Goal: Task Accomplishment & Management: Use online tool/utility

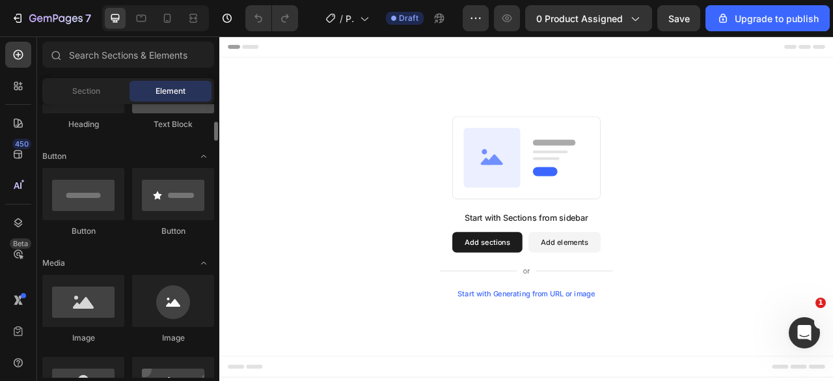
scroll to position [325, 0]
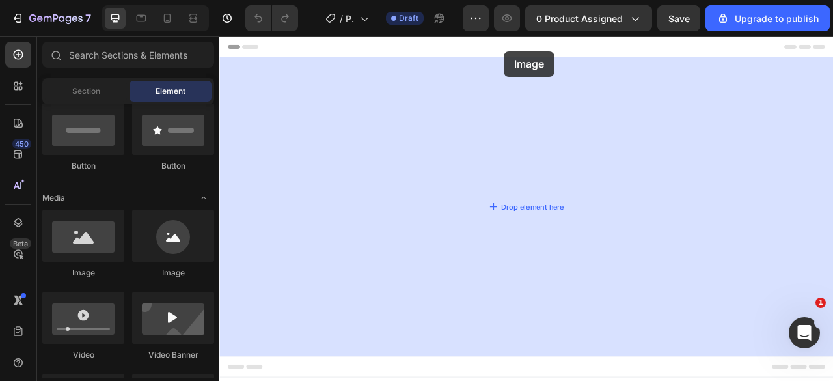
drag, startPoint x: 306, startPoint y: 278, endPoint x: 581, endPoint y: 55, distance: 353.8
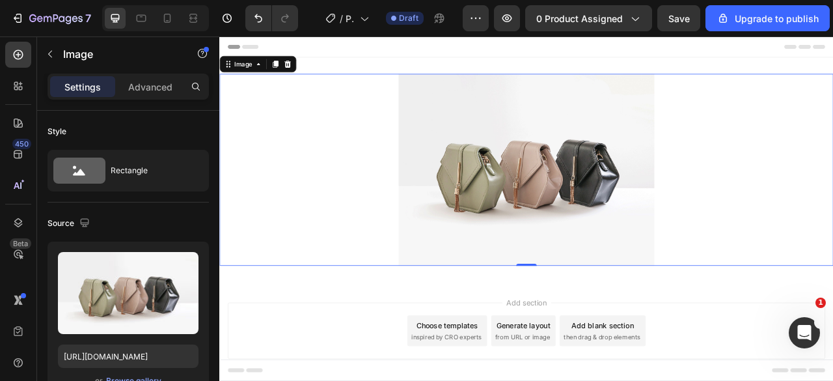
click at [545, 165] on img at bounding box center [609, 206] width 325 height 244
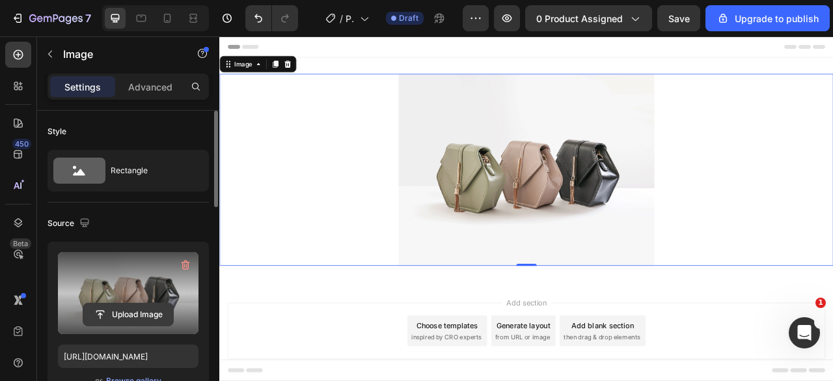
click at [118, 312] on input "file" at bounding box center [128, 314] width 90 height 22
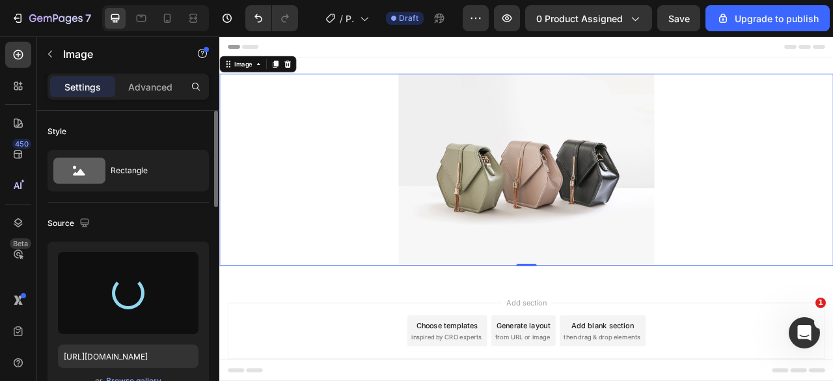
type input "[URL][DOMAIN_NAME]"
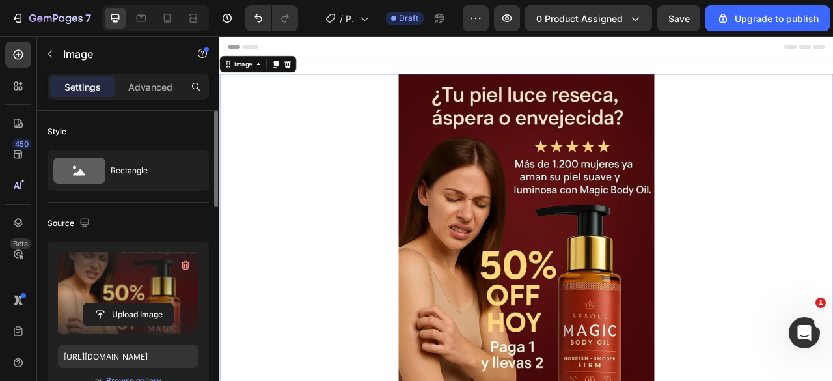
click at [520, 238] on img at bounding box center [609, 328] width 325 height 488
click at [291, 70] on icon at bounding box center [290, 71] width 7 height 9
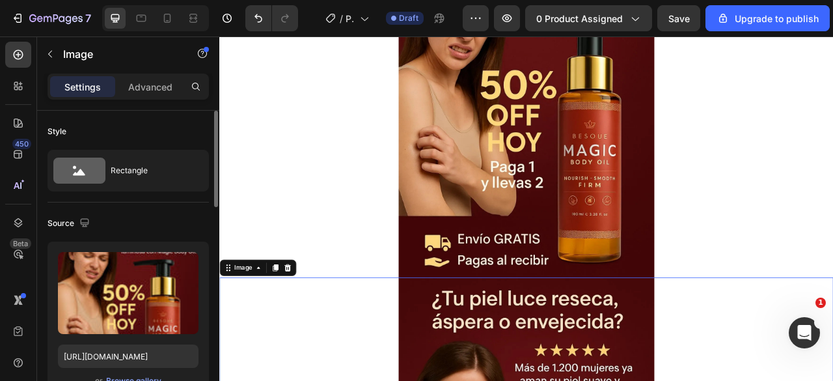
scroll to position [359, 0]
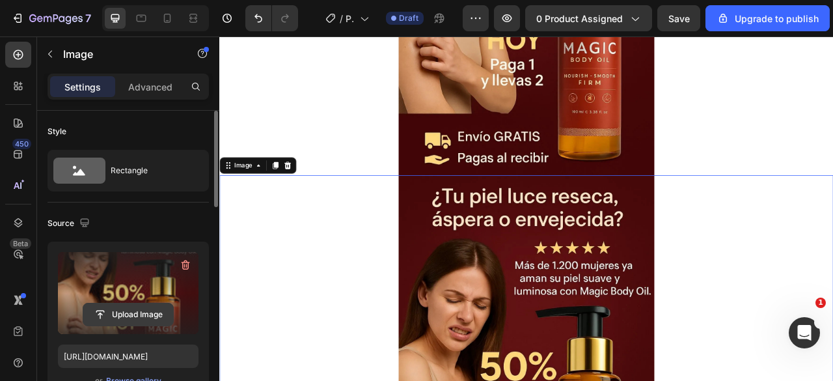
click at [143, 312] on input "file" at bounding box center [128, 314] width 90 height 22
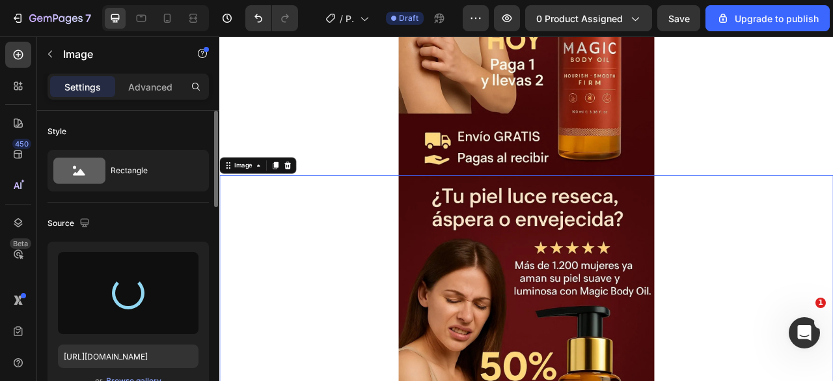
type input "[URL][DOMAIN_NAME]"
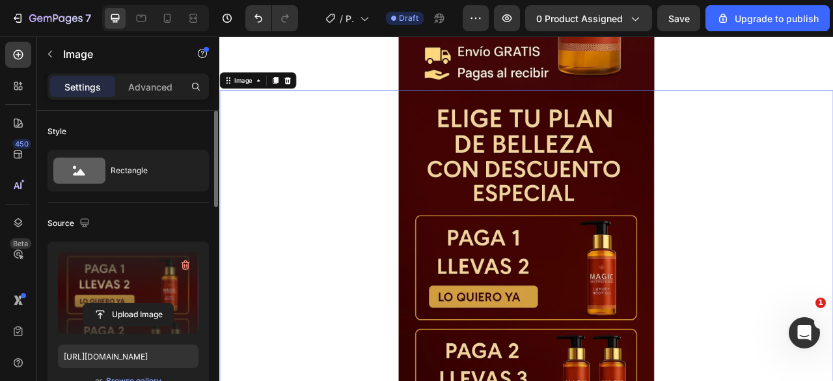
scroll to position [142, 0]
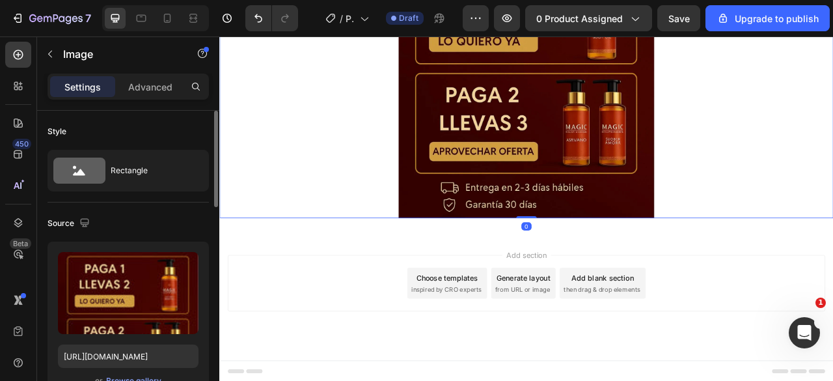
scroll to position [1020, 0]
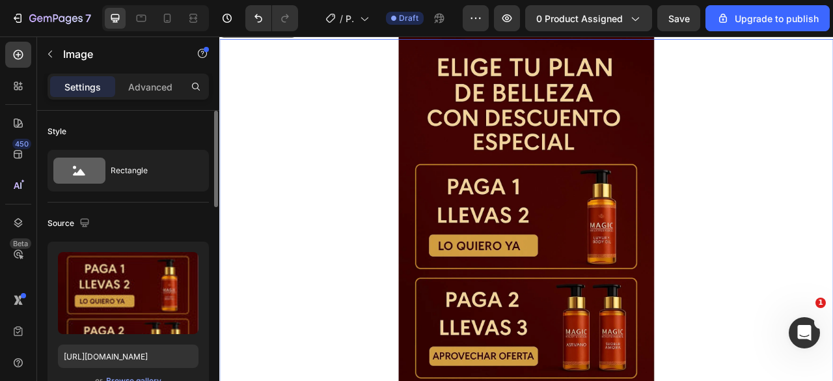
click at [662, 247] on img at bounding box center [609, 284] width 325 height 488
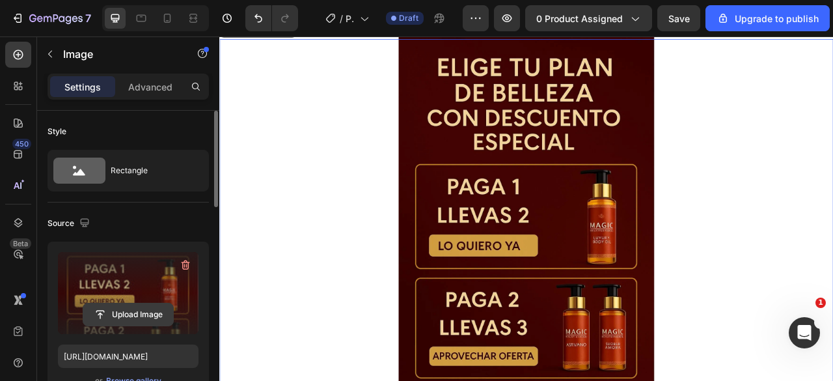
click at [122, 310] on input "file" at bounding box center [128, 314] width 90 height 22
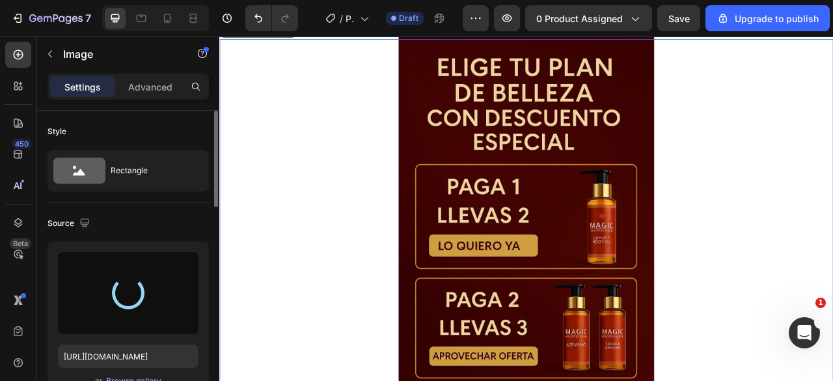
type input "https://cdn.shopify.com/s/files/1/0905/8150/0273/files/gempages_578237105528898…"
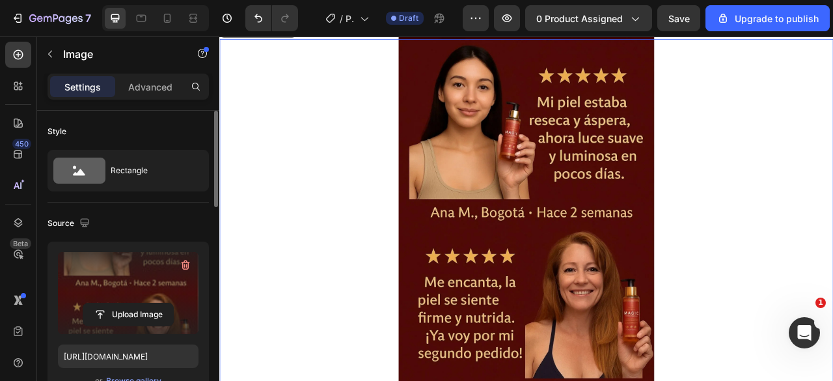
scroll to position [825, 0]
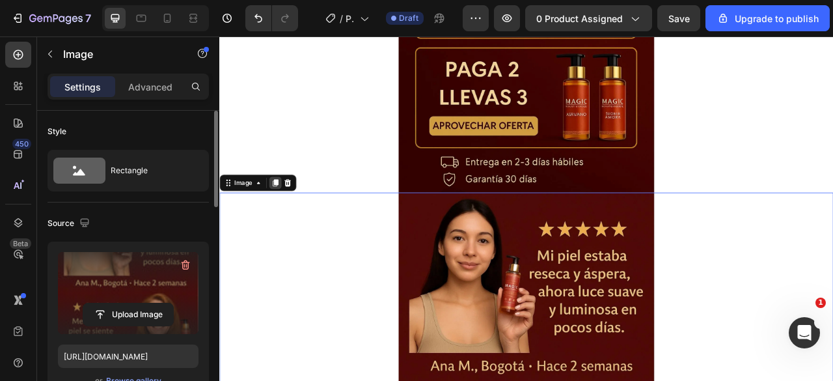
click at [291, 221] on icon at bounding box center [290, 222] width 7 height 9
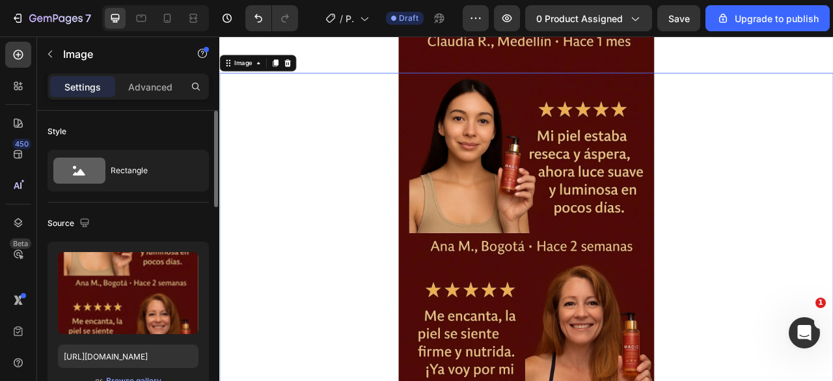
scroll to position [1768, 0]
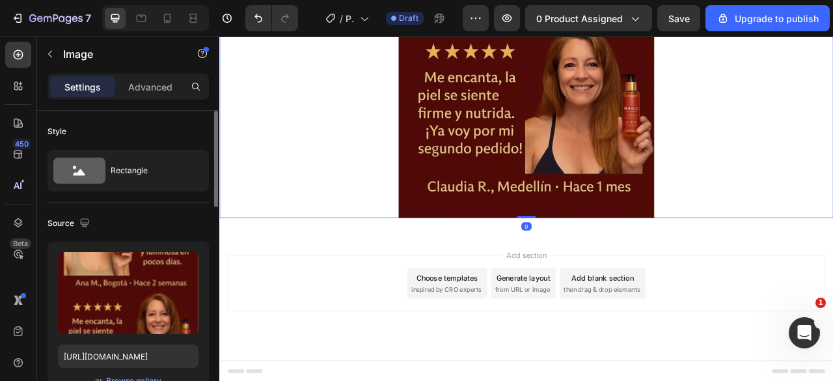
click at [580, 174] on img at bounding box center [609, 23] width 325 height 488
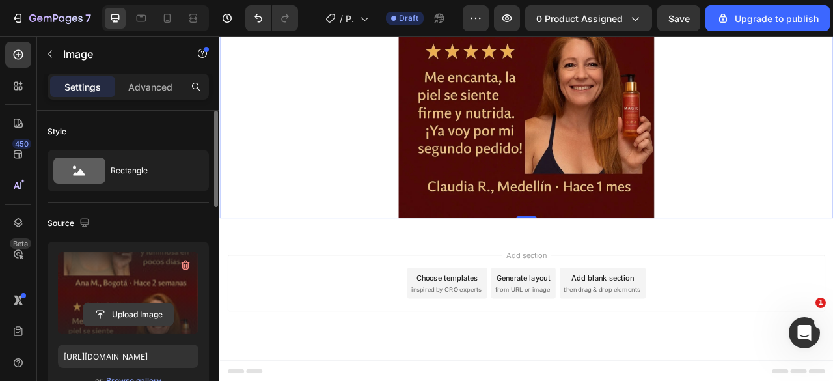
click at [145, 313] on input "file" at bounding box center [128, 314] width 90 height 22
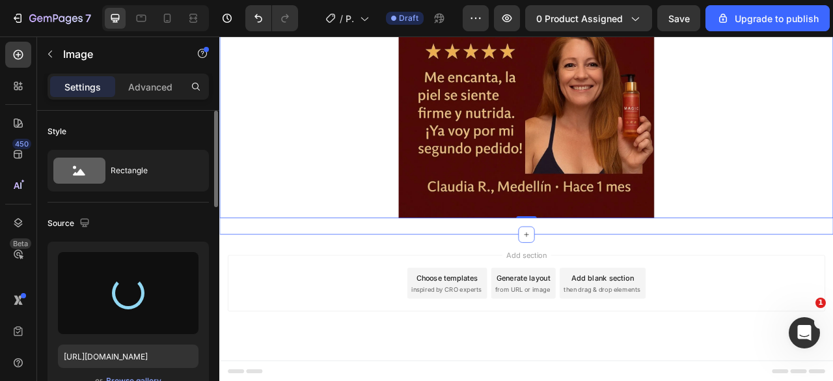
type input "https://cdn.shopify.com/s/files/1/0905/8150/0273/files/gempages_578237105528898…"
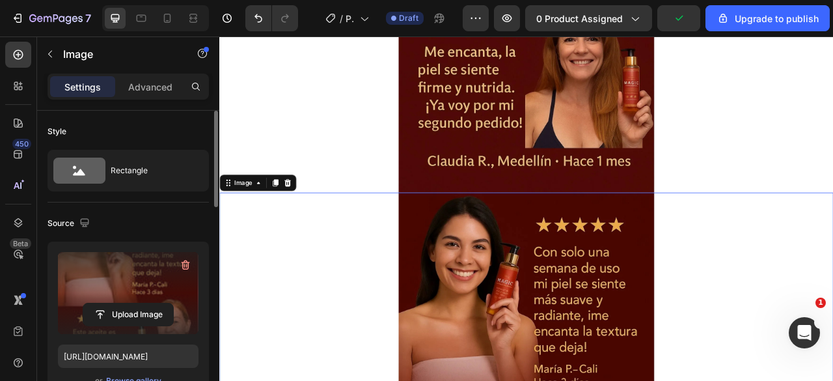
scroll to position [1248, 0]
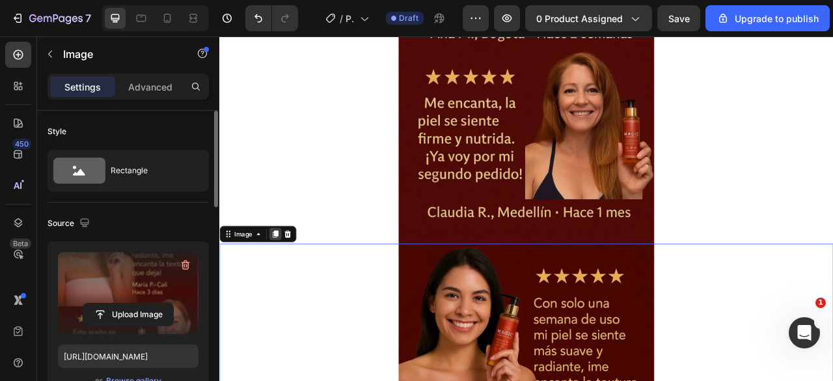
click at [288, 290] on icon at bounding box center [290, 287] width 10 height 10
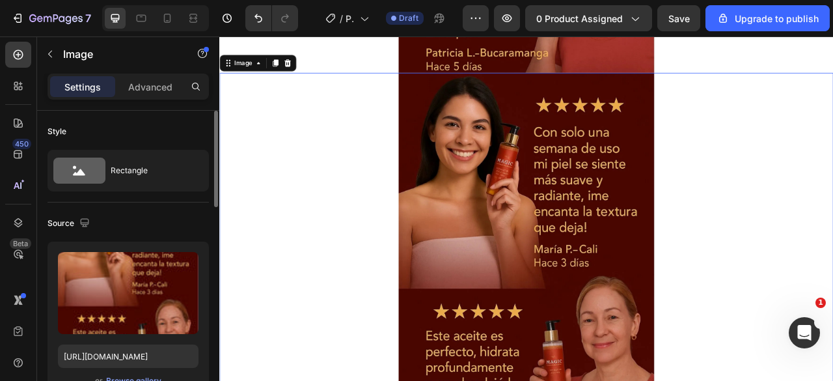
scroll to position [2213, 0]
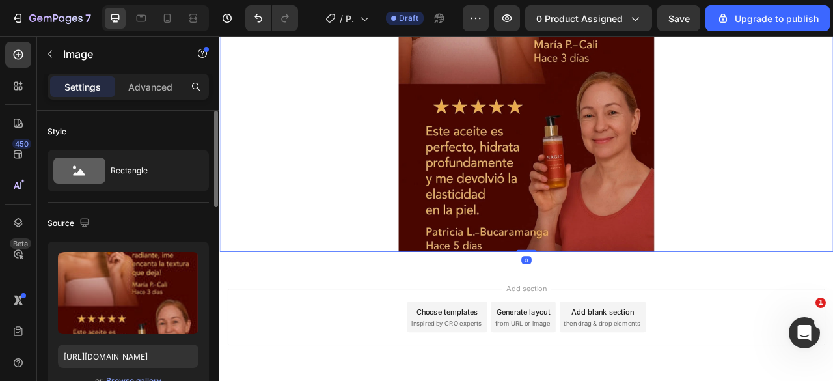
click at [592, 191] on img at bounding box center [609, 66] width 325 height 488
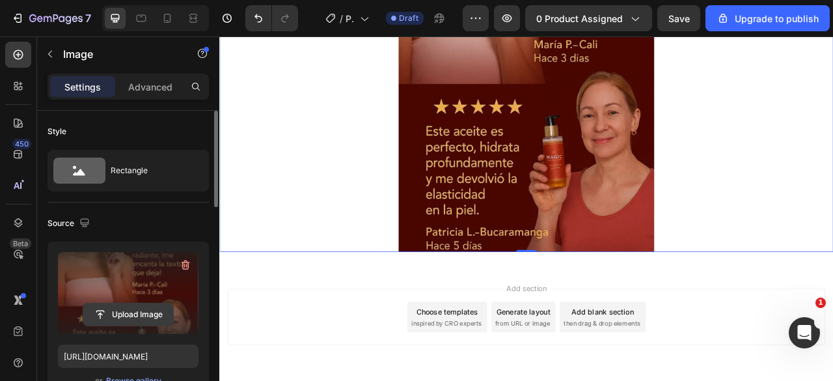
click at [136, 311] on input "file" at bounding box center [128, 314] width 90 height 22
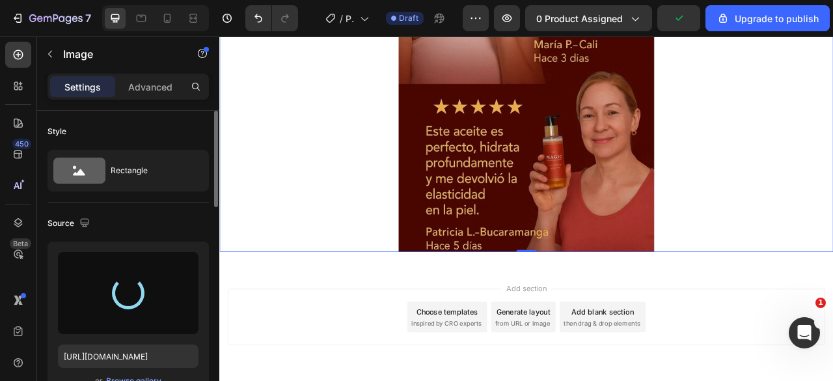
type input "https://cdn.shopify.com/s/files/1/0905/8150/0273/files/gempages_578237105528898…"
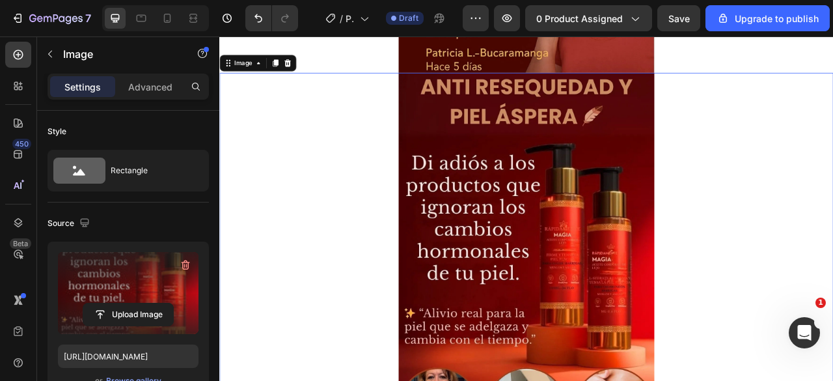
scroll to position [1888, 0]
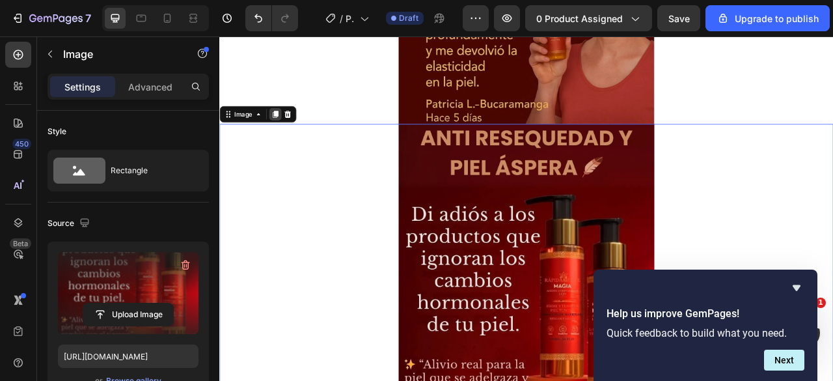
click at [290, 134] on icon at bounding box center [290, 135] width 7 height 9
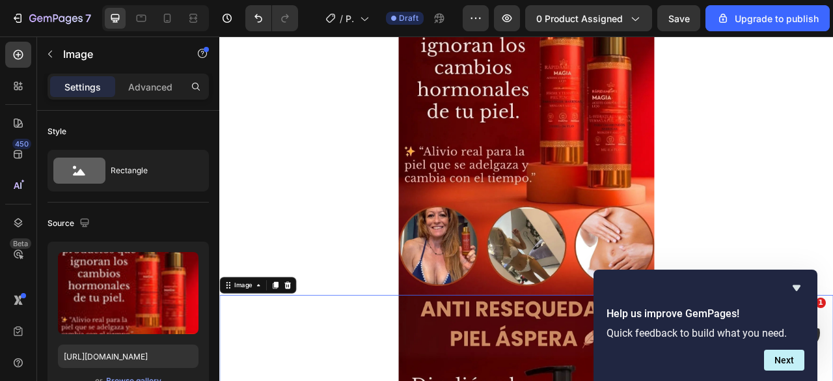
scroll to position [2484, 0]
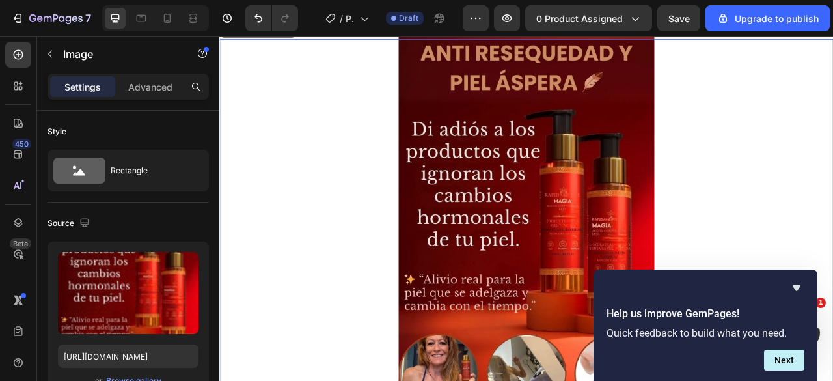
click at [516, 254] on img at bounding box center [609, 284] width 325 height 488
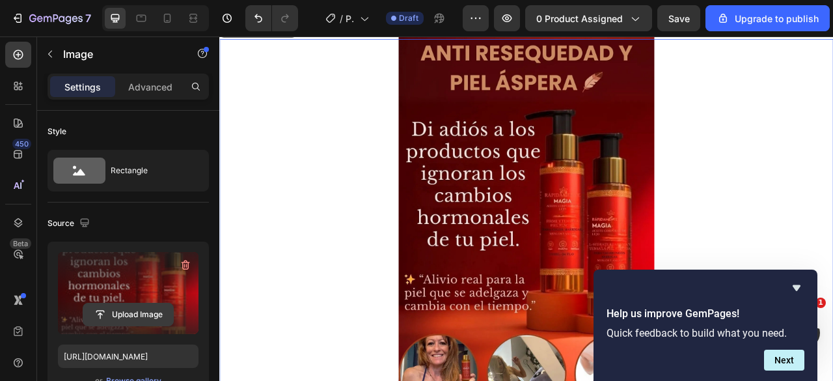
click at [127, 313] on input "file" at bounding box center [128, 314] width 90 height 22
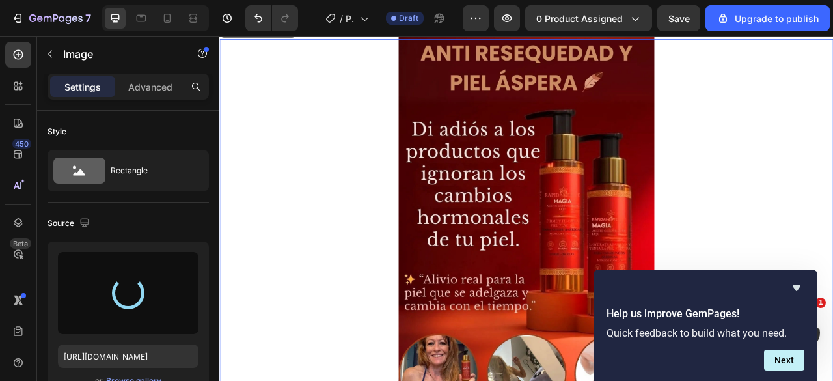
type input "https://cdn.shopify.com/s/files/1/0905/8150/0273/files/gempages_578237105528898…"
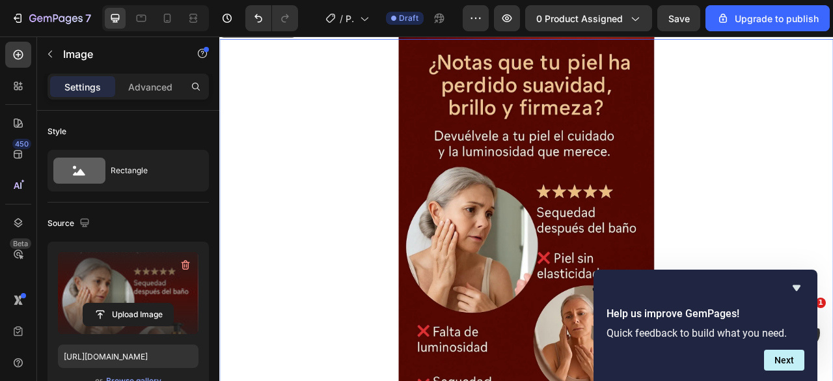
scroll to position [2419, 0]
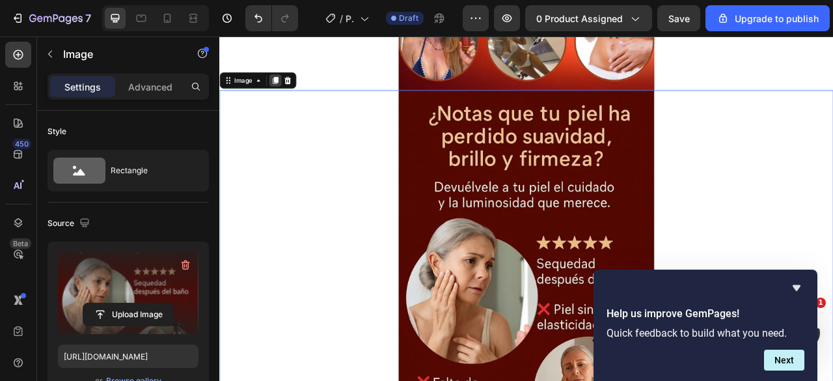
click at [288, 92] on icon at bounding box center [290, 92] width 7 height 9
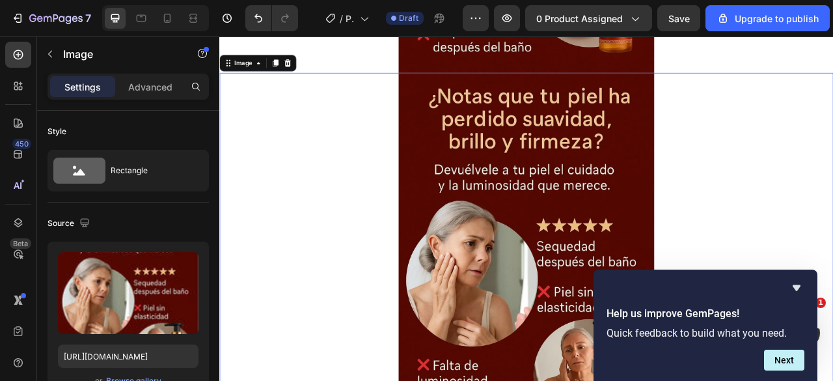
scroll to position [3232, 0]
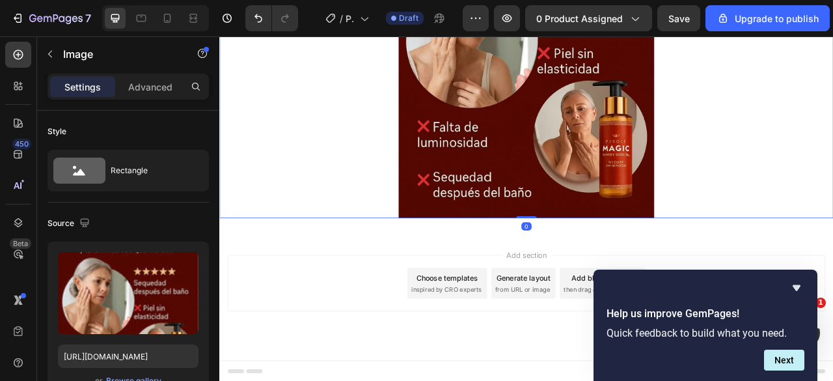
drag, startPoint x: 552, startPoint y: 195, endPoint x: 519, endPoint y: 216, distance: 39.5
click at [552, 193] on img at bounding box center [609, 23] width 325 height 488
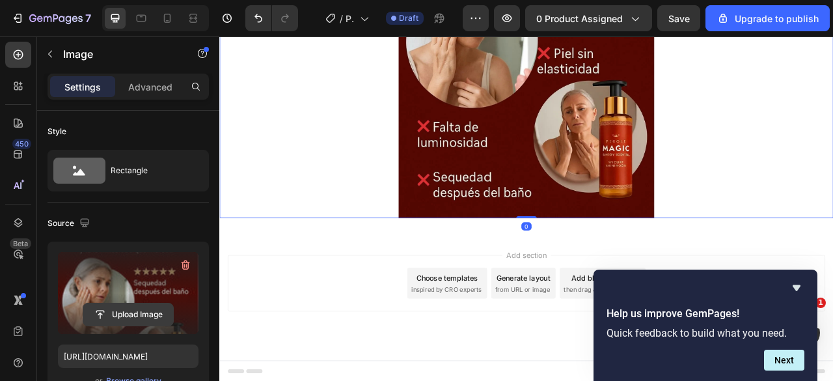
click at [124, 314] on input "file" at bounding box center [128, 314] width 90 height 22
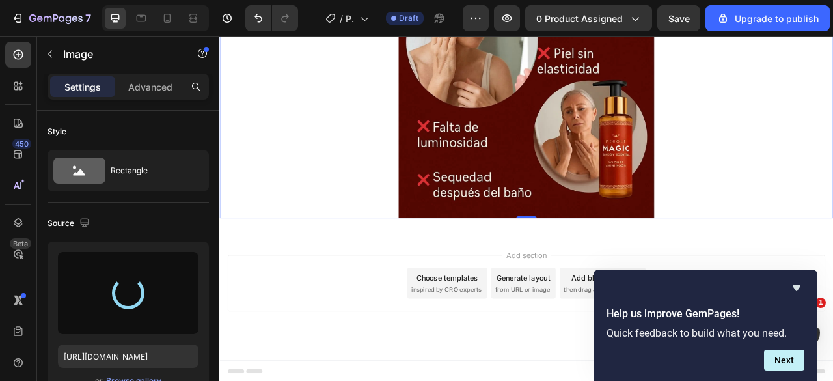
type input "https://cdn.shopify.com/s/files/1/0905/8150/0273/files/gempages_578237105528898…"
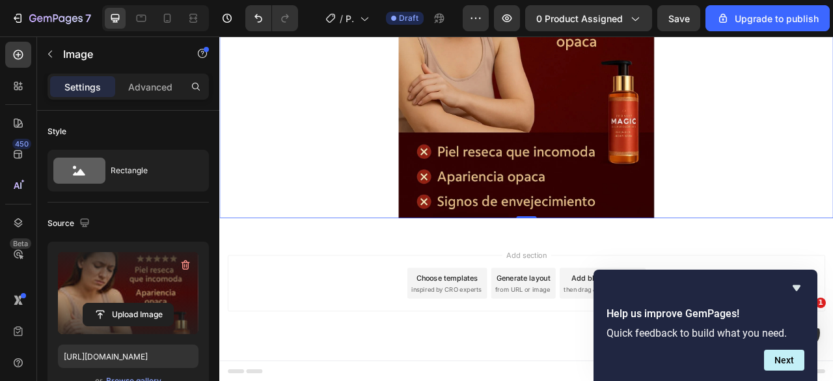
click at [506, 157] on img at bounding box center [609, 23] width 325 height 488
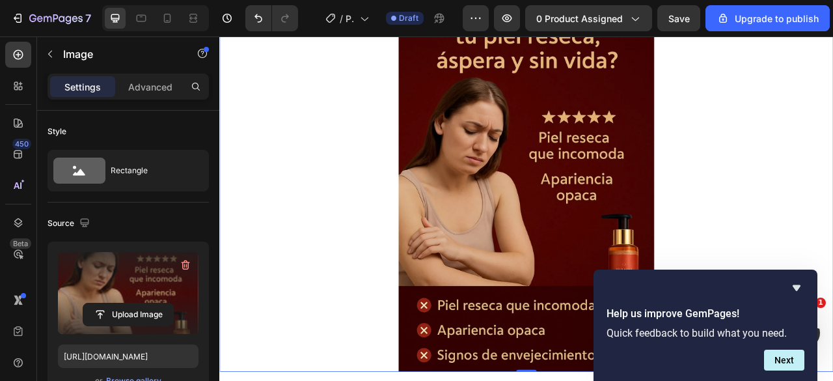
scroll to position [2842, 0]
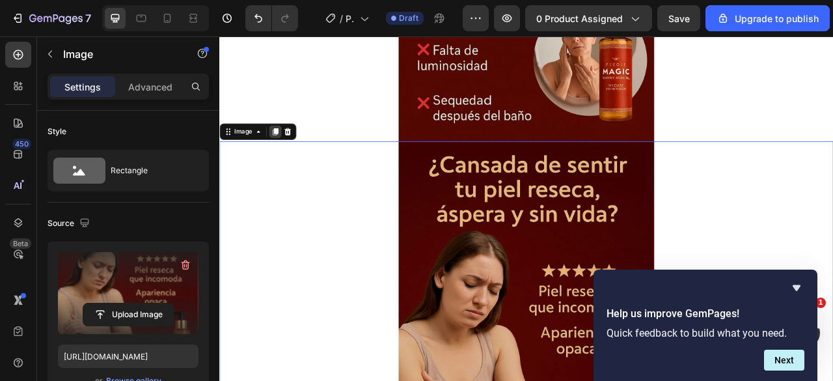
click at [292, 157] on icon at bounding box center [290, 157] width 7 height 9
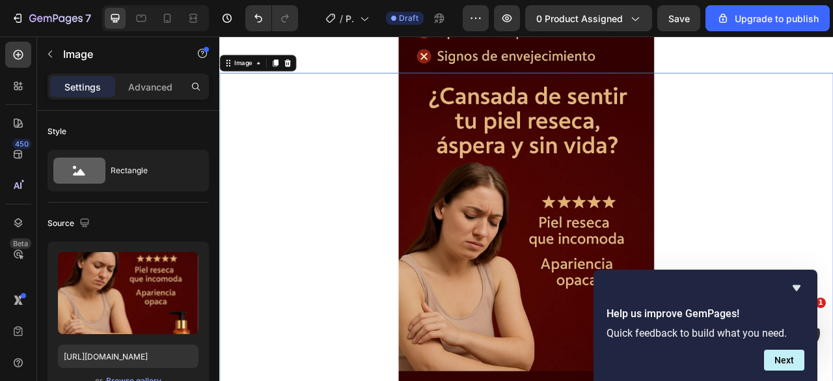
scroll to position [3720, 0]
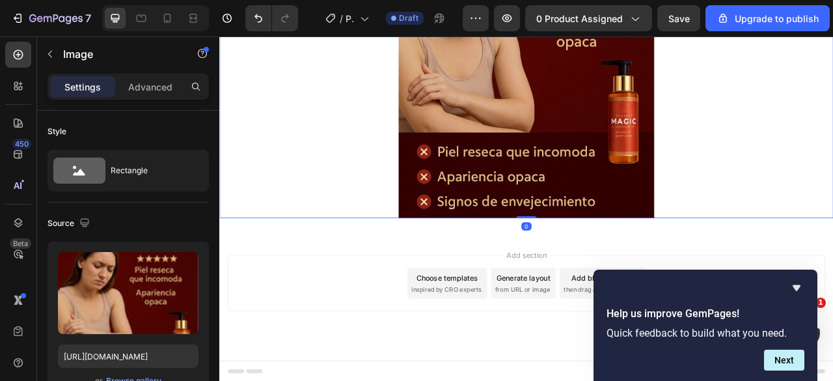
click at [601, 108] on img at bounding box center [609, 23] width 325 height 488
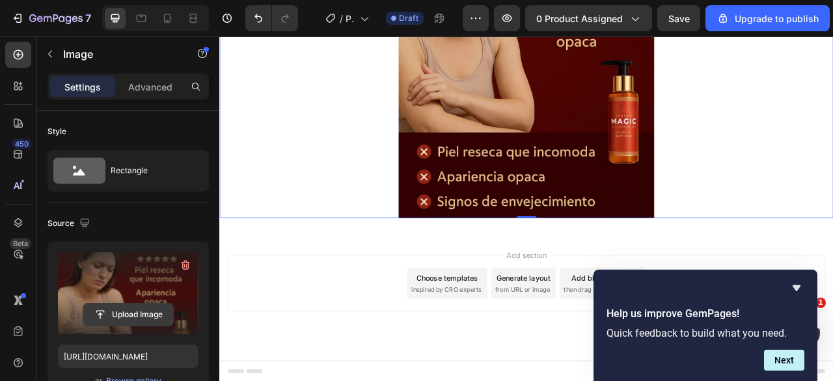
click at [143, 310] on input "file" at bounding box center [128, 314] width 90 height 22
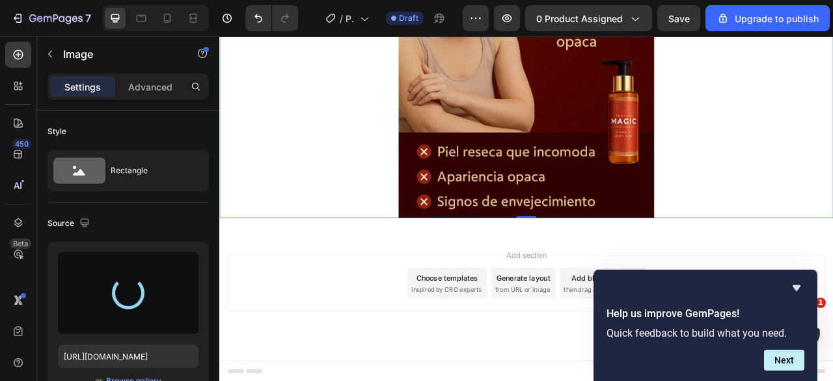
type input "https://cdn.shopify.com/s/files/1/0905/8150/0273/files/gempages_578237105528898…"
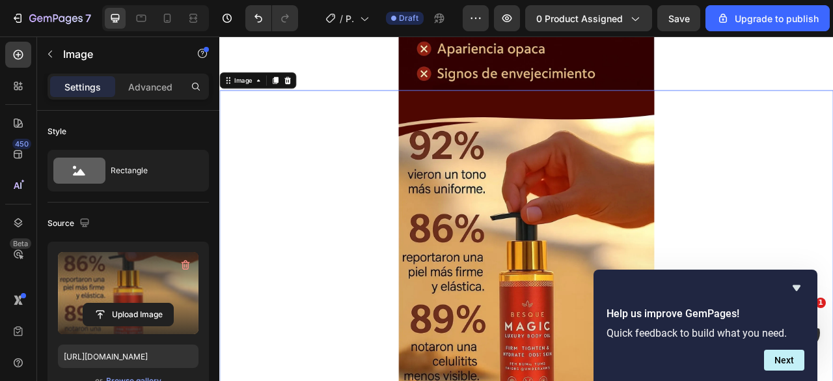
scroll to position [3330, 0]
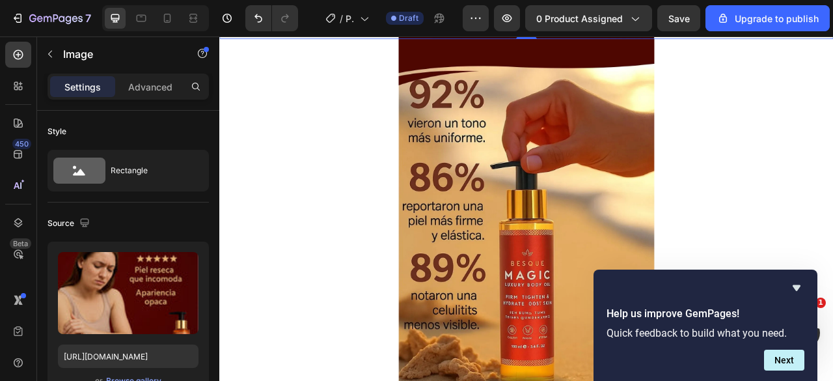
scroll to position [3720, 0]
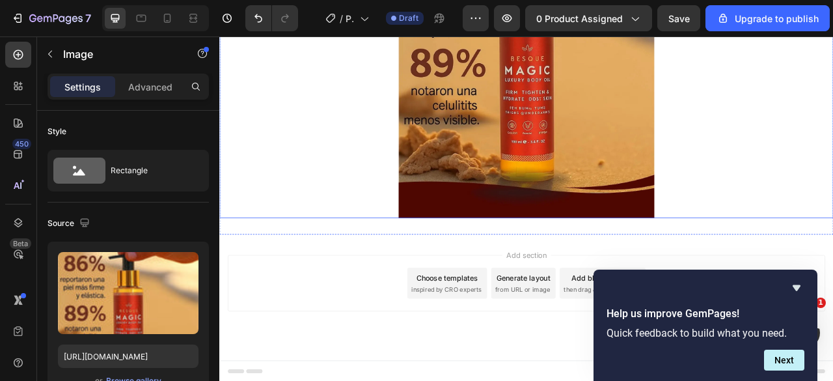
click at [571, 151] on img at bounding box center [609, 23] width 325 height 488
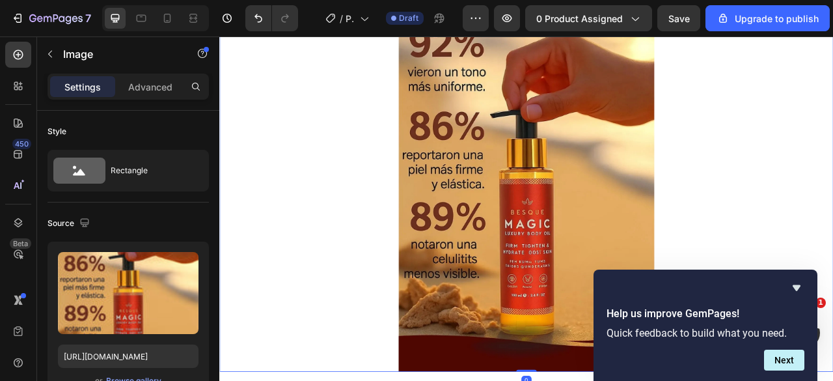
scroll to position [3265, 0]
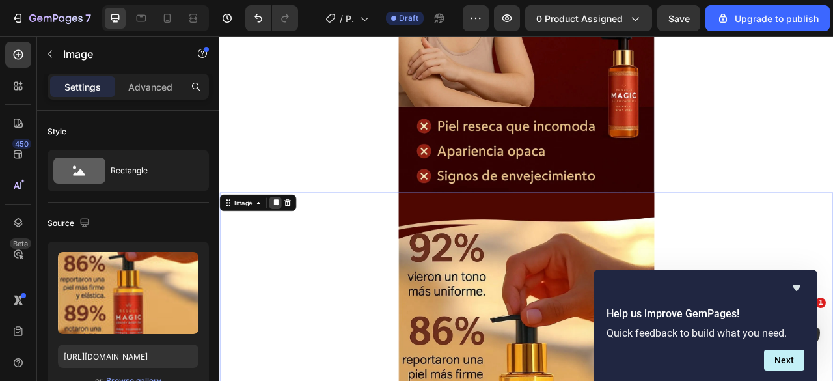
click at [288, 244] on icon at bounding box center [290, 248] width 10 height 10
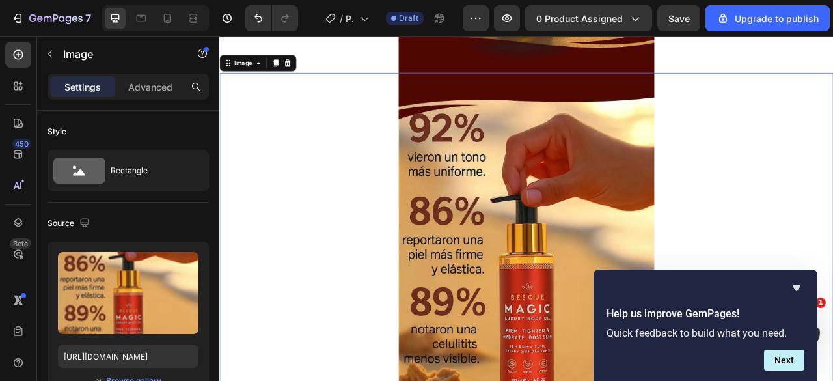
scroll to position [4165, 0]
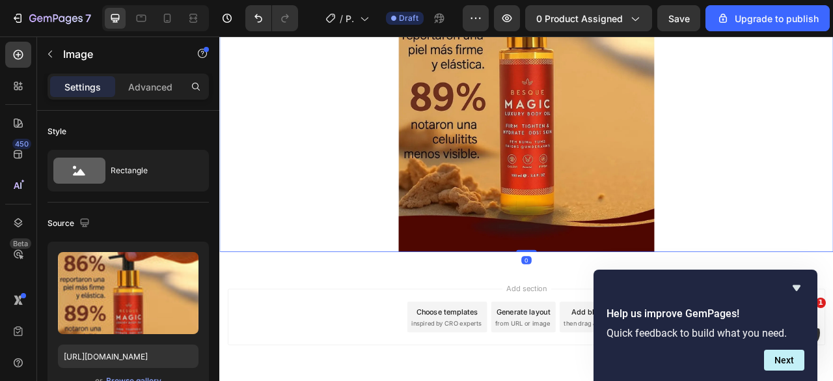
click at [571, 184] on img at bounding box center [609, 66] width 325 height 488
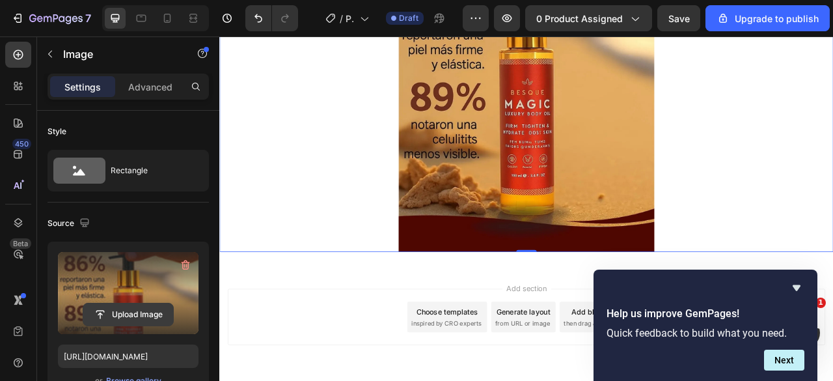
click at [121, 317] on input "file" at bounding box center [128, 314] width 90 height 22
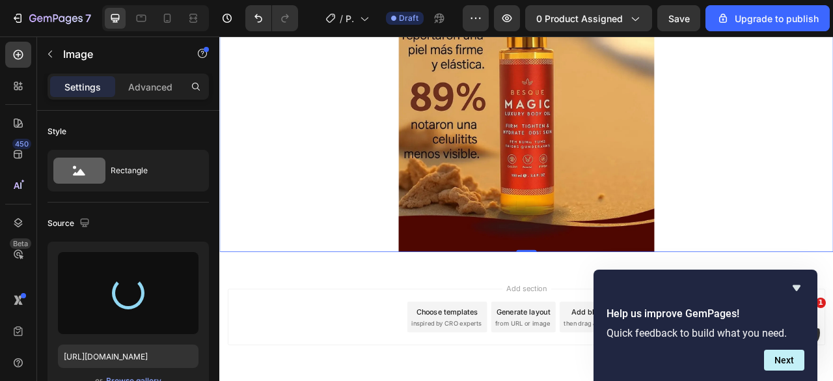
type input "https://cdn.shopify.com/s/files/1/0905/8150/0273/files/gempages_578237105528898…"
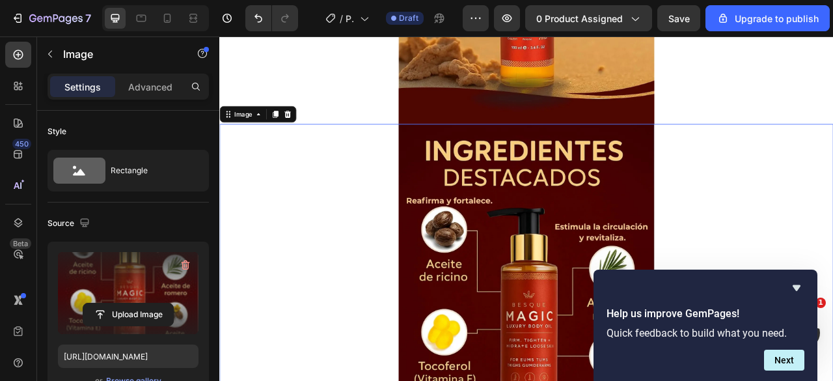
scroll to position [3905, 0]
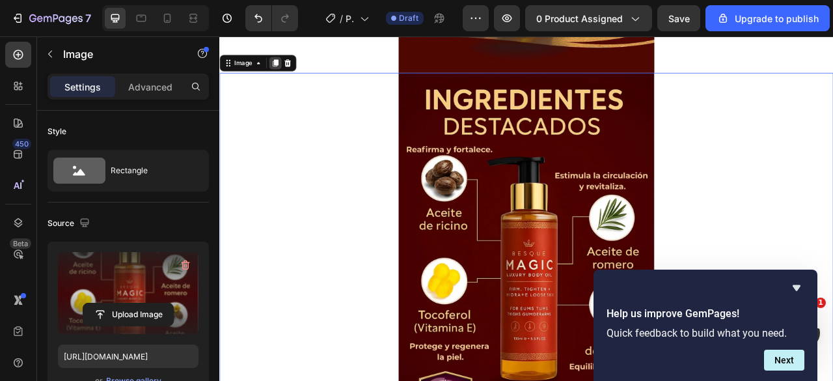
click at [288, 67] on icon at bounding box center [290, 70] width 7 height 9
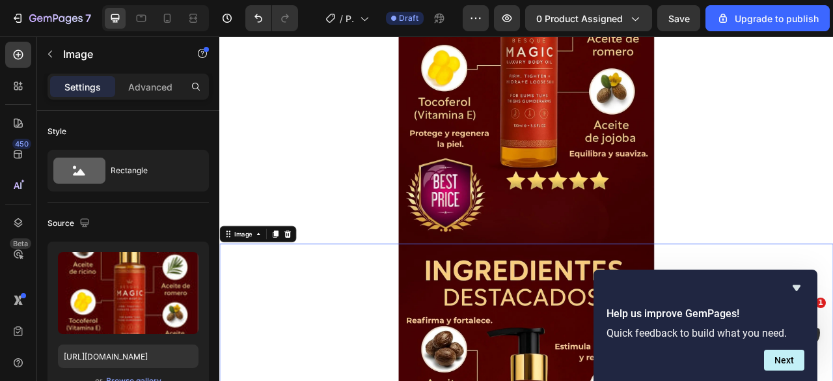
scroll to position [4436, 0]
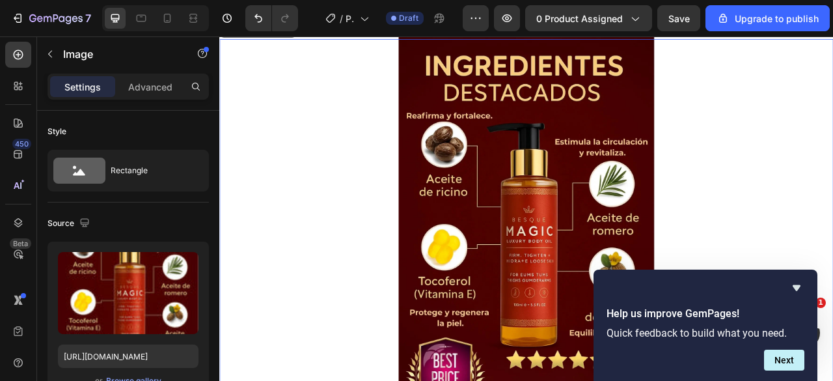
click at [569, 256] on img at bounding box center [609, 284] width 325 height 488
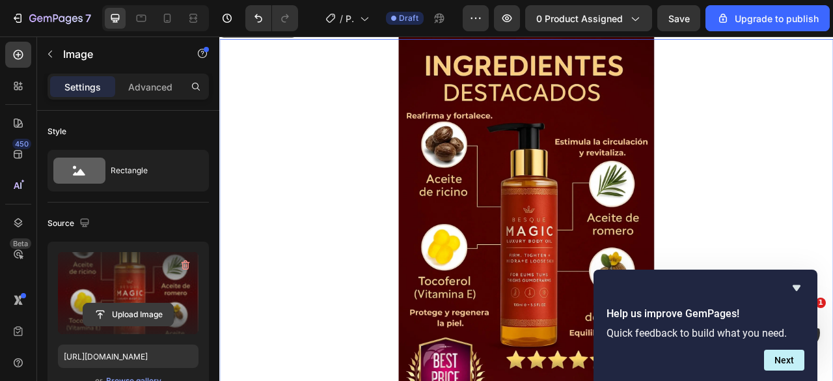
click at [130, 310] on input "file" at bounding box center [128, 314] width 90 height 22
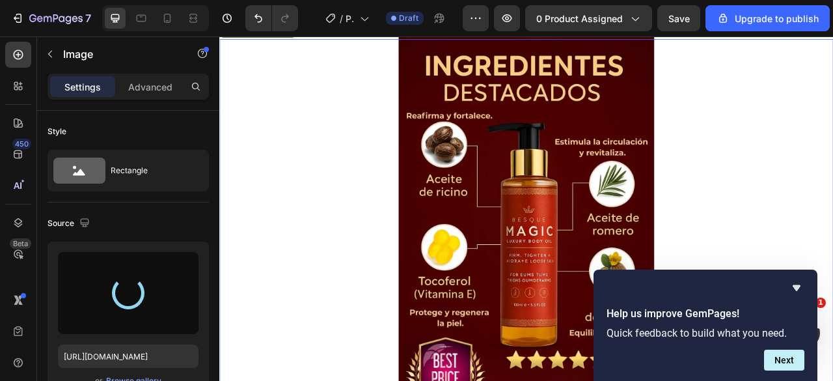
scroll to position [4566, 0]
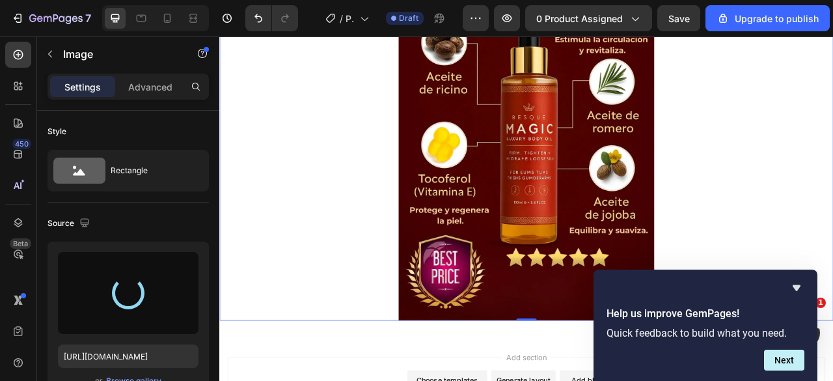
type input "https://cdn.shopify.com/s/files/1/0905/8150/0273/files/gempages_578237105528898…"
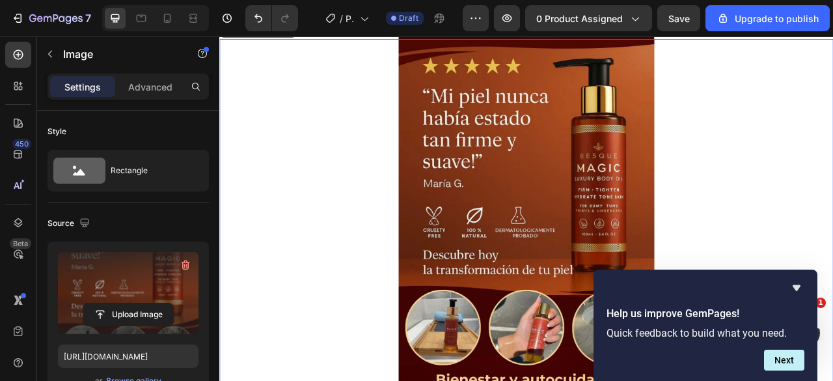
scroll to position [4241, 0]
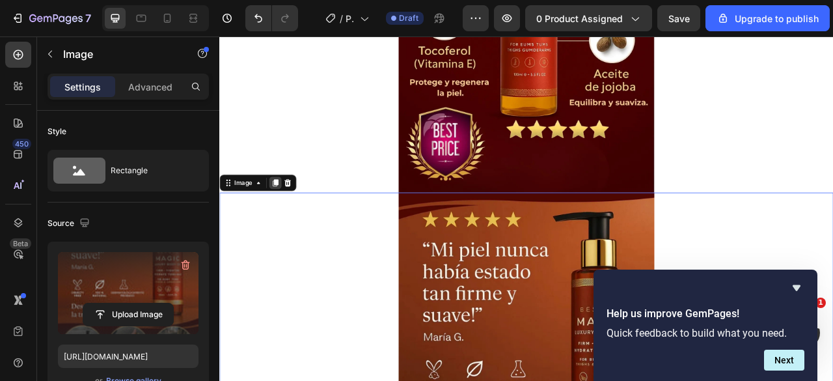
click at [293, 220] on icon at bounding box center [290, 222] width 7 height 9
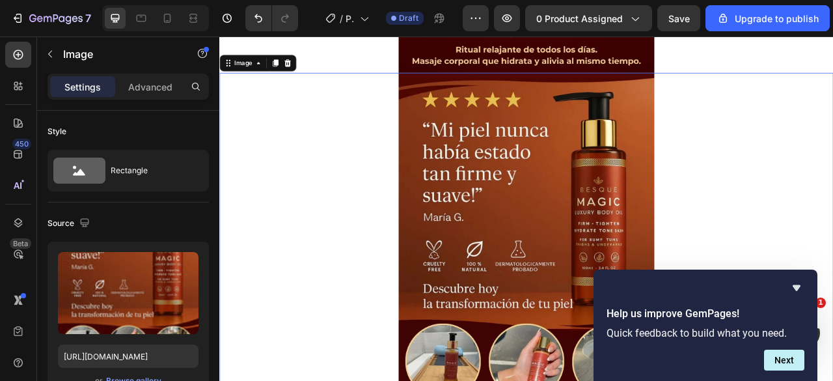
scroll to position [5184, 0]
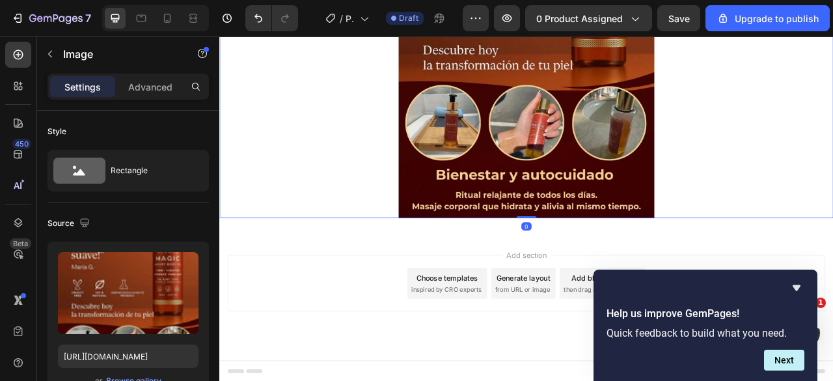
click at [560, 113] on img at bounding box center [609, 23] width 325 height 488
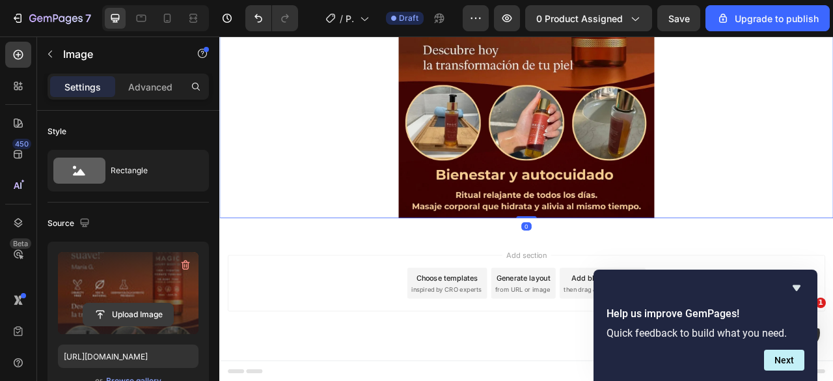
click at [143, 311] on input "file" at bounding box center [128, 314] width 90 height 22
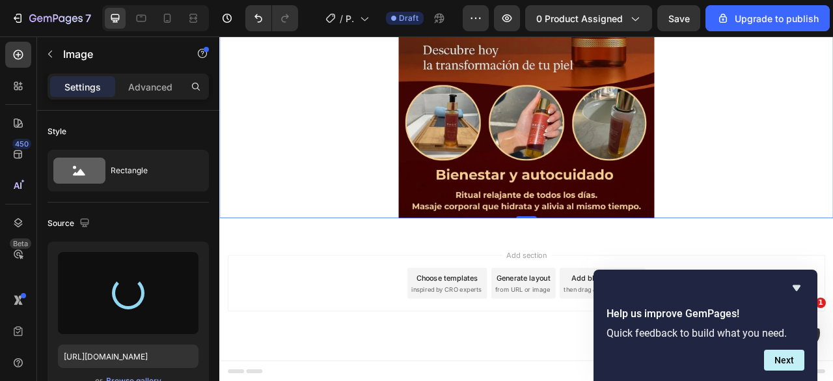
type input "https://cdn.shopify.com/s/files/1/0905/8150/0273/files/gempages_578237105528898…"
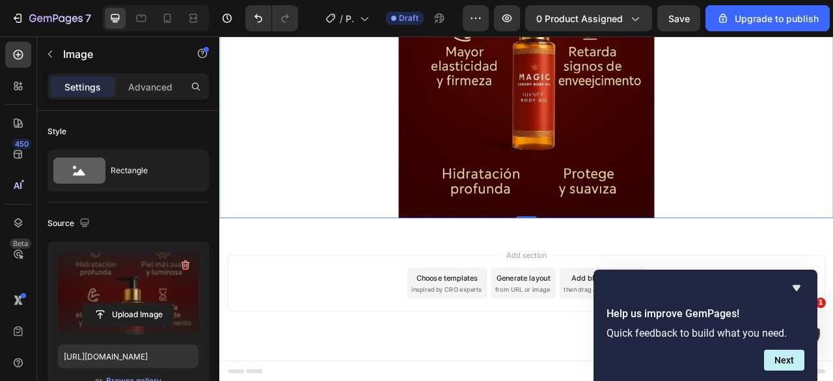
click at [546, 194] on img at bounding box center [609, 23] width 325 height 488
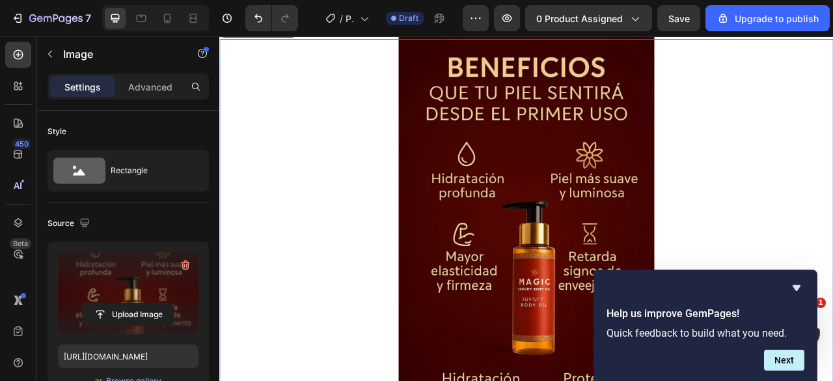
scroll to position [4729, 0]
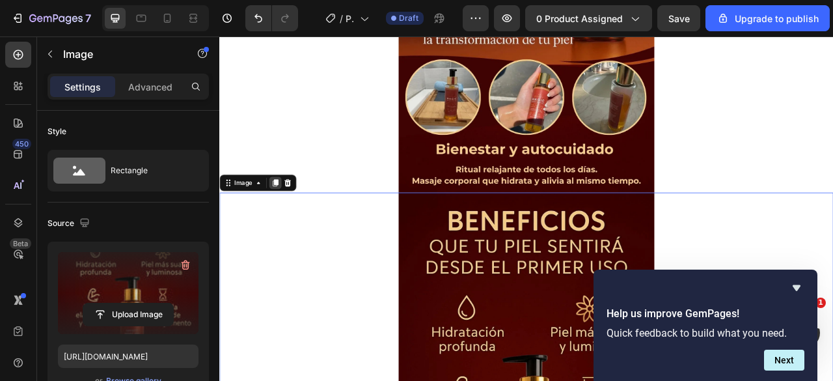
click at [292, 221] on icon at bounding box center [290, 222] width 7 height 9
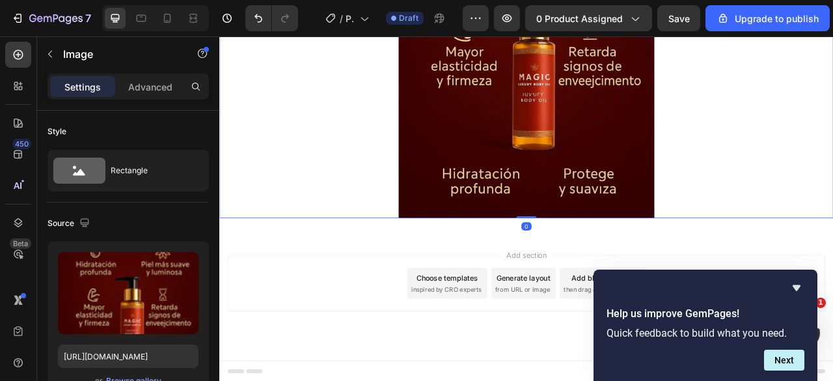
scroll to position [5412, 0]
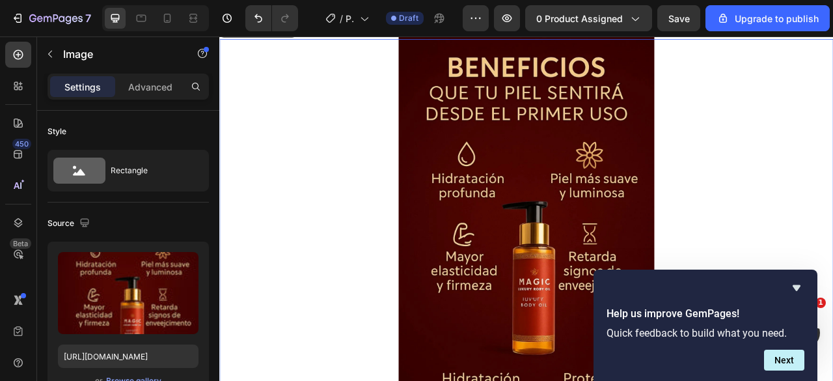
click at [603, 248] on img at bounding box center [609, 284] width 325 height 488
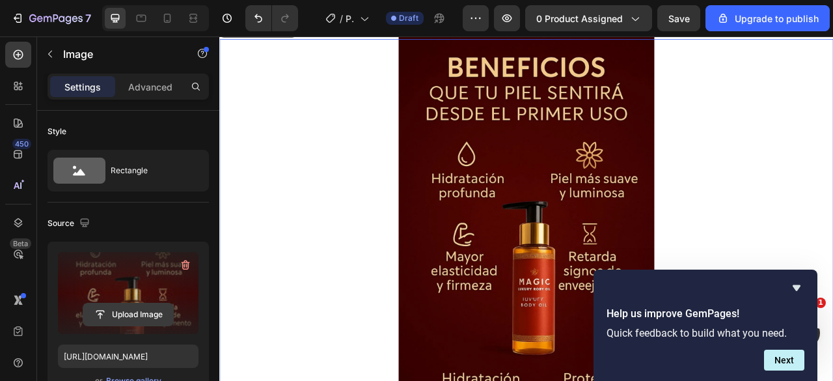
click at [144, 310] on input "file" at bounding box center [128, 314] width 90 height 22
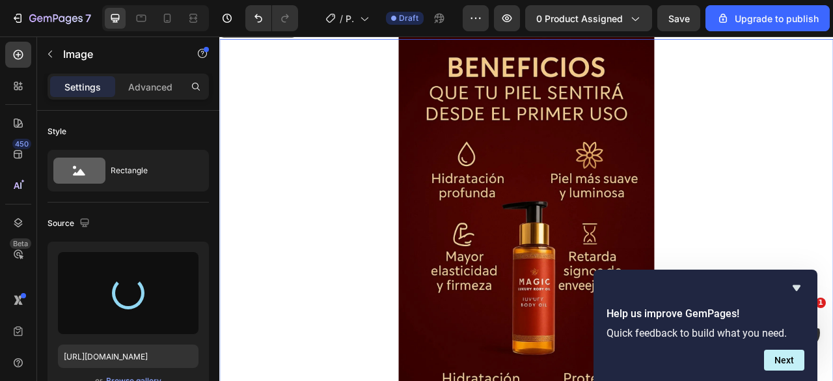
type input "https://cdn.shopify.com/s/files/1/0905/8150/0273/files/gempages_578237105528898…"
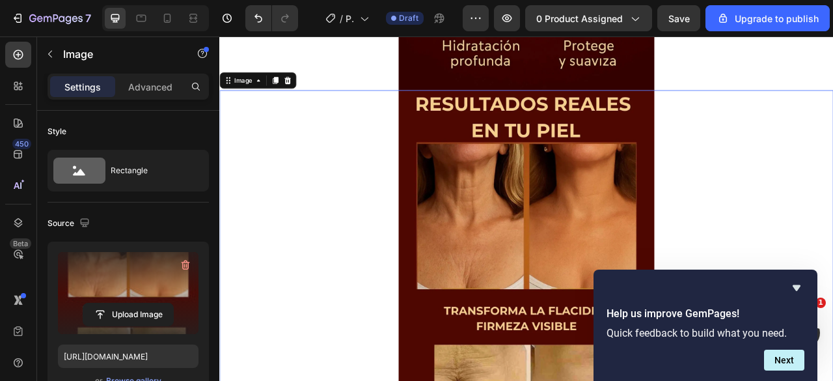
scroll to position [5282, 0]
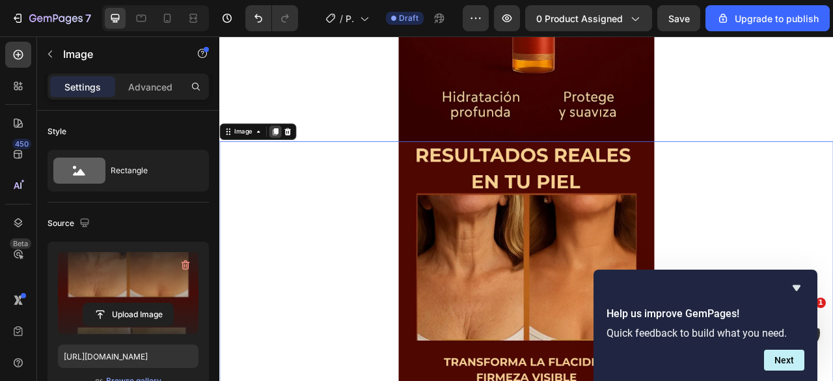
click at [293, 157] on icon at bounding box center [290, 157] width 7 height 9
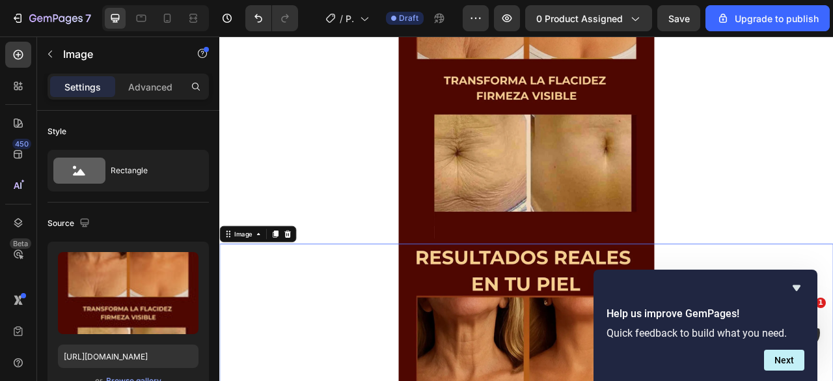
scroll to position [5965, 0]
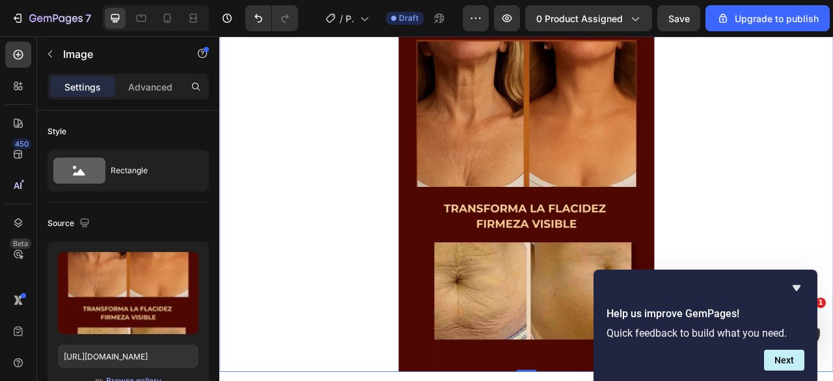
click at [500, 228] on img at bounding box center [609, 219] width 325 height 488
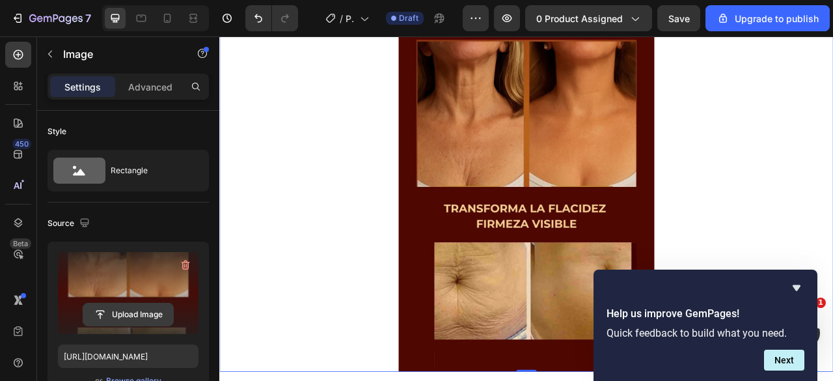
click at [118, 313] on input "file" at bounding box center [128, 314] width 90 height 22
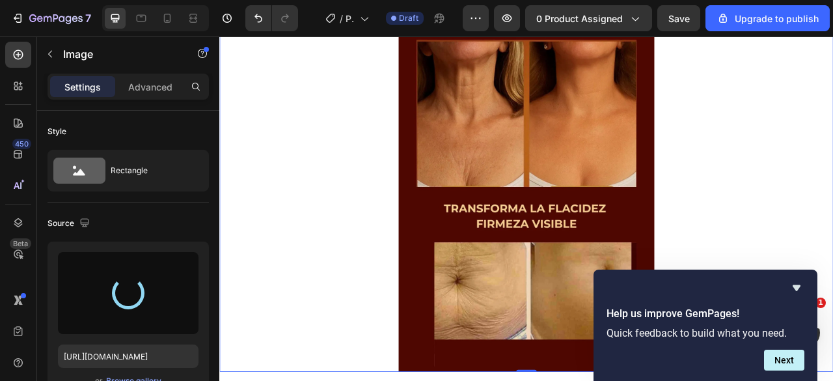
type input "https://cdn.shopify.com/s/files/1/0905/8150/0273/files/gempages_578237105528898…"
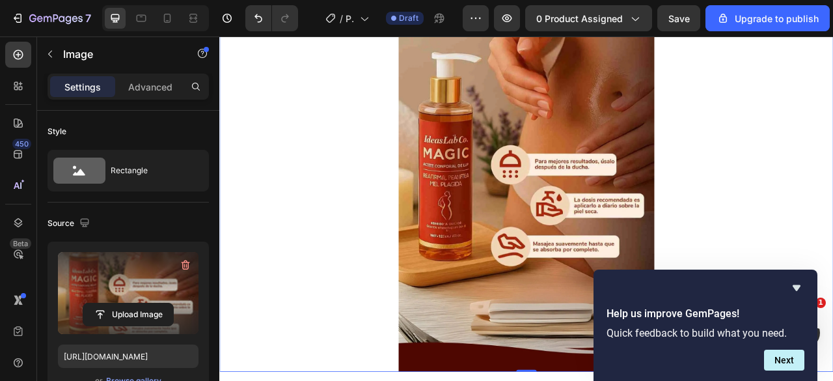
click at [832, 260] on div at bounding box center [609, 219] width 781 height 488
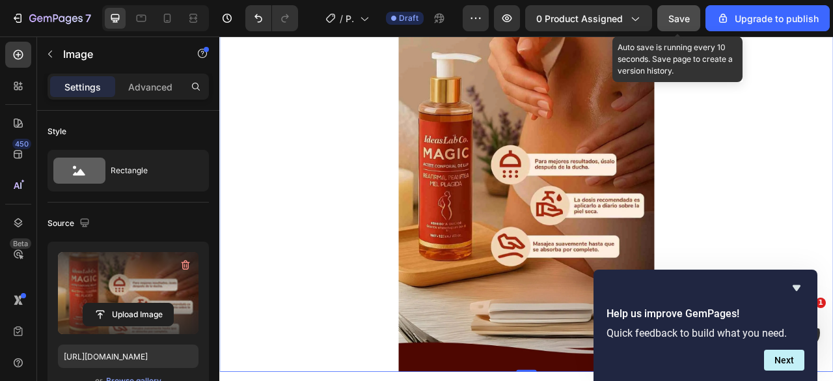
click at [674, 18] on span "Save" at bounding box center [678, 18] width 21 height 11
click at [785, 356] on button "Next" at bounding box center [784, 359] width 40 height 21
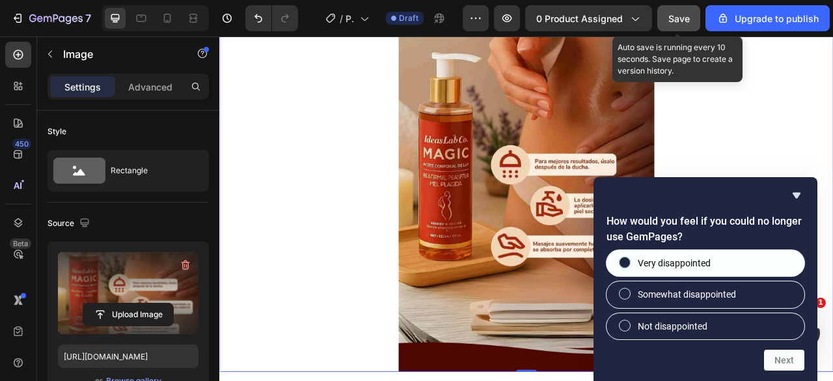
click at [619, 260] on span at bounding box center [625, 262] width 12 height 12
click at [621, 260] on input "Very disappointed" at bounding box center [625, 262] width 8 height 8
radio input "true"
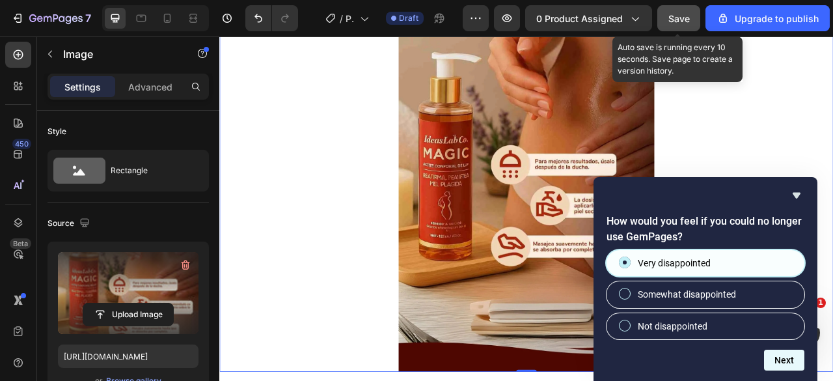
click at [778, 359] on button "Next" at bounding box center [784, 359] width 40 height 21
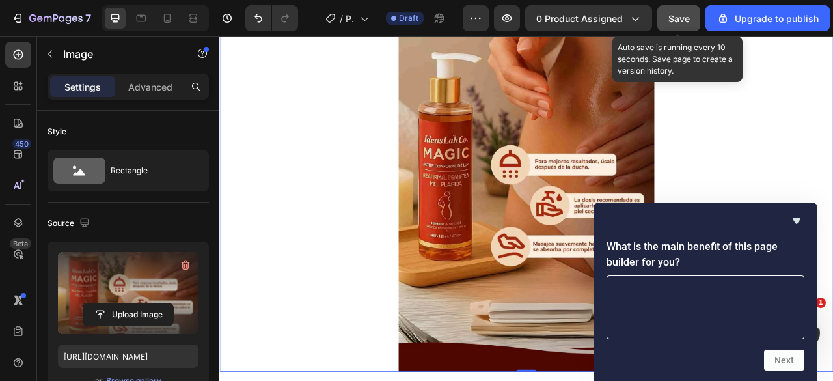
click at [664, 292] on textarea at bounding box center [705, 307] width 198 height 64
type textarea "OK"
click at [800, 356] on button "Next" at bounding box center [784, 359] width 40 height 21
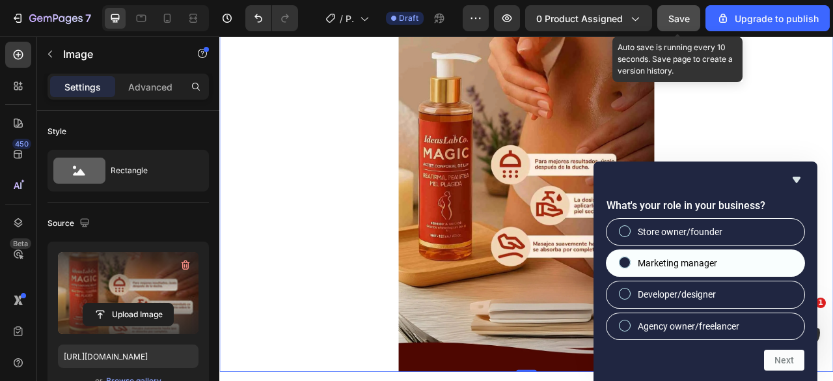
click at [626, 259] on input "Marketing manager" at bounding box center [625, 262] width 8 height 8
radio input "true"
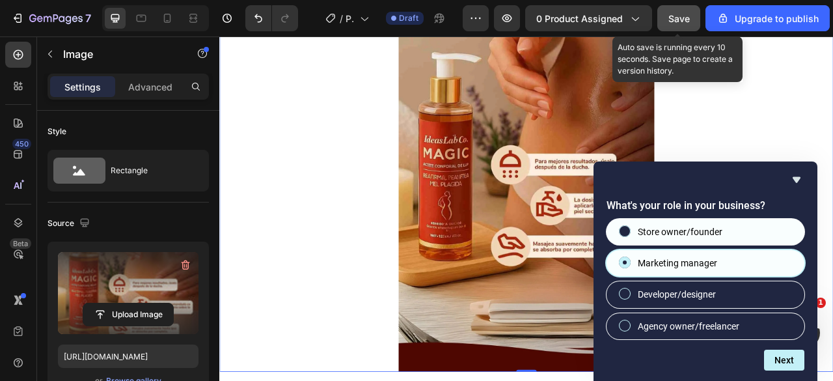
click at [623, 231] on input "Store owner/founder" at bounding box center [625, 230] width 8 height 8
radio input "true"
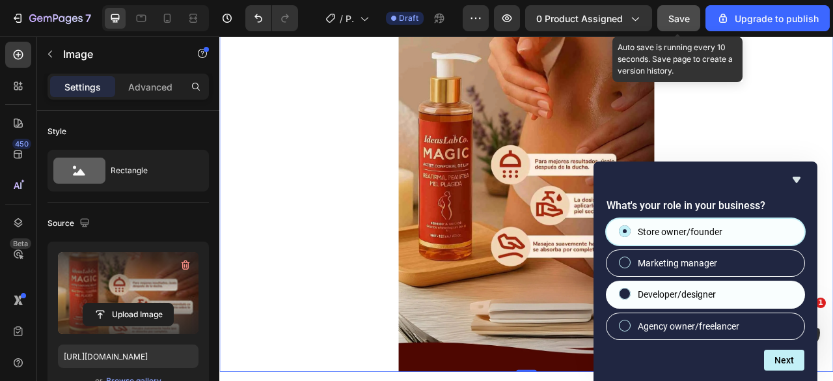
drag, startPoint x: 623, startPoint y: 261, endPoint x: 678, endPoint y: 301, distance: 67.9
click at [623, 260] on input "Marketing manager" at bounding box center [625, 262] width 8 height 8
radio input "true"
radio input "false"
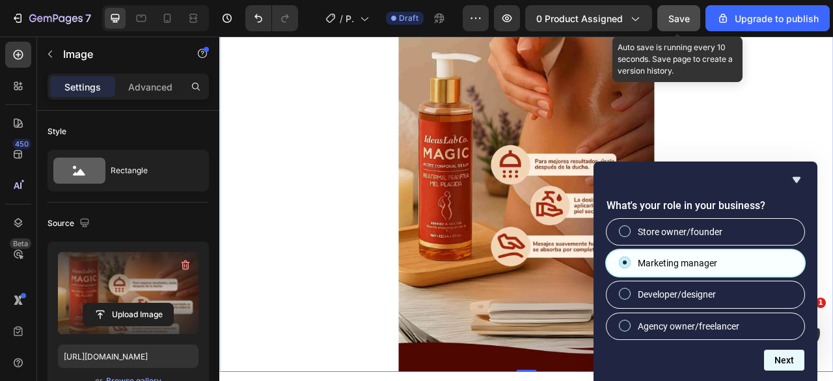
click at [777, 360] on button "Next" at bounding box center [784, 359] width 40 height 21
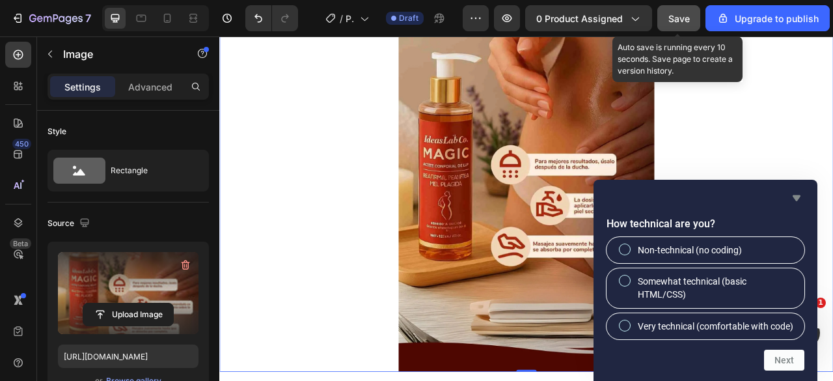
click at [796, 197] on icon "Hide survey" at bounding box center [796, 198] width 8 height 6
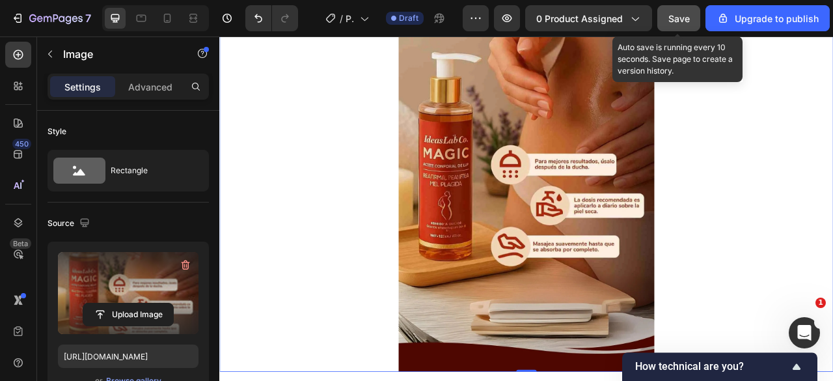
scroll to position [5900, 0]
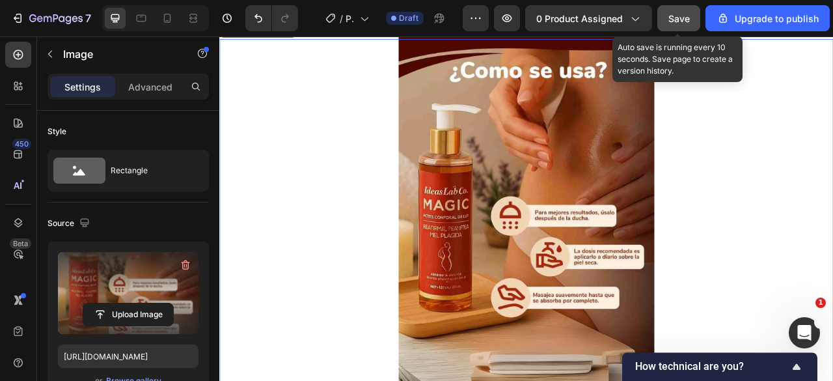
click at [672, 21] on span "Save" at bounding box center [678, 18] width 21 height 11
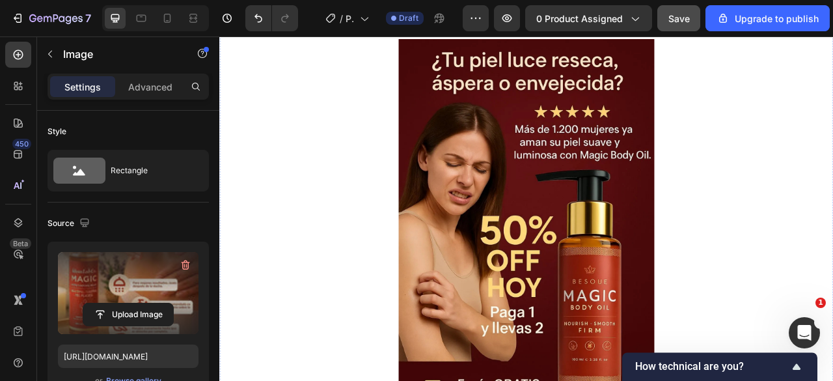
scroll to position [0, 0]
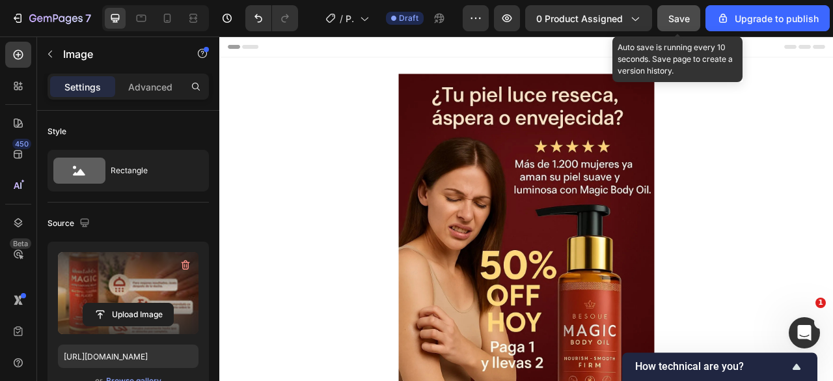
click at [681, 19] on span "Save" at bounding box center [678, 18] width 21 height 11
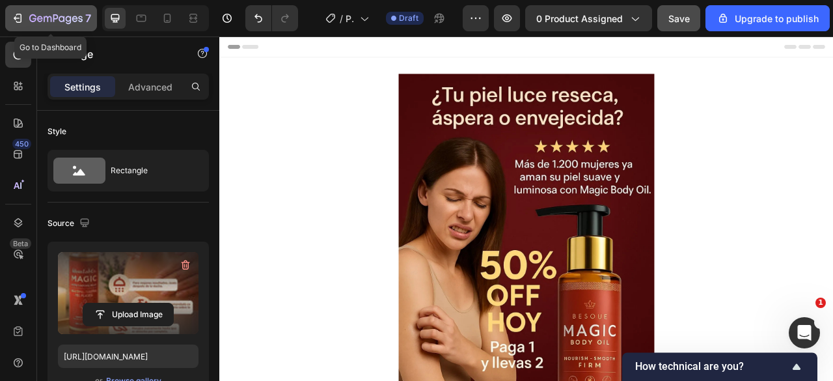
click at [21, 16] on icon "button" at bounding box center [19, 18] width 6 height 9
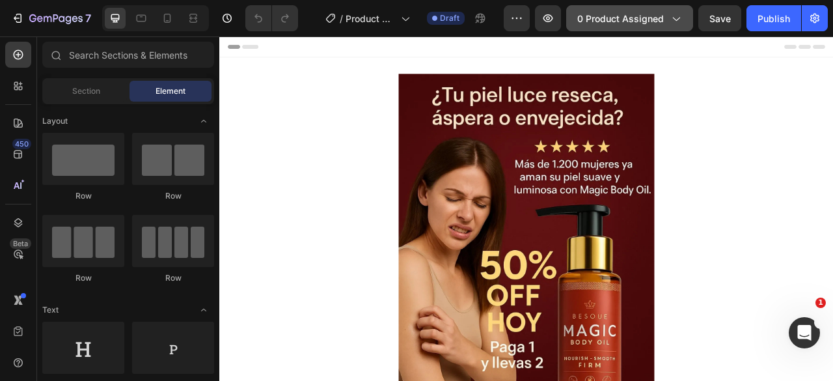
click at [677, 20] on icon "button" at bounding box center [676, 20] width 7 height 4
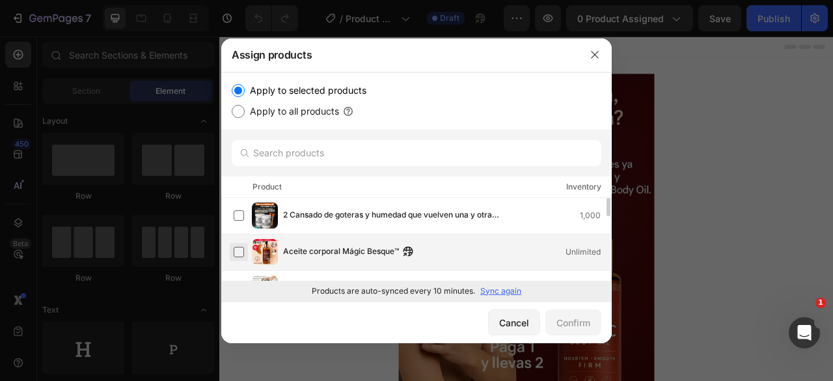
click at [239, 248] on label at bounding box center [239, 252] width 10 height 10
click at [573, 321] on div "Confirm" at bounding box center [573, 323] width 34 height 14
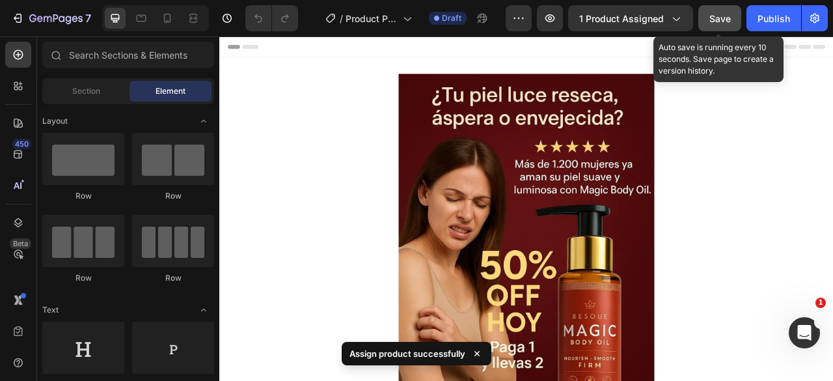
click at [712, 20] on span "Save" at bounding box center [719, 18] width 21 height 11
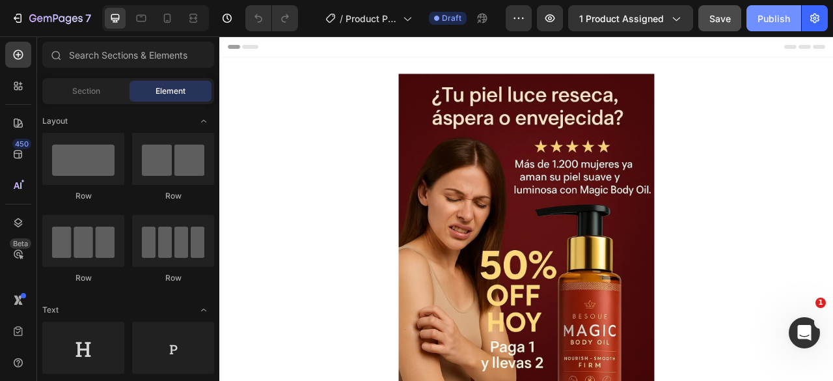
click at [770, 21] on div "Publish" at bounding box center [773, 19] width 33 height 14
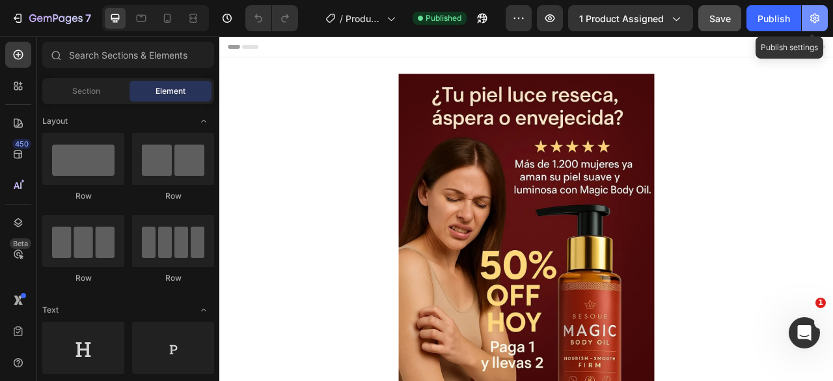
click at [811, 22] on icon "button" at bounding box center [814, 18] width 13 height 13
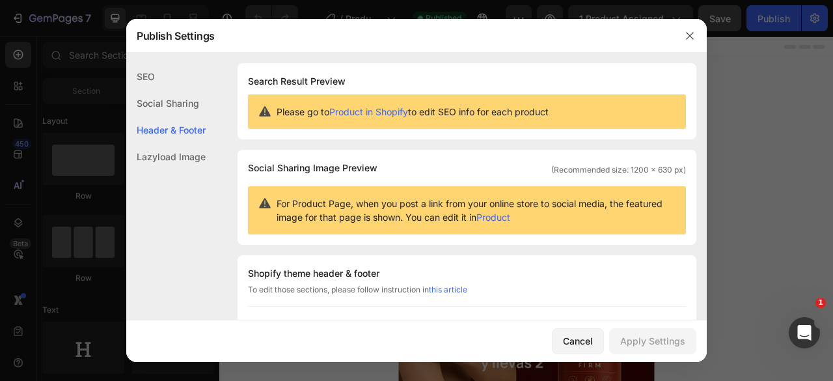
scroll to position [130, 0]
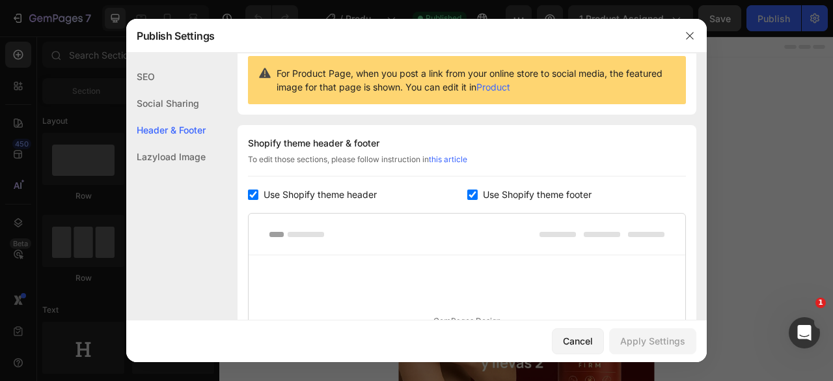
click at [253, 197] on input "checkbox" at bounding box center [253, 194] width 10 height 10
checkbox input "false"
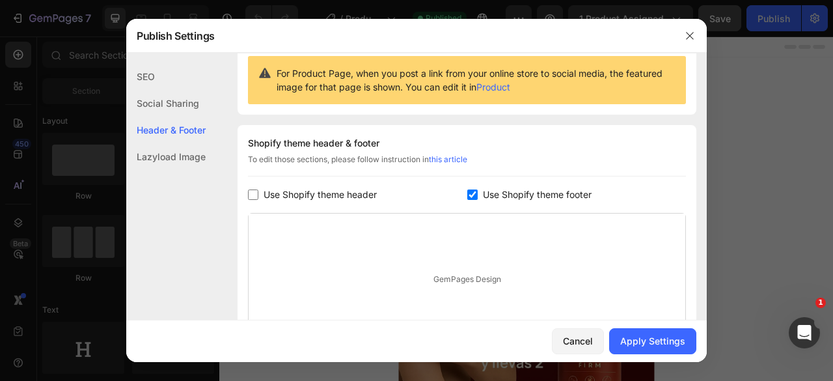
click at [468, 195] on input "checkbox" at bounding box center [472, 194] width 10 height 10
checkbox input "false"
click at [649, 345] on div "Apply Settings" at bounding box center [652, 341] width 65 height 14
drag, startPoint x: 688, startPoint y: 34, endPoint x: 660, endPoint y: 180, distance: 147.8
click at [662, 172] on div "Publish Settings SEO Social Sharing Header & Footer Lazyload Image SEO Search R…" at bounding box center [416, 190] width 580 height 343
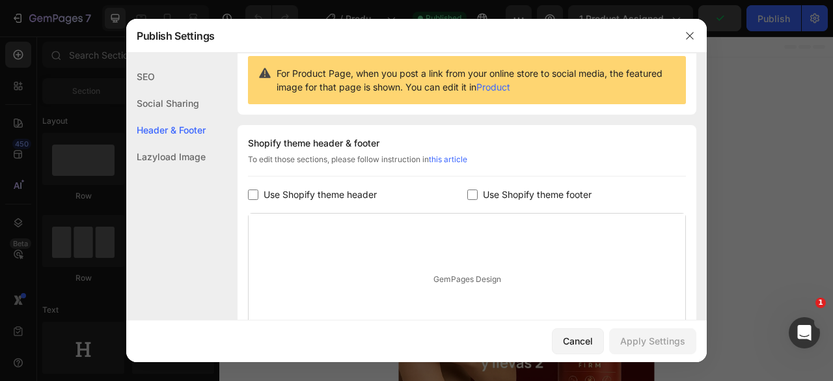
scroll to position [261, 0]
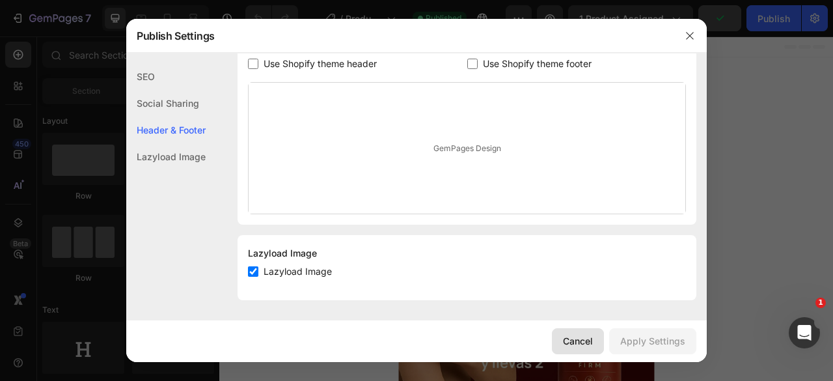
drag, startPoint x: 584, startPoint y: 347, endPoint x: 464, endPoint y: 394, distance: 128.8
click at [584, 347] on div "Cancel" at bounding box center [578, 341] width 30 height 14
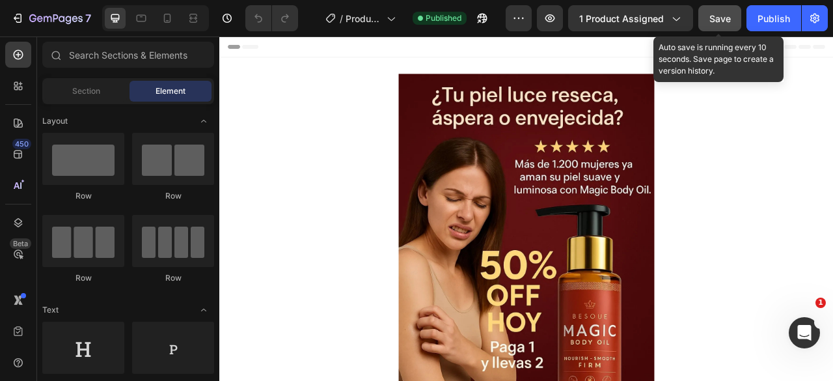
click at [717, 18] on span "Save" at bounding box center [719, 18] width 21 height 11
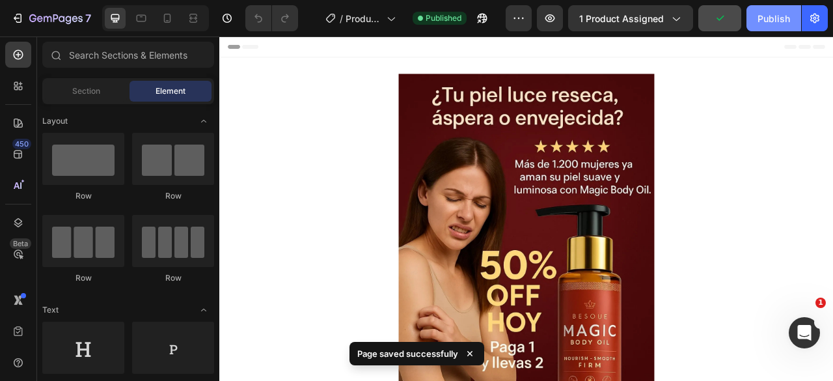
click at [772, 16] on div "Publish" at bounding box center [773, 19] width 33 height 14
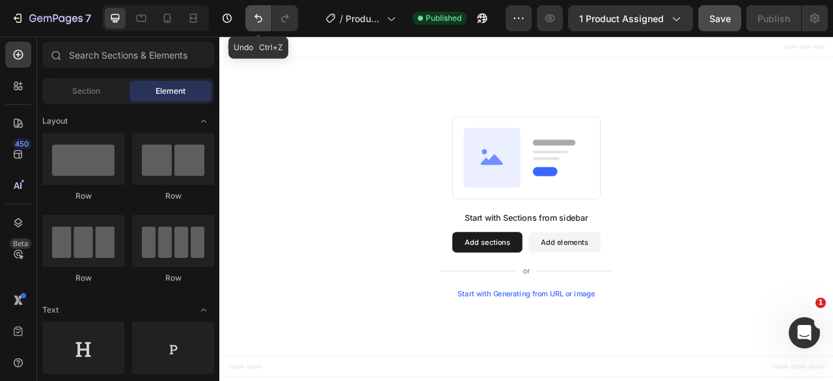
drag, startPoint x: 256, startPoint y: 16, endPoint x: 263, endPoint y: 25, distance: 11.6
click at [256, 16] on icon "Undo/Redo" at bounding box center [258, 18] width 8 height 8
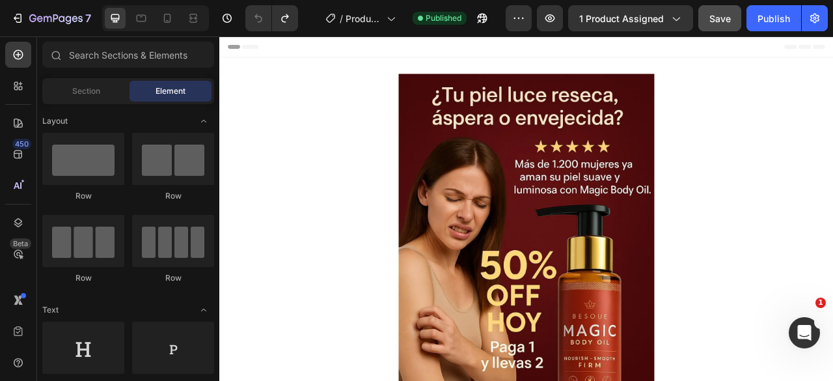
click at [284, 57] on div "Header" at bounding box center [610, 49] width 760 height 26
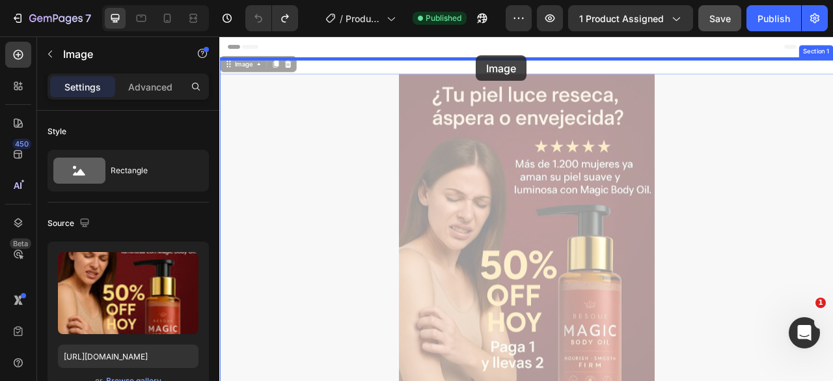
drag, startPoint x: 545, startPoint y: 187, endPoint x: 546, endPoint y: 61, distance: 126.9
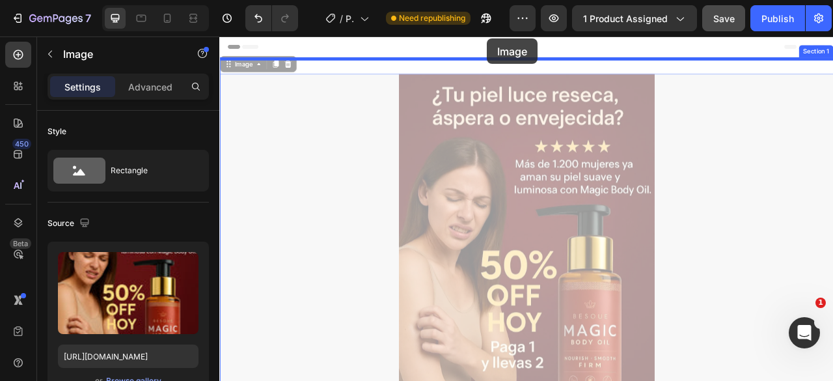
drag, startPoint x: 582, startPoint y: 144, endPoint x: 567, endPoint y: 50, distance: 94.9
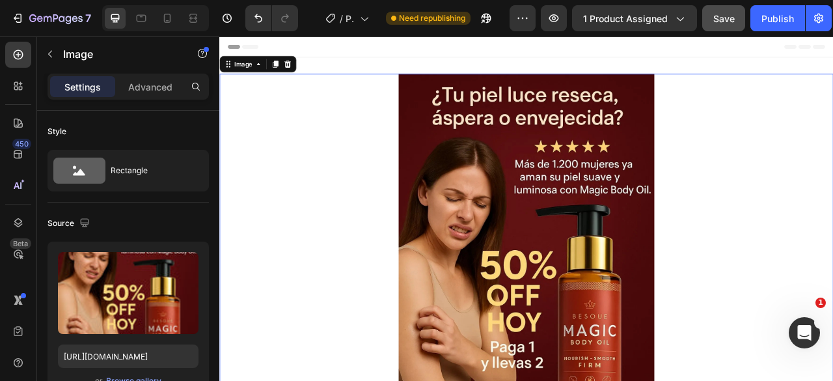
click at [340, 125] on div at bounding box center [609, 328] width 781 height 488
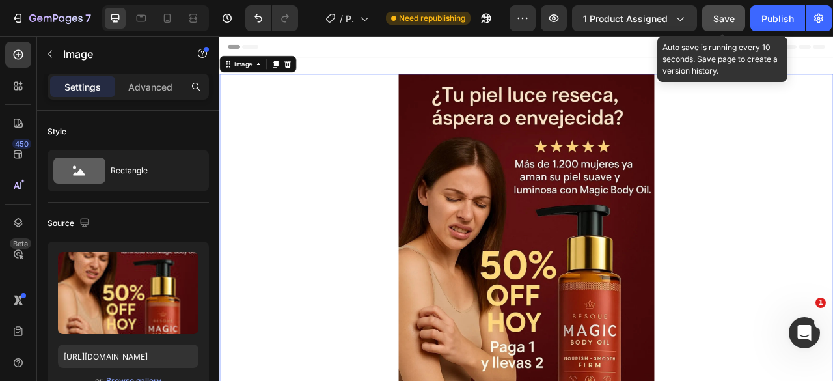
click at [724, 19] on span "Save" at bounding box center [723, 18] width 21 height 11
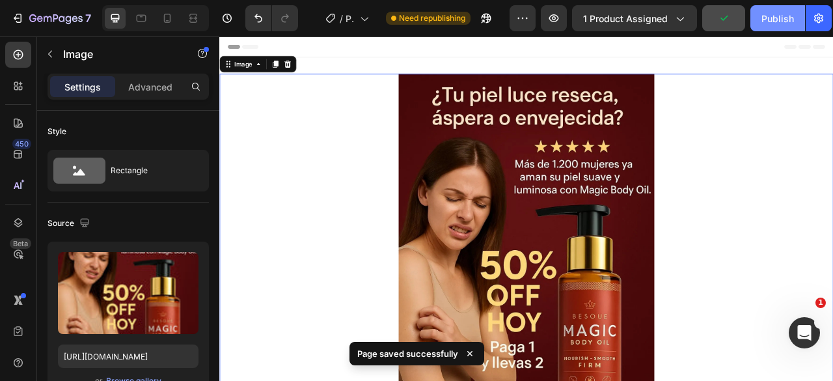
click at [763, 21] on div "Publish" at bounding box center [777, 19] width 33 height 14
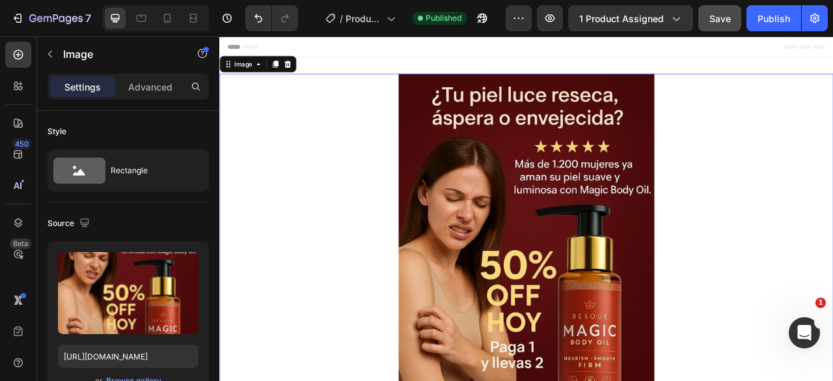
click at [832, 150] on div at bounding box center [609, 328] width 781 height 488
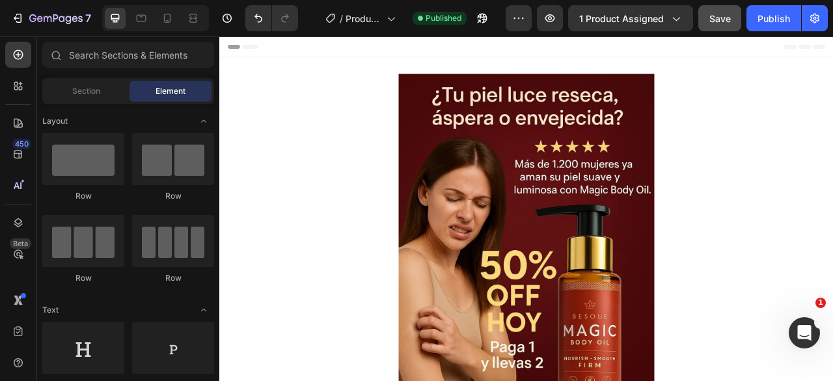
click at [832, 46] on div "Header" at bounding box center [610, 49] width 760 height 26
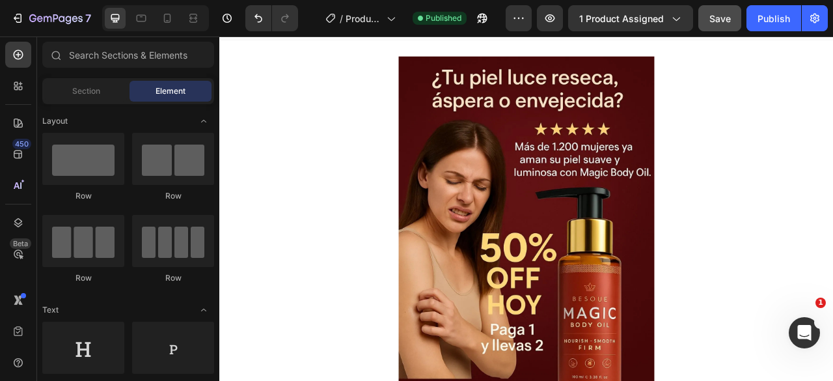
scroll to position [0, 0]
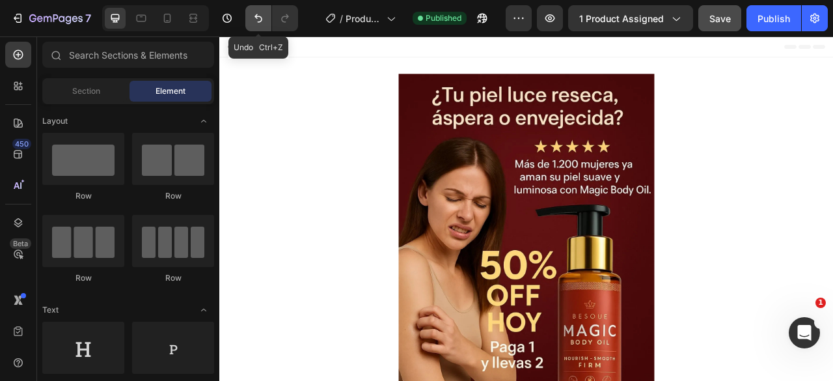
click at [258, 20] on icon "Undo/Redo" at bounding box center [258, 18] width 13 height 13
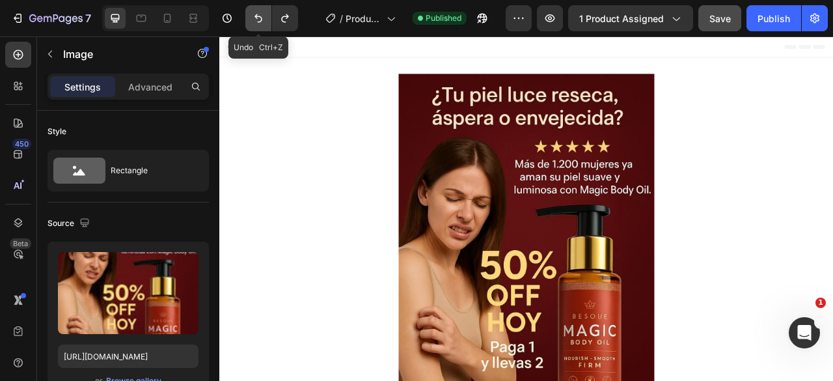
click at [257, 16] on icon "Undo/Redo" at bounding box center [258, 18] width 13 height 13
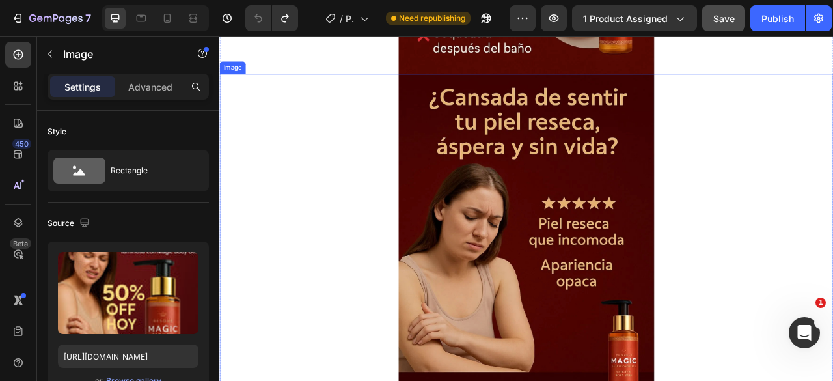
scroll to position [2602, 0]
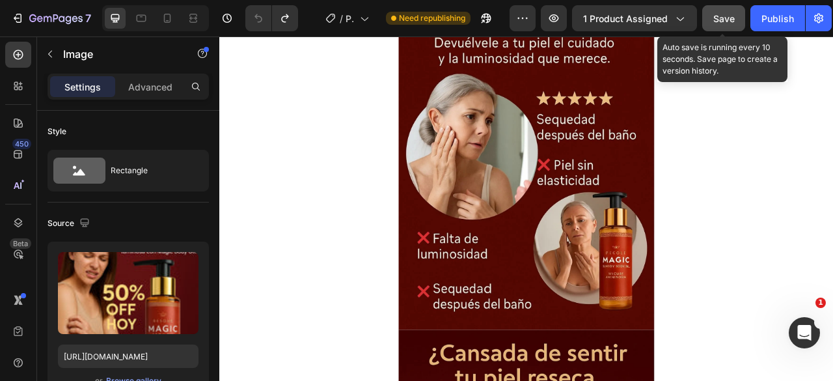
click at [716, 21] on span "Save" at bounding box center [723, 18] width 21 height 11
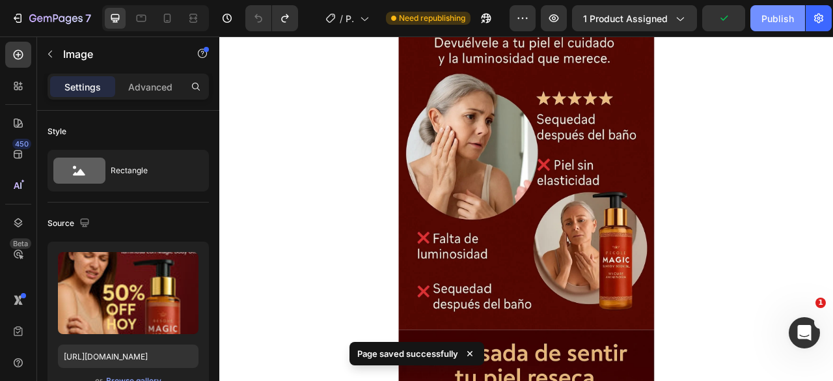
click at [777, 22] on div "Publish" at bounding box center [777, 19] width 33 height 14
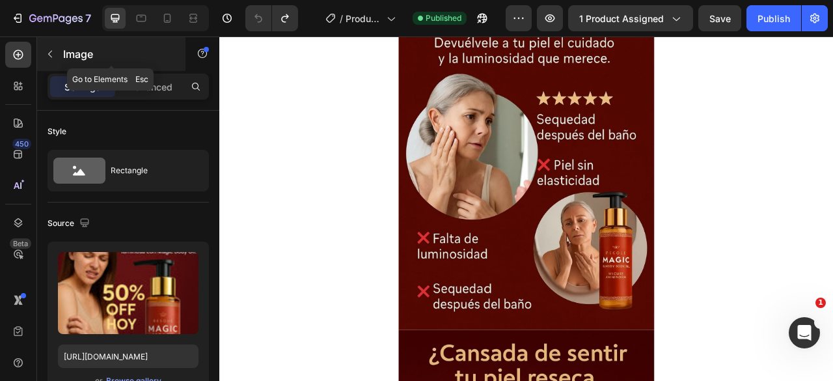
click at [50, 50] on icon "button" at bounding box center [50, 54] width 10 height 10
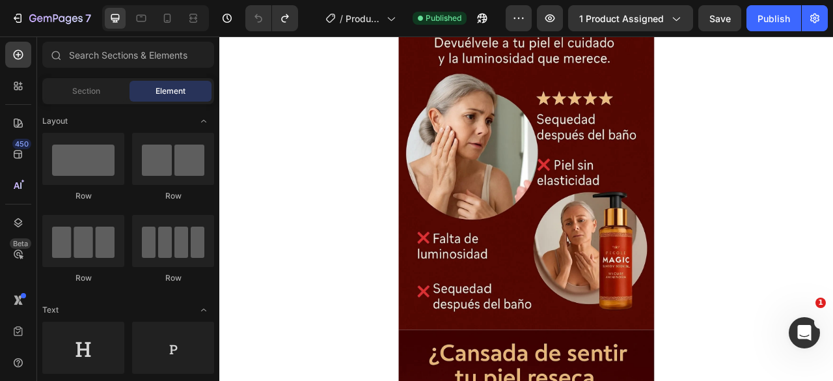
click at [176, 89] on span "Element" at bounding box center [170, 91] width 30 height 12
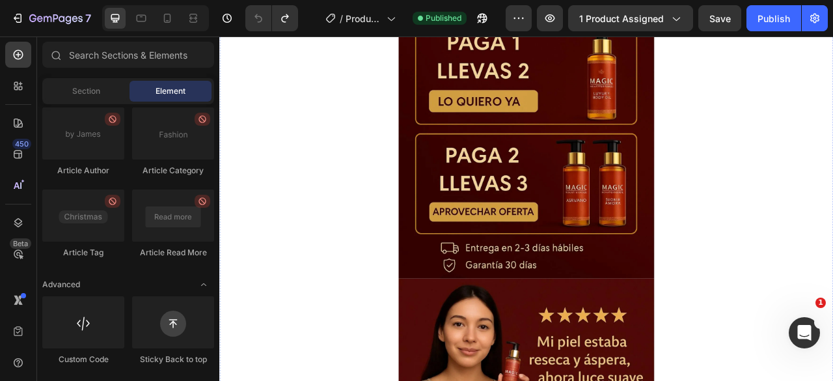
scroll to position [781, 0]
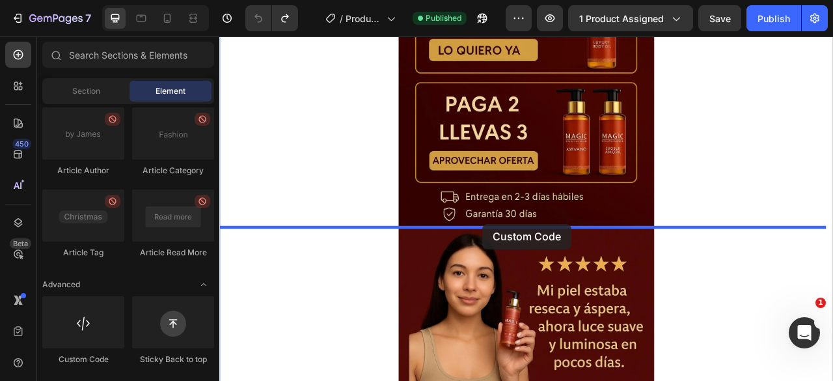
drag, startPoint x: 299, startPoint y: 361, endPoint x: 554, endPoint y: 275, distance: 269.3
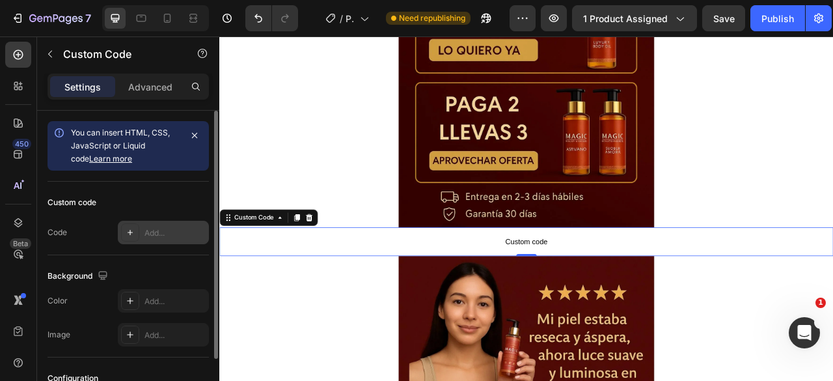
click at [129, 228] on icon at bounding box center [130, 232] width 10 height 10
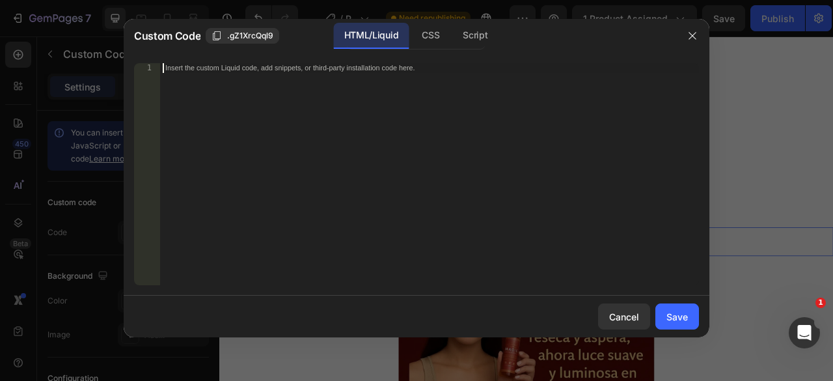
click at [208, 70] on div "Insert the custom Liquid code, add snippets, or third-party installation code h…" at bounding box center [402, 68] width 474 height 9
paste textarea "<div id="_rsi-cod-form-embed-custom-hook"></div>"
type textarea "<div id="_rsi-cod-form-embed-custom-hook"></div>"
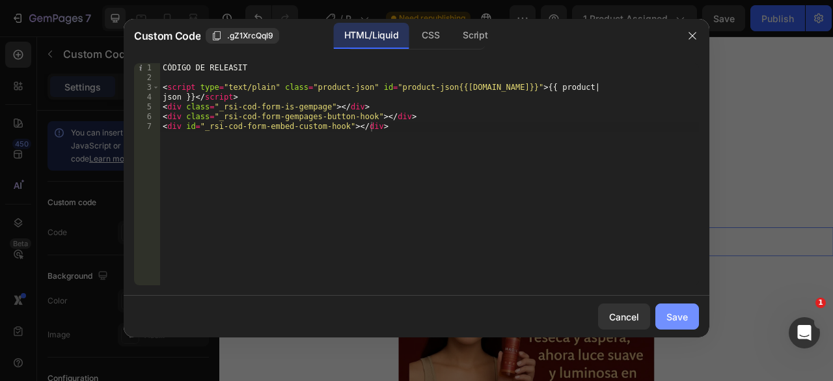
click at [684, 321] on div "Save" at bounding box center [676, 317] width 21 height 14
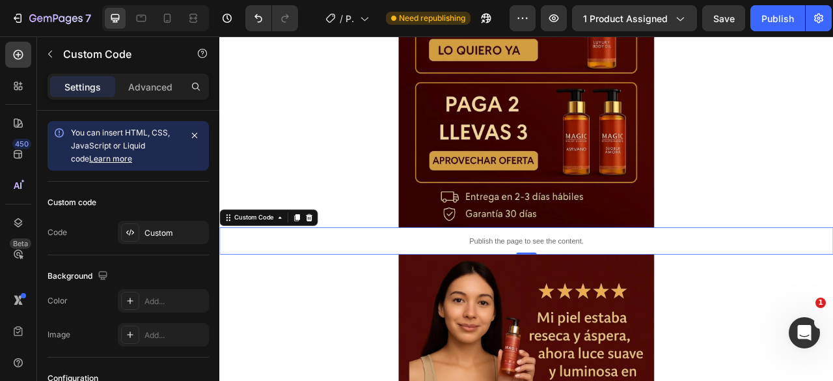
drag, startPoint x: 316, startPoint y: 266, endPoint x: 352, endPoint y: 266, distance: 35.8
click at [316, 265] on icon at bounding box center [317, 266] width 7 height 9
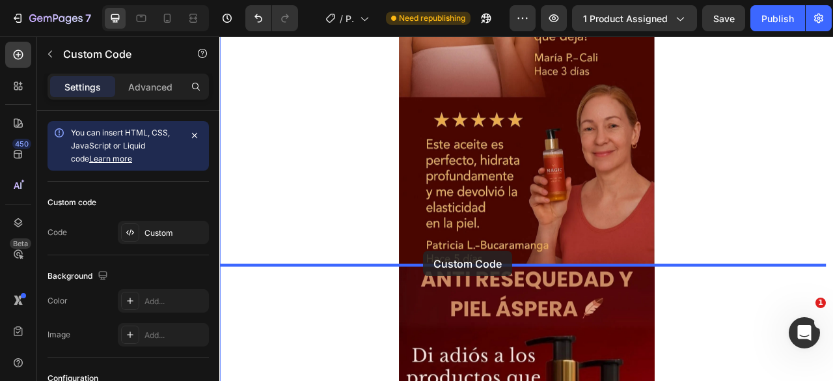
scroll to position [1831, 0]
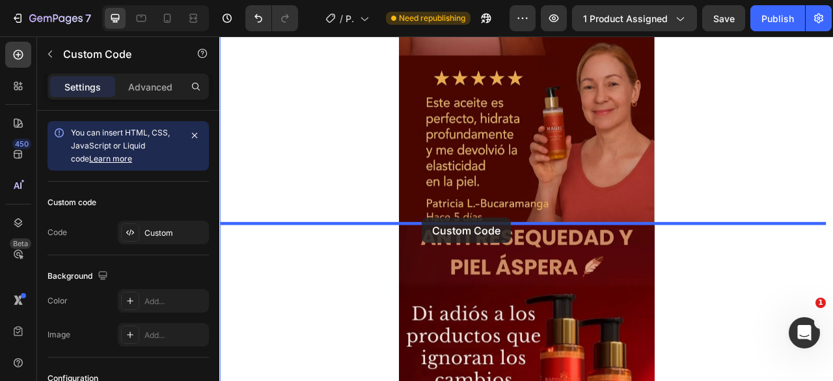
drag, startPoint x: 341, startPoint y: 329, endPoint x: 477, endPoint y: 267, distance: 149.6
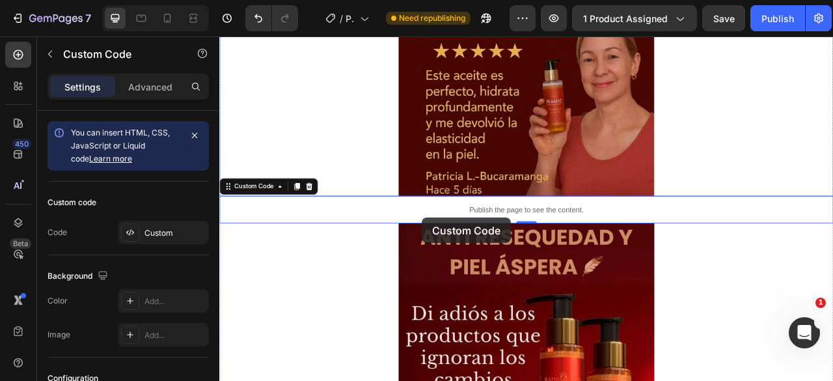
scroll to position [1796, 0]
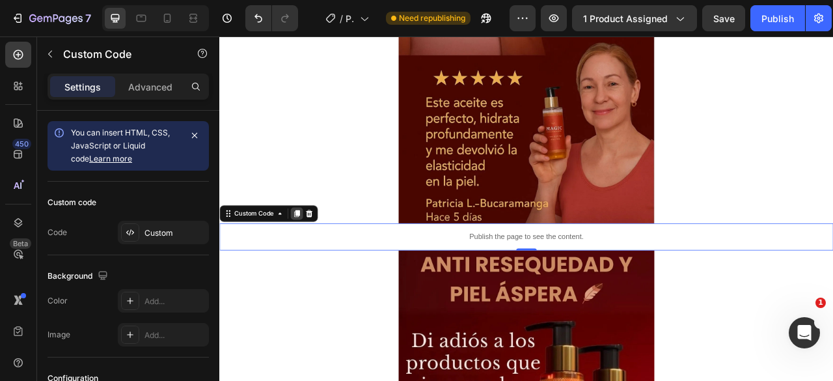
click at [317, 257] on icon at bounding box center [317, 261] width 7 height 9
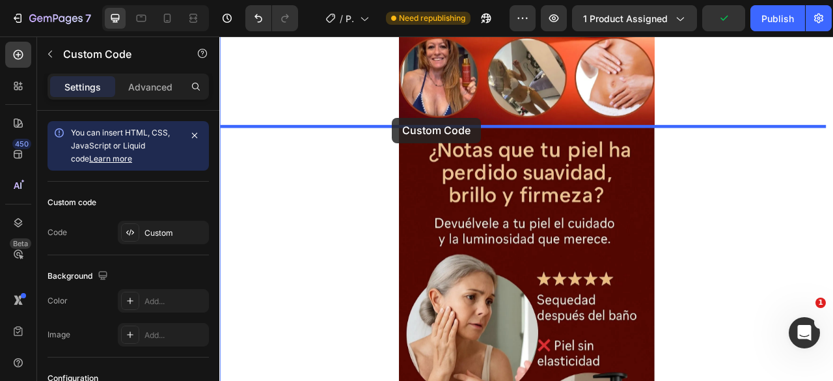
drag, startPoint x: 381, startPoint y: 319, endPoint x: 439, endPoint y: 140, distance: 187.9
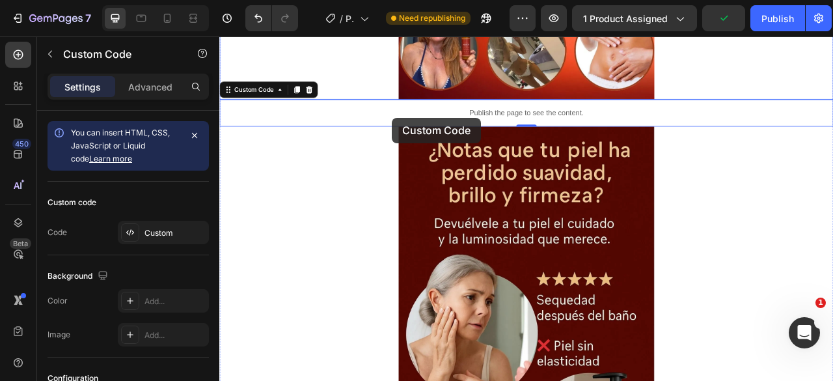
scroll to position [2442, 0]
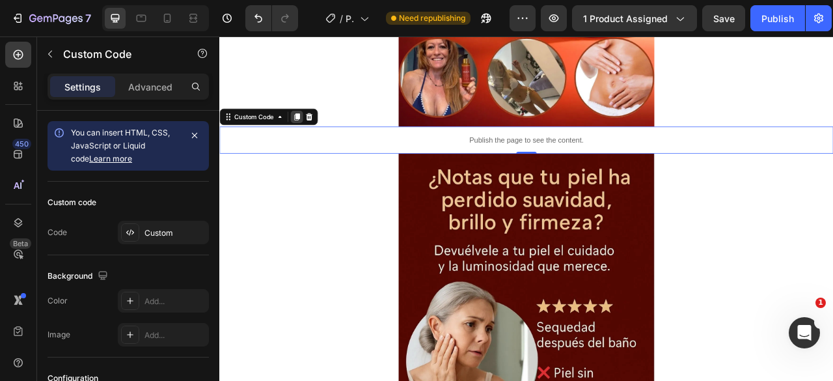
click at [316, 137] on icon at bounding box center [317, 138] width 7 height 9
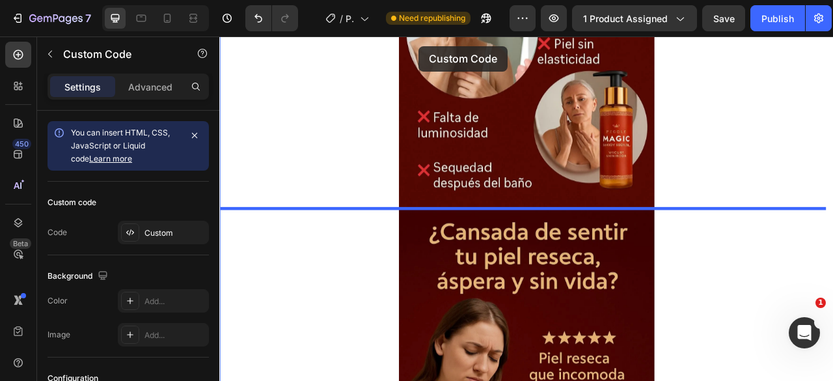
scroll to position [2891, 0]
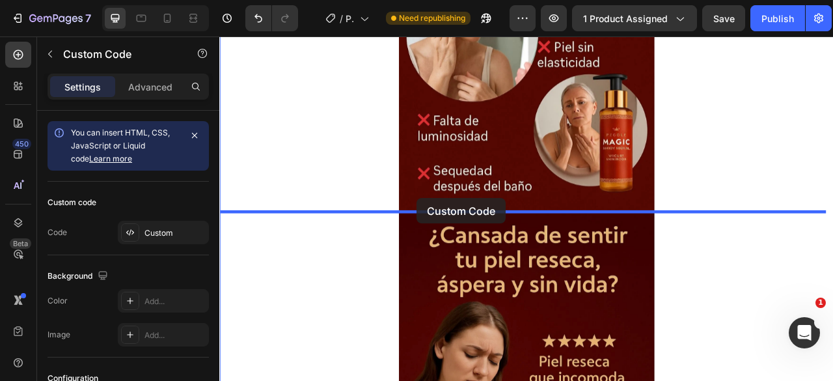
drag, startPoint x: 372, startPoint y: 206, endPoint x: 470, endPoint y: 242, distance: 104.8
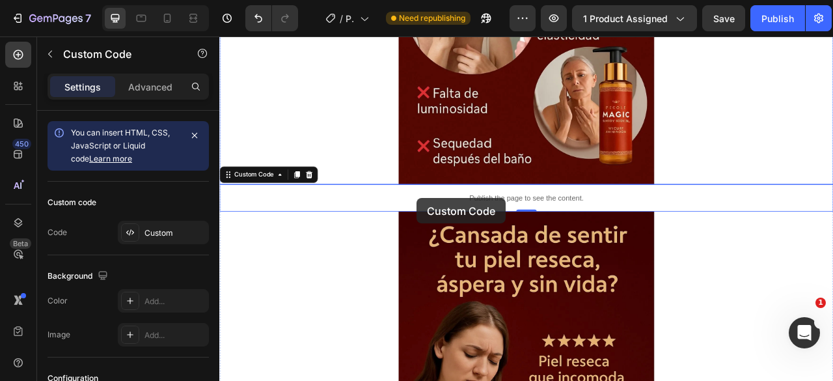
scroll to position [2856, 0]
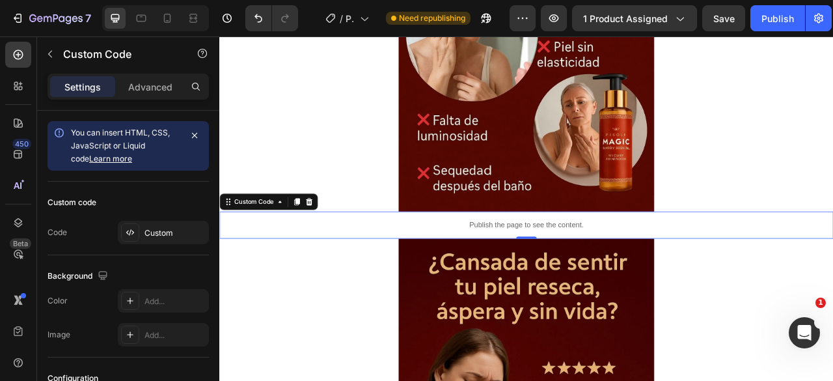
drag, startPoint x: 321, startPoint y: 247, endPoint x: 289, endPoint y: 264, distance: 36.4
click at [321, 247] on icon at bounding box center [317, 246] width 7 height 9
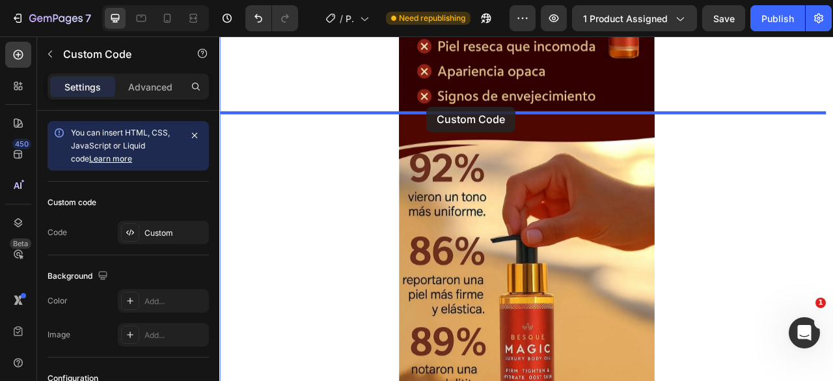
drag, startPoint x: 330, startPoint y: 312, endPoint x: 483, endPoint y: 126, distance: 241.3
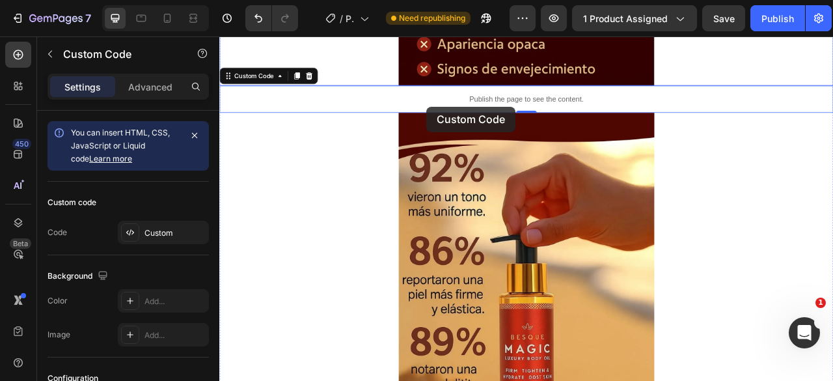
scroll to position [3504, 0]
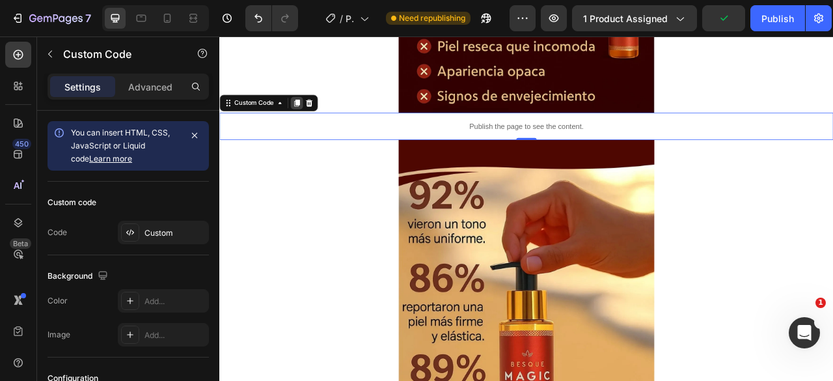
click at [316, 122] on icon at bounding box center [317, 121] width 10 height 10
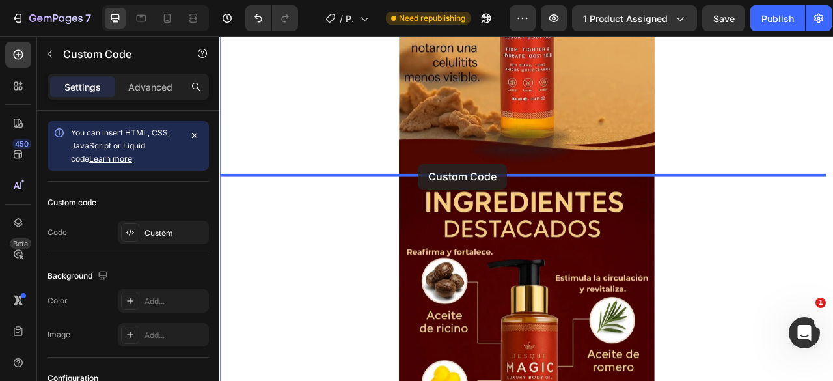
drag, startPoint x: 358, startPoint y: 221, endPoint x: 472, endPoint y: 198, distance: 116.1
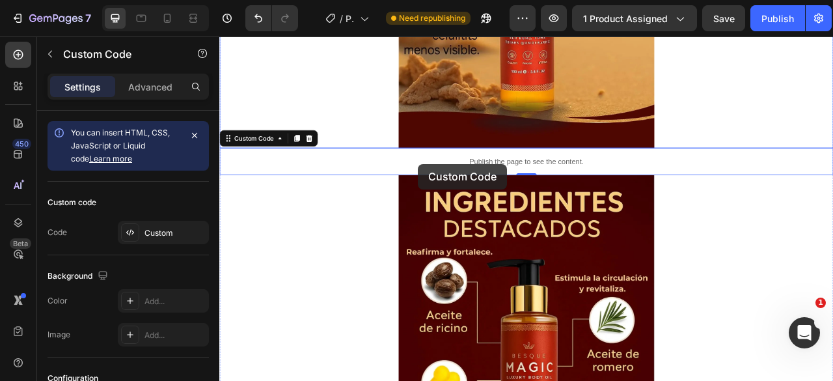
scroll to position [3947, 0]
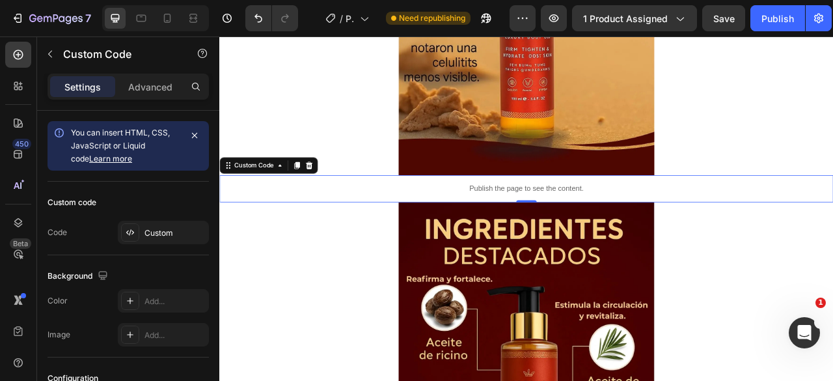
drag, startPoint x: 319, startPoint y: 200, endPoint x: 308, endPoint y: 224, distance: 26.8
click at [319, 198] on icon at bounding box center [317, 200] width 7 height 9
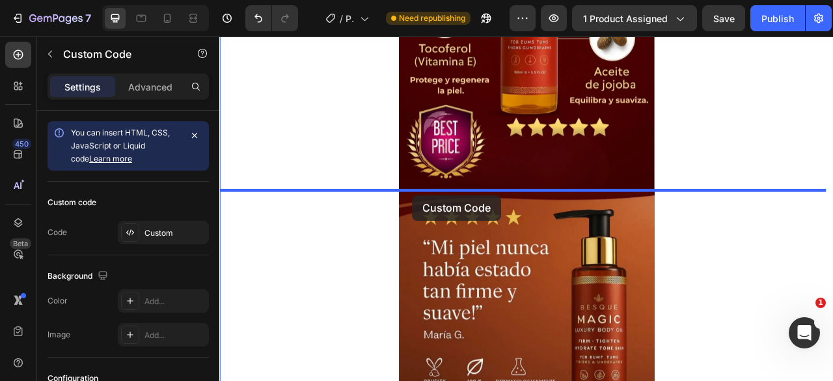
drag, startPoint x: 373, startPoint y: 260, endPoint x: 465, endPoint y: 238, distance: 93.7
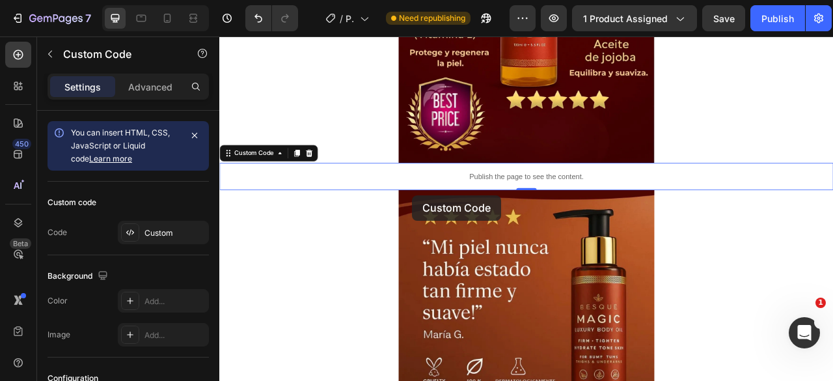
scroll to position [4451, 0]
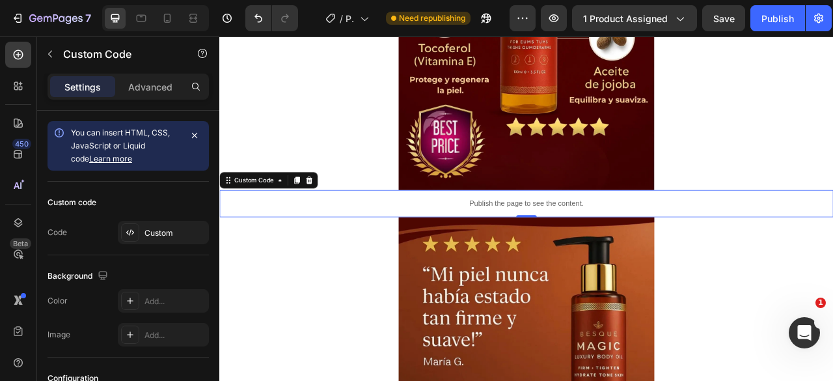
drag, startPoint x: 319, startPoint y: 223, endPoint x: 355, endPoint y: 260, distance: 51.6
click at [319, 222] on icon at bounding box center [317, 219] width 10 height 10
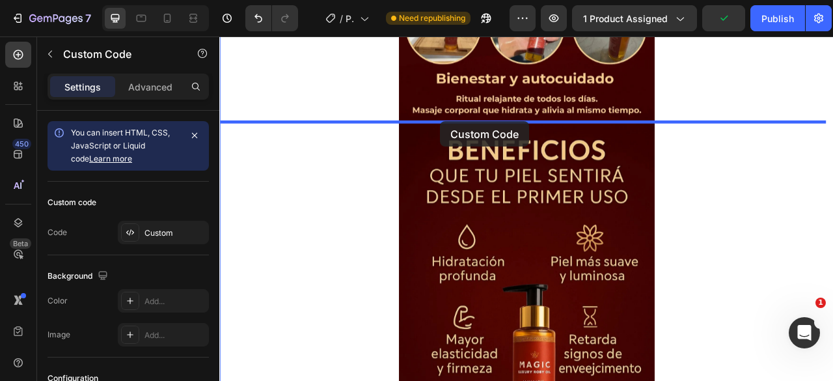
drag, startPoint x: 378, startPoint y: 329, endPoint x: 491, endPoint y: 151, distance: 211.2
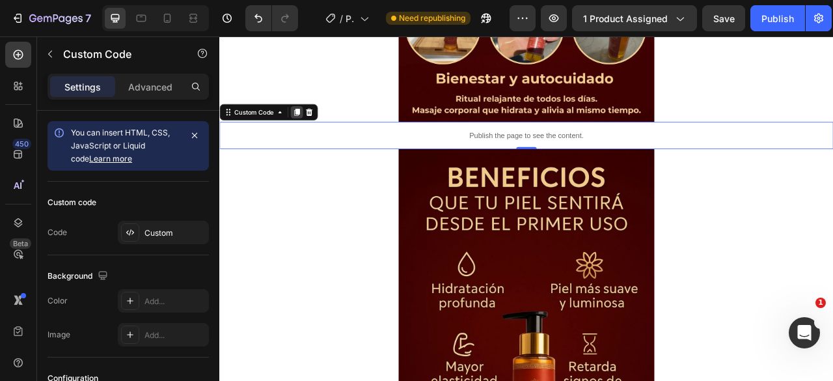
click at [318, 129] on icon at bounding box center [317, 132] width 7 height 9
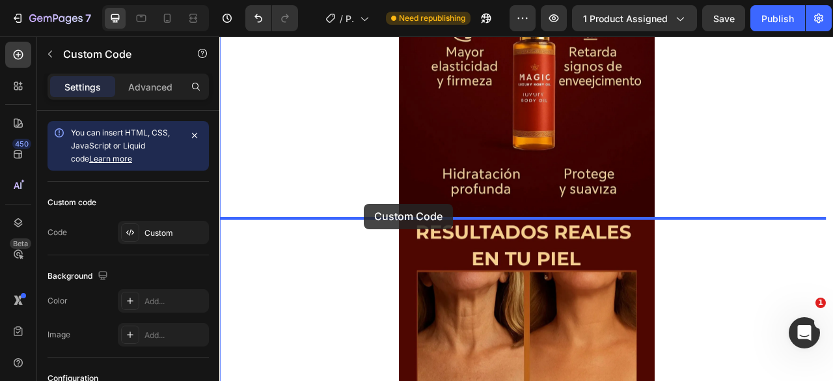
drag, startPoint x: 366, startPoint y: 204, endPoint x: 403, endPoint y: 250, distance: 58.7
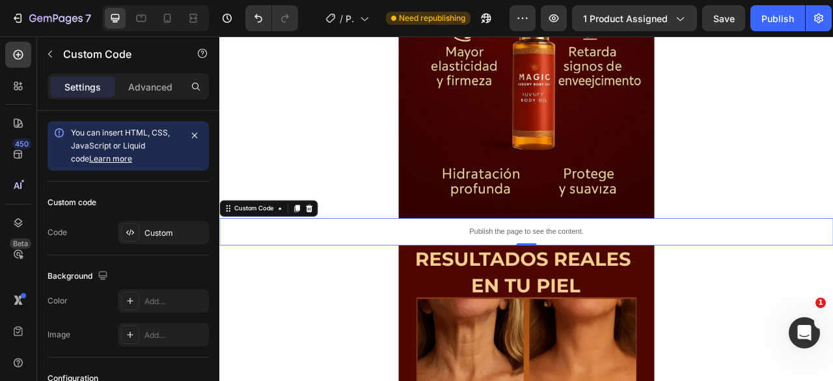
drag, startPoint x: 318, startPoint y: 256, endPoint x: 346, endPoint y: 284, distance: 39.6
click at [318, 256] on icon at bounding box center [317, 254] width 7 height 9
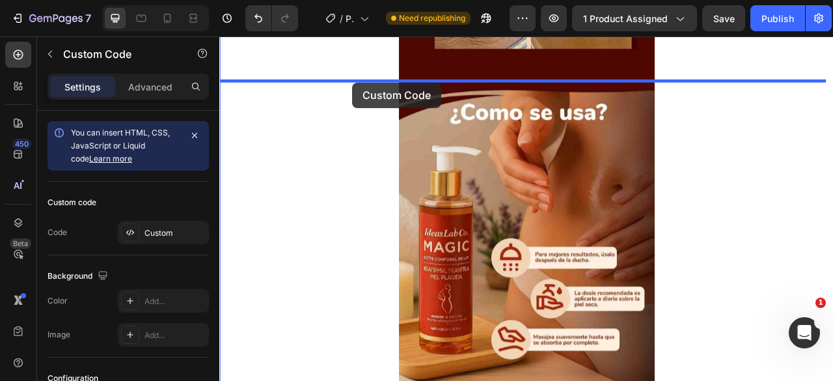
drag, startPoint x: 360, startPoint y: 314, endPoint x: 388, endPoint y: 95, distance: 220.4
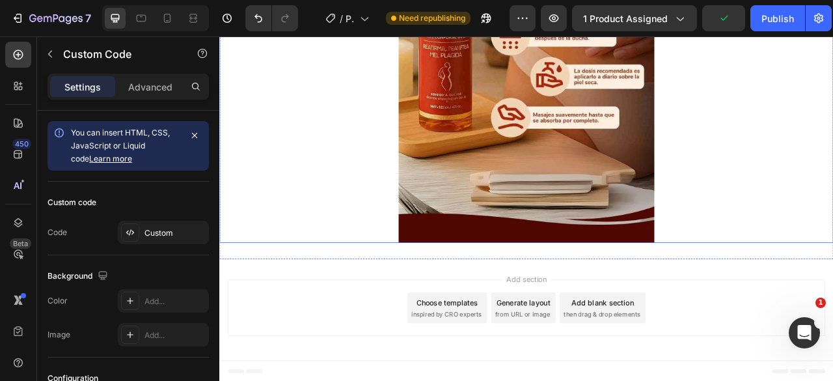
scroll to position [6213, 0]
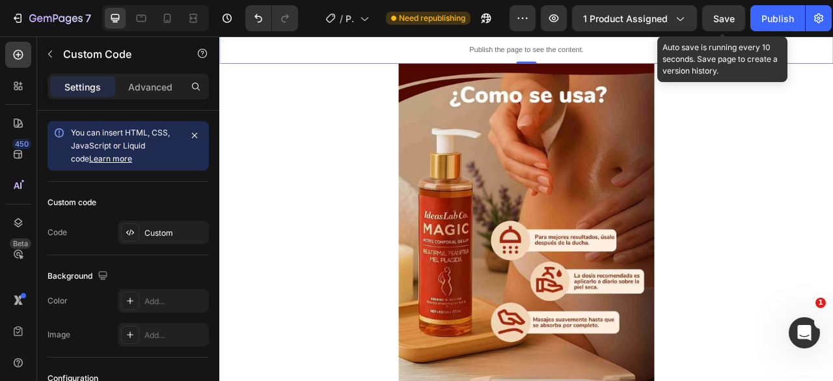
click at [726, 22] on span "Save" at bounding box center [723, 18] width 21 height 11
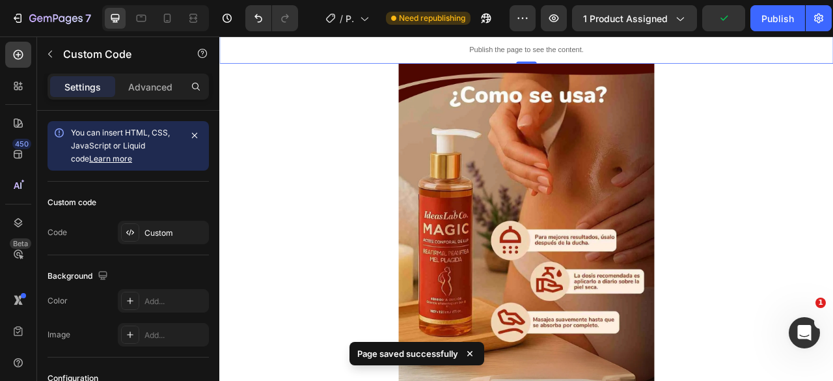
drag, startPoint x: 766, startPoint y: 19, endPoint x: 747, endPoint y: 16, distance: 19.8
click at [766, 19] on div "Publish" at bounding box center [777, 19] width 33 height 14
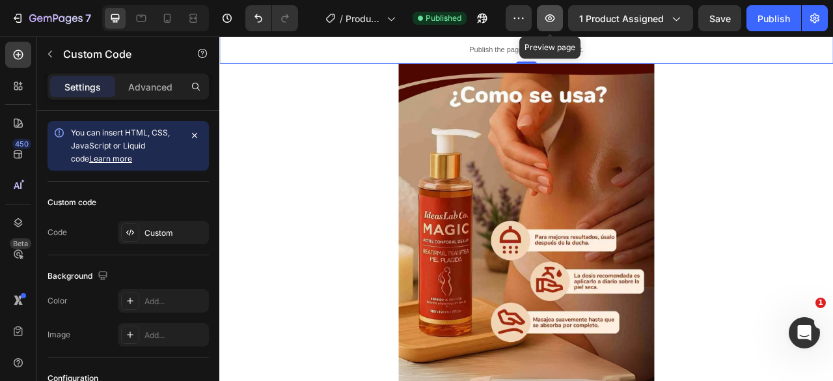
click at [555, 18] on icon "button" at bounding box center [550, 18] width 10 height 8
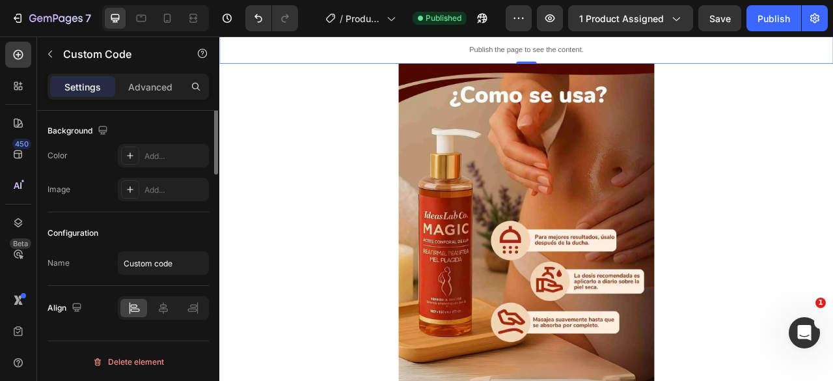
scroll to position [0, 0]
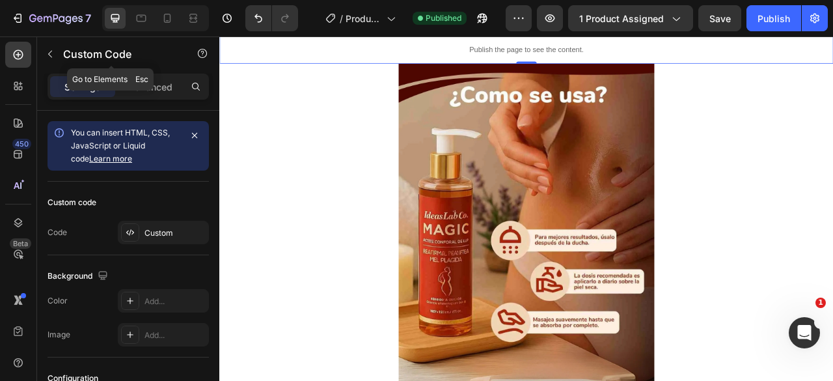
click at [51, 50] on icon "button" at bounding box center [50, 54] width 10 height 10
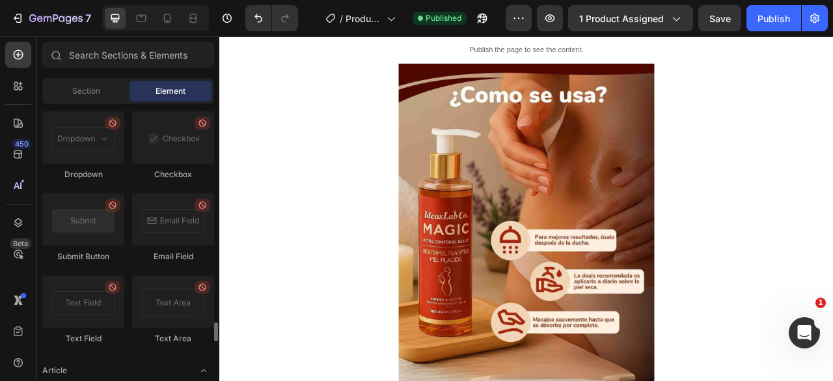
scroll to position [3213, 0]
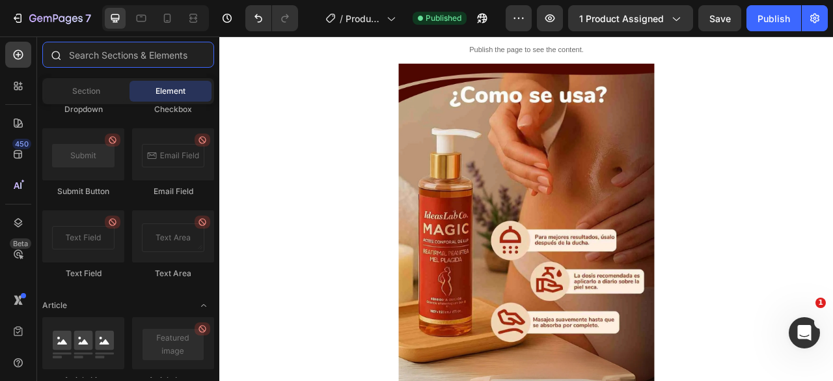
click at [111, 57] on input "text" at bounding box center [128, 55] width 172 height 26
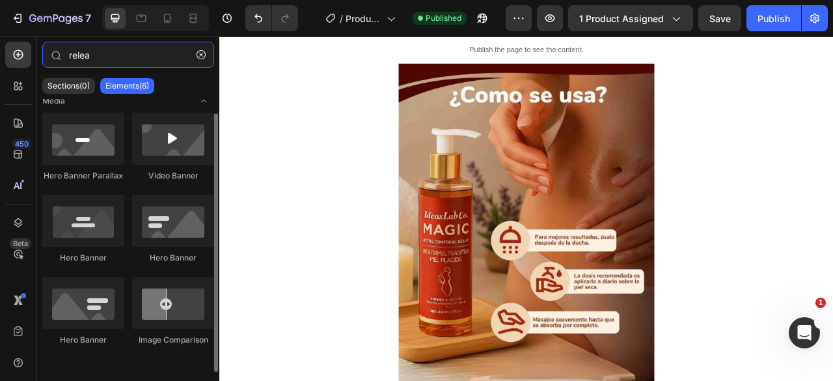
scroll to position [0, 0]
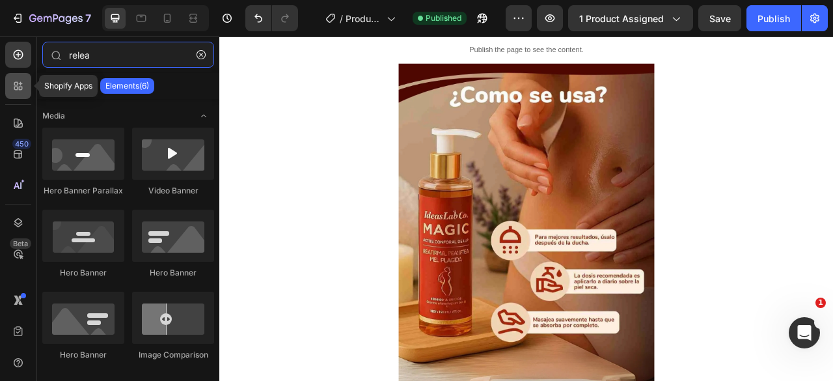
type input "relea"
click at [15, 86] on icon at bounding box center [18, 85] width 13 height 13
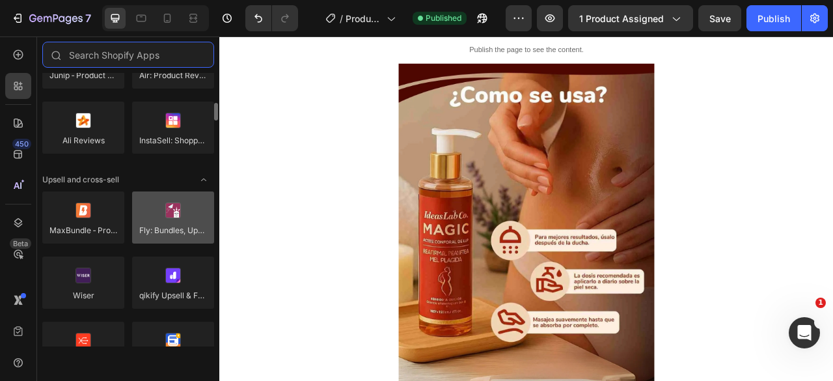
scroll to position [520, 0]
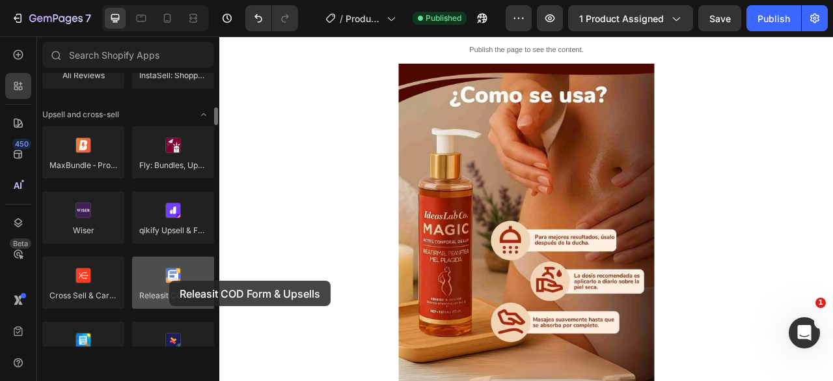
click at [169, 280] on div at bounding box center [173, 282] width 82 height 52
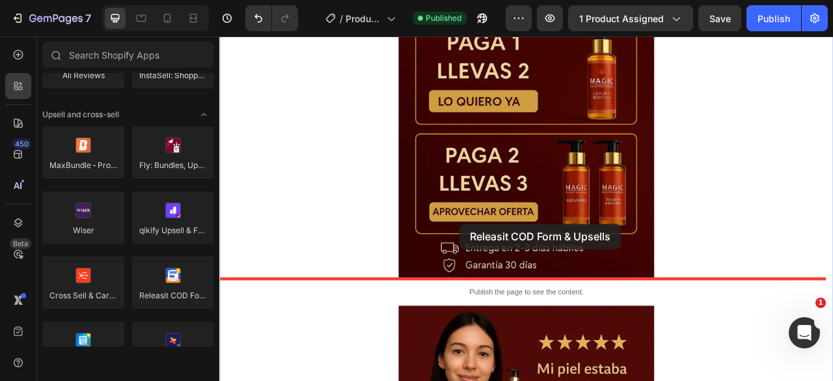
scroll to position [846, 0]
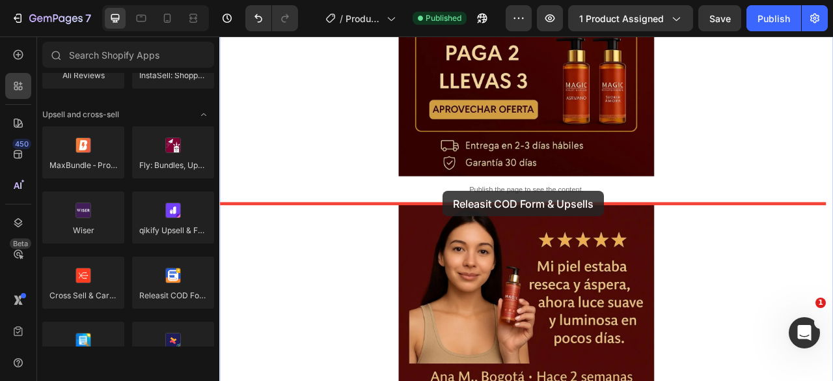
drag, startPoint x: 386, startPoint y: 319, endPoint x: 504, endPoint y: 233, distance: 146.1
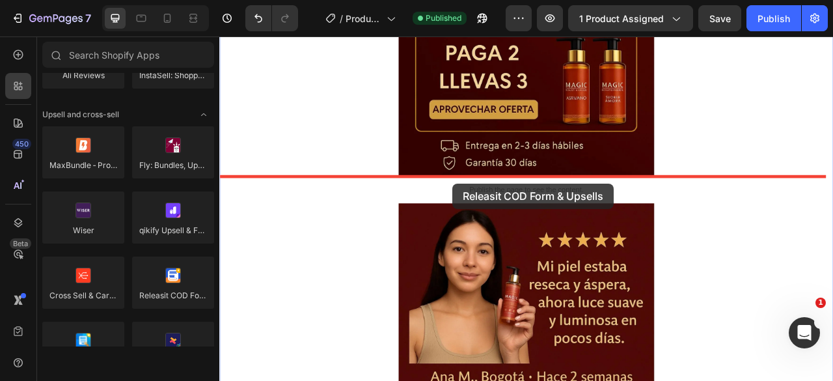
drag, startPoint x: 403, startPoint y: 315, endPoint x: 515, endPoint y: 223, distance: 145.2
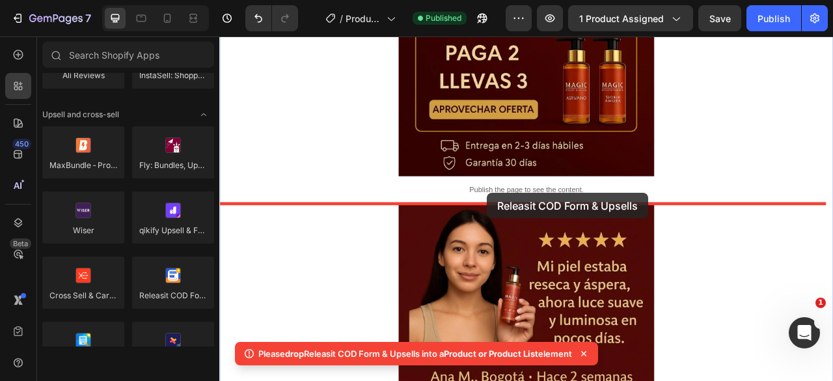
drag, startPoint x: 391, startPoint y: 328, endPoint x: 560, endPoint y: 236, distance: 192.2
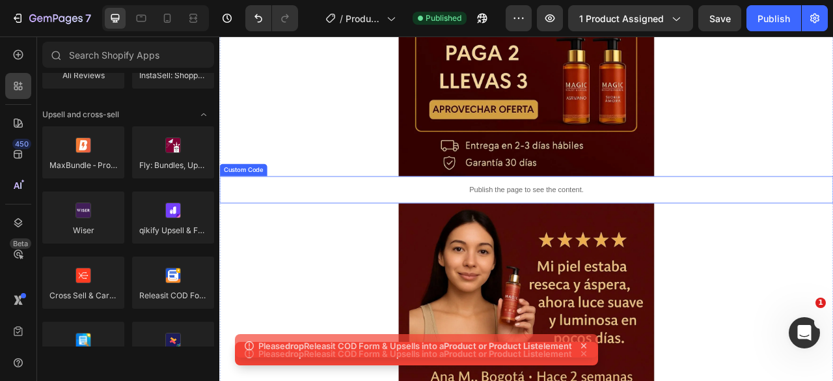
click at [564, 234] on p "Publish the page to see the content." at bounding box center [609, 231] width 781 height 14
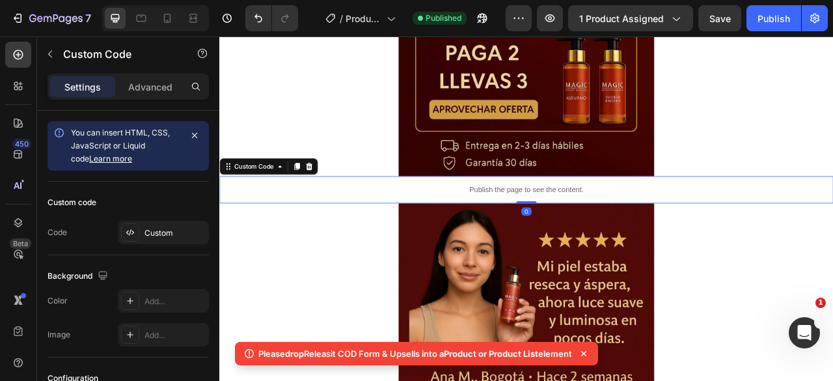
click at [564, 234] on p "Publish the page to see the content." at bounding box center [609, 231] width 781 height 14
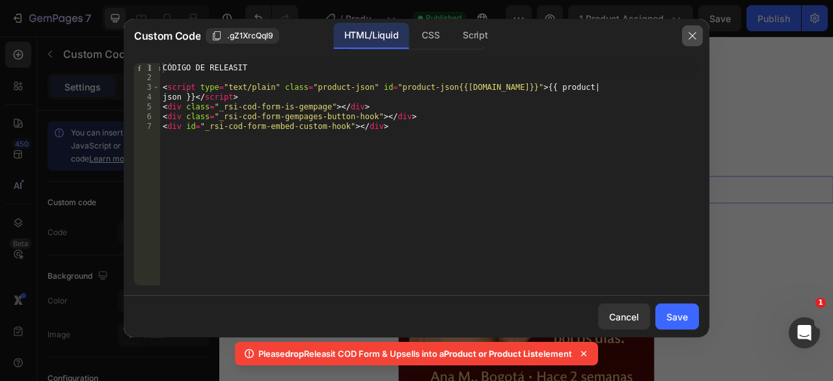
click at [692, 29] on button "button" at bounding box center [692, 35] width 21 height 21
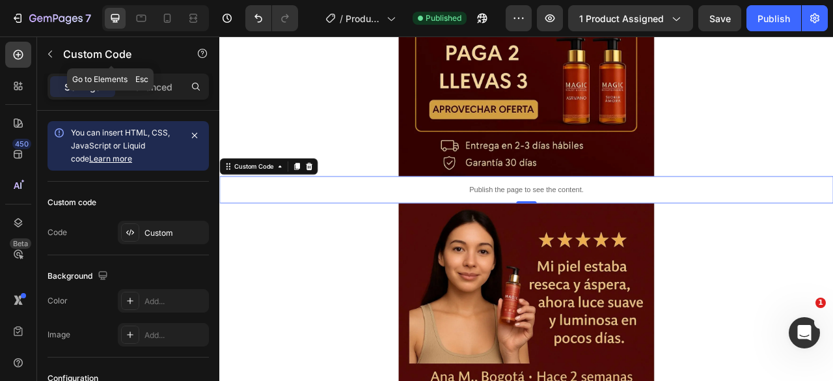
click at [51, 51] on icon "button" at bounding box center [50, 54] width 10 height 10
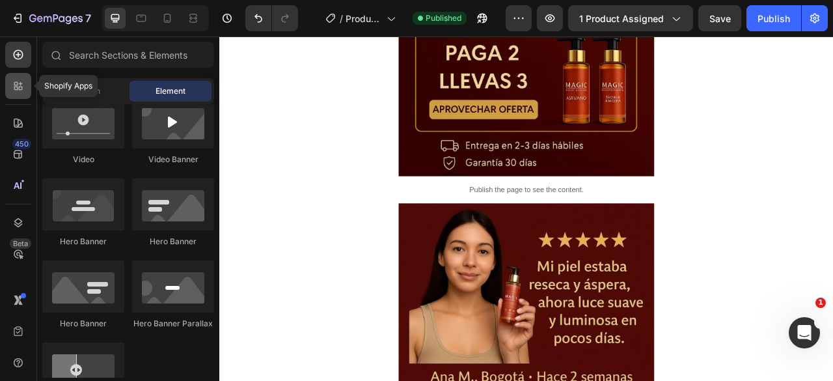
click at [20, 83] on icon at bounding box center [21, 84] width 4 height 4
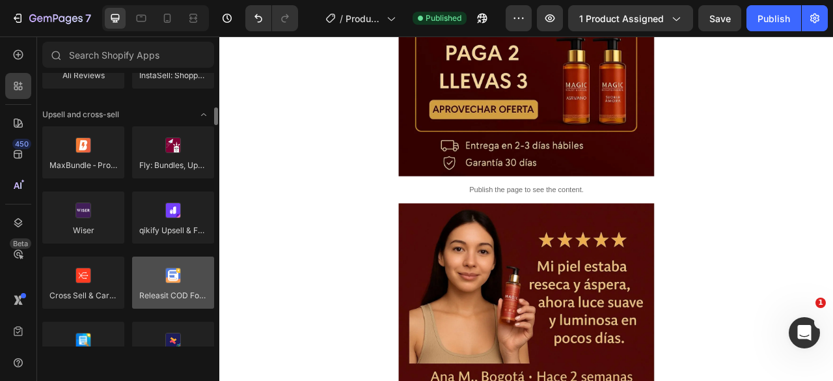
click at [178, 282] on div at bounding box center [173, 282] width 82 height 52
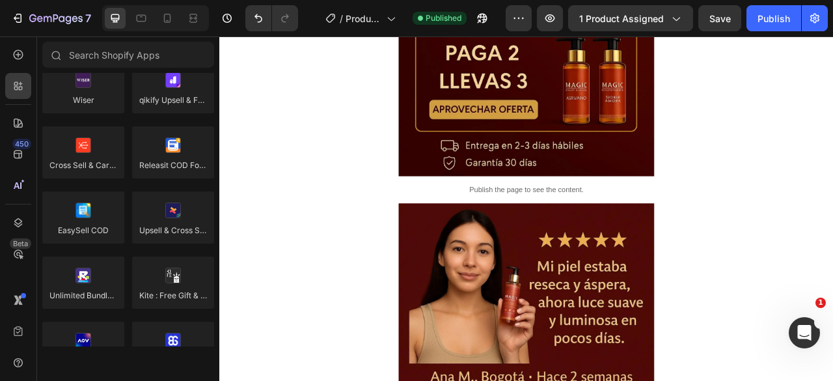
scroll to position [325, 0]
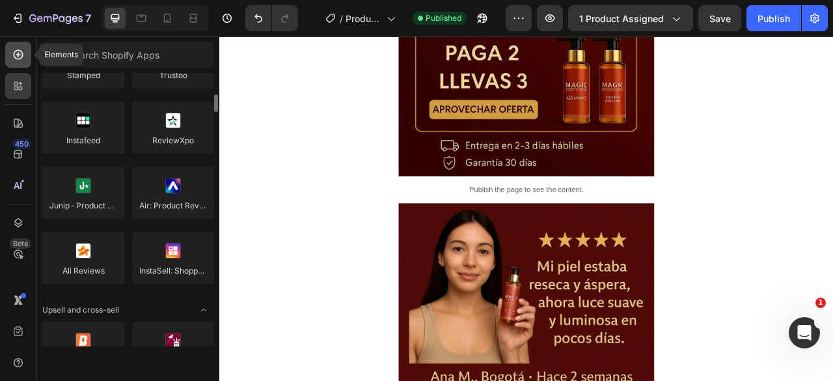
click at [18, 50] on icon at bounding box center [19, 55] width 10 height 10
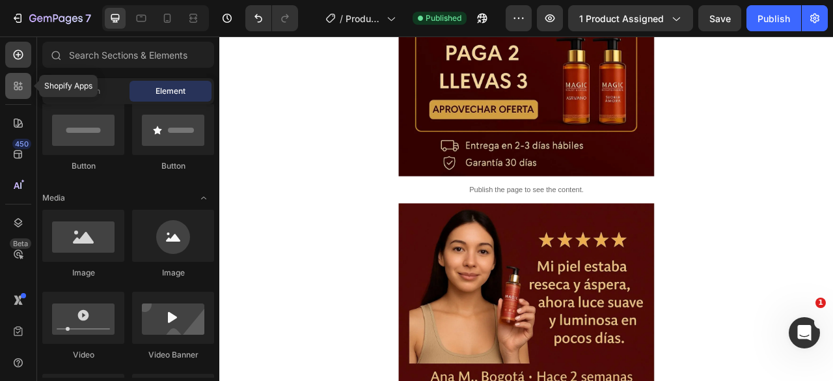
click at [20, 77] on div at bounding box center [18, 86] width 26 height 26
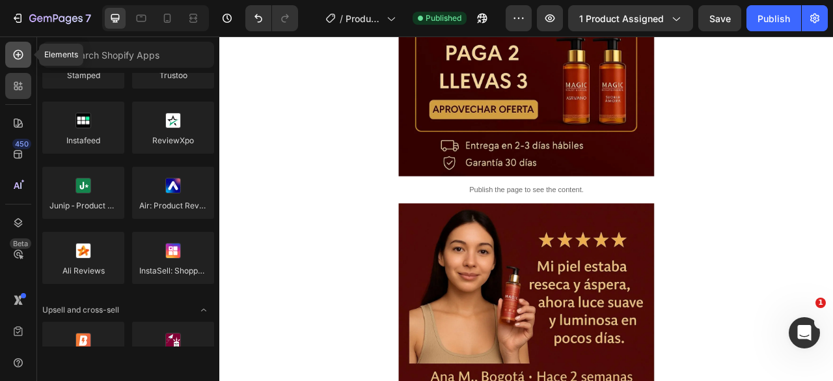
click at [21, 51] on icon at bounding box center [18, 54] width 13 height 13
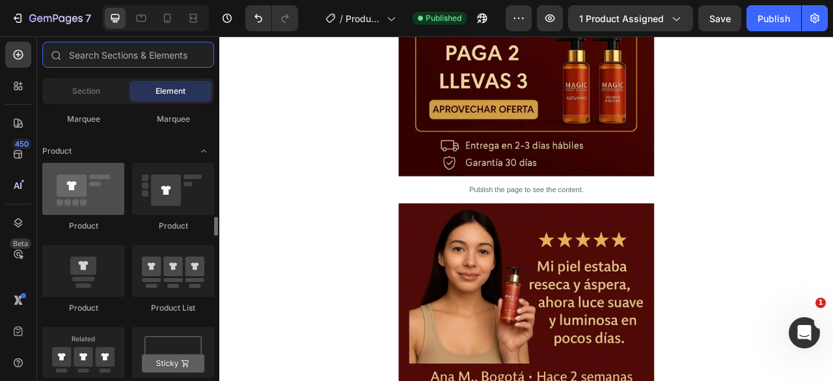
scroll to position [1692, 0]
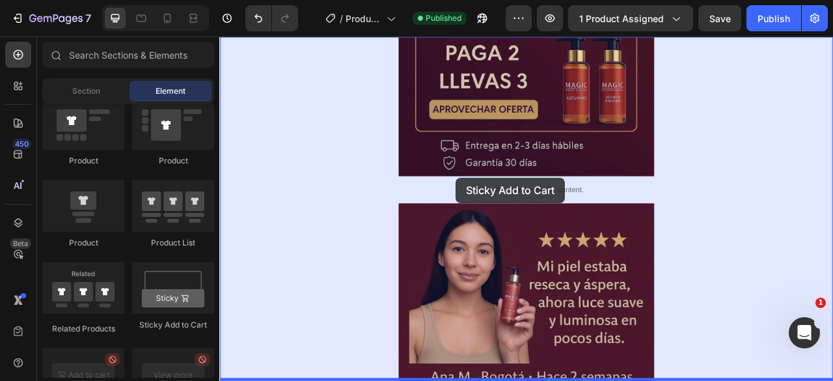
drag, startPoint x: 381, startPoint y: 331, endPoint x: 520, endPoint y: 216, distance: 180.2
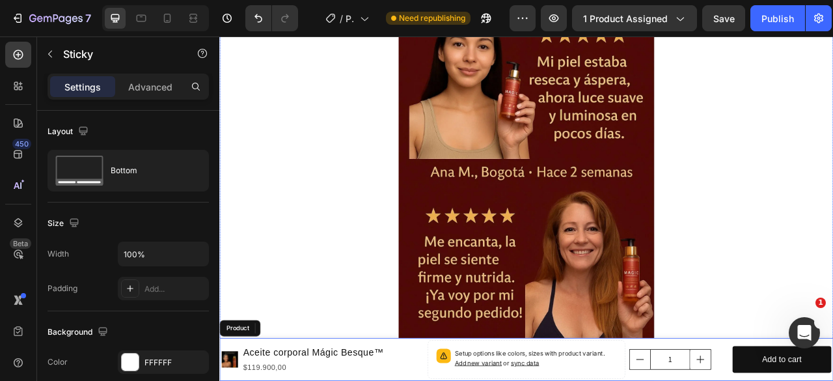
scroll to position [1171, 0]
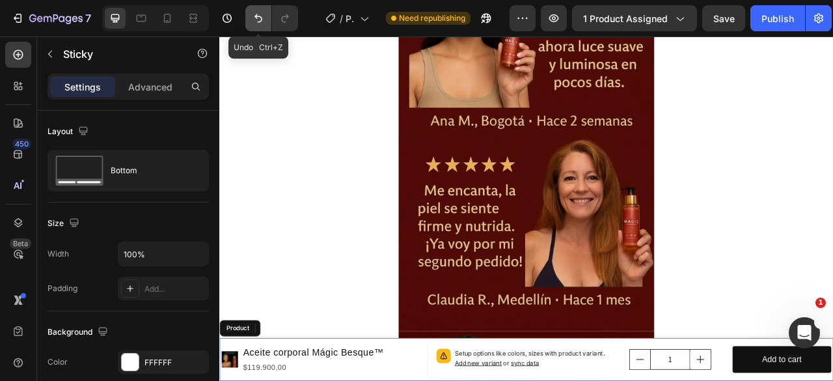
click at [258, 17] on icon "Undo/Redo" at bounding box center [258, 18] width 13 height 13
click at [256, 19] on icon "Undo/Redo" at bounding box center [258, 18] width 13 height 13
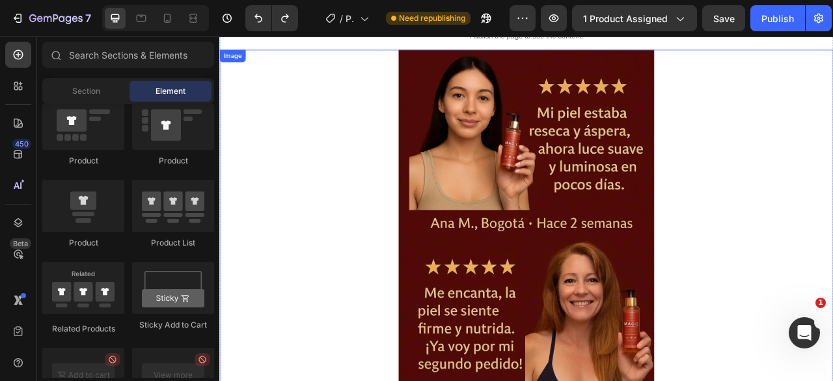
scroll to position [846, 0]
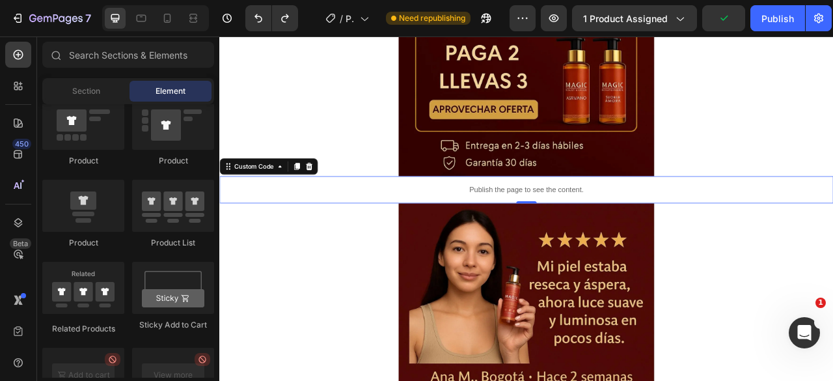
click at [337, 236] on p "Publish the page to see the content." at bounding box center [609, 231] width 781 height 14
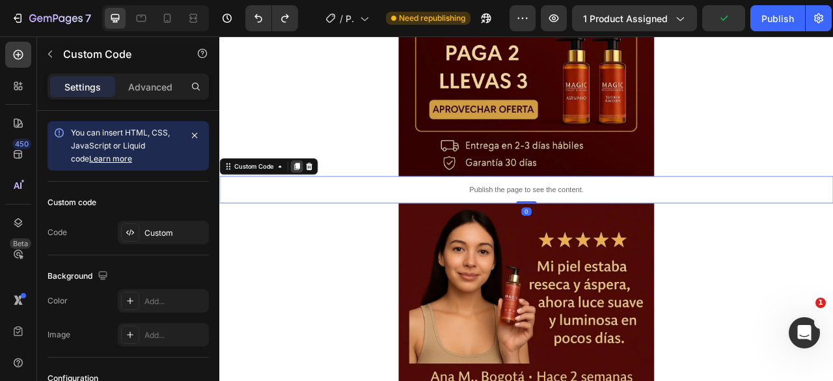
click at [319, 200] on icon at bounding box center [317, 201] width 7 height 9
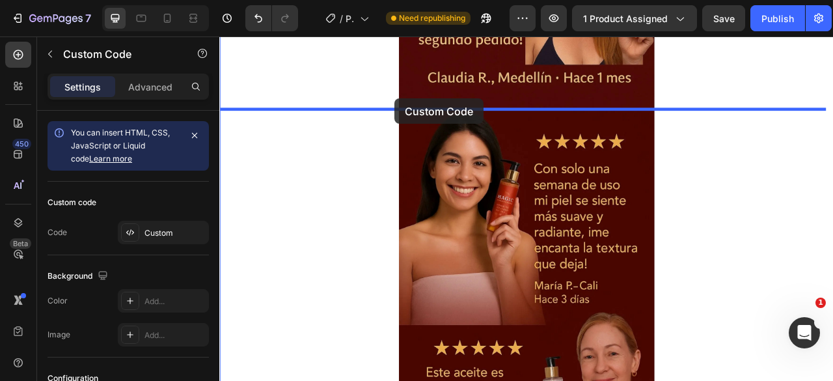
drag, startPoint x: 256, startPoint y: 265, endPoint x: 442, endPoint y: 115, distance: 238.3
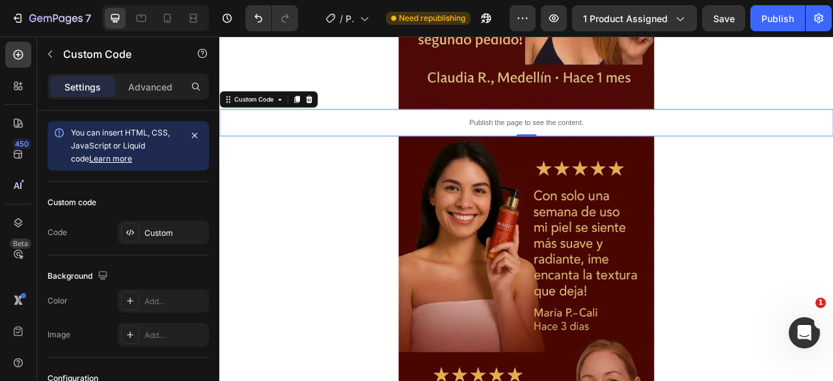
click at [537, 149] on p "Publish the page to see the content." at bounding box center [609, 146] width 781 height 14
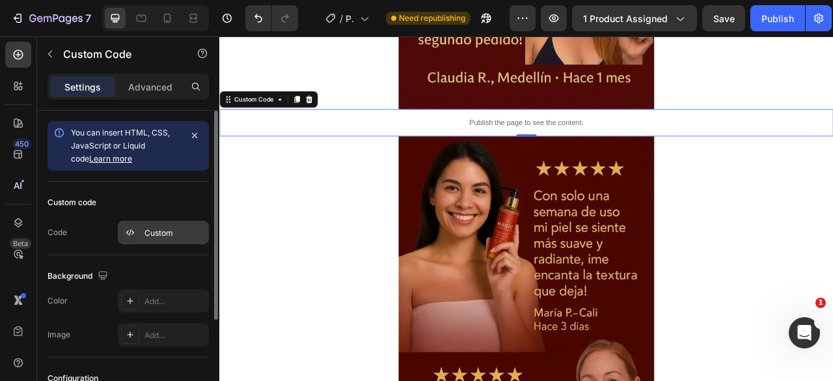
click at [167, 234] on div "Custom" at bounding box center [174, 233] width 61 height 12
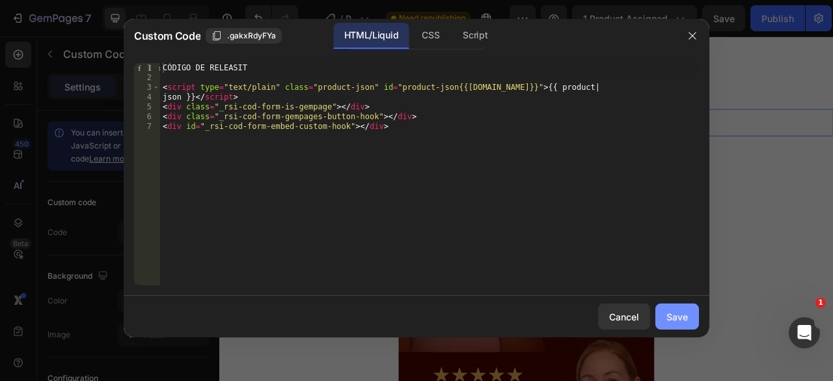
click at [679, 316] on div "Save" at bounding box center [676, 317] width 21 height 14
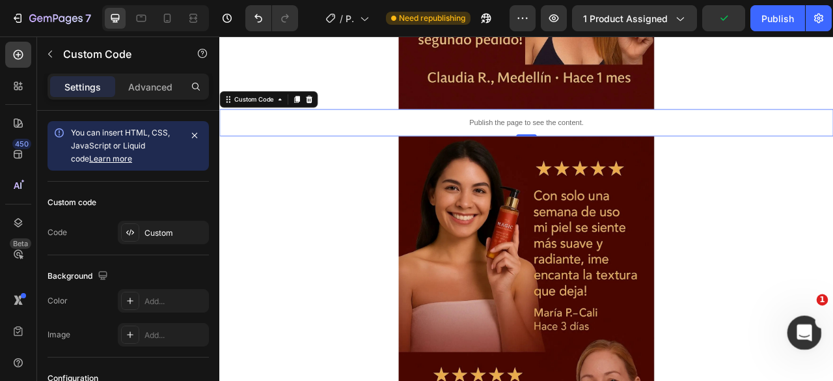
click at [802, 334] on icon "Abrir Intercom Messenger" at bounding box center [802, 330] width 21 height 21
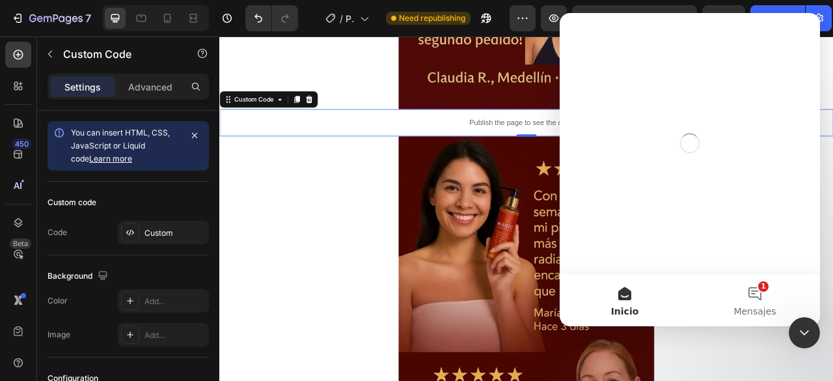
scroll to position [0, 0]
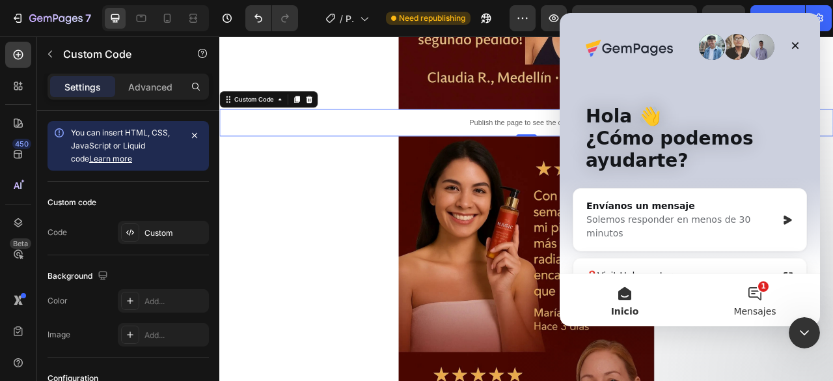
click at [761, 297] on button "1 Mensajes" at bounding box center [755, 300] width 130 height 52
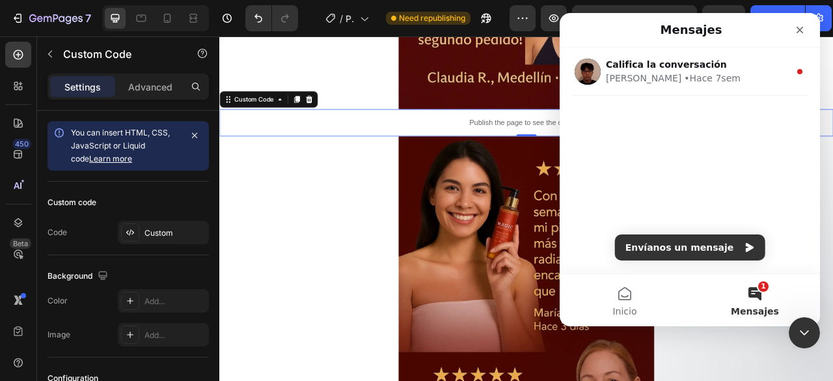
click at [752, 297] on button "1 Mensajes" at bounding box center [755, 300] width 130 height 52
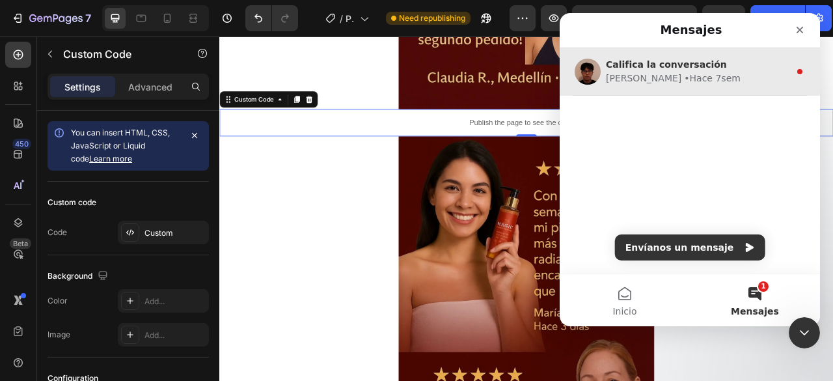
click at [763, 66] on div "Califica la conversación" at bounding box center [697, 65] width 183 height 14
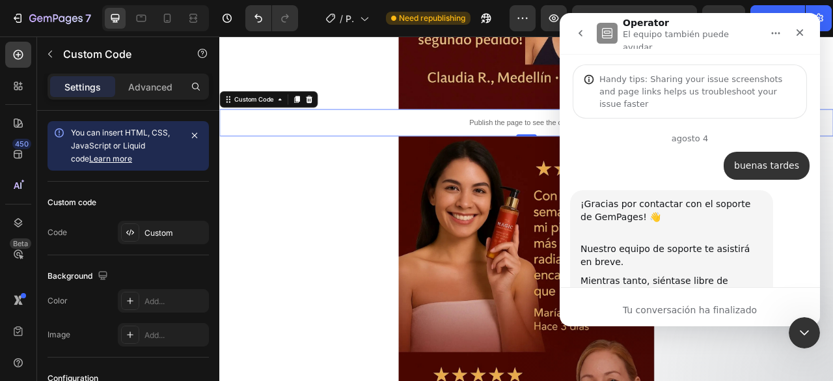
scroll to position [80, 0]
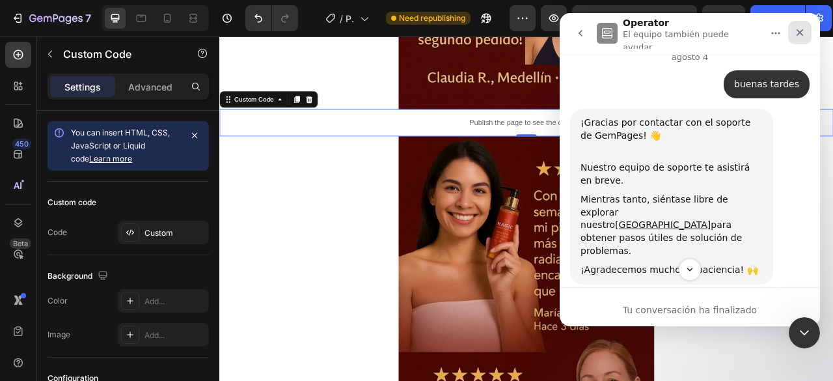
click at [797, 27] on icon "Cerrar" at bounding box center [799, 32] width 10 height 10
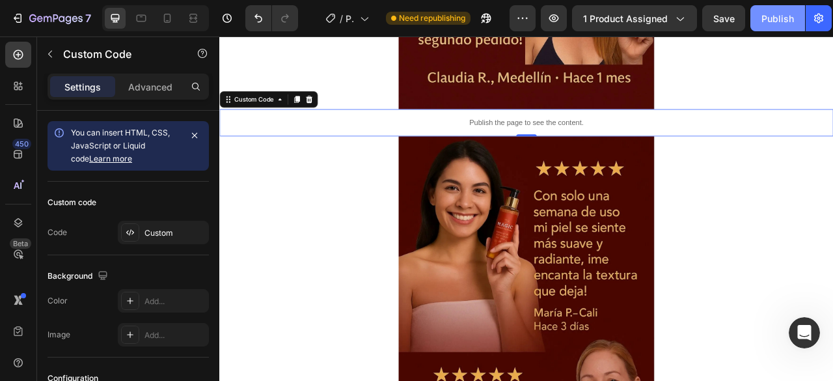
scroll to position [796, 0]
click at [152, 83] on p "Advanced" at bounding box center [150, 87] width 44 height 14
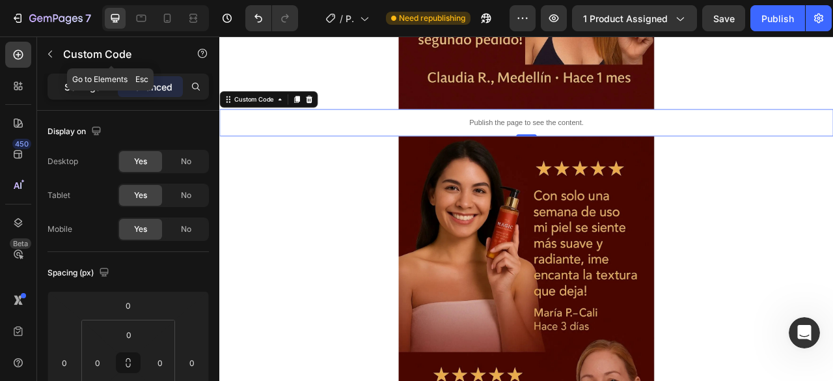
drag, startPoint x: 79, startPoint y: 83, endPoint x: 94, endPoint y: 103, distance: 25.3
click at [79, 82] on p "Settings" at bounding box center [82, 87] width 36 height 14
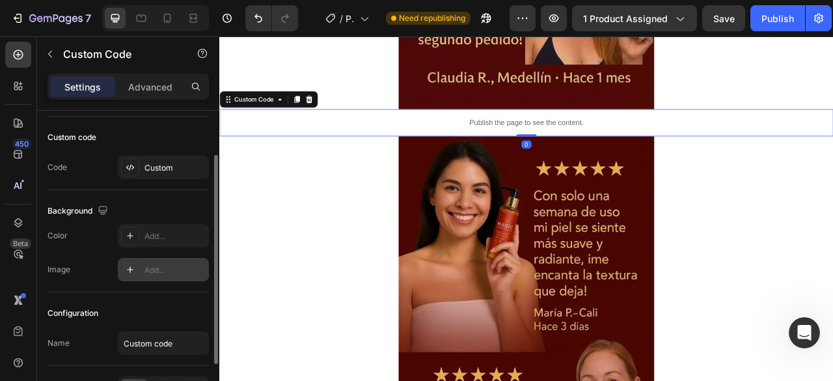
scroll to position [130, 0]
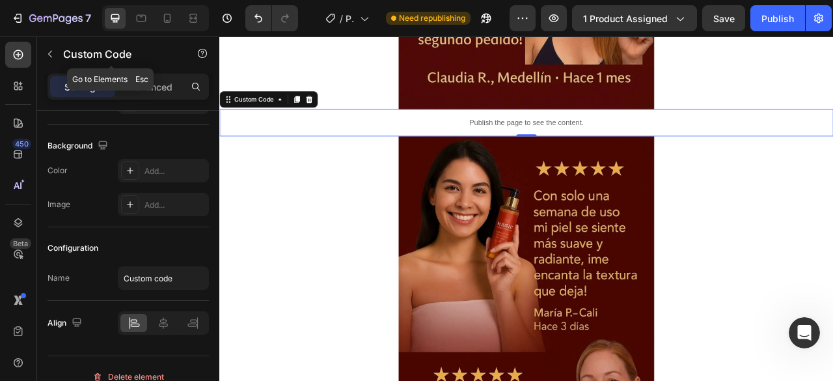
click at [50, 50] on icon "button" at bounding box center [50, 54] width 10 height 10
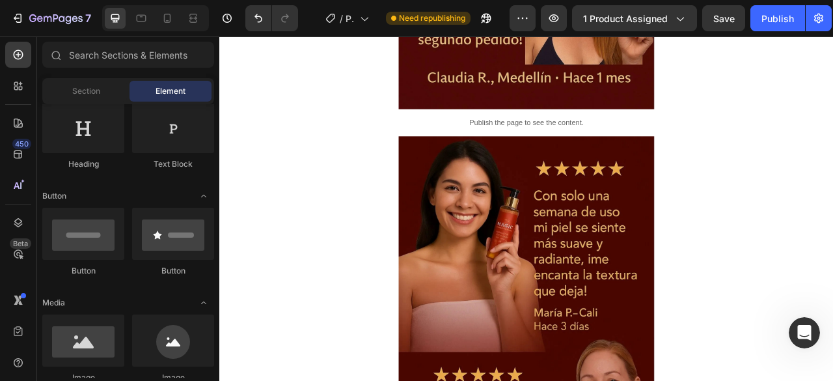
scroll to position [0, 0]
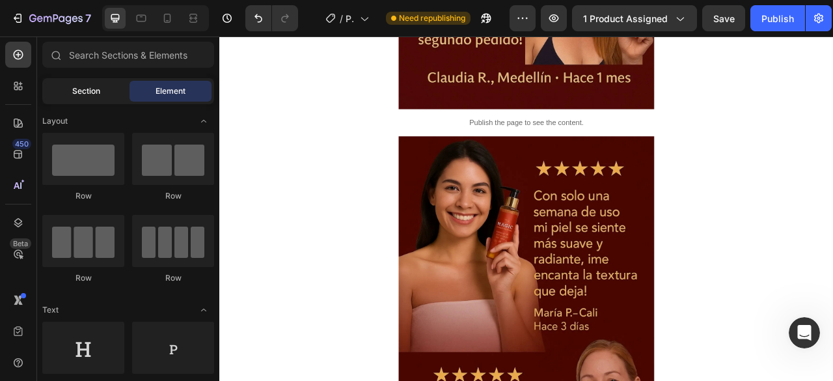
click at [93, 99] on div "Section" at bounding box center [86, 91] width 82 height 21
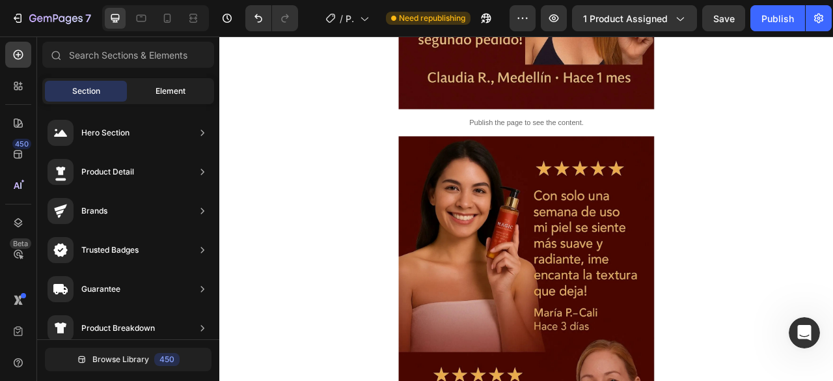
click at [164, 90] on span "Element" at bounding box center [170, 91] width 30 height 12
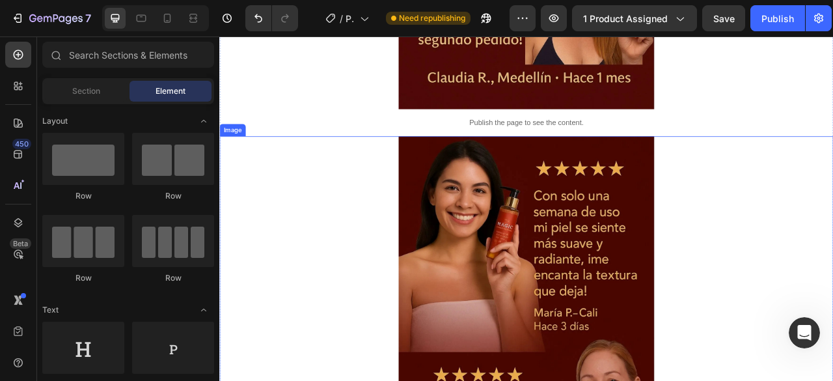
scroll to position [1388, 0]
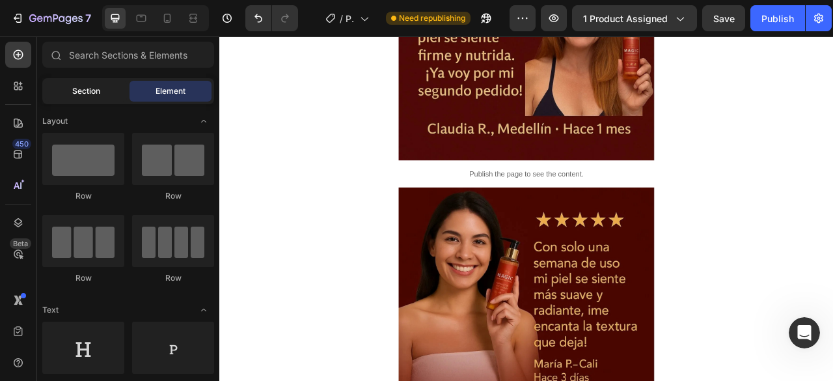
click at [95, 93] on span "Section" at bounding box center [86, 91] width 28 height 12
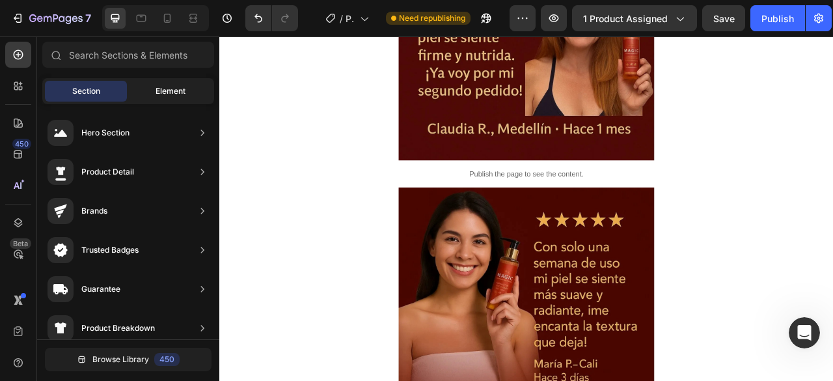
click at [147, 94] on div "Element" at bounding box center [170, 91] width 82 height 21
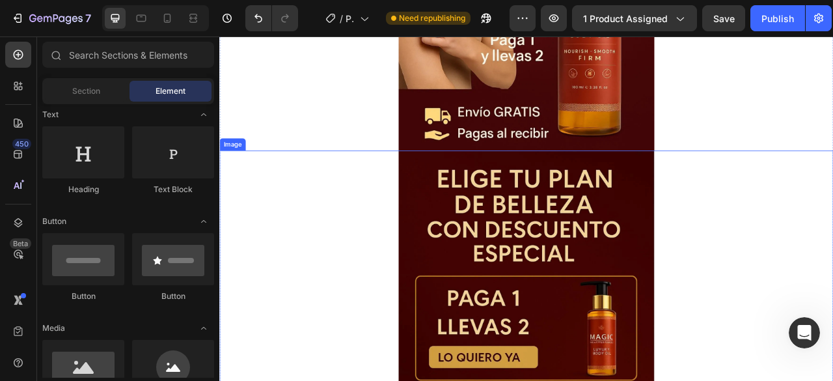
scroll to position [260, 0]
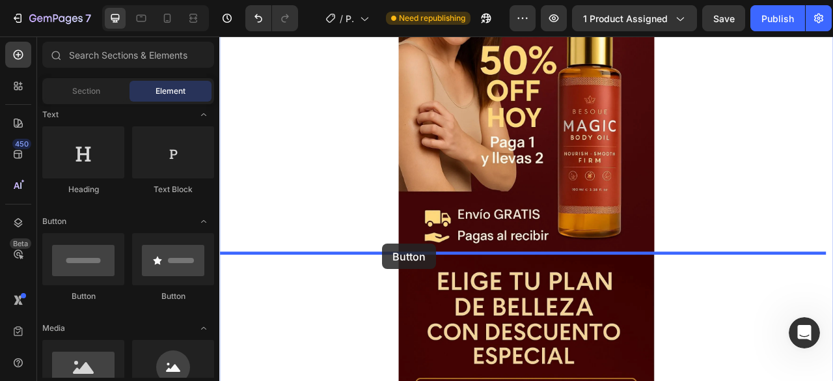
drag, startPoint x: 303, startPoint y: 308, endPoint x: 426, endPoint y: 300, distance: 123.9
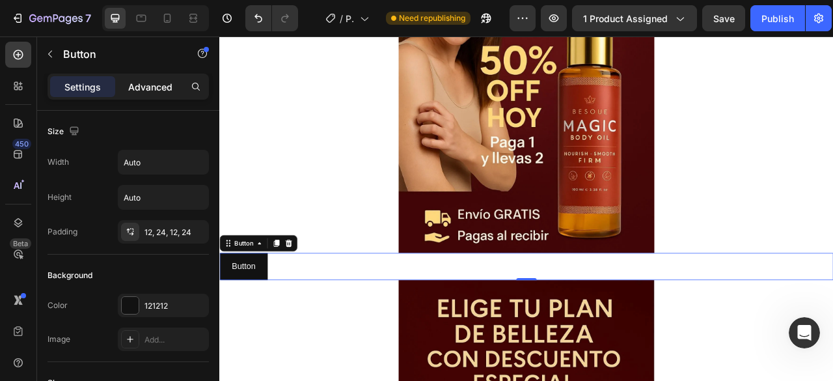
click at [143, 85] on p "Advanced" at bounding box center [150, 87] width 44 height 14
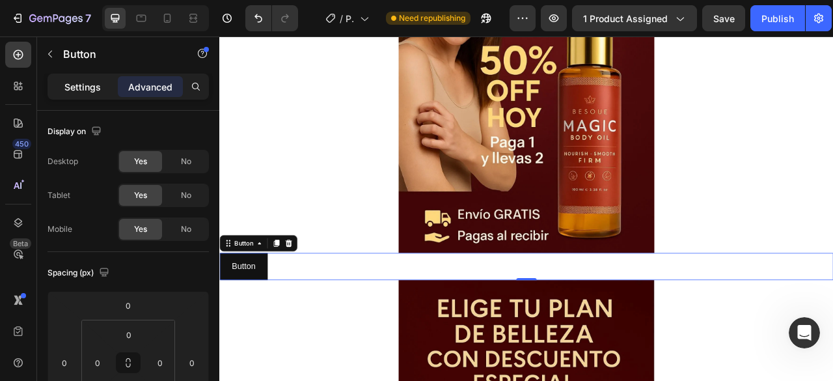
click at [83, 90] on p "Settings" at bounding box center [82, 87] width 36 height 14
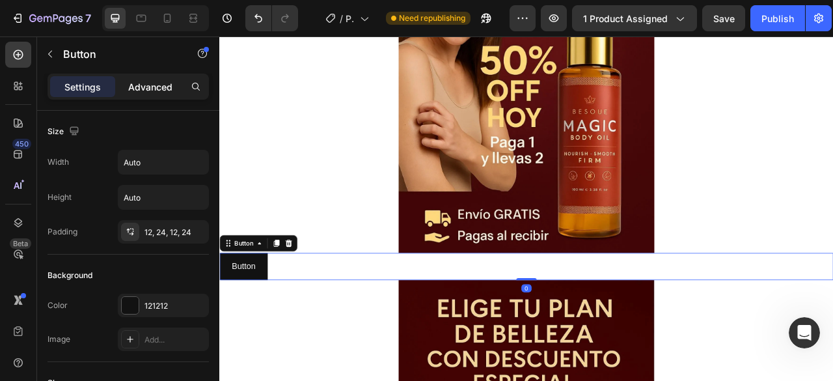
click at [146, 88] on p "Advanced" at bounding box center [150, 87] width 44 height 14
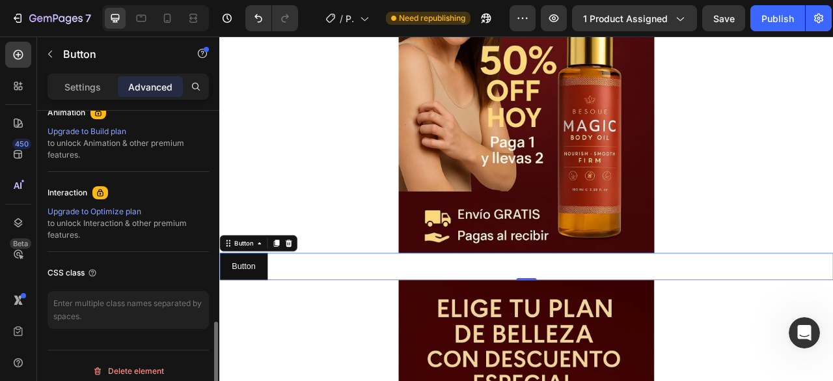
scroll to position [593, 0]
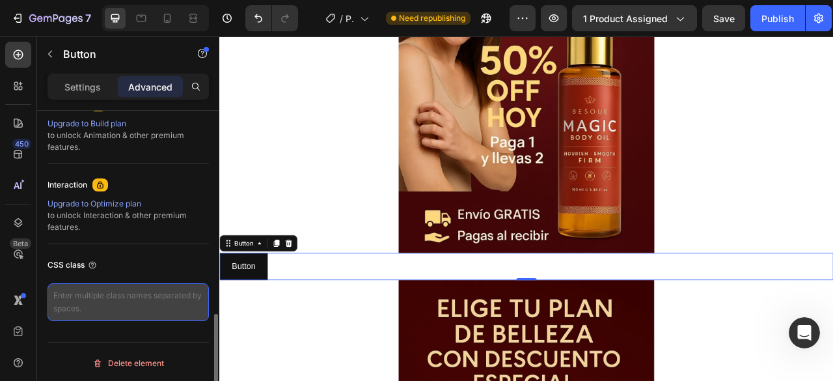
click at [92, 303] on textarea at bounding box center [127, 302] width 161 height 38
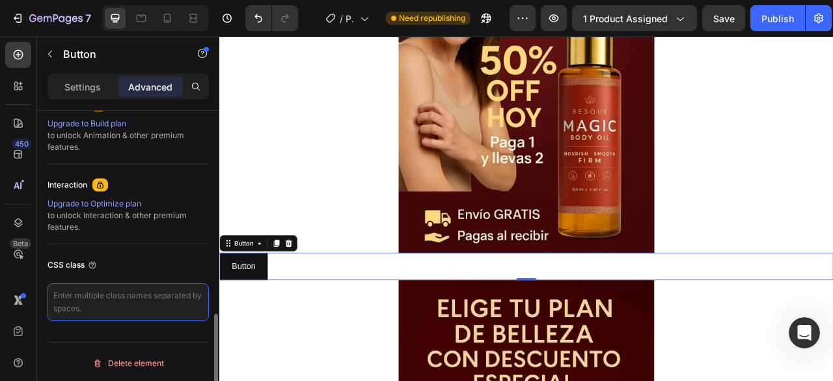
paste textarea "_rsi-cod-form-gempages-button-overwrite _rsi-cod-form-is-gempage"
type textarea "_rsi-cod-form-gempages-button-overwrite _rsi-cod-form-is-gempage"
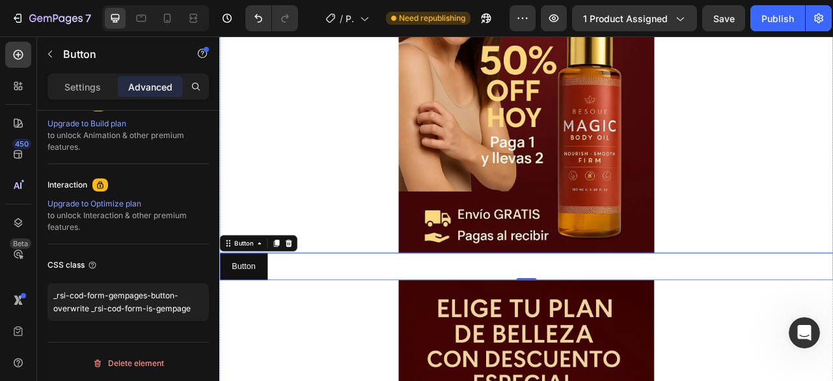
click at [294, 238] on div at bounding box center [609, 68] width 781 height 488
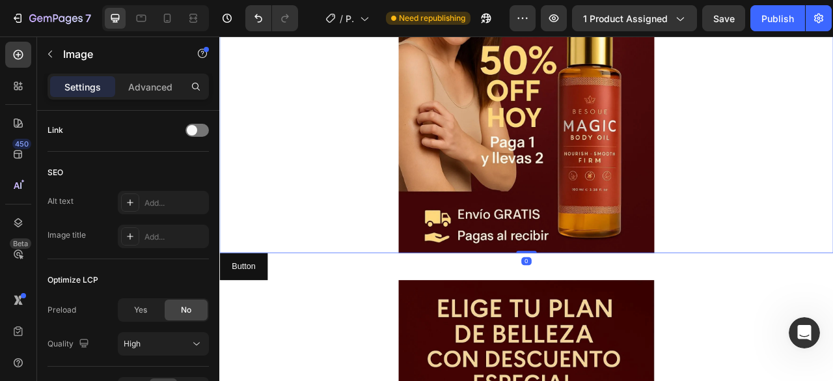
scroll to position [0, 0]
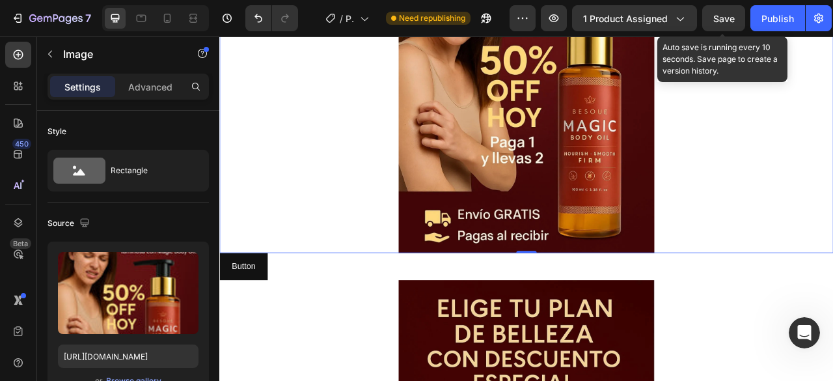
click at [725, 21] on span "Save" at bounding box center [723, 18] width 21 height 11
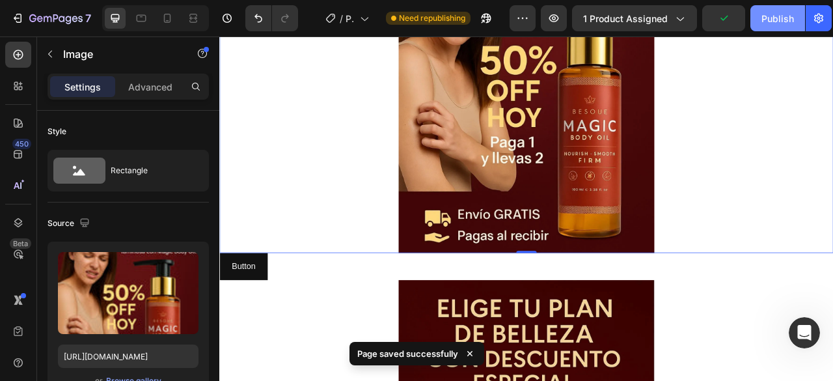
click at [779, 20] on div "Publish" at bounding box center [777, 19] width 33 height 14
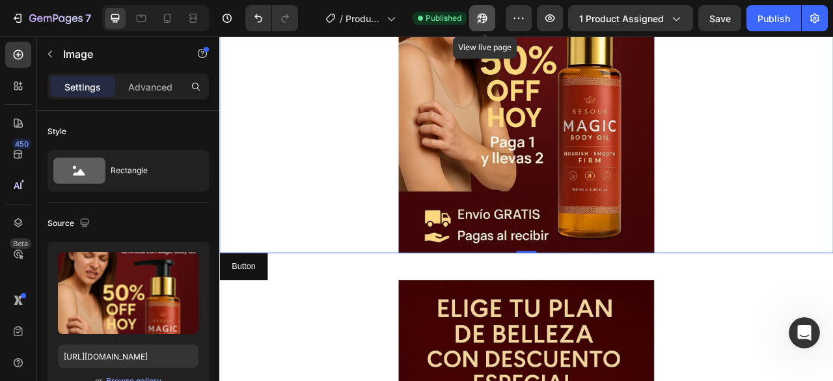
click at [485, 18] on icon "button" at bounding box center [483, 19] width 10 height 10
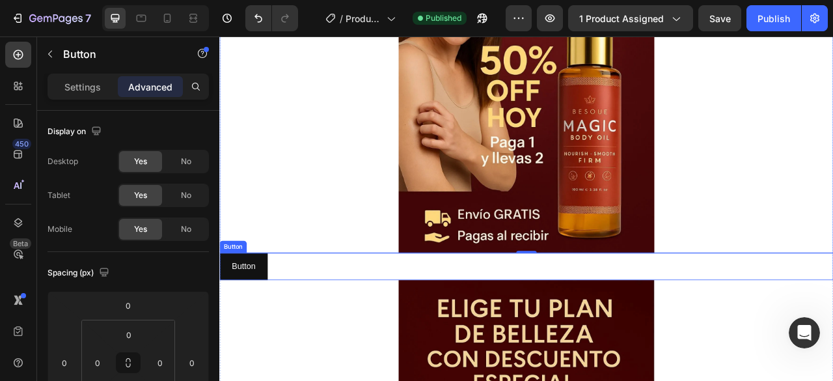
click at [345, 331] on div "Button Button" at bounding box center [609, 329] width 781 height 34
click at [308, 298] on icon at bounding box center [307, 299] width 10 height 10
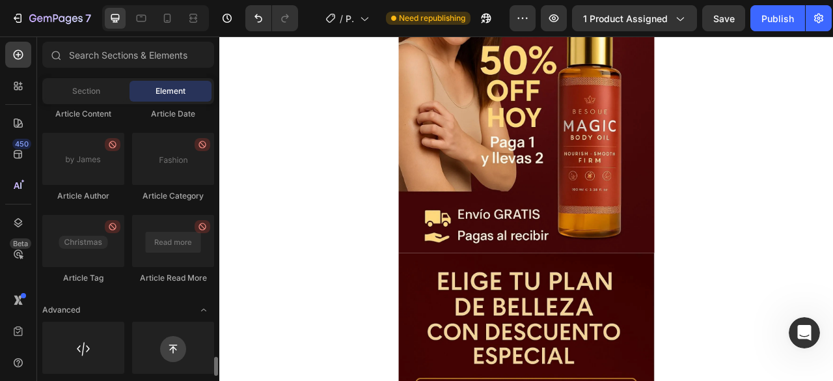
scroll to position [3669, 0]
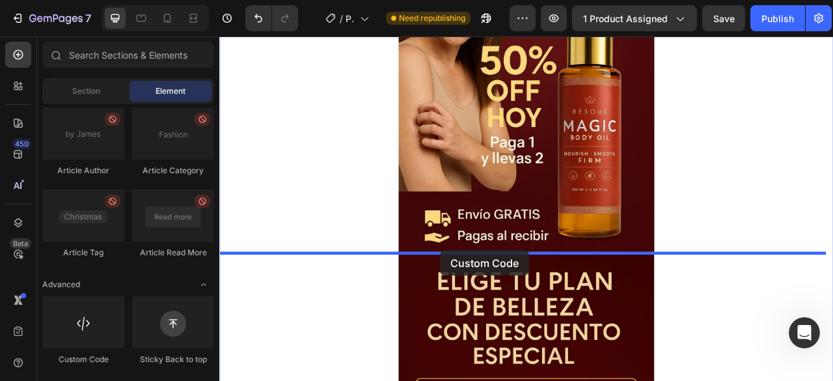
drag, startPoint x: 295, startPoint y: 364, endPoint x: 500, endPoint y: 308, distance: 211.6
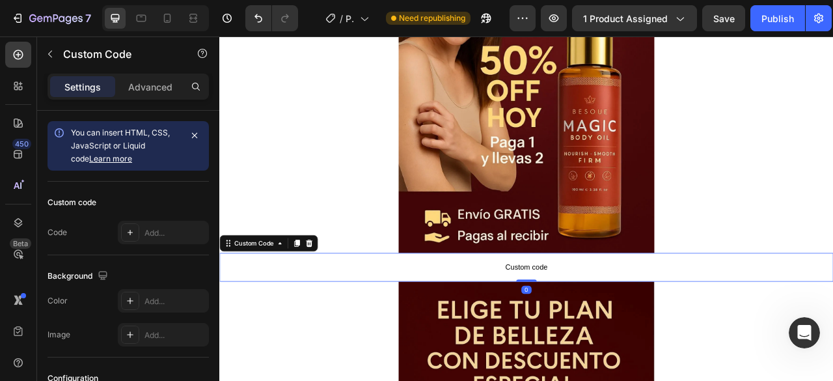
click at [414, 325] on span "Custom code" at bounding box center [609, 330] width 781 height 16
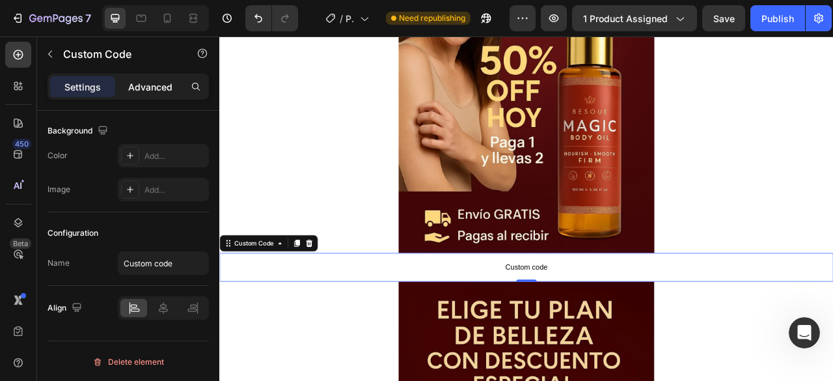
click at [162, 87] on p "Advanced" at bounding box center [150, 87] width 44 height 14
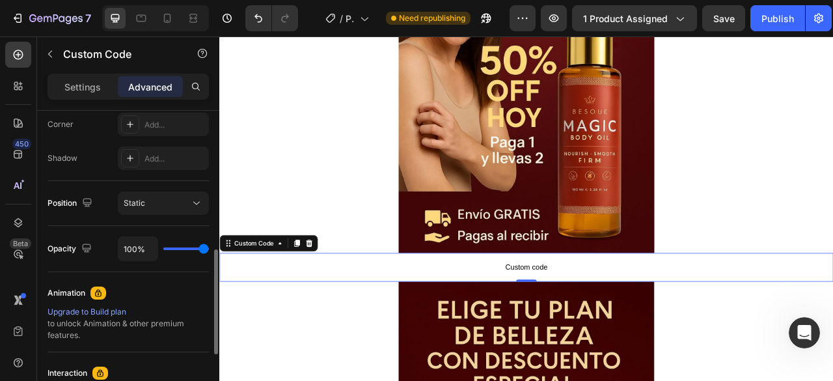
scroll to position [593, 0]
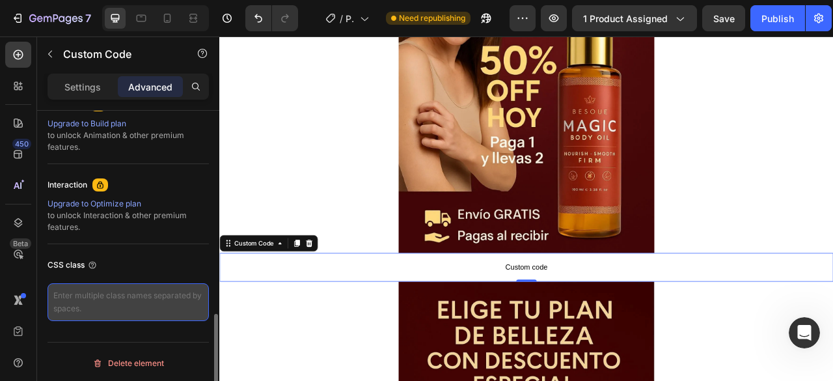
click at [124, 297] on textarea at bounding box center [127, 302] width 161 height 38
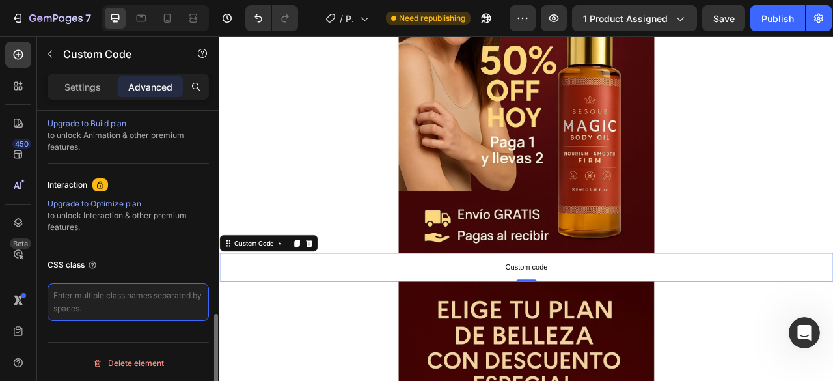
paste textarea "<script type="text/plain" class="product-json" id="product-json{{[DOMAIN_NAME]}…"
type textarea "<script type="text/plain" class="product-json" id="product-json{{[DOMAIN_NAME]}…"
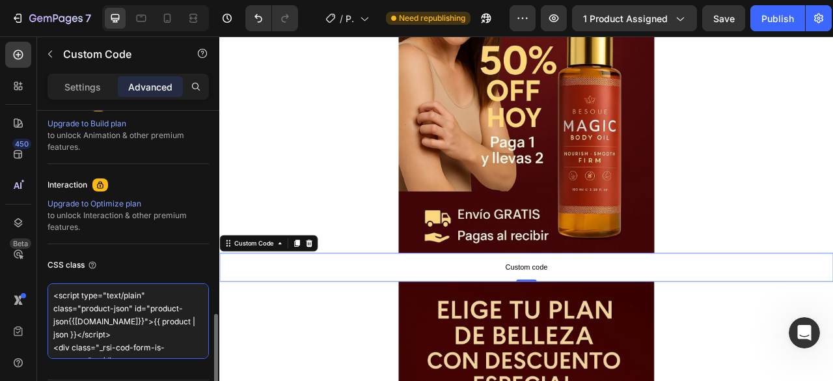
scroll to position [59, 0]
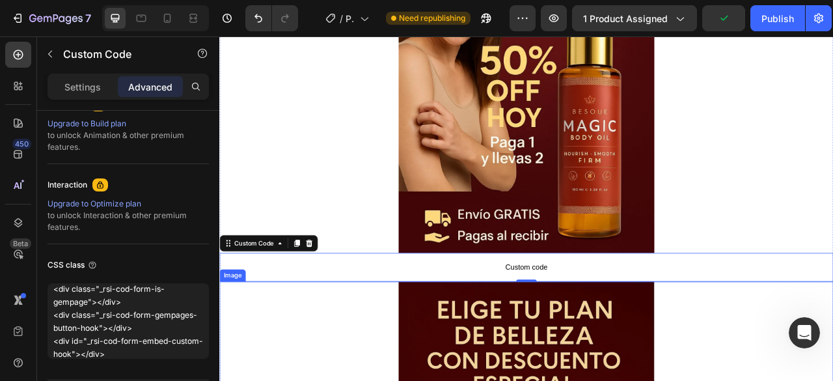
drag, startPoint x: 321, startPoint y: 377, endPoint x: 320, endPoint y: 385, distance: 7.8
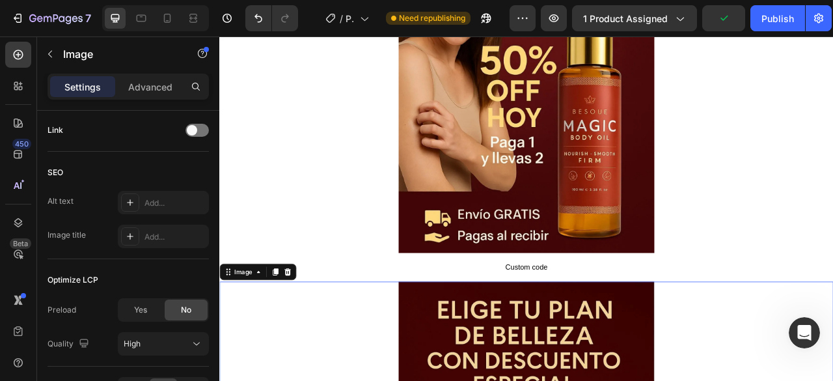
scroll to position [0, 0]
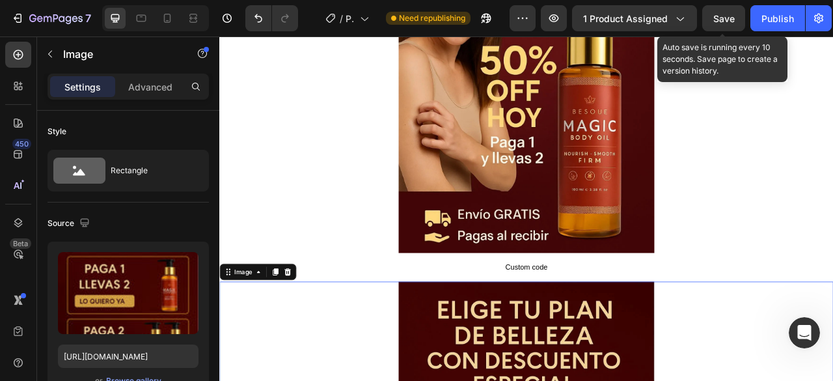
click at [731, 23] on div "Save" at bounding box center [723, 19] width 21 height 14
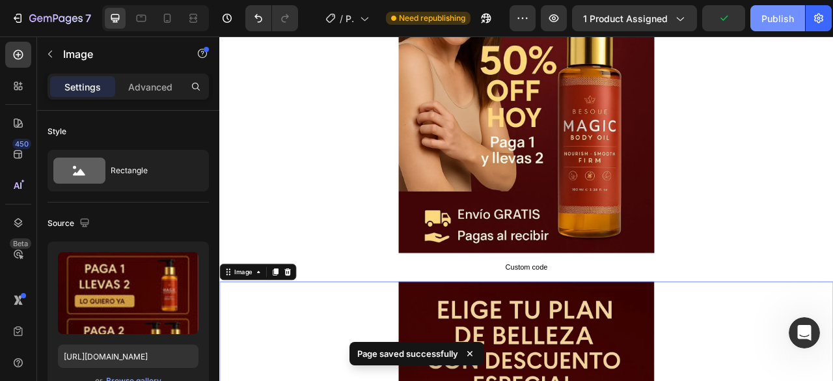
click at [773, 24] on div "Publish" at bounding box center [777, 19] width 33 height 14
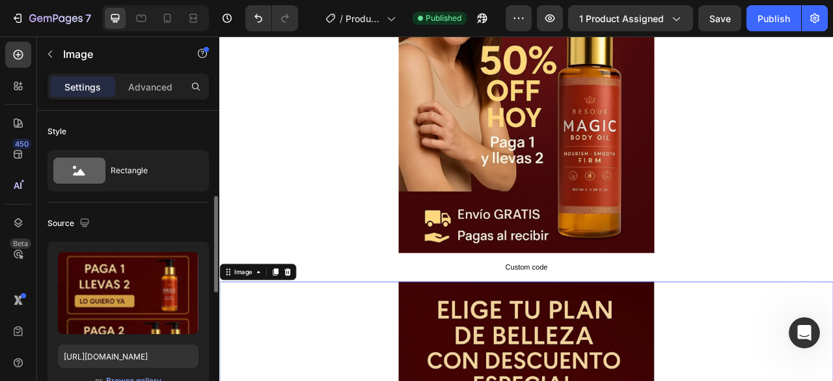
scroll to position [65, 0]
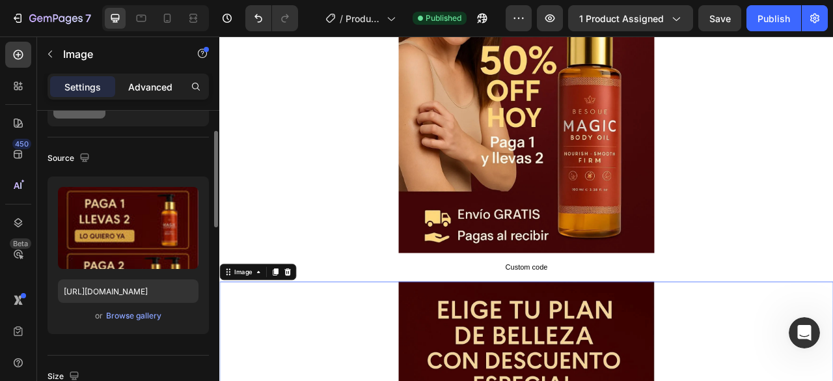
click at [148, 78] on div "Advanced" at bounding box center [150, 86] width 65 height 21
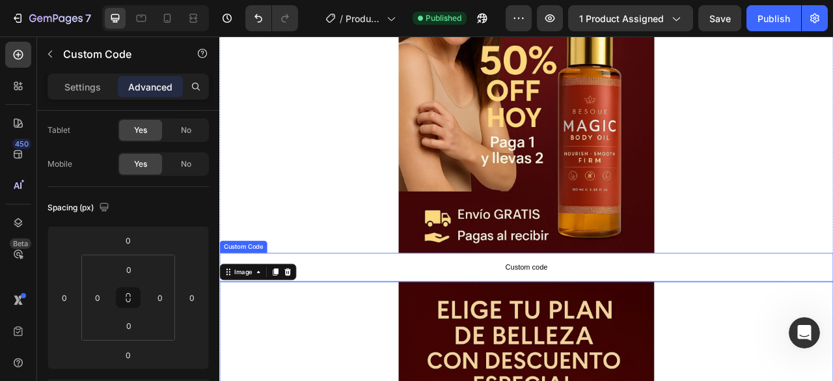
click at [569, 330] on span "Custom code" at bounding box center [609, 330] width 781 height 16
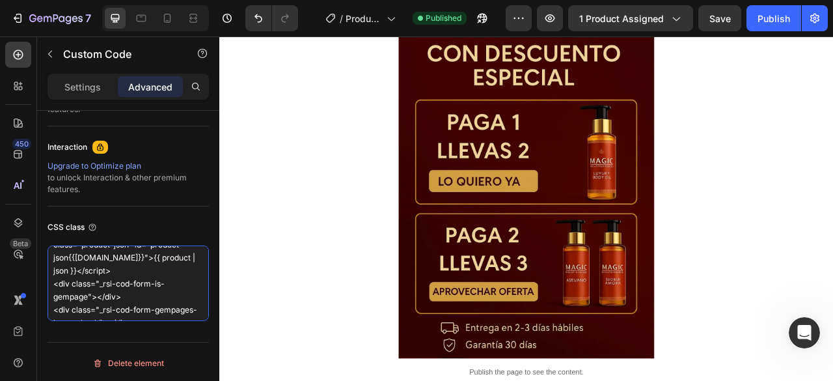
scroll to position [0, 0]
drag, startPoint x: 152, startPoint y: 306, endPoint x: 0, endPoint y: 228, distance: 171.1
click at [0, 228] on div "450 Beta Sections(30) Elements(84) Section Element Hero Section Product Detail …" at bounding box center [109, 208] width 219 height 344
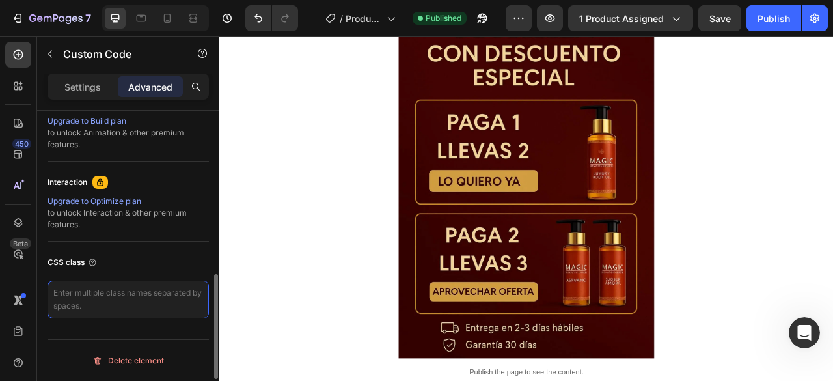
scroll to position [436, 0]
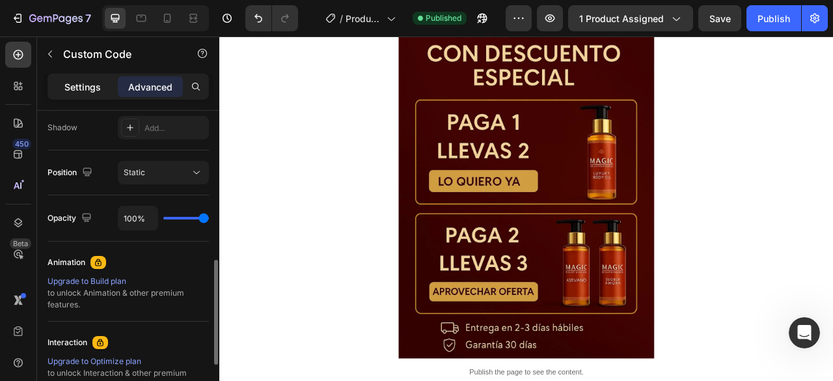
click at [75, 87] on p "Settings" at bounding box center [82, 87] width 36 height 14
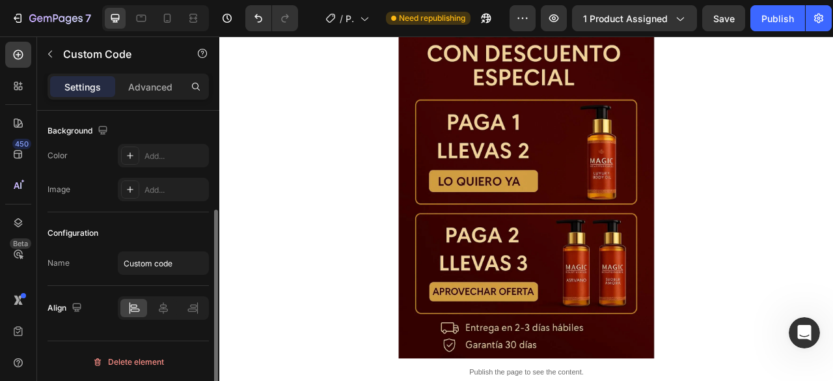
scroll to position [0, 0]
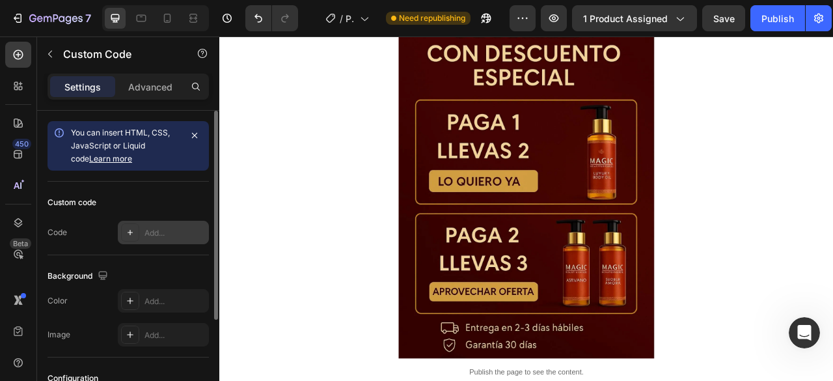
click at [152, 230] on div "Add..." at bounding box center [174, 233] width 61 height 12
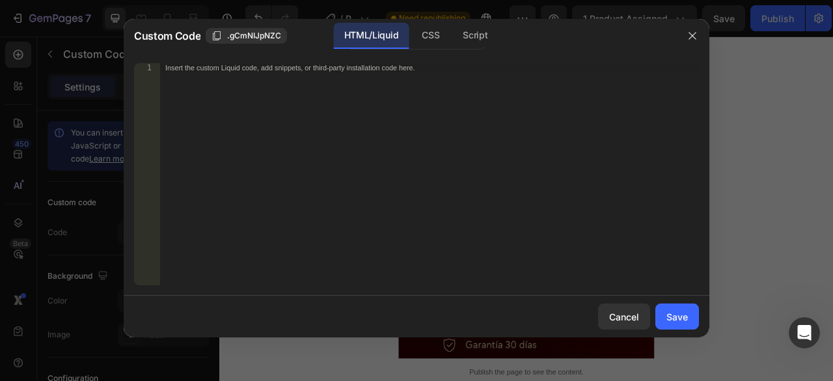
click at [205, 76] on div "Insert the custom Liquid code, add snippets, or third-party installation code h…" at bounding box center [429, 183] width 539 height 241
paste textarea "<div id="_rsi-cod-form-embed-custom-hook"></div>"
type textarea "<div id="_rsi-cod-form-embed-custom-hook"></div>"
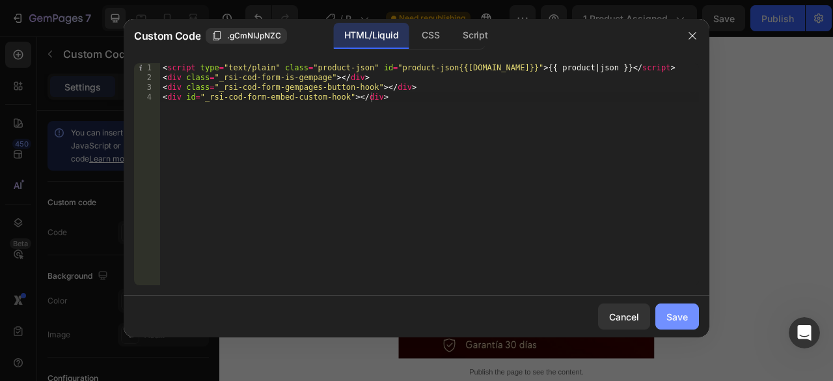
click at [678, 316] on div "Save" at bounding box center [676, 317] width 21 height 14
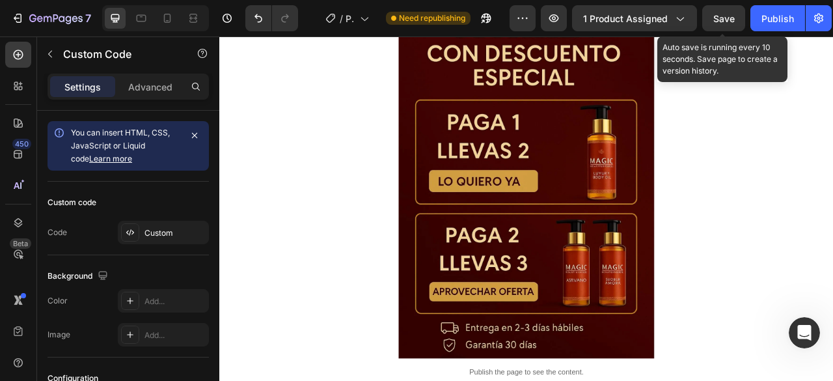
click at [720, 20] on span "Save" at bounding box center [723, 18] width 21 height 11
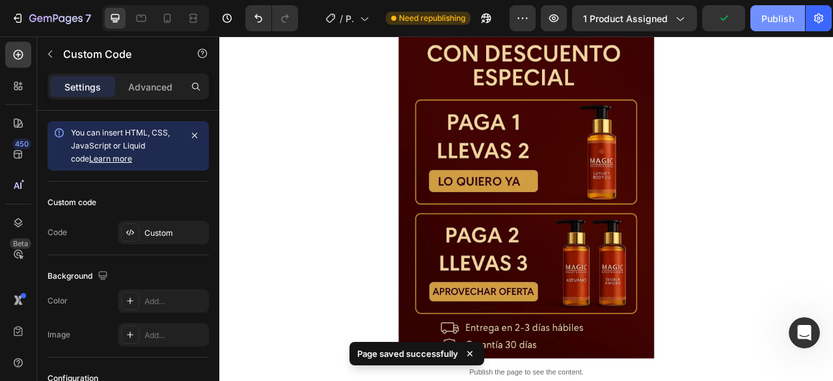
click at [775, 15] on div "Publish" at bounding box center [777, 19] width 33 height 14
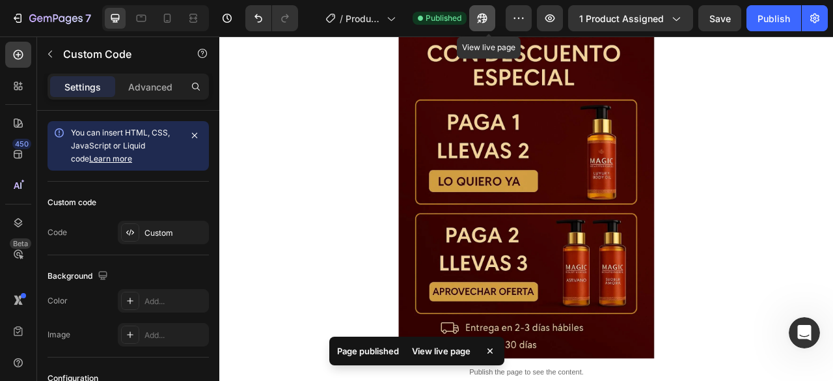
click at [492, 16] on button "button" at bounding box center [482, 18] width 26 height 26
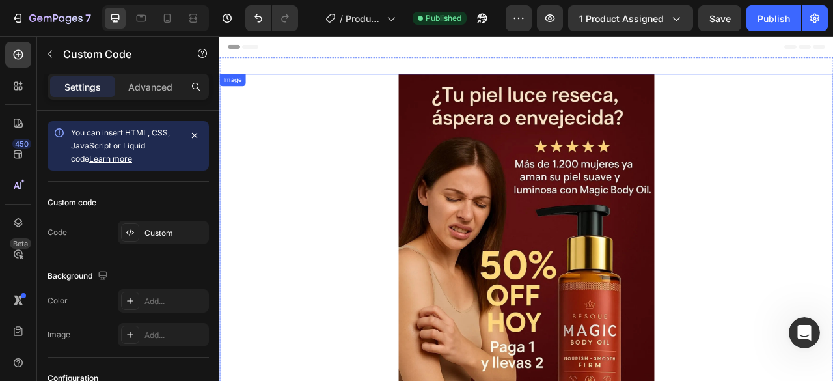
scroll to position [260, 0]
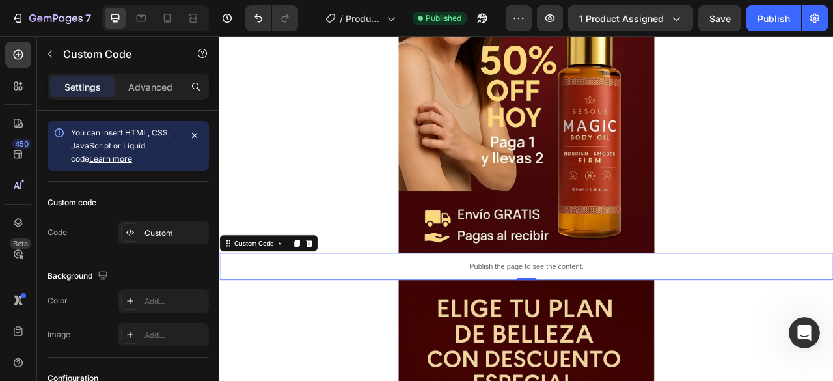
click at [610, 331] on p "Publish the page to see the content." at bounding box center [609, 329] width 781 height 14
click at [334, 301] on icon at bounding box center [333, 299] width 8 height 9
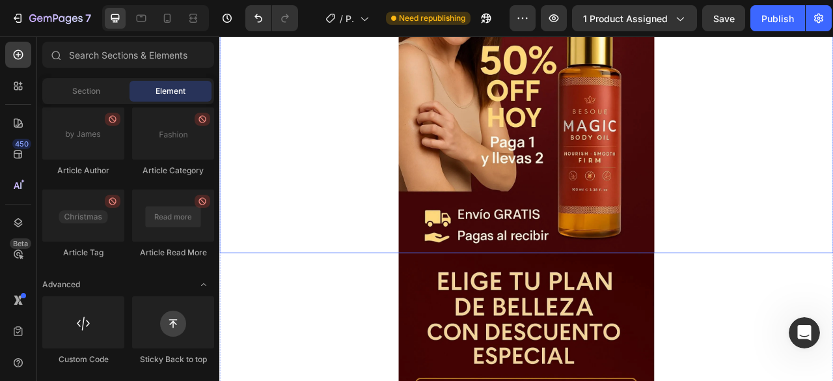
scroll to position [0, 0]
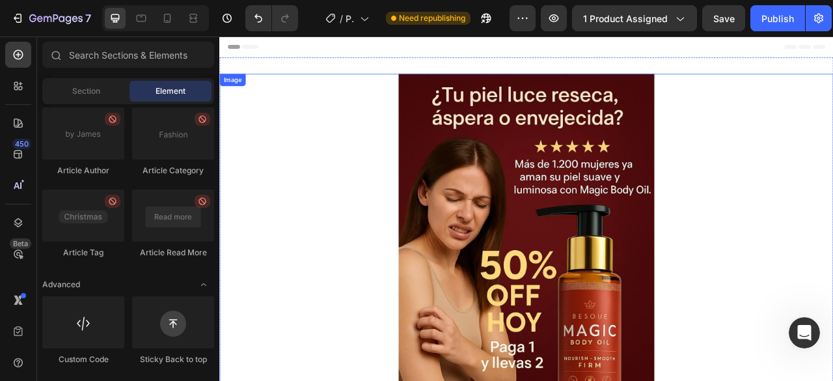
drag, startPoint x: 558, startPoint y: 187, endPoint x: 550, endPoint y: 183, distance: 8.2
click at [558, 186] on img at bounding box center [609, 328] width 325 height 488
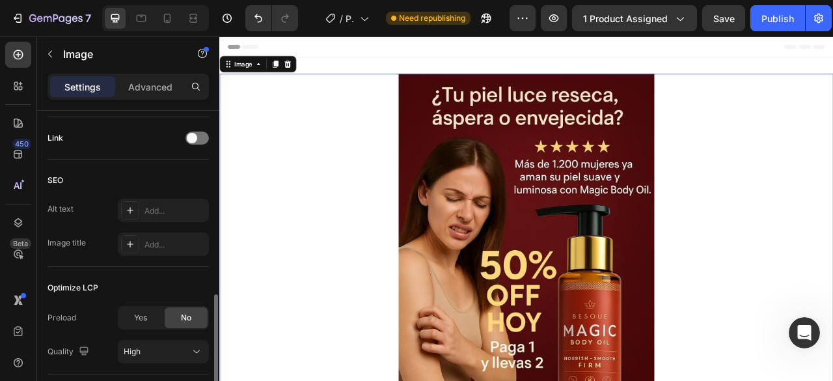
scroll to position [260, 0]
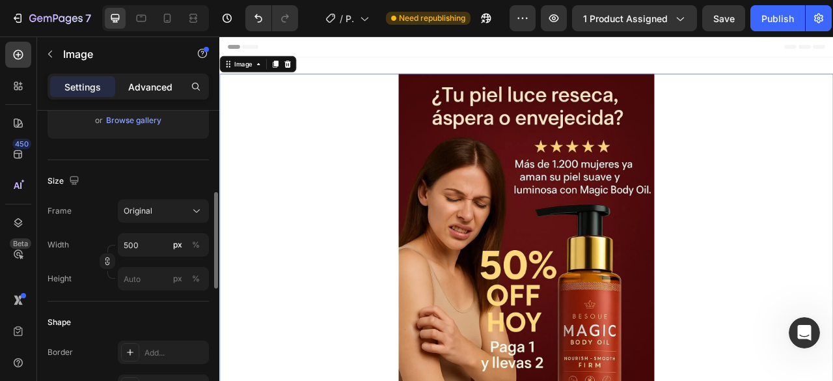
click at [155, 89] on p "Advanced" at bounding box center [150, 87] width 44 height 14
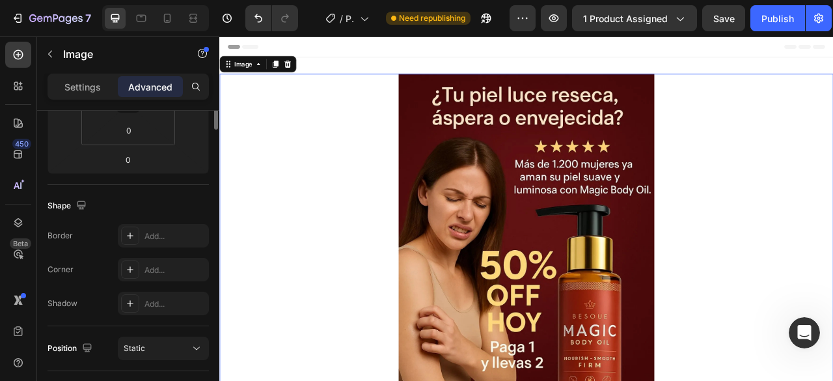
scroll to position [130, 0]
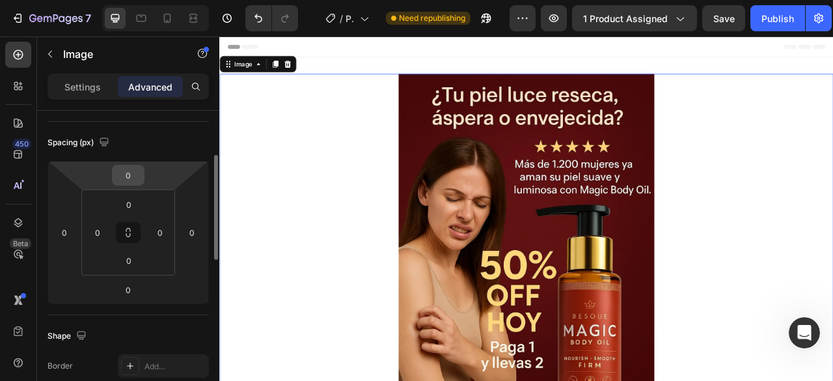
click at [128, 178] on input "0" at bounding box center [128, 175] width 26 height 20
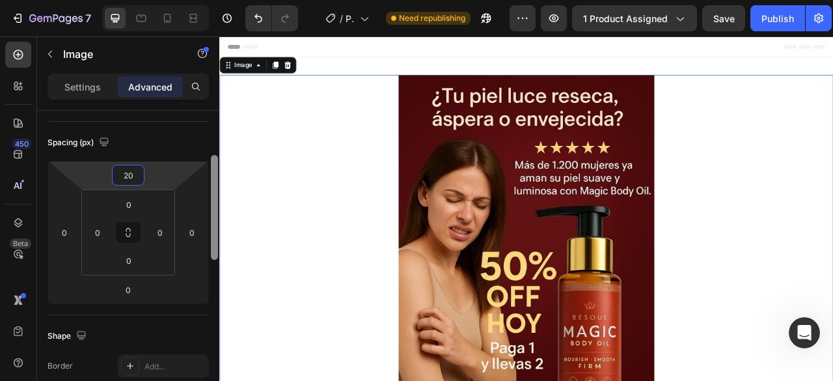
type input "2"
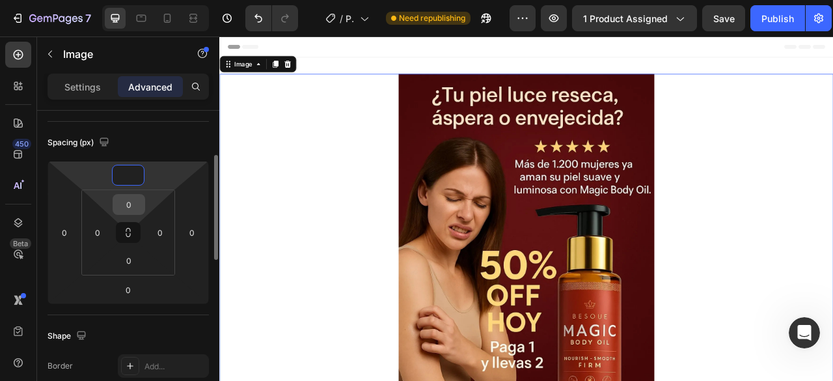
type input "0"
click at [131, 206] on input "0" at bounding box center [129, 205] width 26 height 20
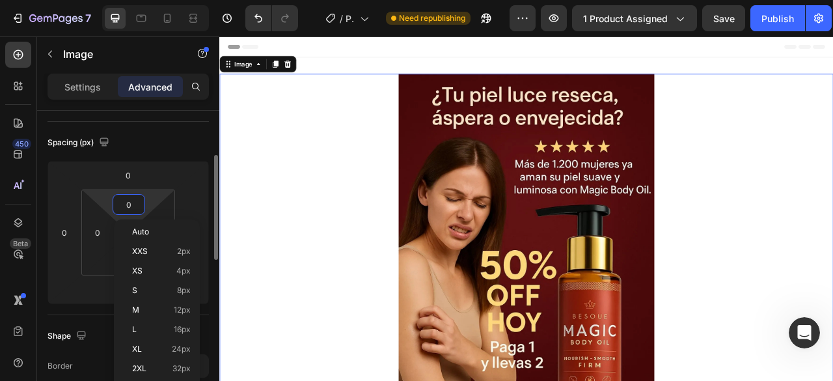
click at [131, 206] on input "0" at bounding box center [129, 205] width 26 height 20
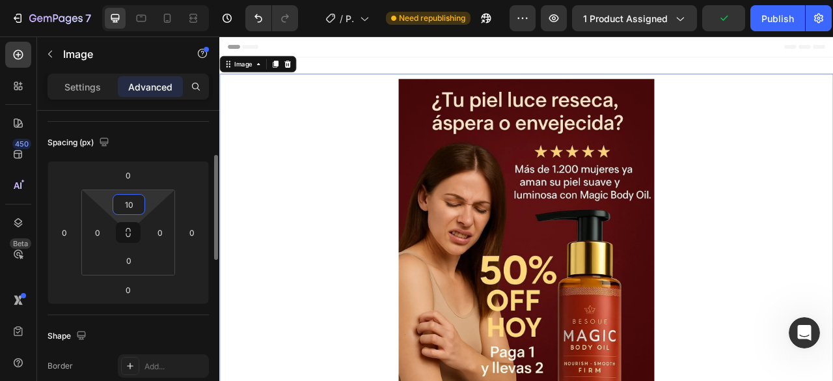
type input "1"
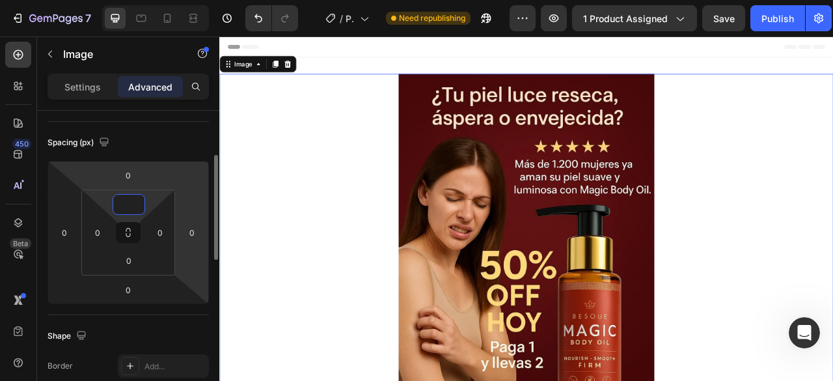
type input "0"
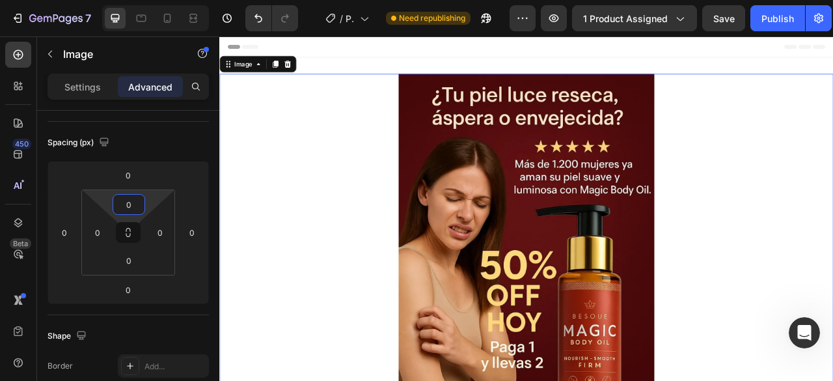
click at [282, 312] on div at bounding box center [609, 328] width 781 height 488
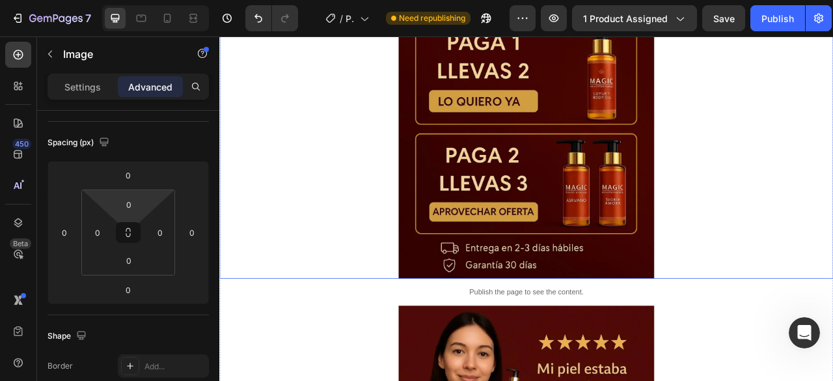
scroll to position [846, 0]
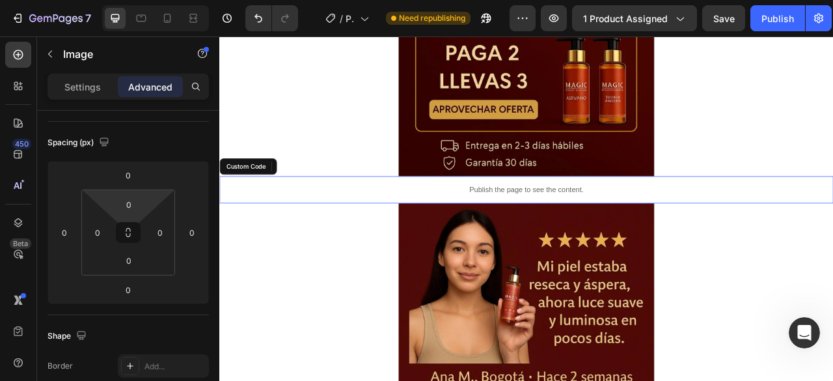
click at [511, 234] on p "Publish the page to see the content." at bounding box center [609, 231] width 781 height 14
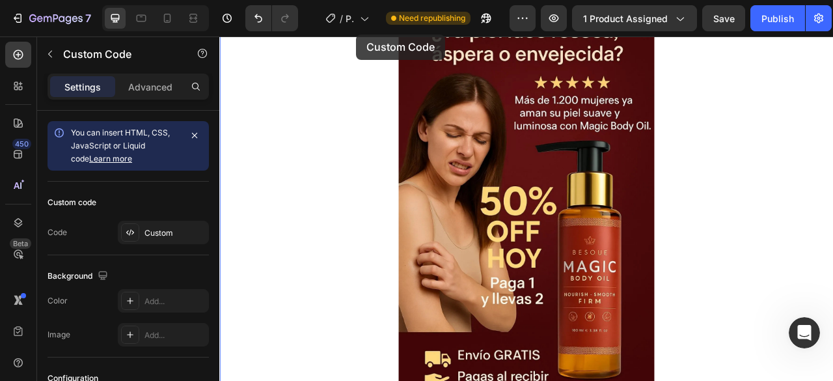
scroll to position [0, 0]
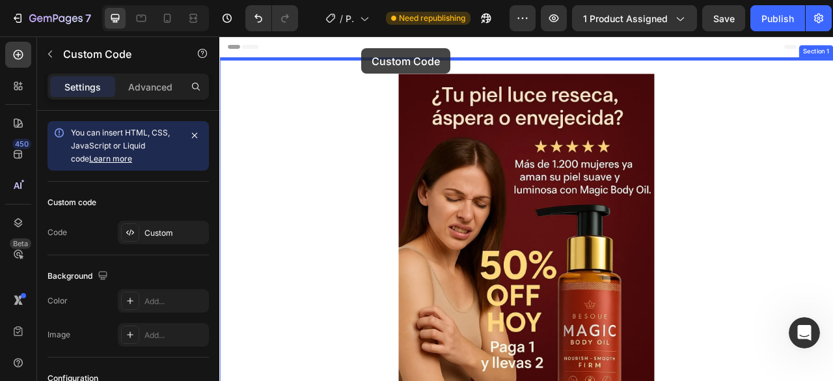
drag, startPoint x: 472, startPoint y: 226, endPoint x: 399, endPoint y: 51, distance: 189.6
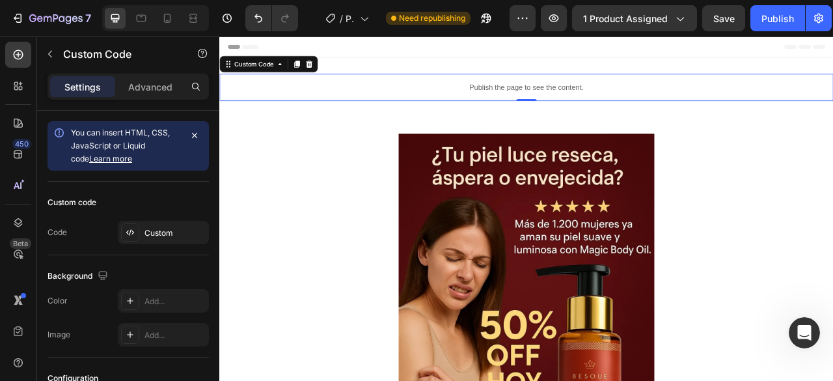
click at [499, 105] on p "Publish the page to see the content." at bounding box center [609, 101] width 781 height 14
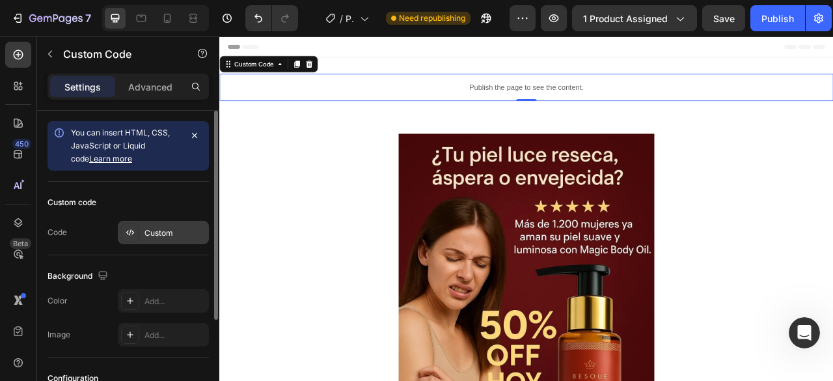
click at [155, 229] on div "Custom" at bounding box center [174, 233] width 61 height 12
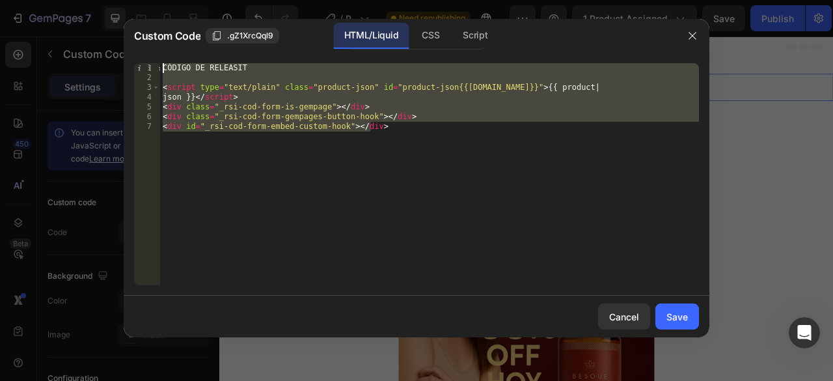
drag, startPoint x: 369, startPoint y: 127, endPoint x: 112, endPoint y: 35, distance: 272.9
click at [112, 35] on div "Custom Code .gZ1XrcQql9 HTML/Liquid CSS Script <div id="_rsi-cod-form-embed-cus…" at bounding box center [416, 190] width 833 height 381
paste textarea "setInterval(actualizarContador, 2000); actualizarContador(); </script>"
type textarea "setInterval(actualizarContador, 2000); actualizarContador(); </script>"
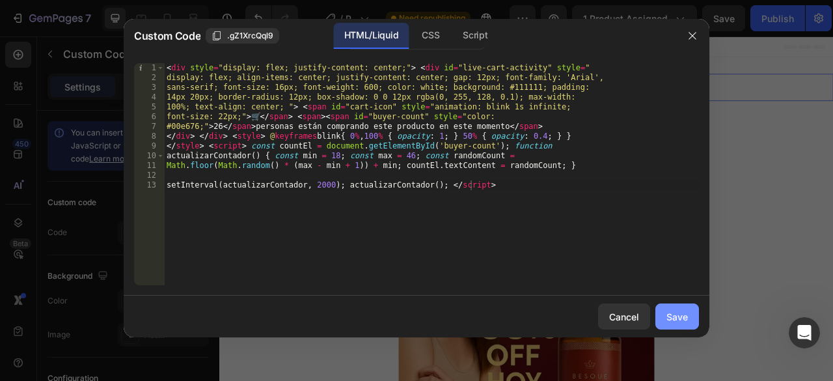
click at [681, 315] on div "Save" at bounding box center [676, 317] width 21 height 14
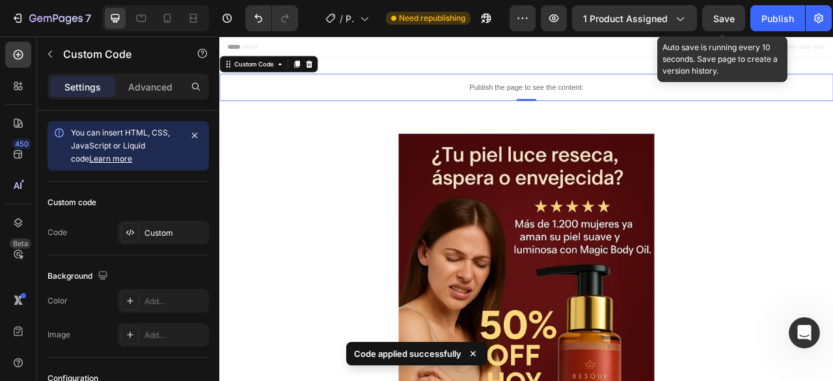
click at [722, 20] on span "Save" at bounding box center [723, 18] width 21 height 11
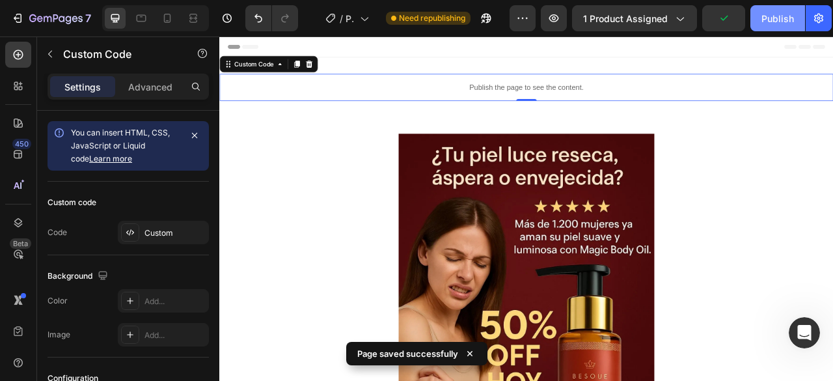
click at [768, 23] on div "Publish" at bounding box center [777, 19] width 33 height 14
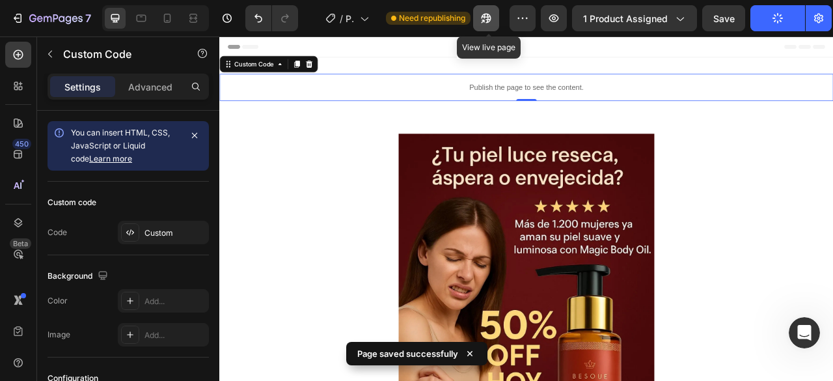
click at [491, 21] on icon "button" at bounding box center [486, 19] width 10 height 10
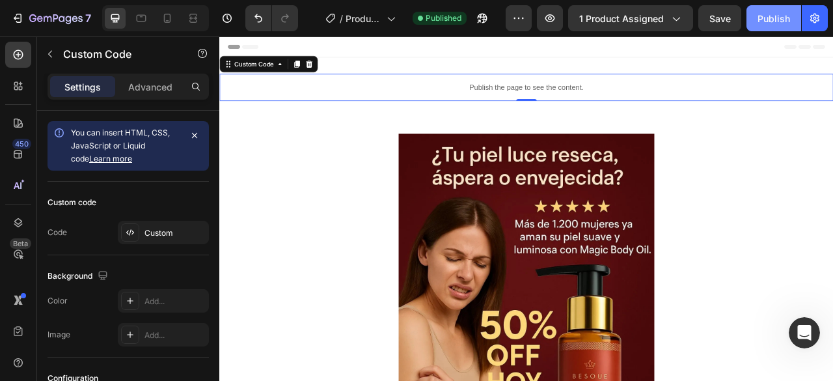
click at [776, 25] on button "Publish" at bounding box center [773, 18] width 55 height 26
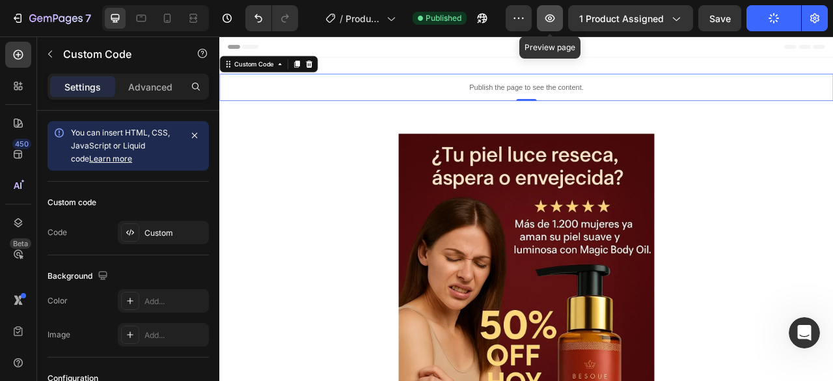
click at [555, 16] on icon "button" at bounding box center [550, 18] width 10 height 8
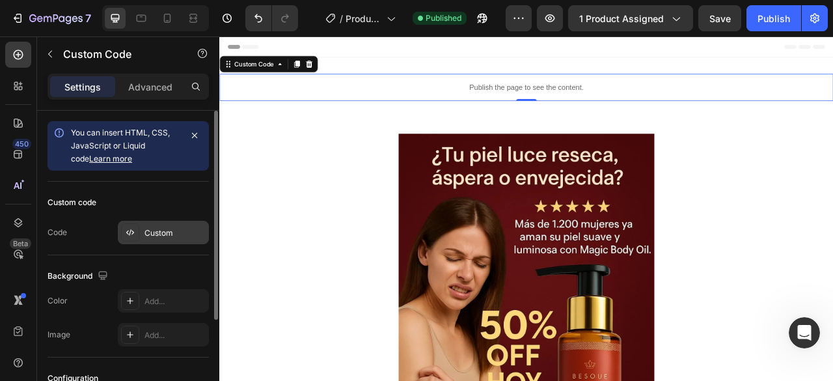
click at [130, 233] on icon at bounding box center [130, 232] width 10 height 10
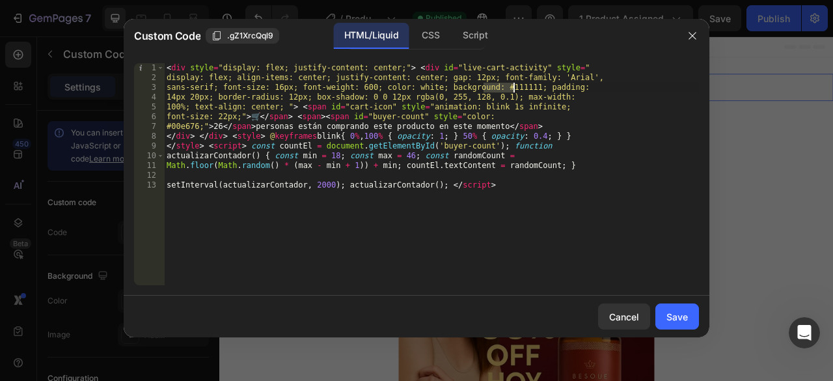
drag, startPoint x: 485, startPoint y: 88, endPoint x: 514, endPoint y: 90, distance: 29.3
click at [514, 90] on div "< div style = "display: flex; justify-content: center;" > < div id = "live-cart…" at bounding box center [431, 183] width 535 height 241
paste textarea "#3F0301"
type textarea "sans-serif; font-size: 16px; font-weight: 600; color: white; background: #3F030…"
click at [686, 316] on div "Save" at bounding box center [676, 317] width 21 height 14
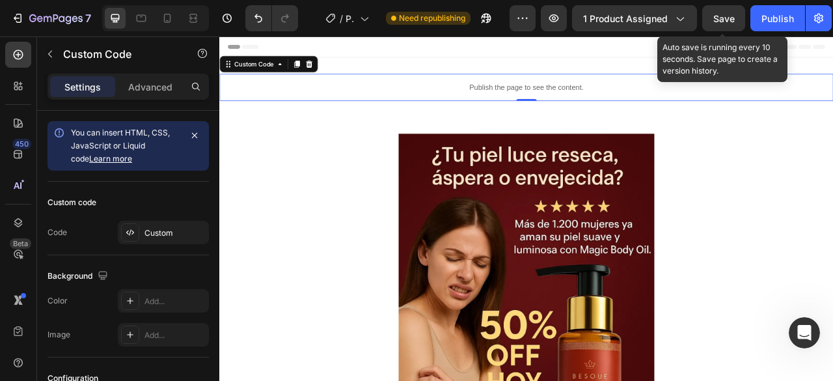
click at [731, 20] on span "Save" at bounding box center [723, 18] width 21 height 11
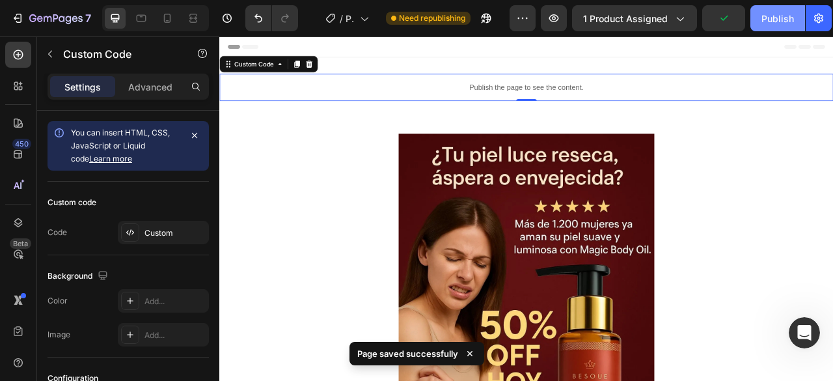
click at [776, 24] on div "Publish" at bounding box center [777, 19] width 33 height 14
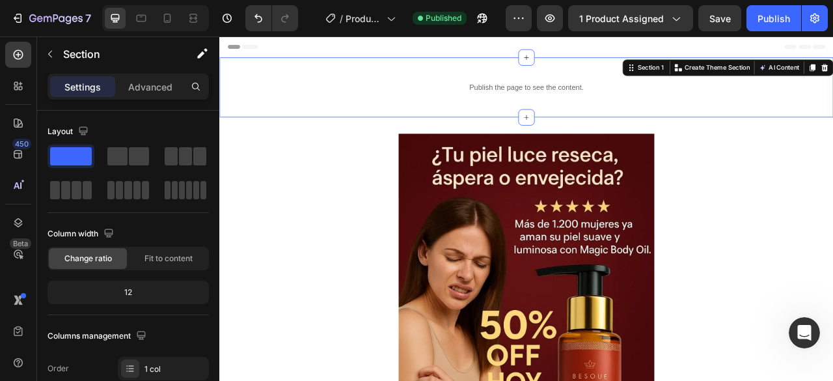
click at [271, 72] on div "Publish the page to see the content. Custom Code Section 1 You can create reusa…" at bounding box center [609, 101] width 781 height 76
click at [260, 25] on button "Undo/Redo" at bounding box center [258, 18] width 26 height 26
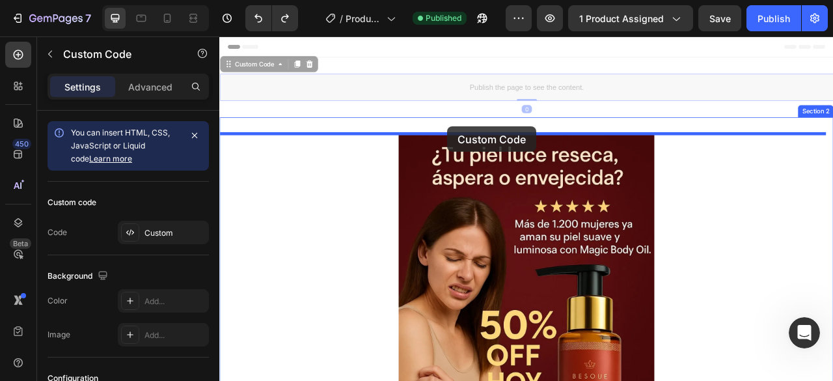
drag, startPoint x: 513, startPoint y: 99, endPoint x: 509, endPoint y: 151, distance: 52.2
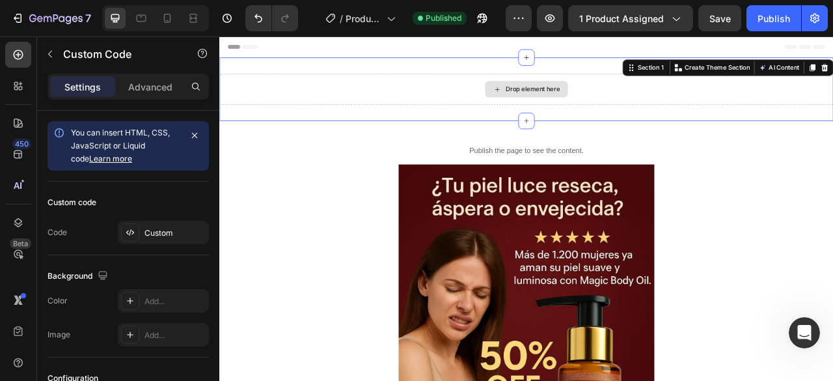
click at [832, 105] on div "Drop element here" at bounding box center [609, 103] width 781 height 39
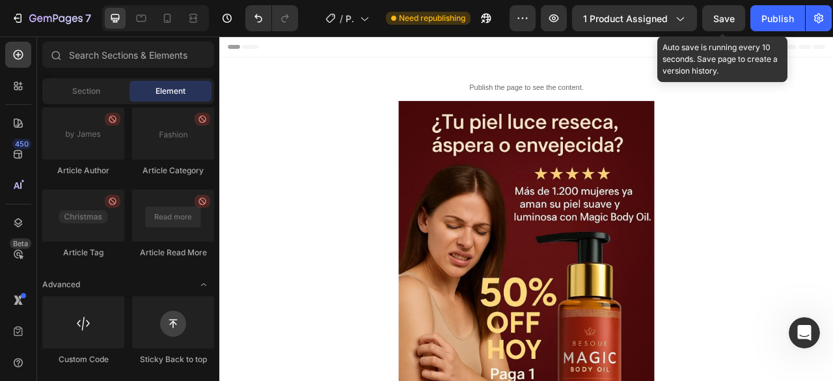
click at [722, 16] on span "Save" at bounding box center [723, 18] width 21 height 11
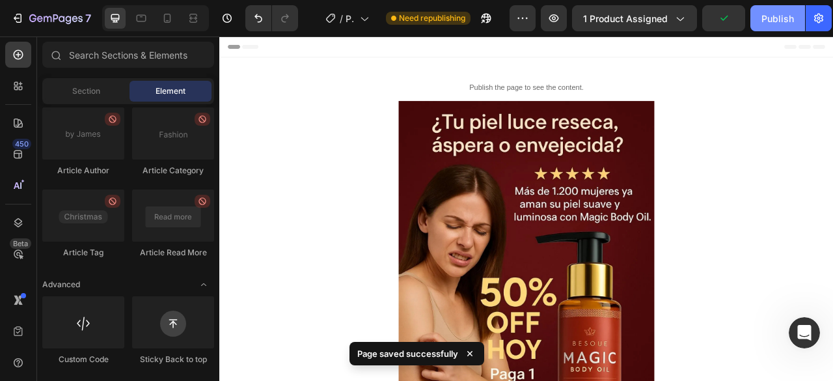
drag, startPoint x: 772, startPoint y: 20, endPoint x: 763, endPoint y: 18, distance: 10.1
click at [773, 20] on div "Publish" at bounding box center [777, 19] width 33 height 14
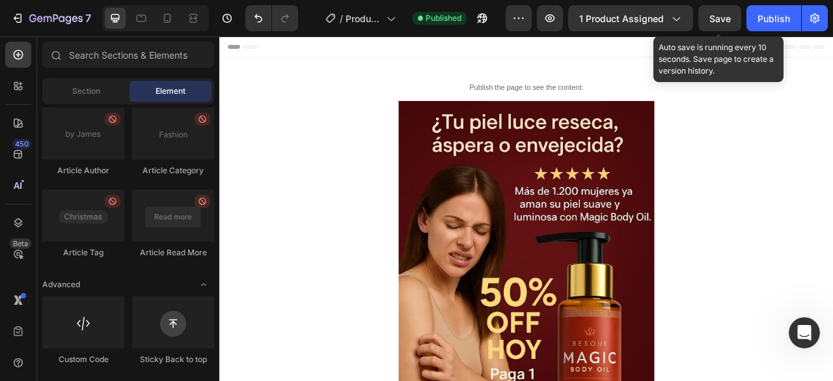
click at [723, 20] on span "Save" at bounding box center [719, 18] width 21 height 11
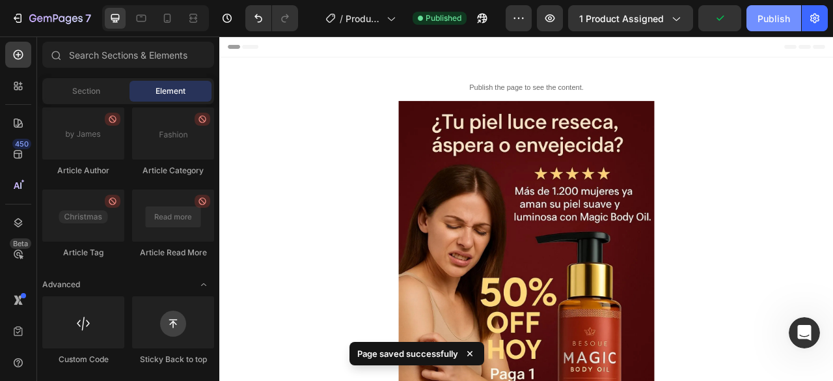
click at [766, 21] on div "Publish" at bounding box center [773, 19] width 33 height 14
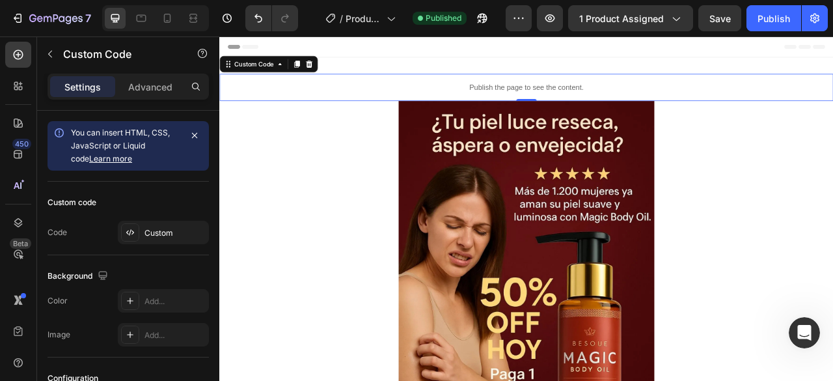
click at [486, 101] on p "Publish the page to see the content." at bounding box center [609, 101] width 781 height 14
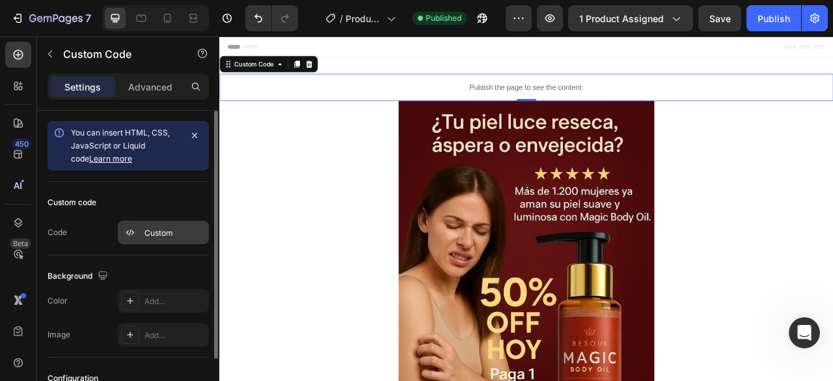
click at [150, 230] on div "Custom" at bounding box center [174, 233] width 61 height 12
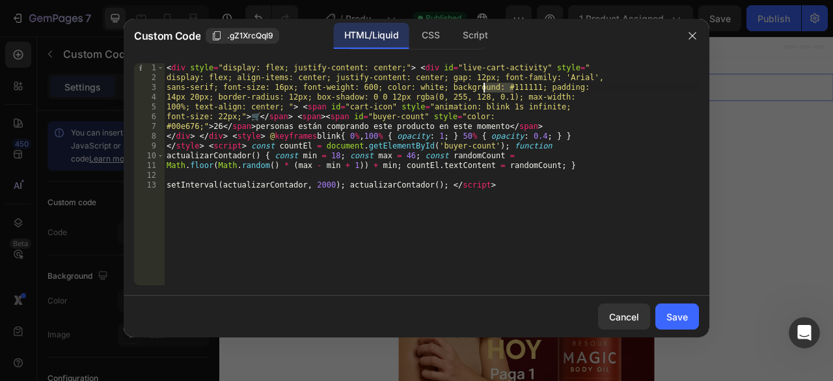
drag, startPoint x: 514, startPoint y: 90, endPoint x: 485, endPoint y: 91, distance: 28.6
click at [485, 91] on div "< div style = "display: flex; justify-content: center;" > < div id = "live-cart…" at bounding box center [431, 183] width 535 height 241
paste textarea "3F030"
type textarea "sans-serif; font-size: 16px; font-weight: 600; color: white; background: #3F030…"
click at [683, 312] on div "Save" at bounding box center [676, 317] width 21 height 14
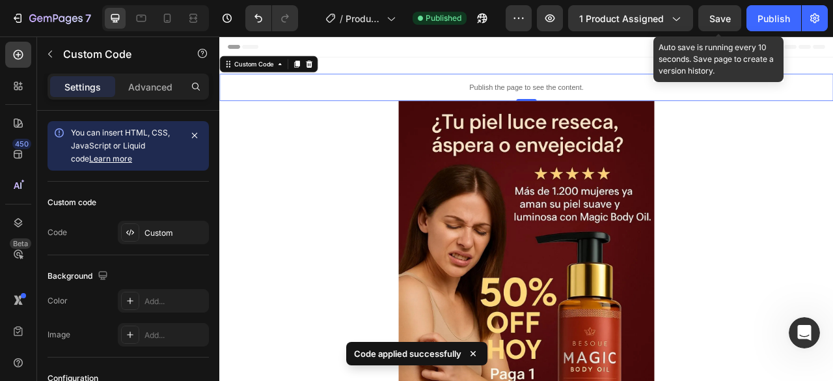
click at [720, 24] on div "Save" at bounding box center [719, 19] width 21 height 14
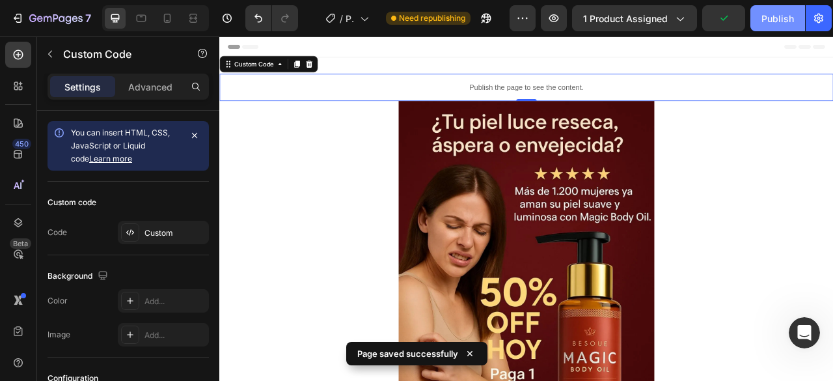
click at [767, 25] on div "Publish" at bounding box center [777, 19] width 33 height 14
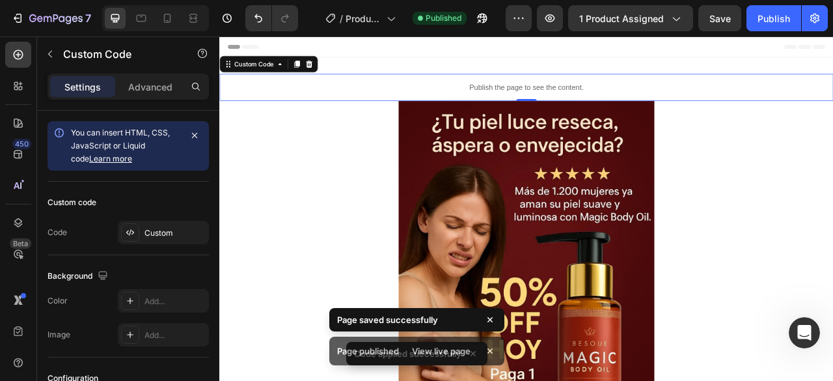
scroll to position [830, 0]
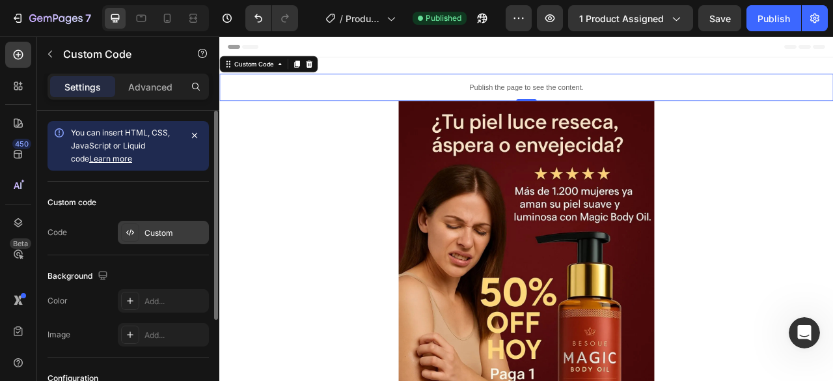
click at [162, 231] on div "Custom" at bounding box center [174, 233] width 61 height 12
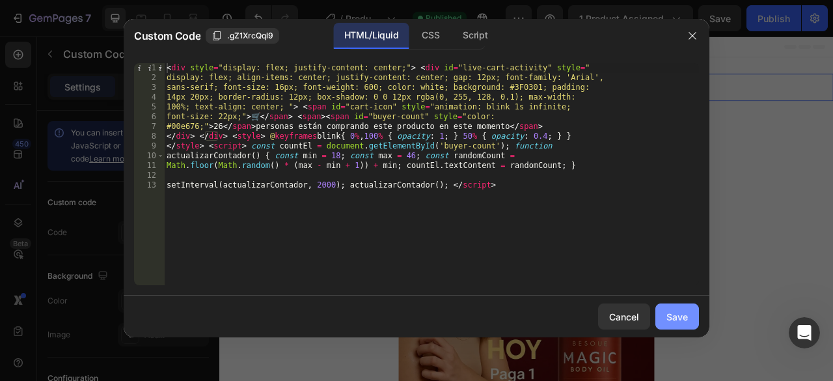
click at [670, 317] on div "Save" at bounding box center [676, 317] width 21 height 14
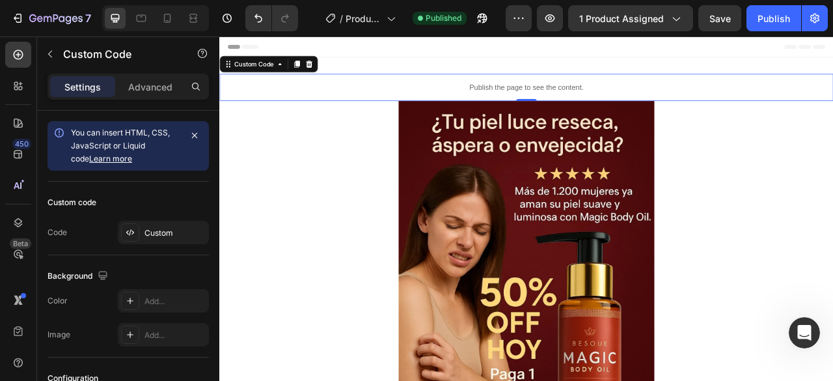
click at [456, 100] on p "Publish the page to see the content." at bounding box center [609, 101] width 781 height 14
click at [317, 70] on icon at bounding box center [317, 71] width 7 height 9
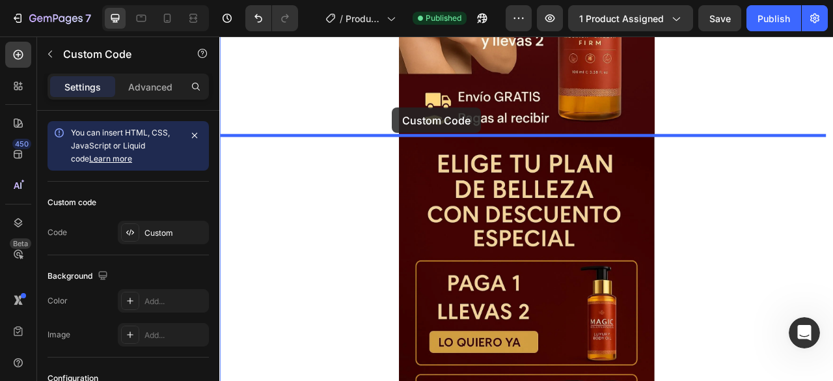
scroll to position [476, 0]
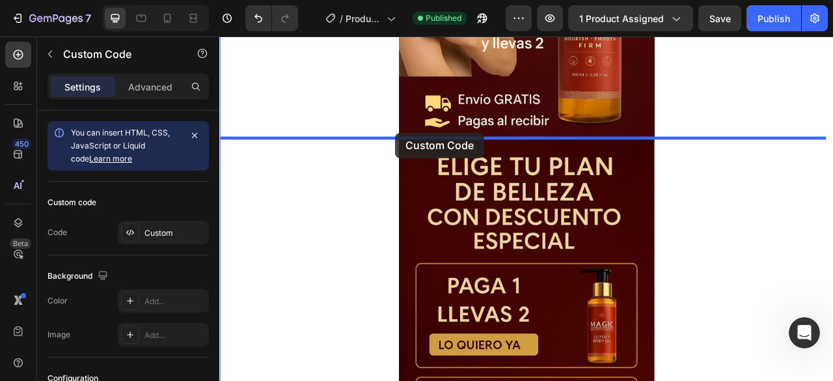
drag, startPoint x: 267, startPoint y: 133, endPoint x: 442, endPoint y: 159, distance: 176.8
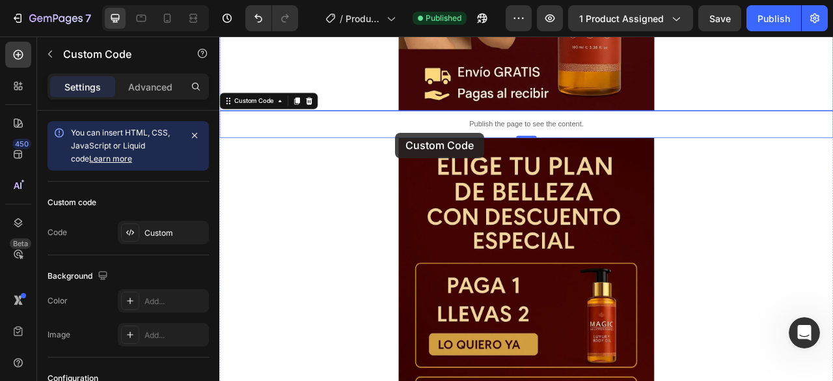
scroll to position [441, 0]
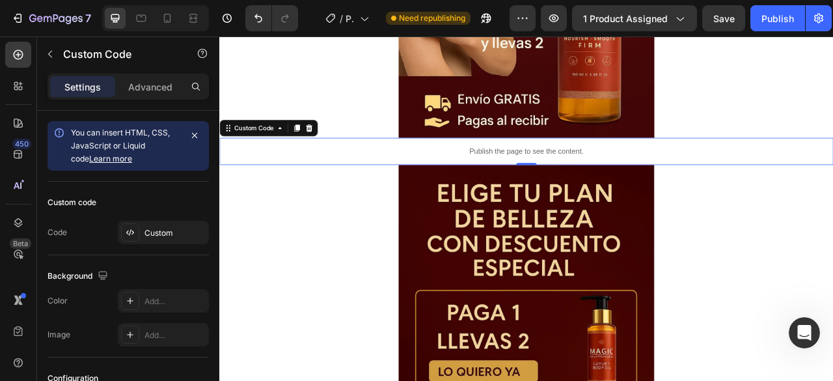
click at [316, 185] on p "Publish the page to see the content." at bounding box center [609, 183] width 781 height 14
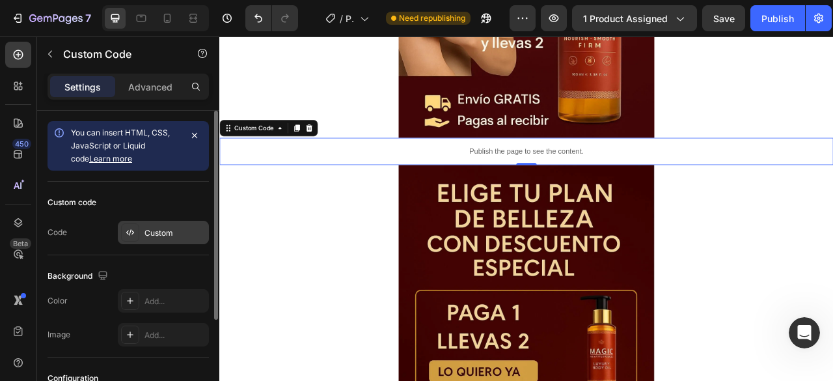
click at [141, 237] on div "Custom" at bounding box center [163, 232] width 91 height 23
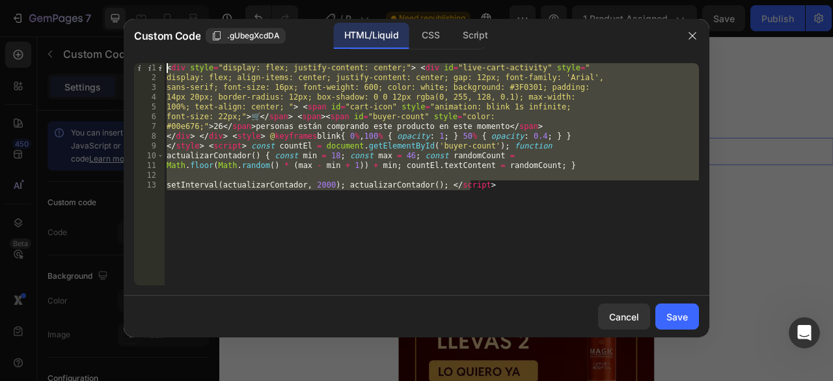
drag, startPoint x: 509, startPoint y: 193, endPoint x: 154, endPoint y: 65, distance: 378.0
click at [154, 65] on div "setInterval(actualizarContador, 2000); actualizarContador(); </script> 1 2 3 4 …" at bounding box center [416, 174] width 565 height 222
paste textarea "{ font-size: 12px; color: #aaa; } </style>"
type textarea "{ font-size: 12px; color: #aaa; } </style>"
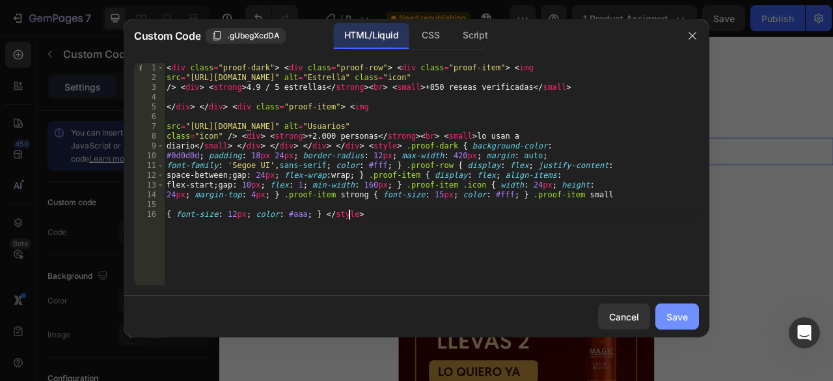
click at [675, 322] on div "Save" at bounding box center [676, 317] width 21 height 14
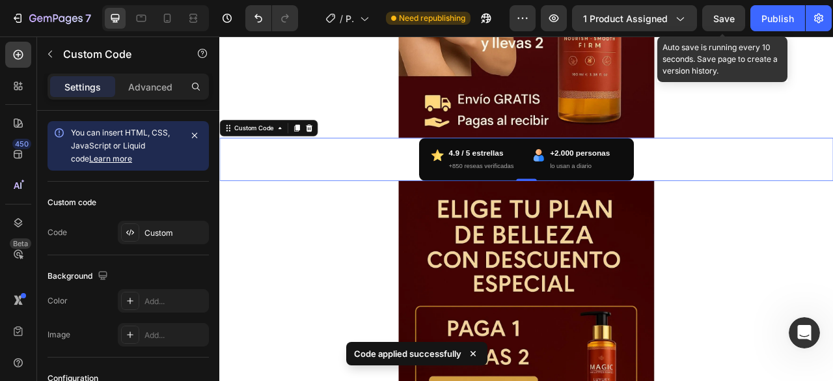
click at [732, 16] on span "Save" at bounding box center [723, 18] width 21 height 11
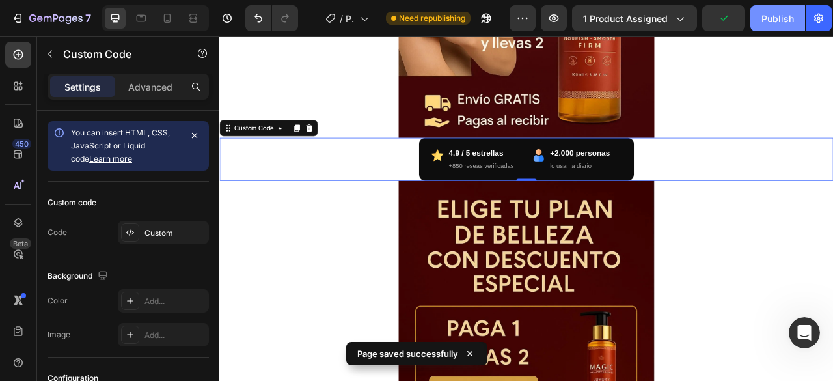
click at [783, 16] on div "Publish" at bounding box center [777, 19] width 33 height 14
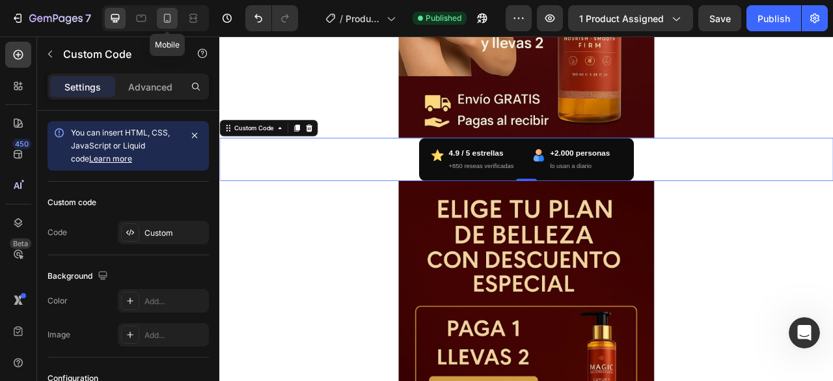
click at [165, 25] on div at bounding box center [167, 18] width 21 height 21
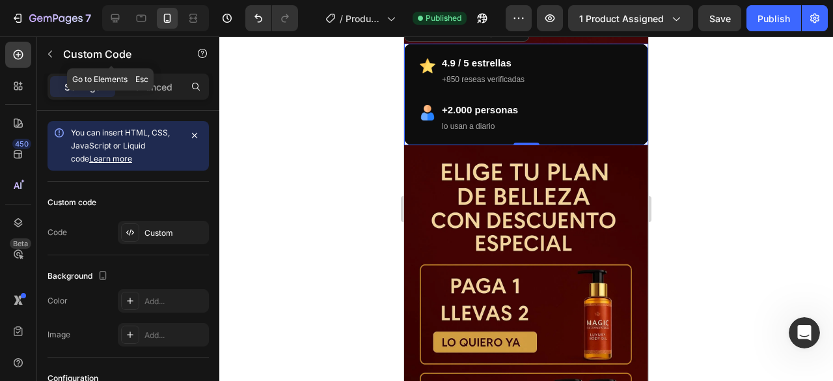
scroll to position [388, 0]
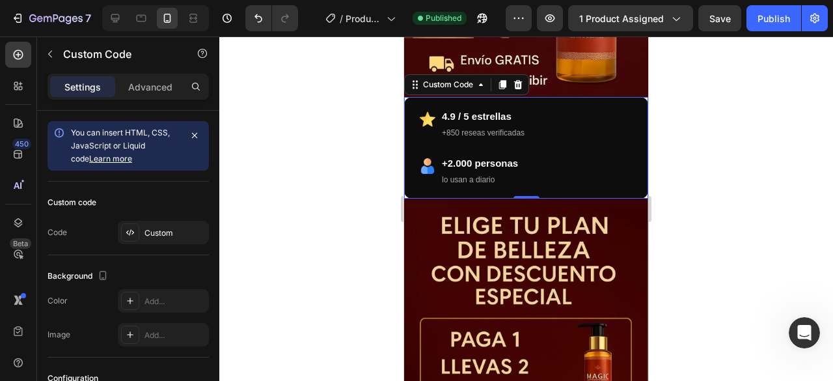
click at [506, 128] on small "+850 reseas verificadas" at bounding box center [483, 132] width 83 height 9
click at [258, 18] on icon "Undo/Redo" at bounding box center [258, 18] width 13 height 13
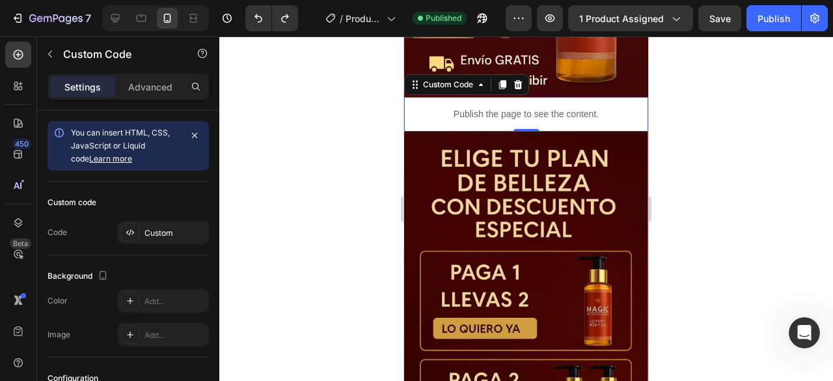
click at [476, 107] on p "Publish the page to see the content." at bounding box center [526, 114] width 244 height 14
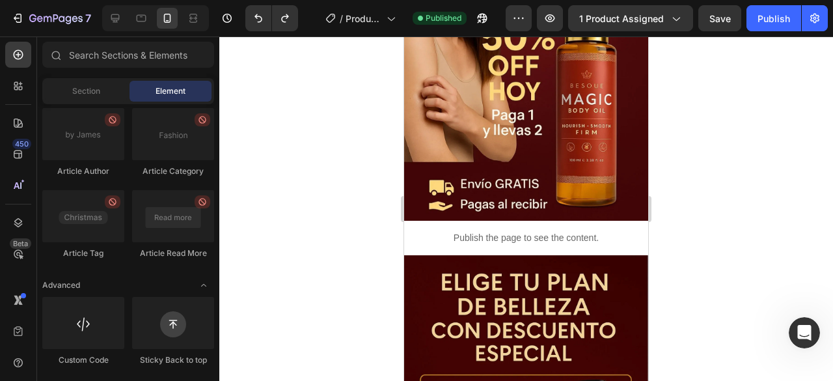
scroll to position [327, 0]
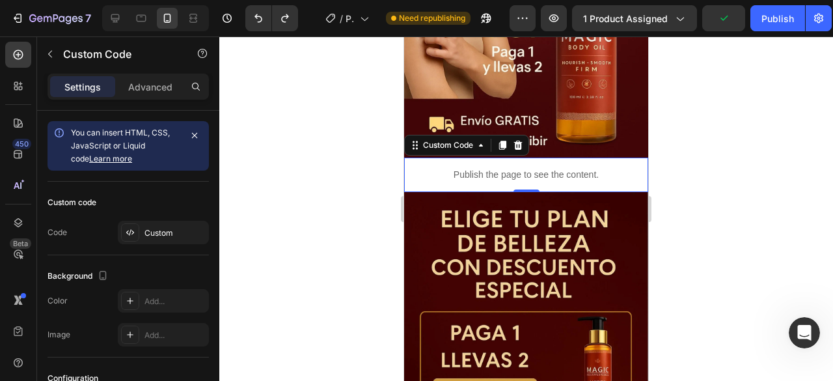
click at [470, 168] on p "Publish the page to see the content." at bounding box center [526, 175] width 244 height 14
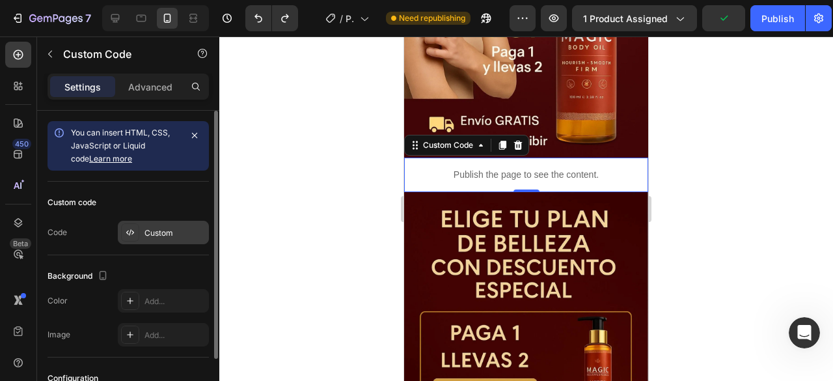
click at [159, 234] on div "Custom" at bounding box center [174, 233] width 61 height 12
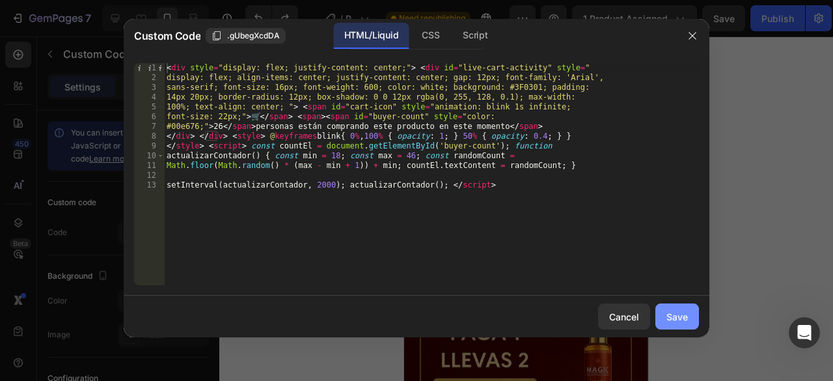
click at [690, 316] on button "Save" at bounding box center [677, 316] width 44 height 26
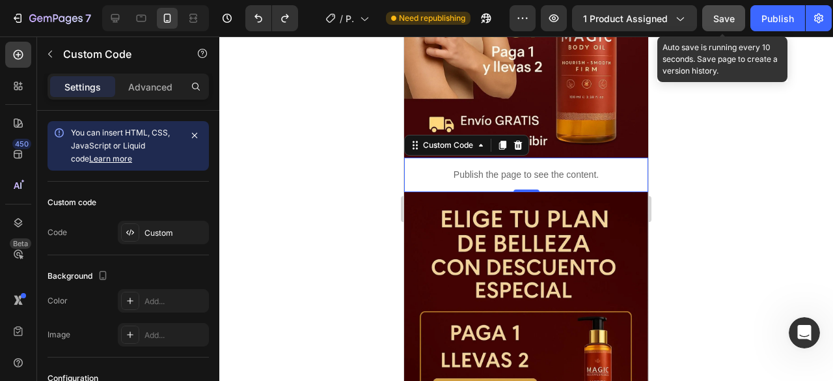
click at [716, 23] on div "Save" at bounding box center [723, 19] width 21 height 14
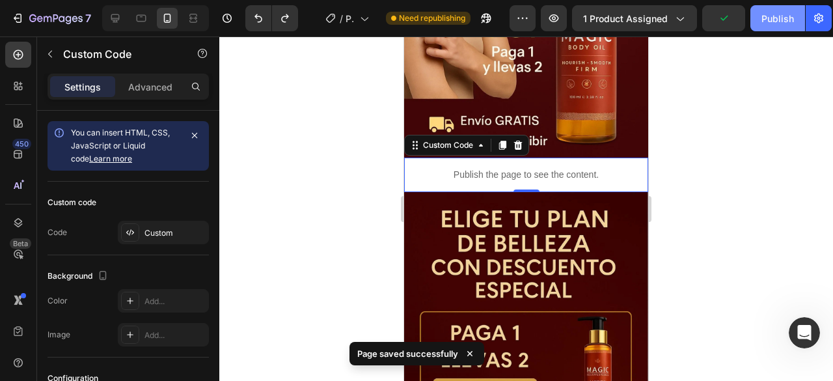
click at [766, 21] on div "Publish" at bounding box center [777, 19] width 33 height 14
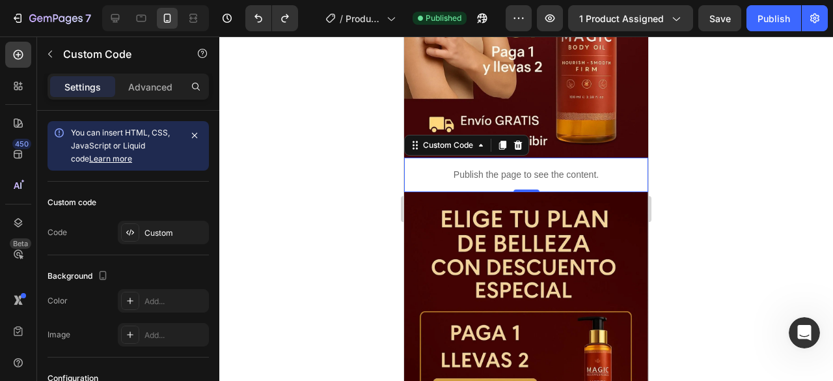
click at [485, 168] on p "Publish the page to see the content." at bounding box center [526, 175] width 244 height 14
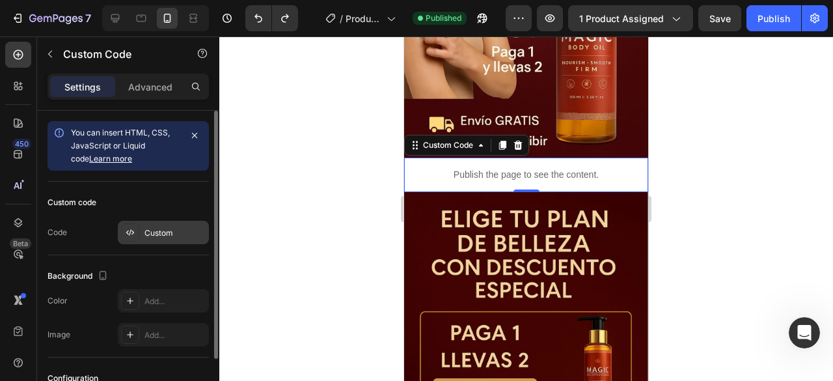
click at [151, 229] on div "Custom" at bounding box center [174, 233] width 61 height 12
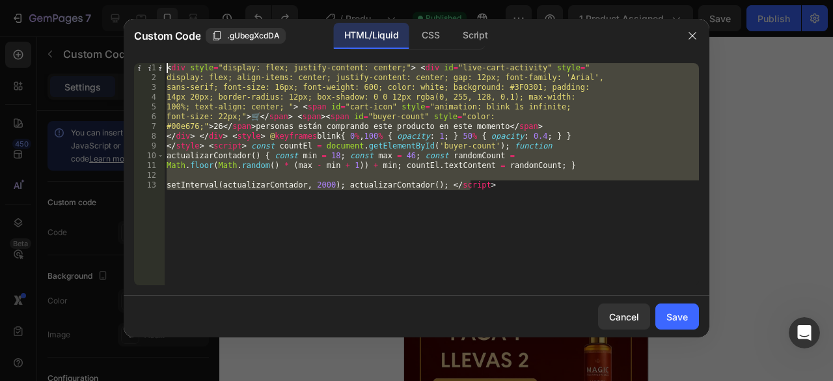
drag, startPoint x: 485, startPoint y: 193, endPoint x: 128, endPoint y: 64, distance: 379.5
click at [128, 64] on div "setInterval(actualizarContador, 2000); actualizarContador(); </script> 1 2 3 4 …" at bounding box center [417, 174] width 586 height 243
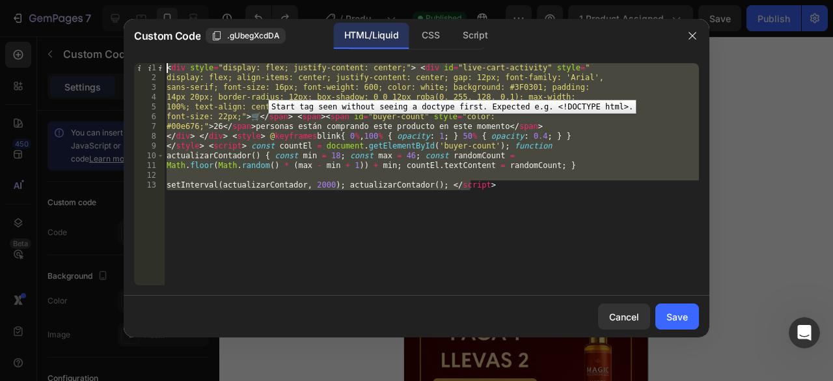
paste textarea "{ font-size: 12px; color: #aaa; } </style>"
type textarea "{ font-size: 12px; color: #aaa; } </style>"
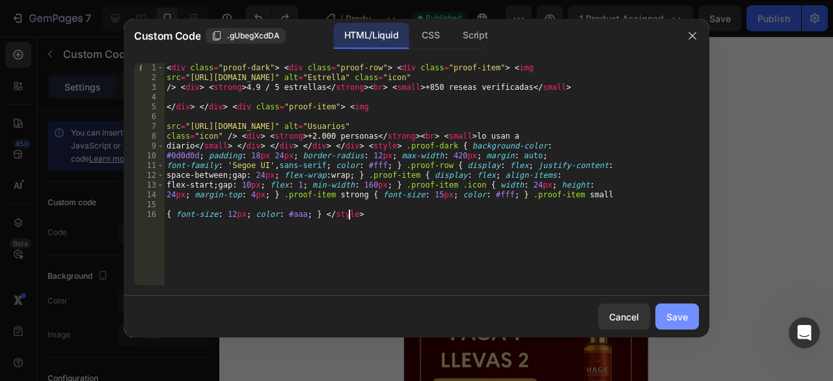
click at [674, 320] on div "Save" at bounding box center [676, 317] width 21 height 14
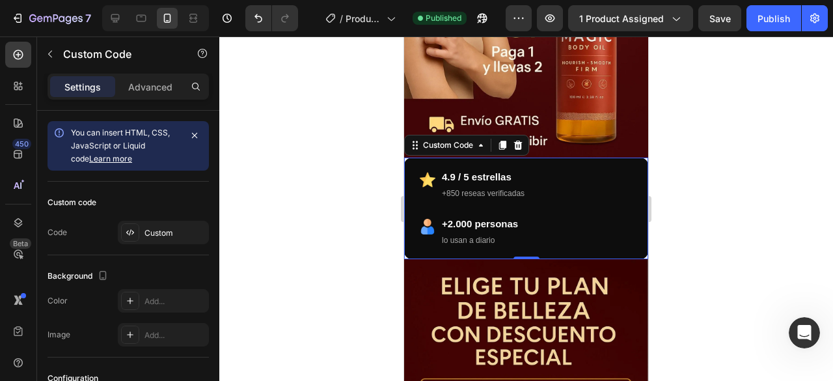
click at [549, 192] on div "4.9 / 5 estrellas +850 reseas verificadas +2.000 personas lo usan a diario" at bounding box center [526, 208] width 213 height 78
click at [684, 146] on div at bounding box center [526, 208] width 614 height 344
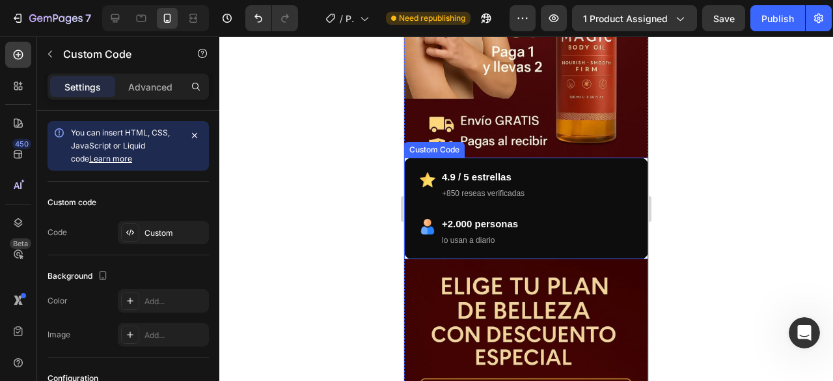
click at [563, 183] on div "4.9 / 5 estrellas +850 reseas verificadas" at bounding box center [526, 184] width 213 height 31
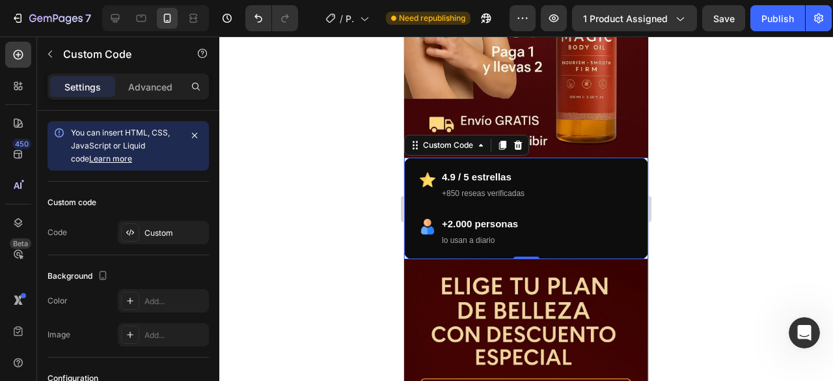
click at [537, 183] on div "4.9 / 5 estrellas +850 reseas verificadas" at bounding box center [526, 184] width 213 height 31
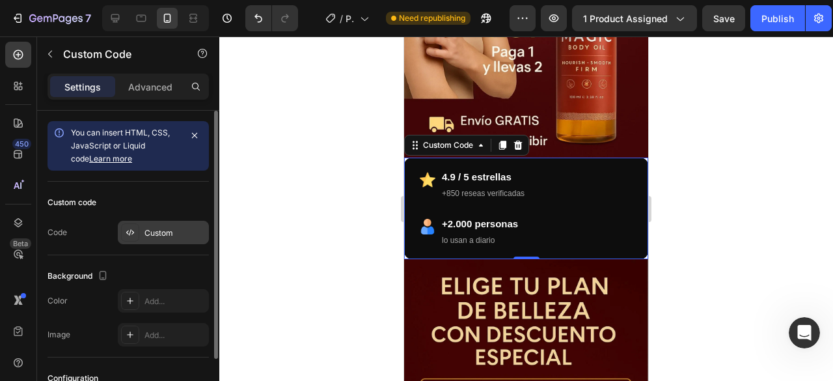
click at [155, 234] on div "Custom" at bounding box center [174, 233] width 61 height 12
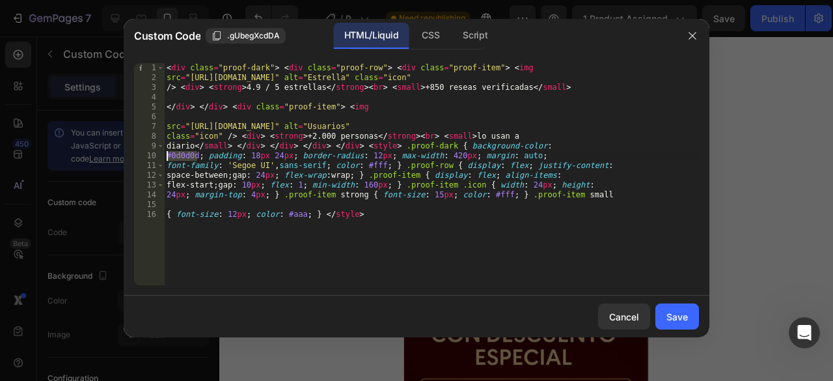
drag, startPoint x: 196, startPoint y: 156, endPoint x: 168, endPoint y: 157, distance: 28.6
click at [168, 157] on div "< div class = "proof-dark" > < div class = "proof-row" > < div class = "proof-i…" at bounding box center [431, 183] width 535 height 241
paste textarea "3F0301"
type textarea "#3F0301; padding: 18px 24px; border-radius: 12px; max-width: 420px; margin: aut…"
click at [672, 316] on div "Save" at bounding box center [676, 317] width 21 height 14
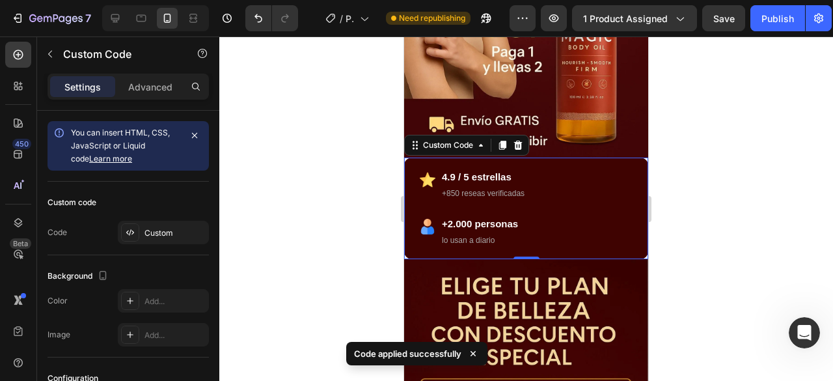
click at [714, 188] on div at bounding box center [526, 208] width 614 height 344
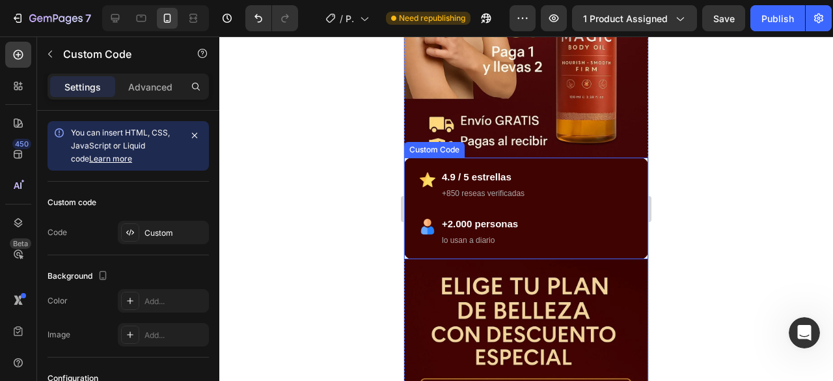
click at [496, 218] on strong "+2.000 personas" at bounding box center [480, 223] width 76 height 11
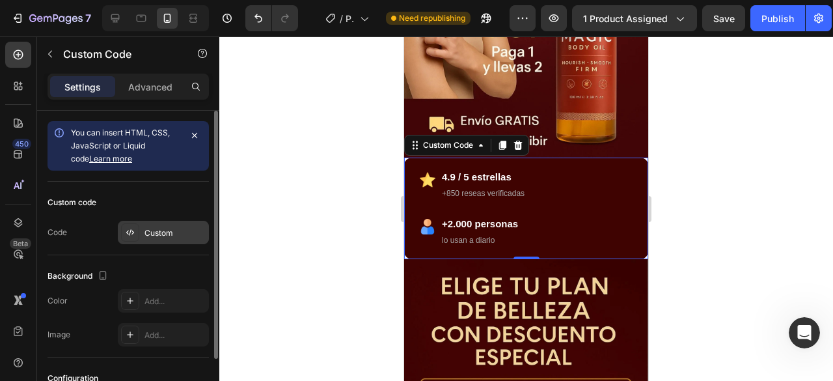
click at [168, 227] on div "Custom" at bounding box center [174, 233] width 61 height 12
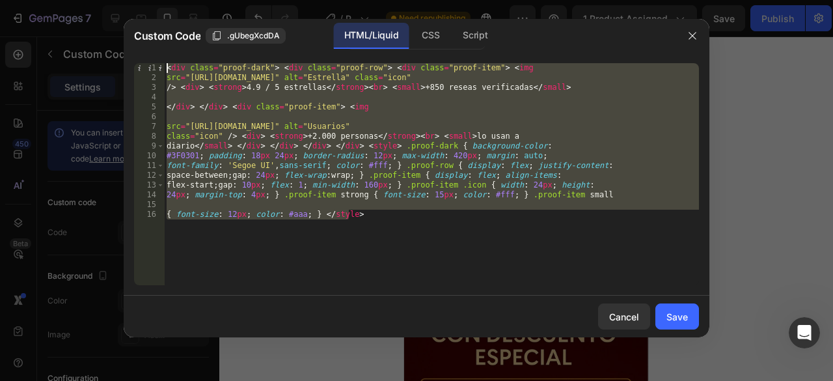
drag, startPoint x: 359, startPoint y: 215, endPoint x: 70, endPoint y: 47, distance: 334.1
click at [70, 47] on div "Custom Code .gUbegXcdDA HTML/Liquid CSS Script { font-size: 12px; color: #aaa; …" at bounding box center [416, 190] width 833 height 381
type textarea "<div class="proof-dark"> <div class="proof-row"> <div class="proof-item"> <img …"
paste textarea
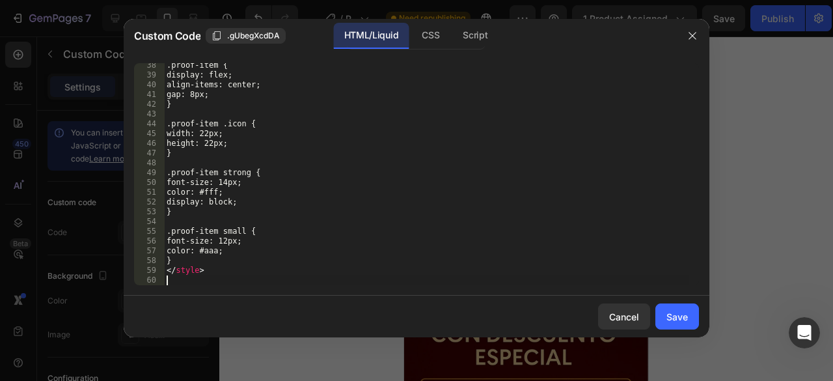
scroll to position [363, 0]
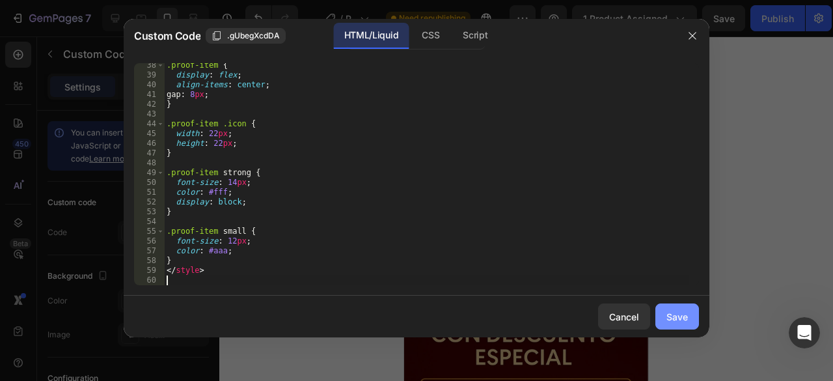
click at [685, 318] on div "Save" at bounding box center [676, 317] width 21 height 14
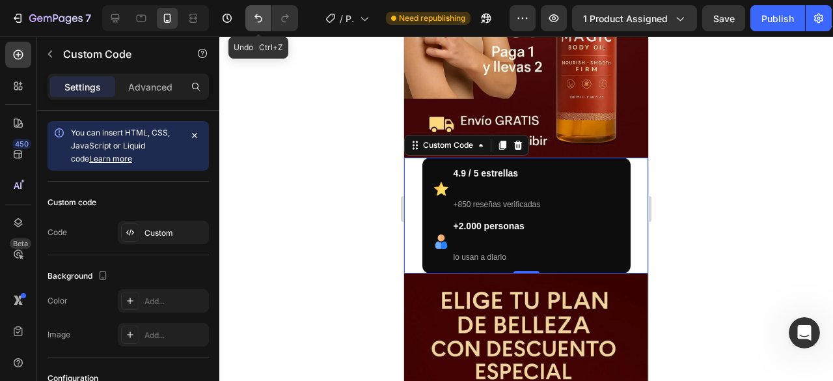
click at [259, 20] on icon "Undo/Redo" at bounding box center [258, 18] width 13 height 13
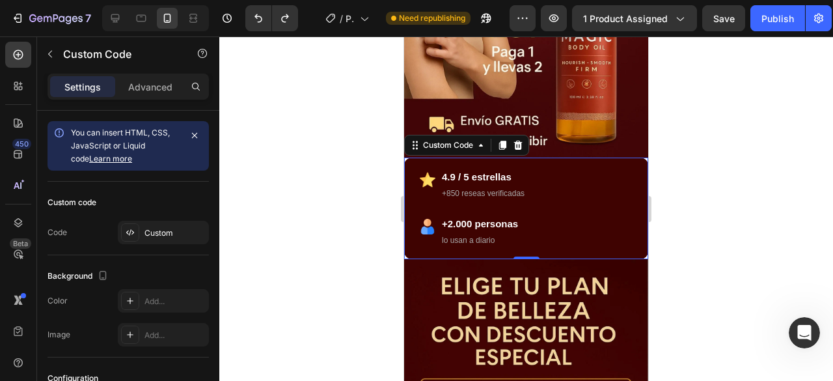
click at [708, 167] on div at bounding box center [526, 208] width 614 height 344
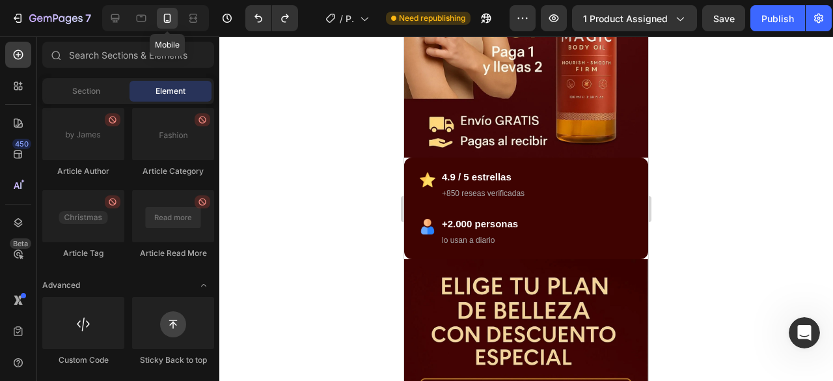
click at [167, 16] on icon at bounding box center [167, 18] width 13 height 13
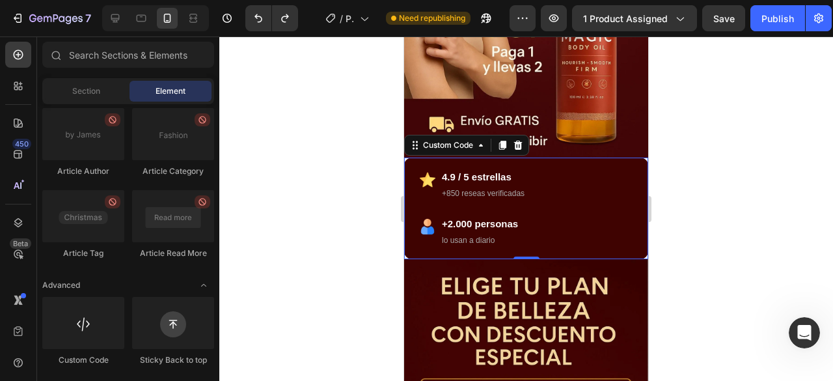
click at [541, 190] on div "4.9 / 5 estrellas +850 reseas verificadas +2.000 personas lo usan a diario" at bounding box center [526, 208] width 213 height 78
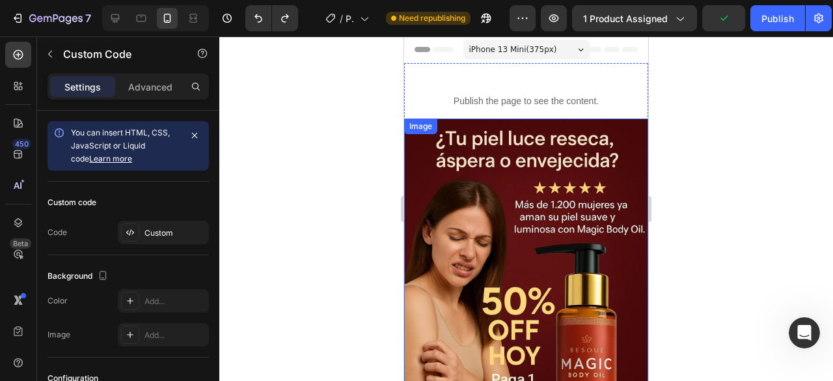
scroll to position [195, 0]
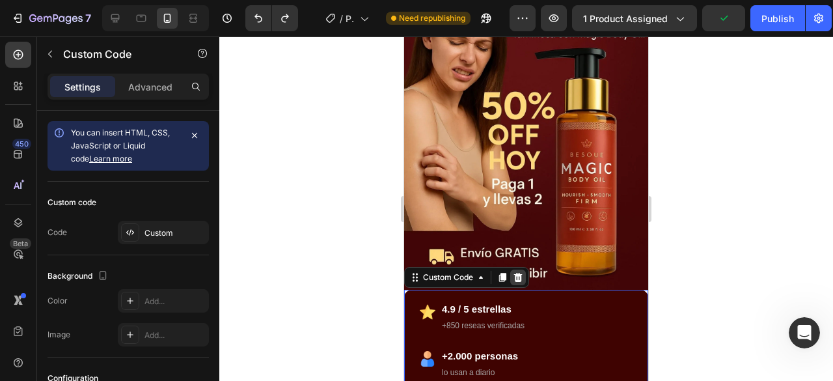
click at [520, 272] on icon at bounding box center [518, 276] width 8 height 9
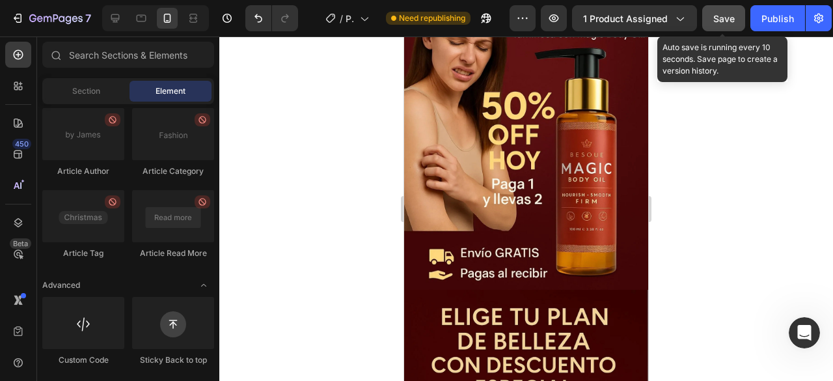
click at [735, 18] on span "Save" at bounding box center [723, 18] width 21 height 11
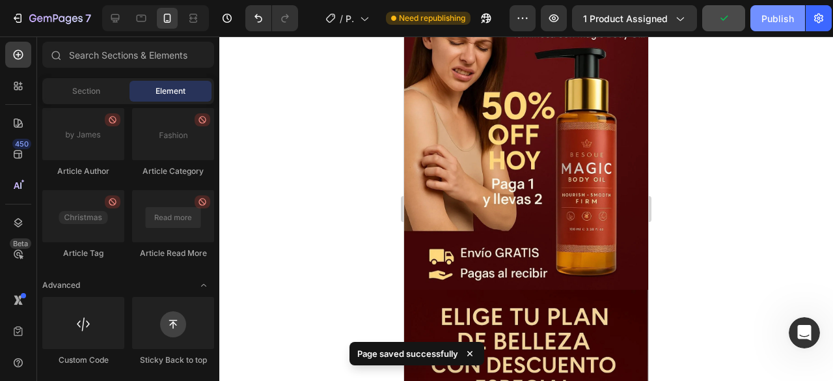
click at [775, 16] on div "Publish" at bounding box center [777, 19] width 33 height 14
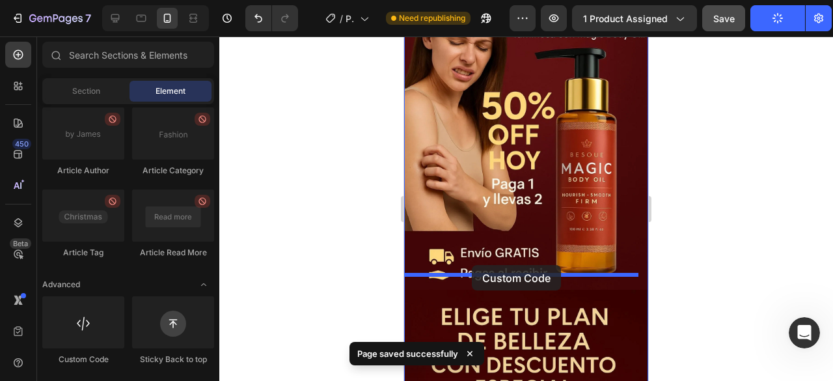
drag, startPoint x: 489, startPoint y: 379, endPoint x: 472, endPoint y: 265, distance: 115.2
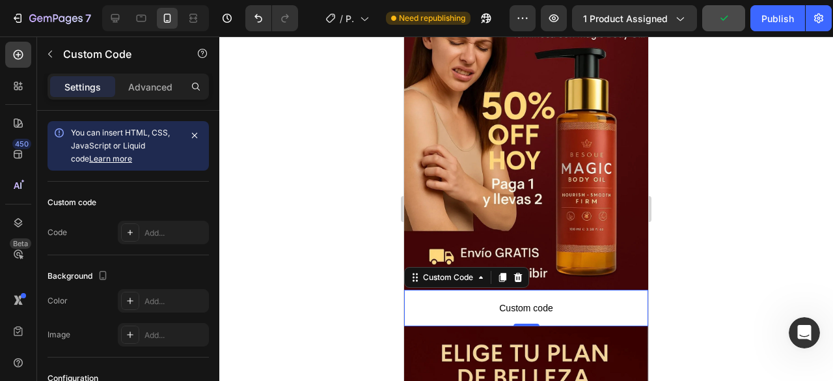
click at [476, 300] on span "Custom code" at bounding box center [526, 308] width 244 height 16
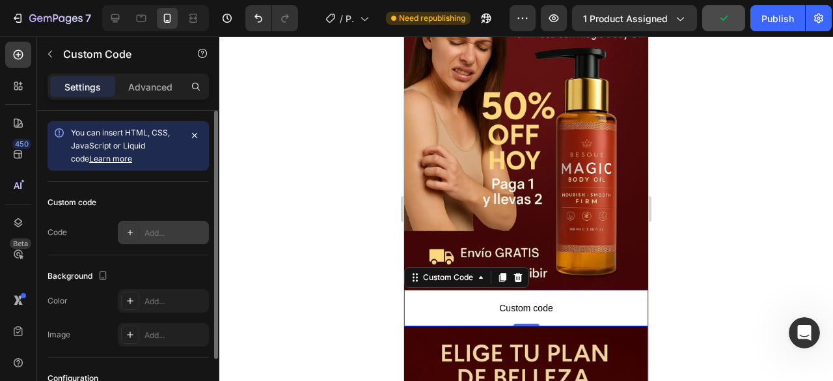
click at [144, 230] on div "Add..." at bounding box center [174, 233] width 61 height 12
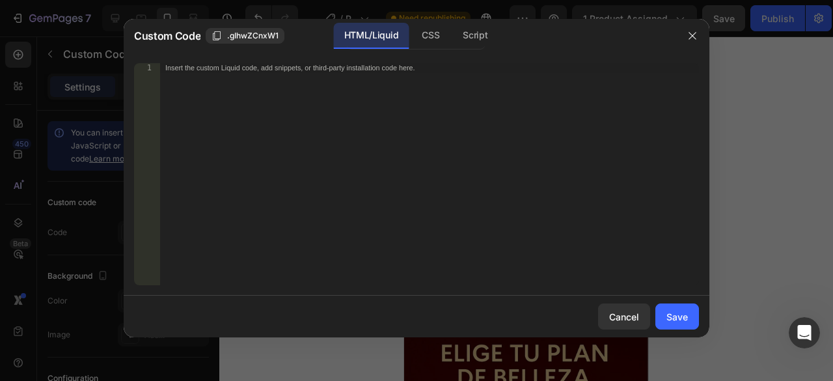
click at [195, 67] on div "Insert the custom Liquid code, add snippets, or third-party installation code h…" at bounding box center [402, 68] width 474 height 9
paste textarea "{ font-size: 12px; color: #aaa; } </style>"
type textarea "{ font-size: 12px; color: #aaa; } </style>"
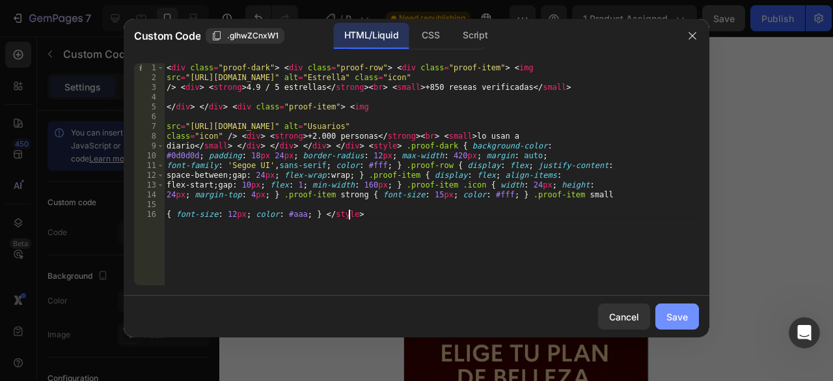
click at [686, 323] on div "Save" at bounding box center [676, 317] width 21 height 14
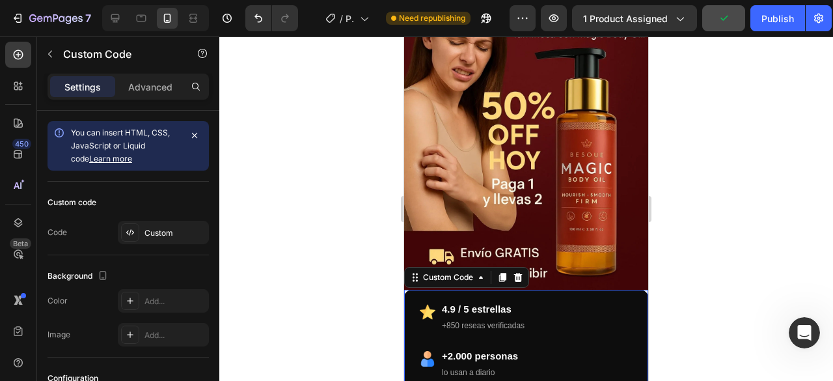
click at [537, 327] on div "4.9 / 5 estrellas +850 reseas verificadas +2.000 personas lo usan a diario" at bounding box center [526, 340] width 213 height 78
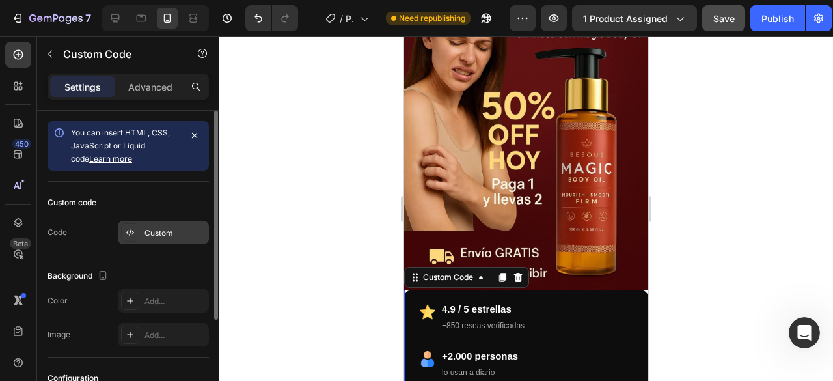
click at [169, 231] on div "Custom" at bounding box center [174, 233] width 61 height 12
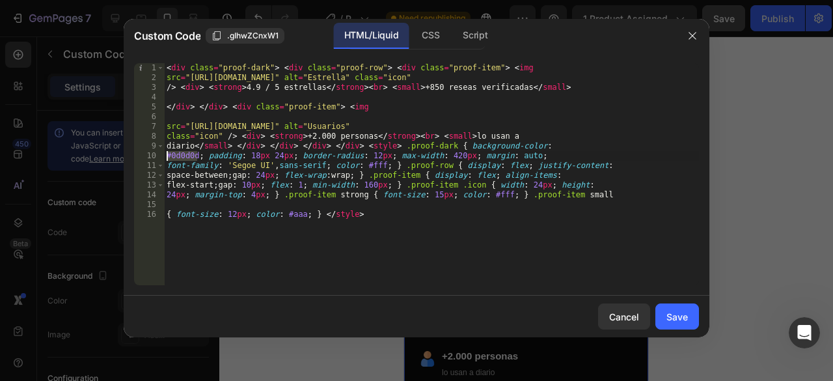
drag, startPoint x: 196, startPoint y: 157, endPoint x: 168, endPoint y: 159, distance: 28.7
click at [168, 159] on div "< div class = "proof-dark" > < div class = "proof-row" > < div class = "proof-i…" at bounding box center [431, 183] width 535 height 241
paste textarea "3F0301"
type textarea "#3F0301; padding: 18px 24px; border-radius: 12px; max-width: 420px; margin: aut…"
click at [678, 318] on div "Save" at bounding box center [676, 317] width 21 height 14
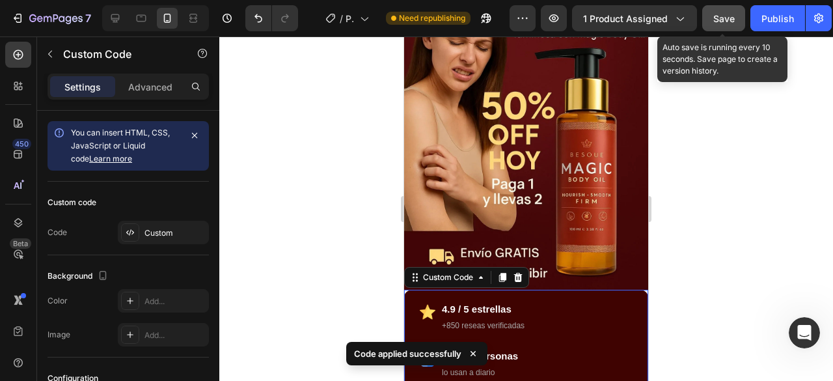
click at [729, 16] on span "Save" at bounding box center [723, 18] width 21 height 11
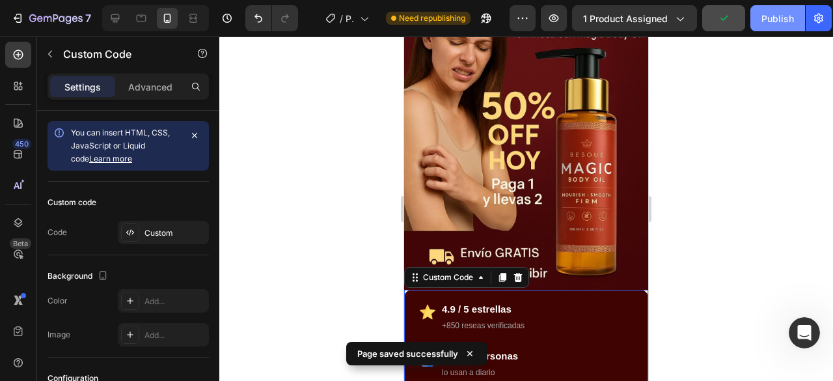
click at [777, 14] on div "Publish" at bounding box center [777, 19] width 33 height 14
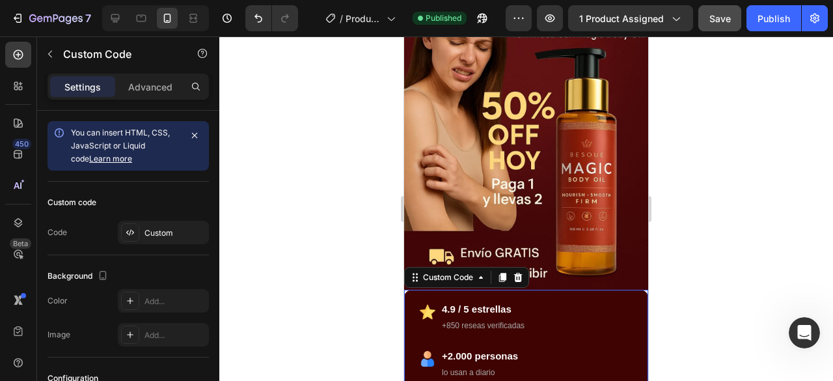
click at [535, 310] on div "4.9 / 5 estrellas +850 reseas verificadas" at bounding box center [526, 316] width 213 height 31
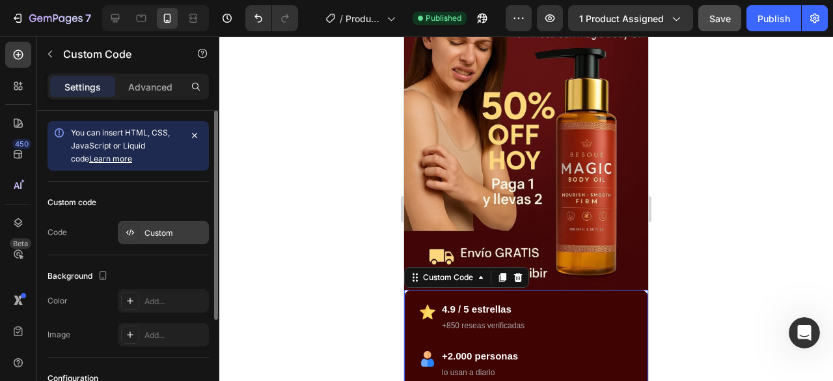
click at [186, 231] on div "Custom" at bounding box center [174, 233] width 61 height 12
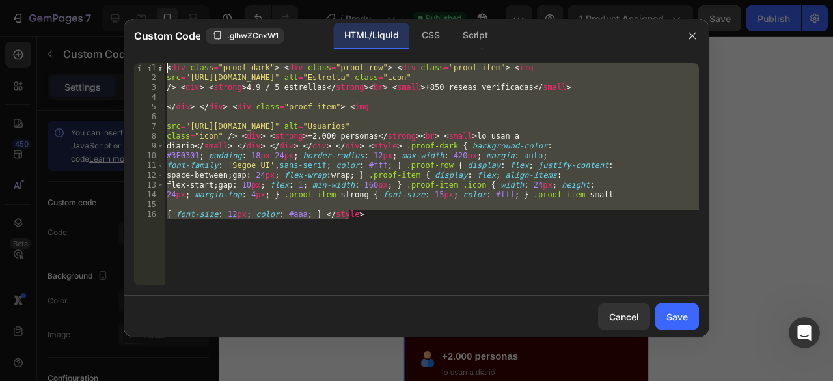
drag, startPoint x: 384, startPoint y: 217, endPoint x: 88, endPoint y: 34, distance: 347.7
click at [88, 34] on div "Custom Code .gIhwZCnxW1 HTML/Liquid CSS Script { font-size: 12px; color: #aaa; …" at bounding box center [416, 190] width 833 height 381
type textarea "<div class="proof-dark"> <div class="proof-row"> <div class="proof-item"> <img …"
paste textarea
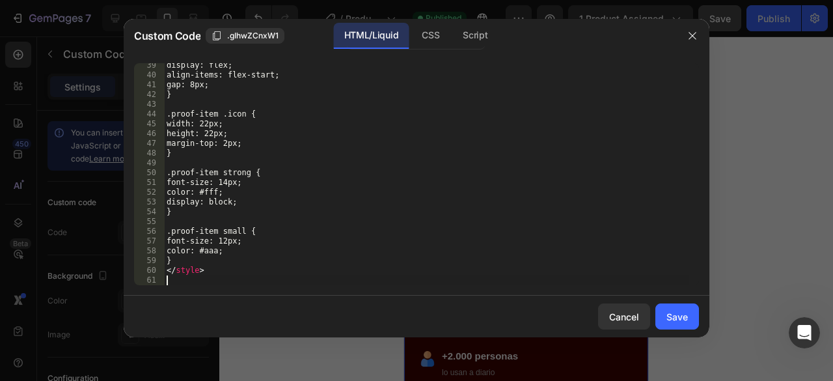
scroll to position [373, 0]
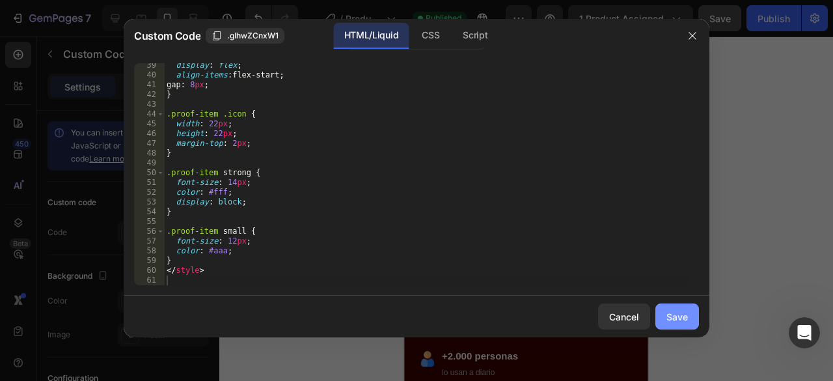
click at [684, 316] on div "Save" at bounding box center [676, 317] width 21 height 14
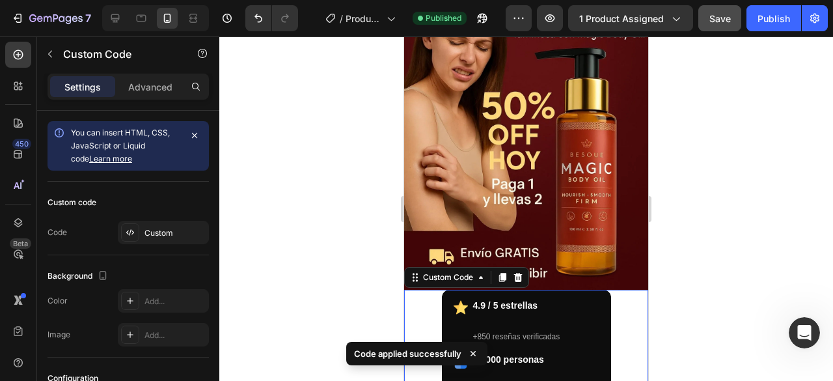
scroll to position [325, 0]
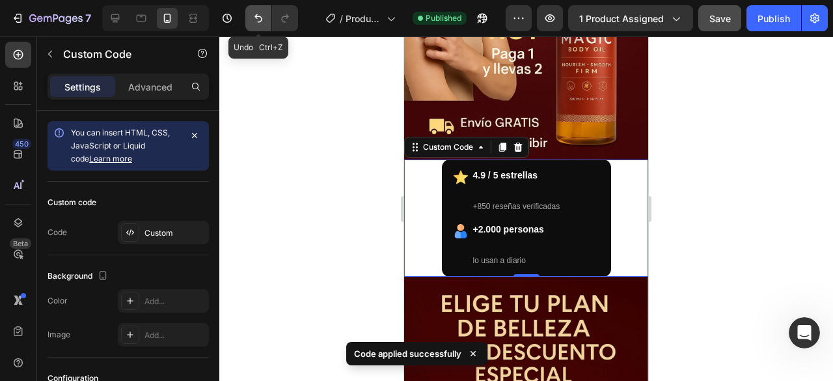
click at [259, 18] on icon "Undo/Redo" at bounding box center [258, 18] width 13 height 13
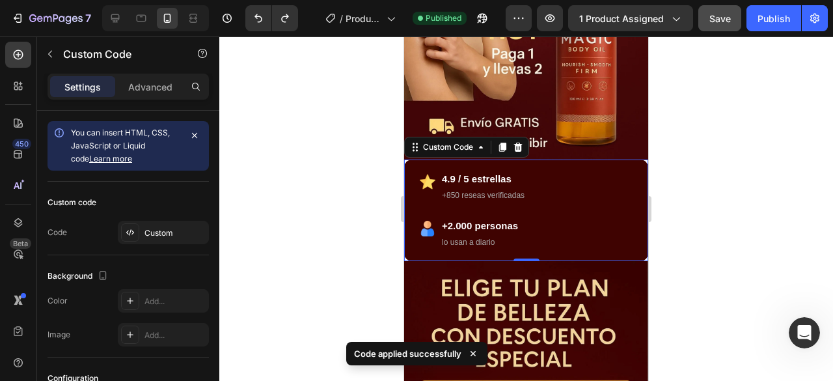
click at [734, 167] on div at bounding box center [526, 208] width 614 height 344
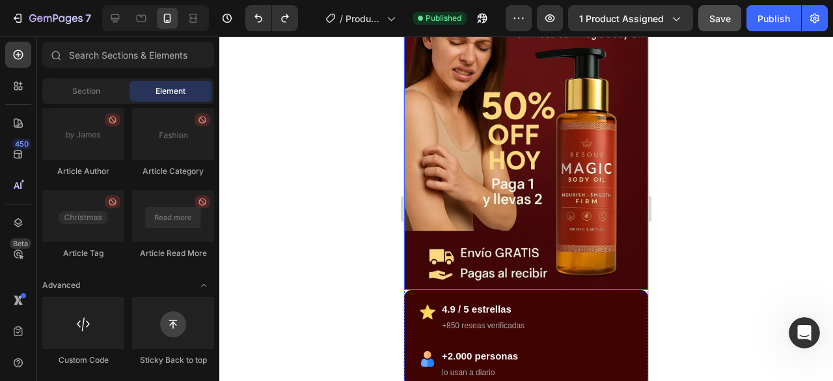
scroll to position [0, 0]
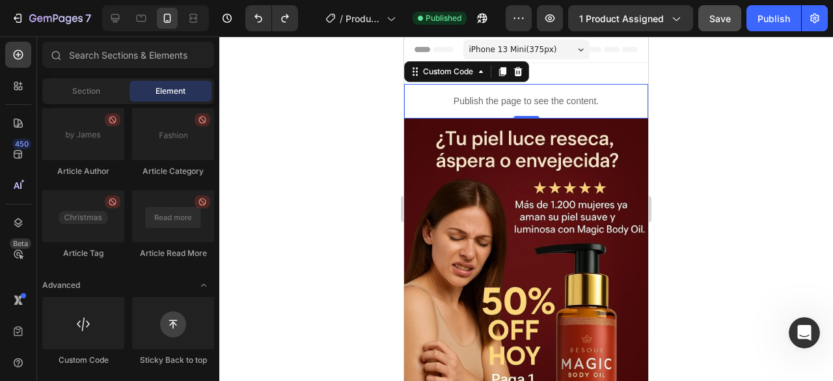
click at [455, 96] on p "Publish the page to see the content." at bounding box center [526, 101] width 244 height 14
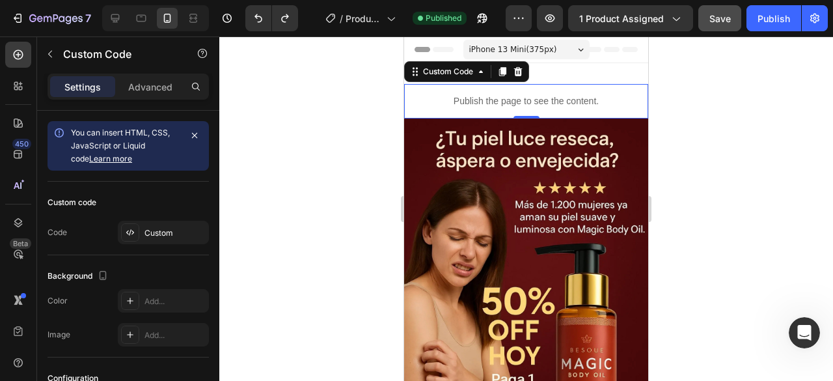
click at [506, 70] on icon at bounding box center [502, 71] width 7 height 9
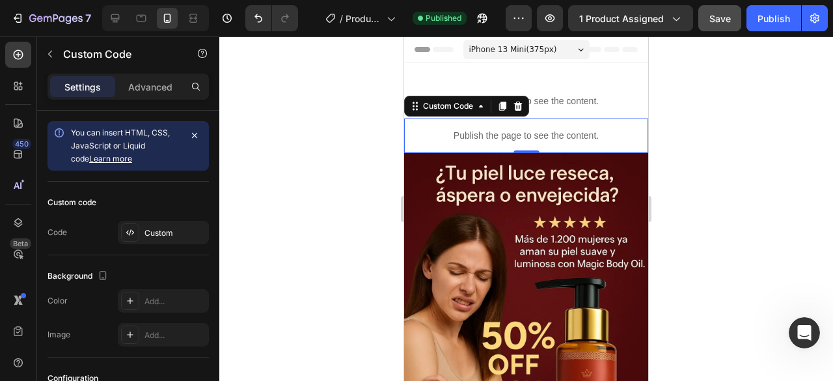
click at [491, 134] on p "Publish the page to see the content." at bounding box center [526, 136] width 244 height 14
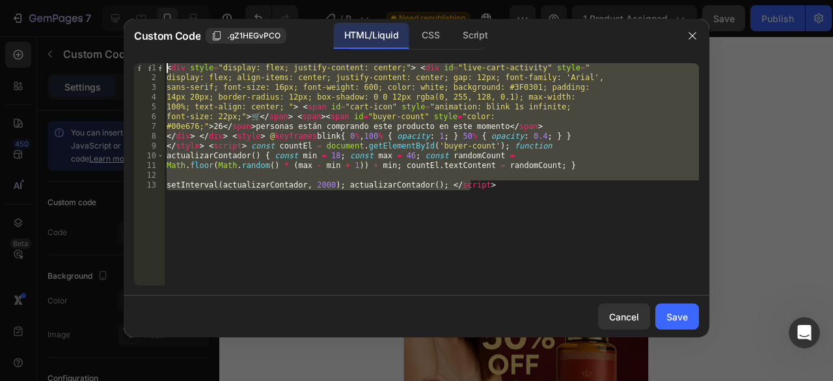
drag, startPoint x: 494, startPoint y: 191, endPoint x: 108, endPoint y: 55, distance: 409.5
click at [108, 55] on div "Custom Code .gZ1HEGvPCO HTML/Liquid CSS Script setInterval(actualizarContador, …" at bounding box center [416, 190] width 833 height 381
paste textarea "/script>"
type textarea "</script>"
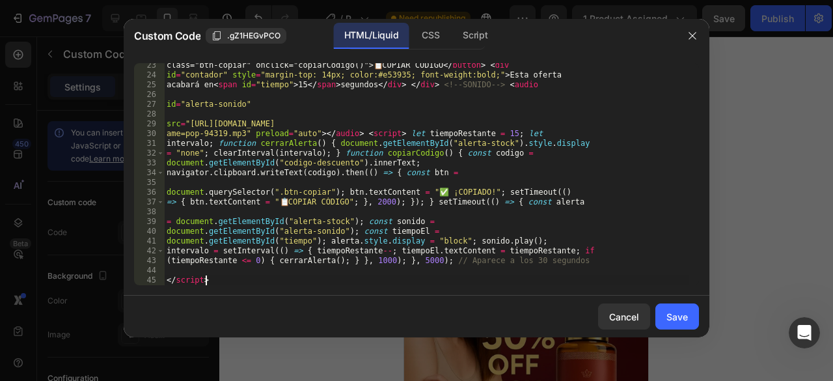
scroll to position [217, 0]
click at [681, 315] on div "Save" at bounding box center [676, 317] width 21 height 14
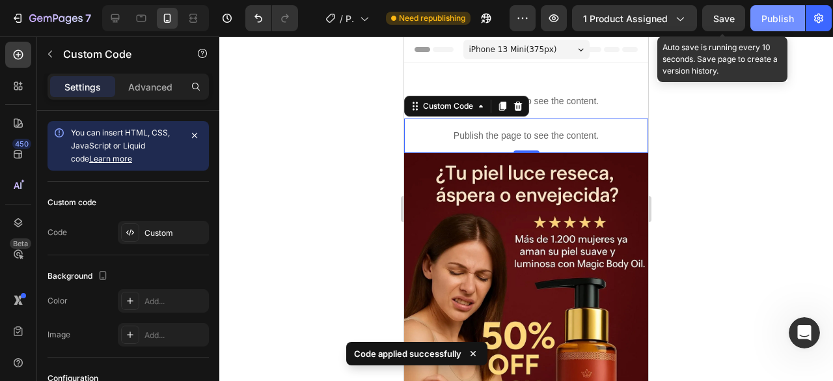
drag, startPoint x: 719, startPoint y: 18, endPoint x: 785, endPoint y: 18, distance: 65.7
click at [719, 16] on span "Save" at bounding box center [723, 18] width 21 height 11
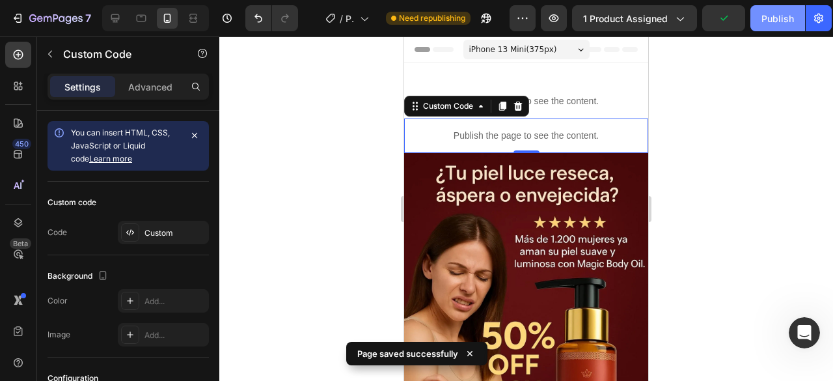
click at [789, 17] on div "Publish" at bounding box center [777, 19] width 33 height 14
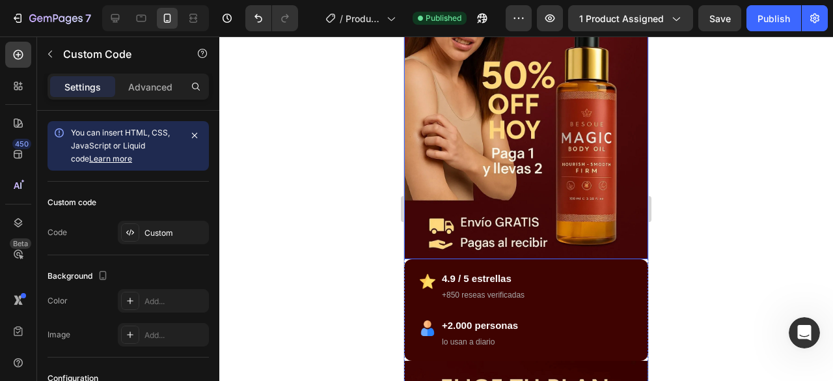
scroll to position [325, 0]
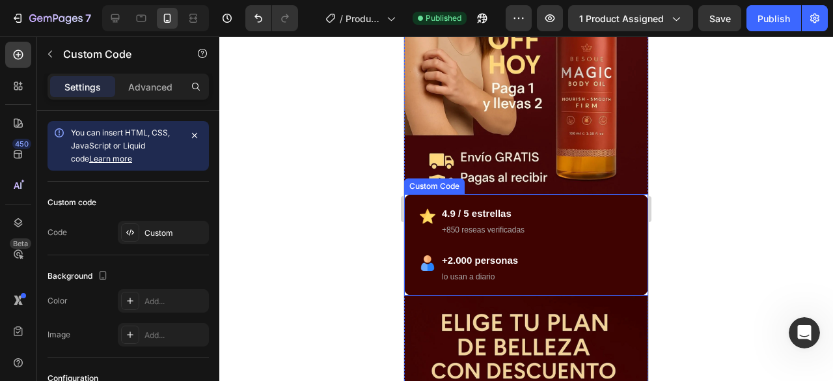
click at [530, 226] on div "4.9 / 5 estrellas +850 reseas verificadas +2.000 personas lo usan a diario" at bounding box center [526, 245] width 213 height 78
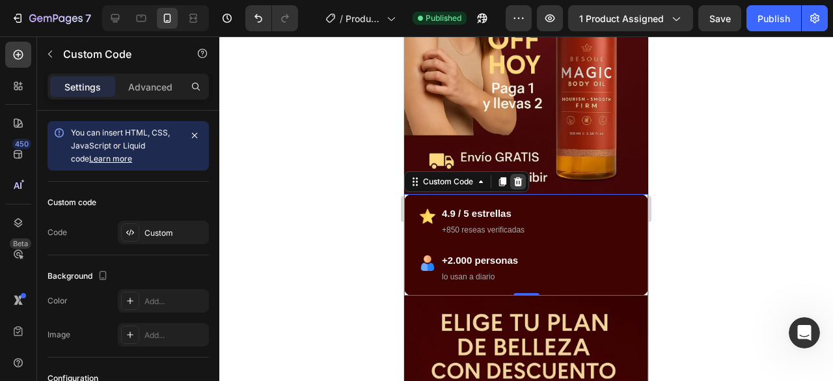
click at [519, 176] on icon at bounding box center [518, 180] width 8 height 9
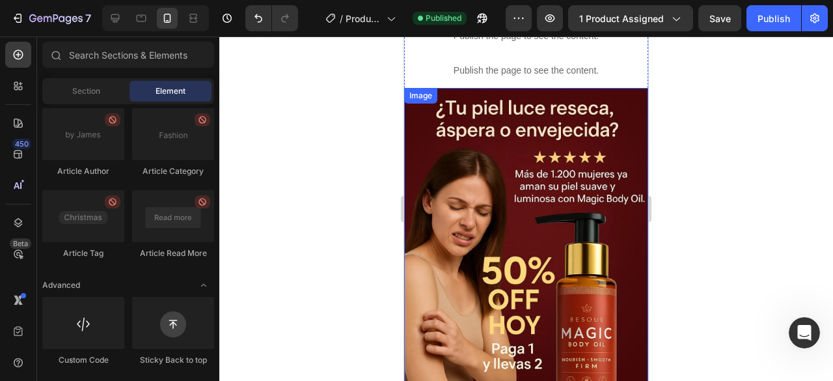
scroll to position [0, 0]
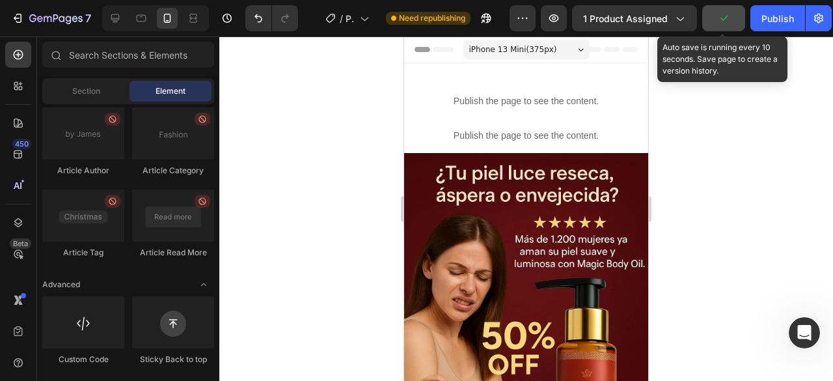
click at [725, 20] on icon "button" at bounding box center [723, 18] width 7 height 5
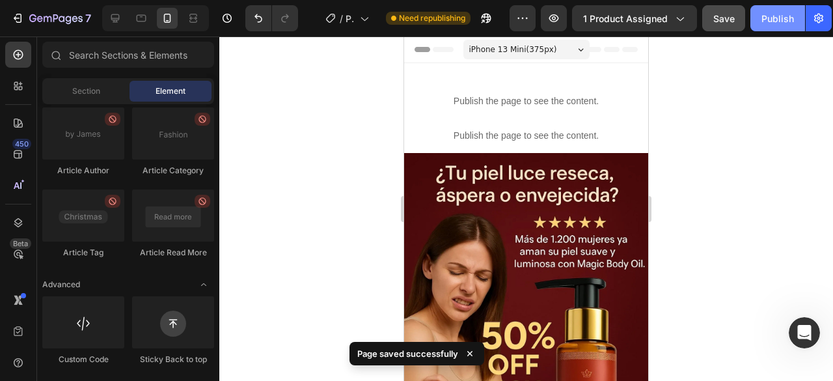
click at [781, 15] on div "Publish" at bounding box center [777, 19] width 33 height 14
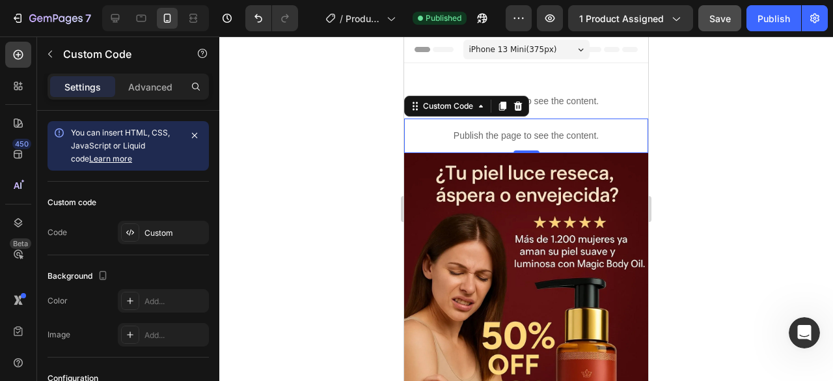
click at [467, 133] on p "Publish the page to see the content." at bounding box center [526, 136] width 244 height 14
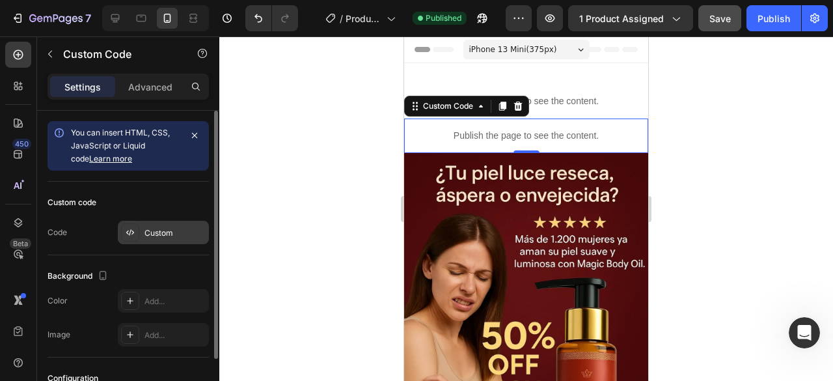
click at [186, 230] on div "Custom" at bounding box center [174, 233] width 61 height 12
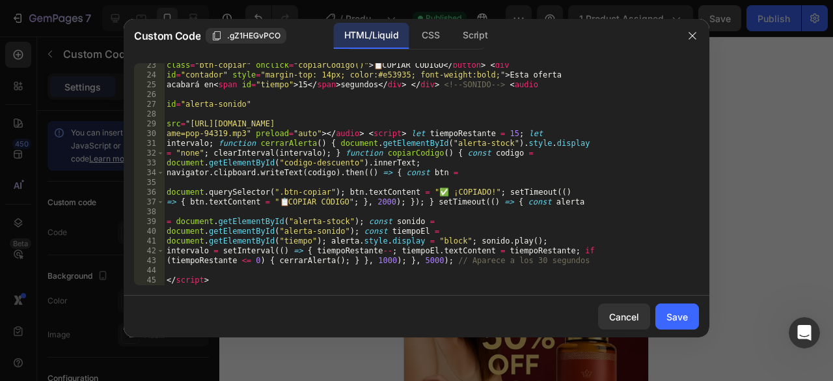
scroll to position [217, 0]
click at [674, 314] on div "Save" at bounding box center [676, 317] width 21 height 14
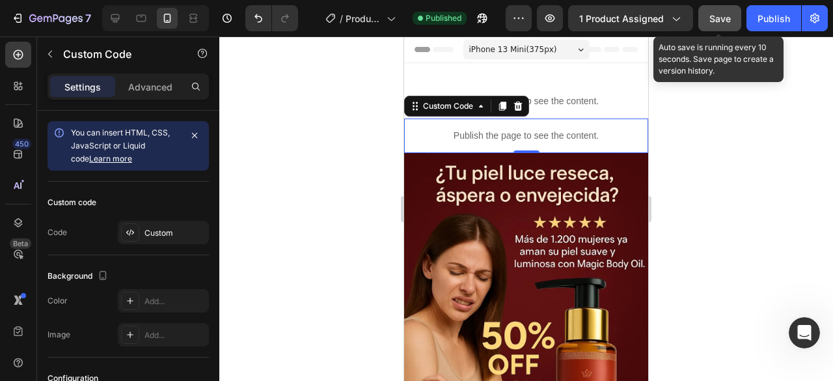
click at [719, 14] on span "Save" at bounding box center [719, 18] width 21 height 11
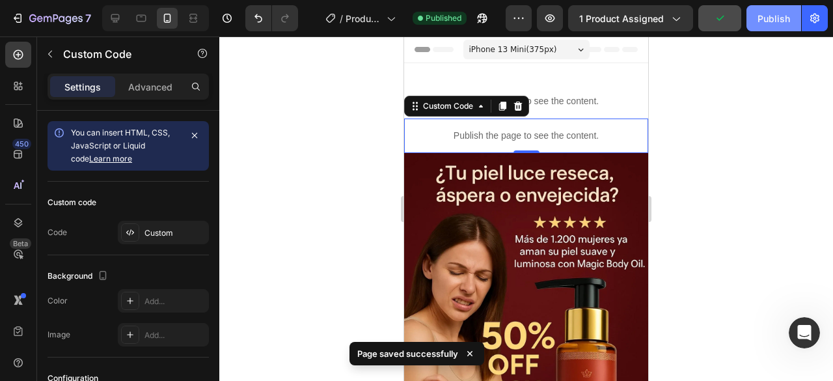
click at [770, 18] on div "Publish" at bounding box center [773, 19] width 33 height 14
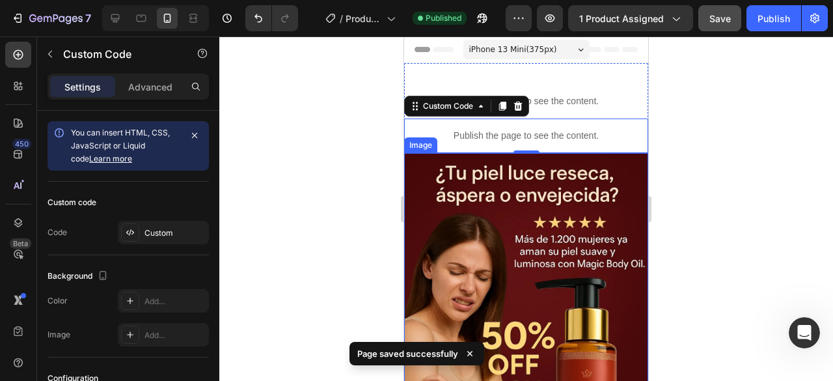
scroll to position [130, 0]
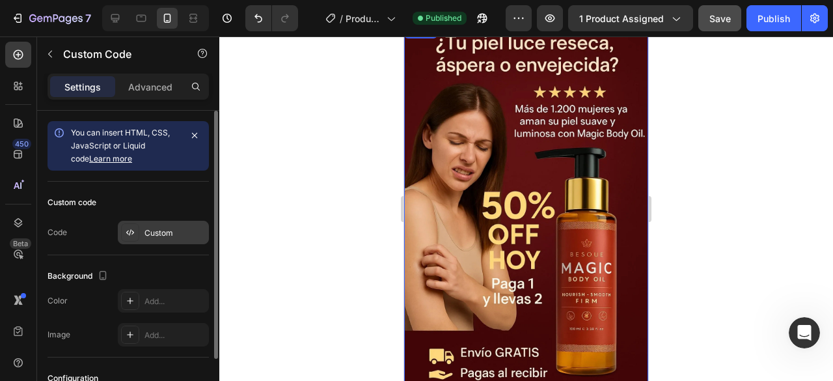
click at [161, 229] on div "Custom" at bounding box center [174, 233] width 61 height 12
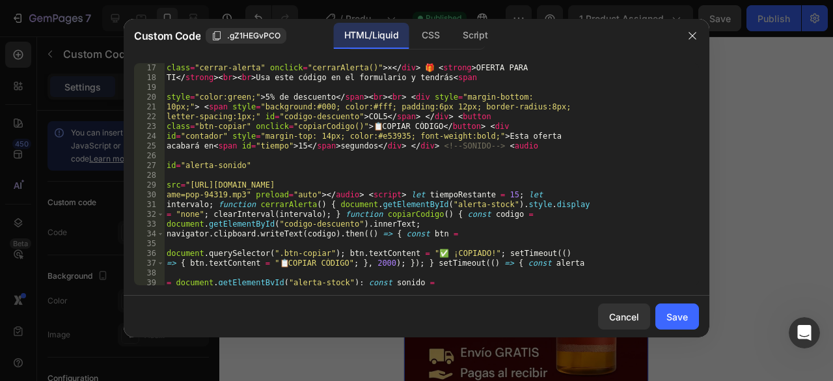
scroll to position [217, 0]
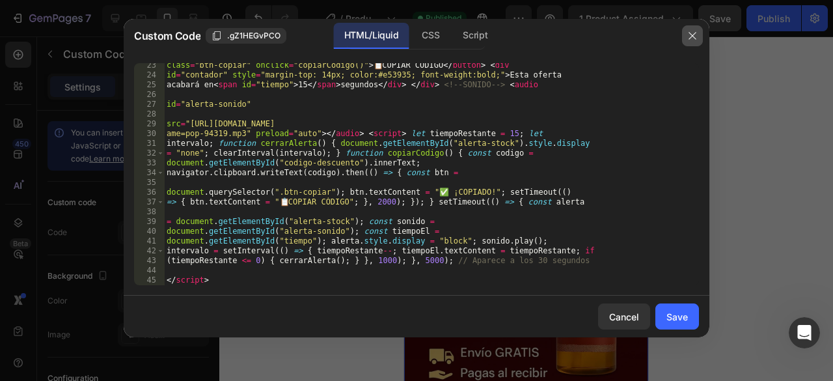
click at [696, 38] on icon "button" at bounding box center [692, 36] width 10 height 10
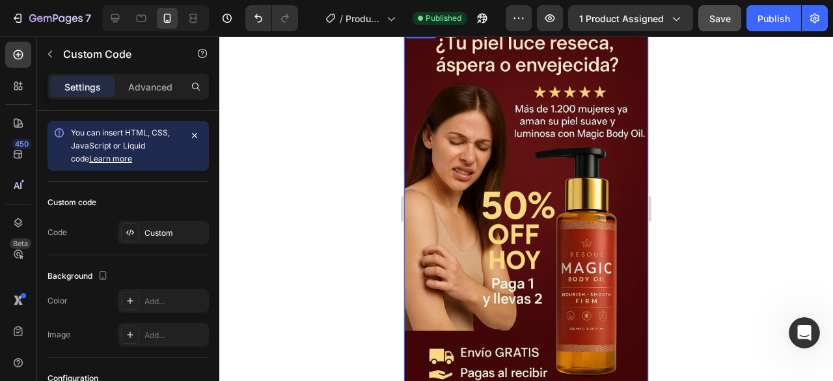
scroll to position [0, 0]
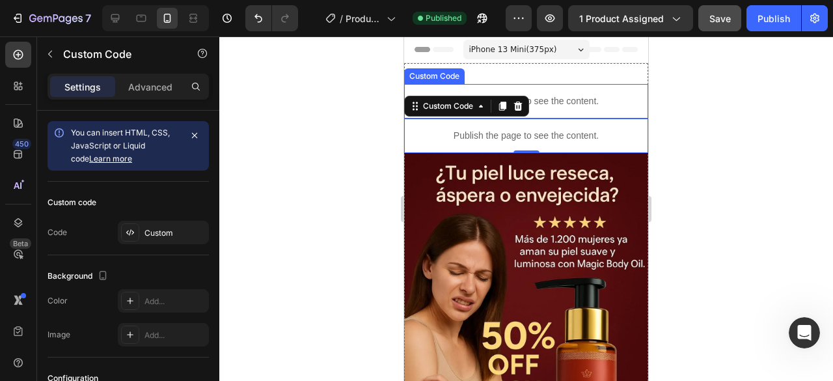
click at [549, 96] on p "Publish the page to see the content." at bounding box center [526, 101] width 244 height 14
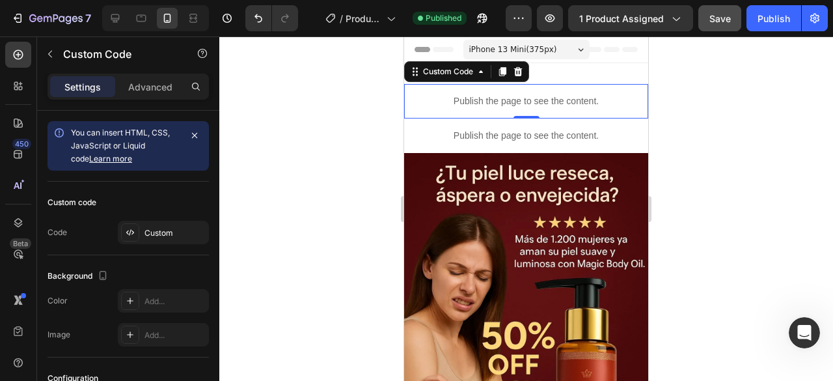
click at [471, 98] on p "Publish the page to see the content." at bounding box center [526, 101] width 244 height 14
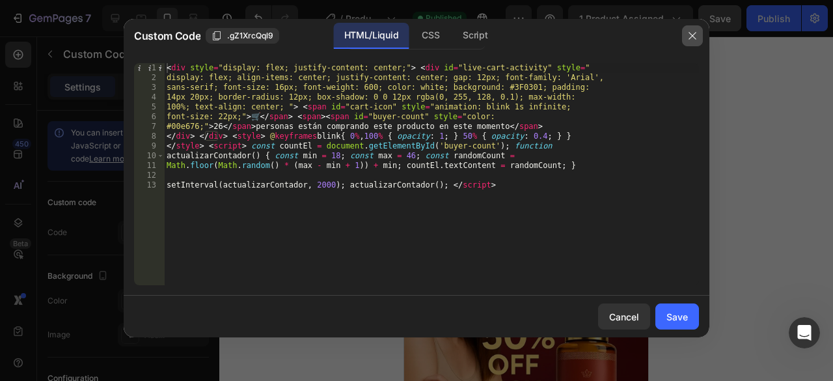
click at [690, 37] on icon "button" at bounding box center [692, 36] width 10 height 10
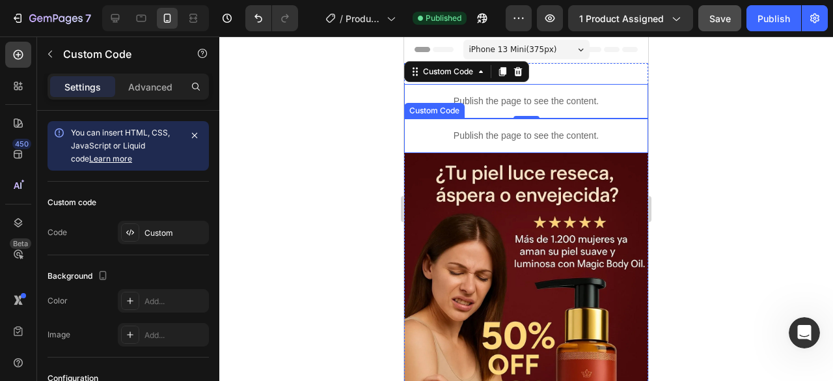
click at [466, 133] on p "Publish the page to see the content." at bounding box center [526, 136] width 244 height 14
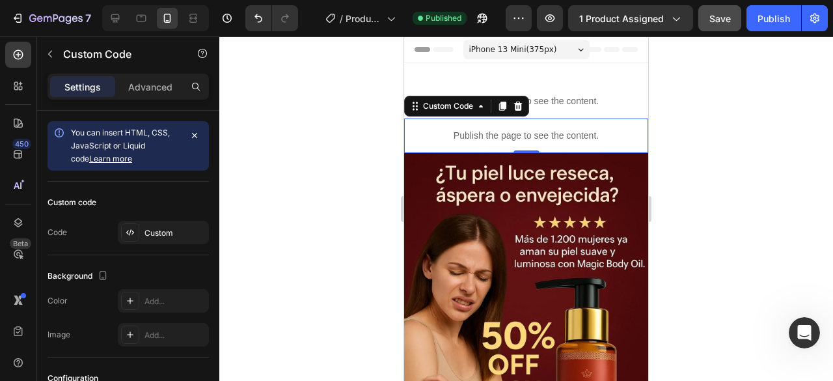
drag, startPoint x: 442, startPoint y: 132, endPoint x: 434, endPoint y: 122, distance: 13.4
click at [443, 132] on p "Publish the page to see the content." at bounding box center [526, 136] width 244 height 14
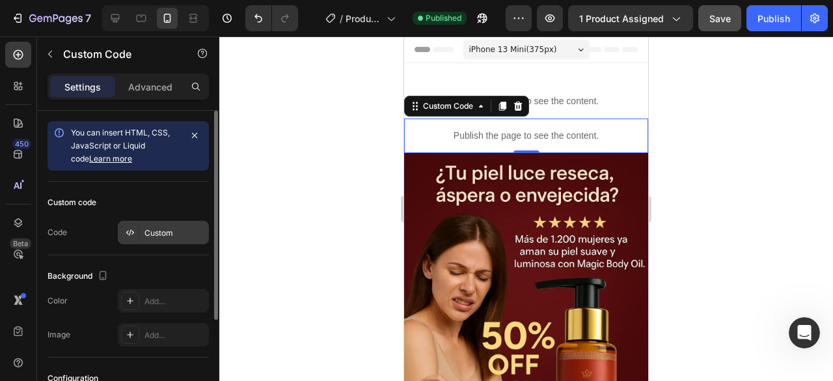
click at [150, 235] on div "Custom" at bounding box center [174, 233] width 61 height 12
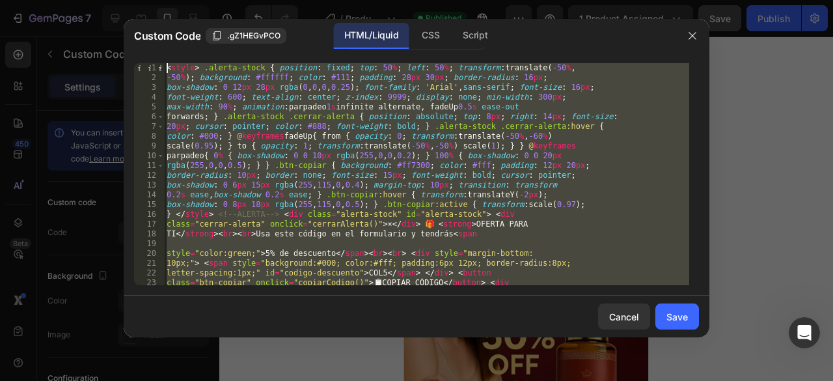
drag, startPoint x: 204, startPoint y: 277, endPoint x: 79, endPoint y: 14, distance: 290.4
click at [79, 14] on div "Custom Code .gZ1HEGvPCO HTML/Liquid CSS Script </script> 1 2 3 4 5 6 7 8 9 10 1…" at bounding box center [416, 190] width 833 height 381
paste textarea "shipmentCount; } setInterval(updateShipments, 5000); // cada 5 segundos </scrip…"
type textarea "shipmentCount; } setInterval(updateShipments, 5000); // cada 5 segundos </scrip…"
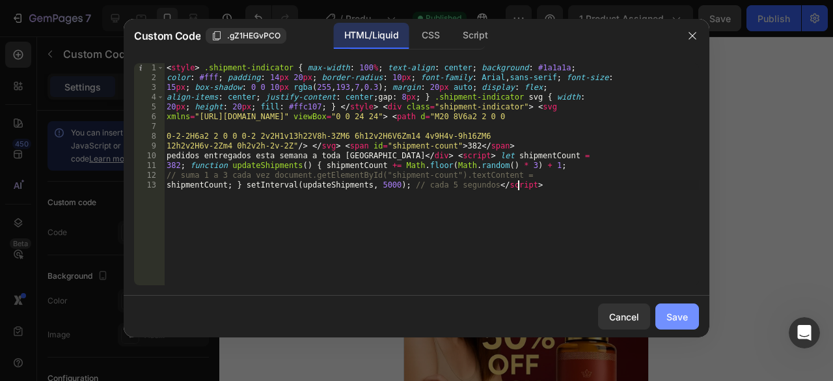
click at [675, 318] on div "Save" at bounding box center [676, 317] width 21 height 14
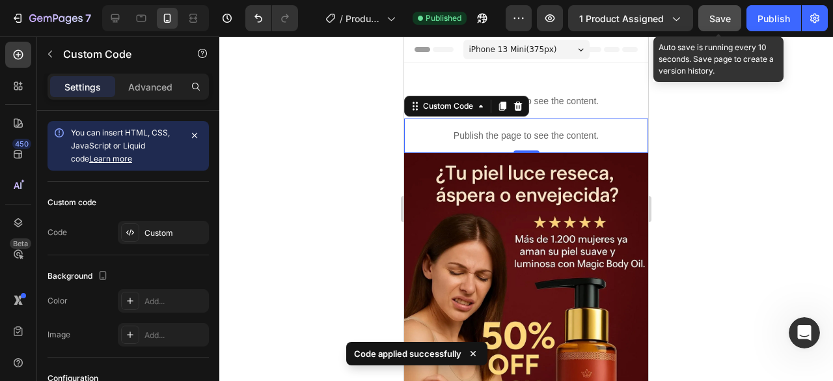
click at [717, 19] on span "Save" at bounding box center [719, 18] width 21 height 11
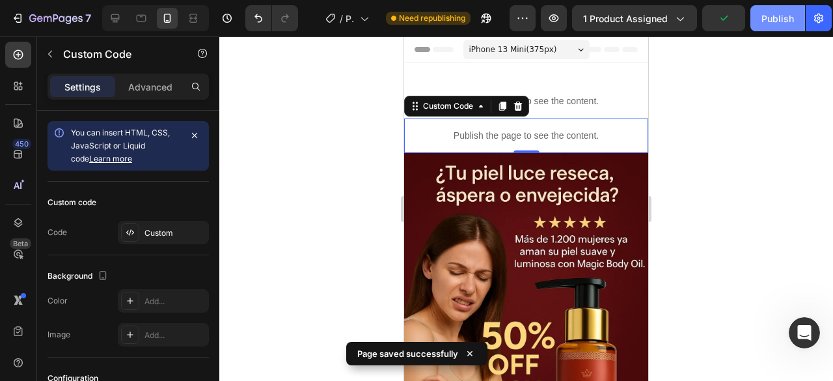
click at [776, 21] on div "Publish" at bounding box center [777, 19] width 33 height 14
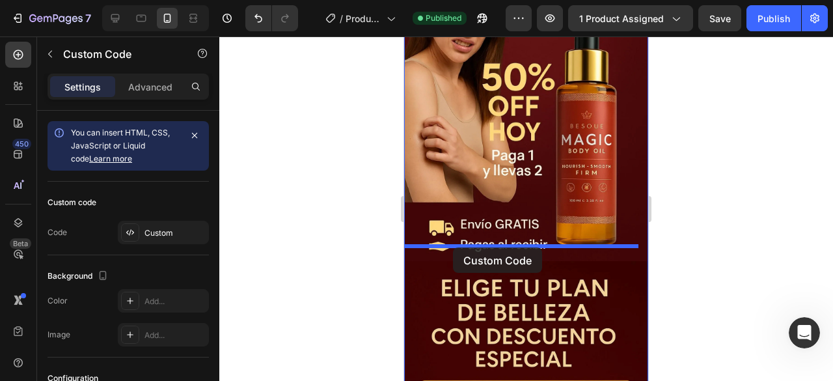
drag, startPoint x: 422, startPoint y: 139, endPoint x: 453, endPoint y: 247, distance: 112.9
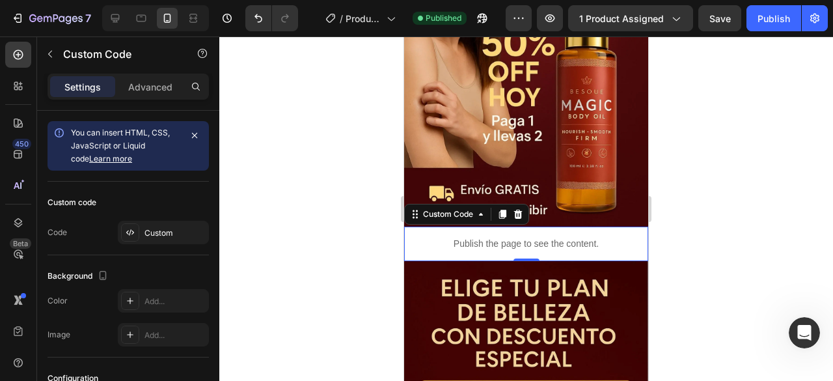
scroll to position [224, 0]
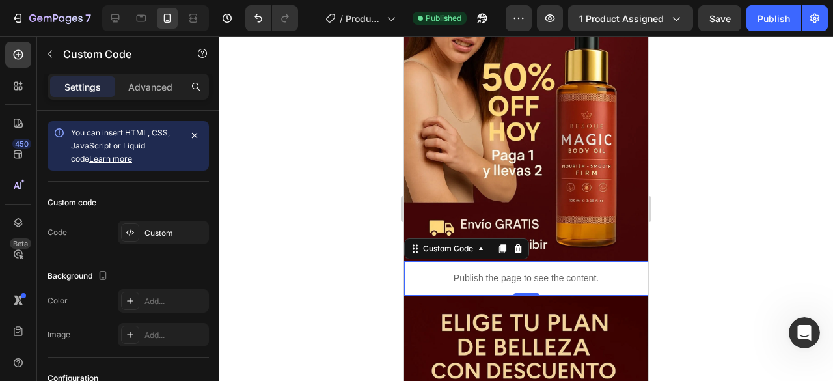
drag, startPoint x: 507, startPoint y: 264, endPoint x: 470, endPoint y: 273, distance: 38.7
click at [506, 271] on p "Publish the page to see the content." at bounding box center [526, 278] width 244 height 14
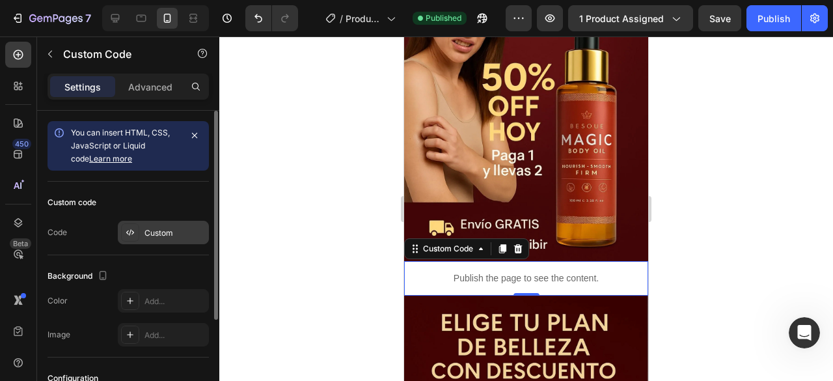
click at [154, 236] on div "Custom" at bounding box center [174, 233] width 61 height 12
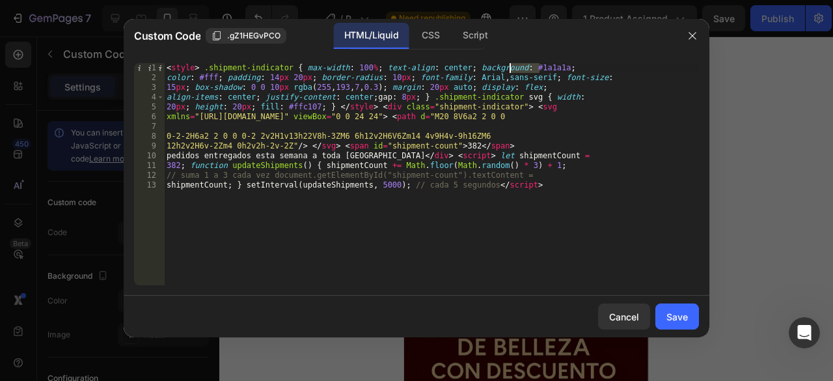
drag, startPoint x: 541, startPoint y: 70, endPoint x: 511, endPoint y: 67, distance: 30.0
click at [511, 67] on div "< style > .shipment-indicator { max-width : 100 % ; text-align : center ; backg…" at bounding box center [431, 183] width 535 height 241
paste textarea "3F0301"
type textarea "<style> .shipment-indicator { max-width: 100%; text-align: center; background: …"
click at [673, 316] on div "Save" at bounding box center [676, 317] width 21 height 14
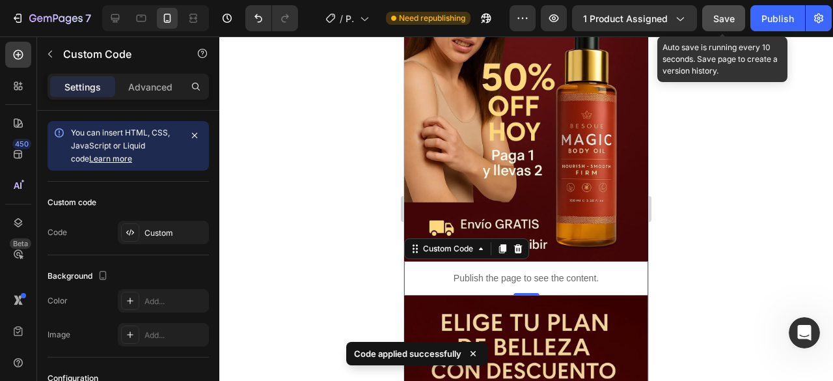
drag, startPoint x: 710, startPoint y: 19, endPoint x: 730, endPoint y: 25, distance: 21.2
click at [710, 18] on button "Save" at bounding box center [723, 18] width 43 height 26
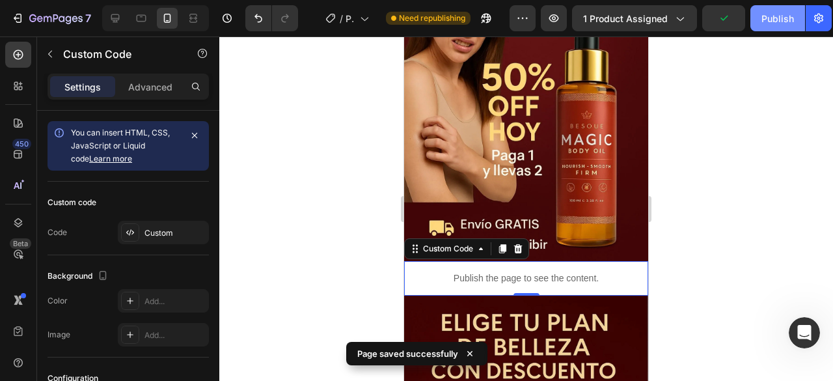
click at [773, 20] on div "Publish" at bounding box center [777, 19] width 33 height 14
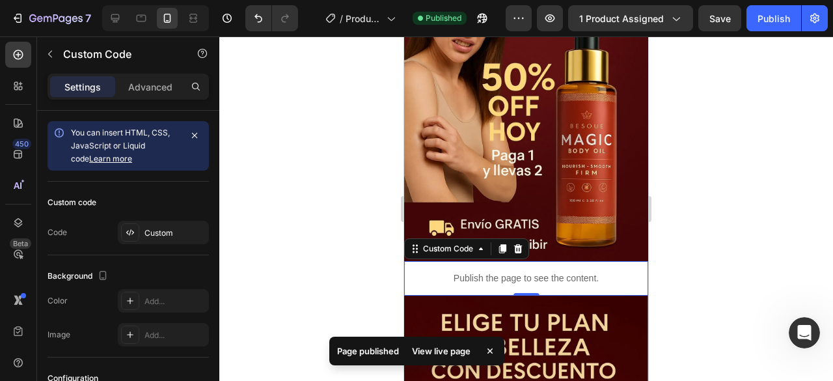
click at [580, 271] on p "Publish the page to see the content." at bounding box center [526, 278] width 244 height 14
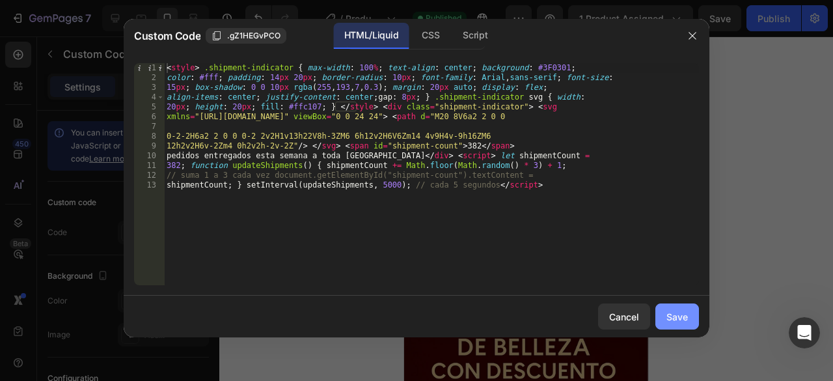
click at [680, 314] on div "Save" at bounding box center [676, 317] width 21 height 14
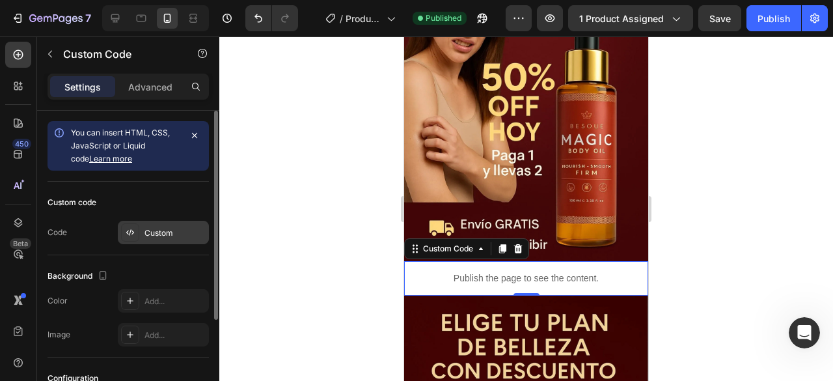
click at [153, 232] on div "Custom" at bounding box center [174, 233] width 61 height 12
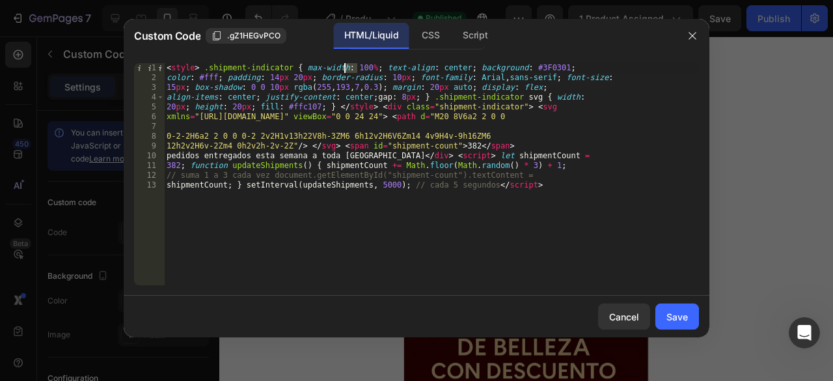
drag, startPoint x: 358, startPoint y: 68, endPoint x: 347, endPoint y: 67, distance: 11.1
click at [347, 67] on div "< style > .shipment-indicator { max-width : 100 % ; text-align : center ; backg…" at bounding box center [431, 183] width 535 height 241
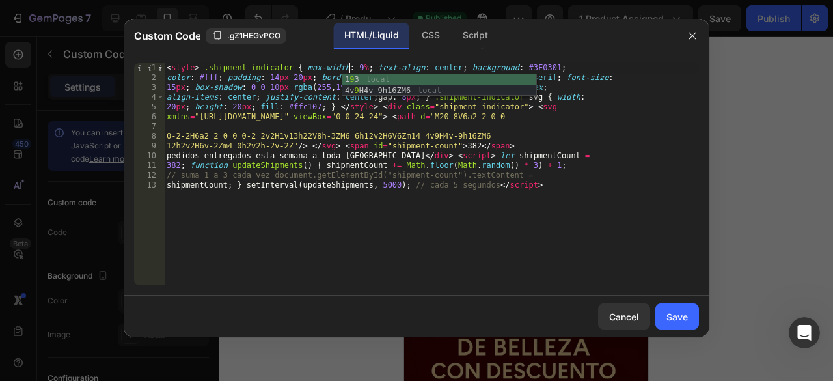
scroll to position [0, 18]
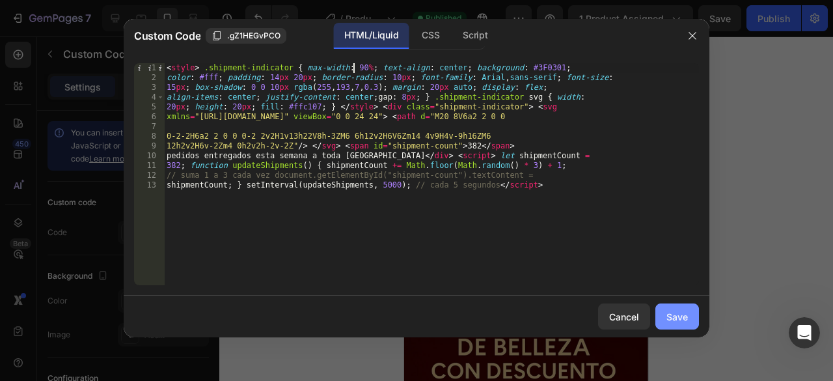
type textarea "<style> .shipment-indicator { max-width: 90%; text-align: center; background: #…"
click at [691, 315] on button "Save" at bounding box center [677, 316] width 44 height 26
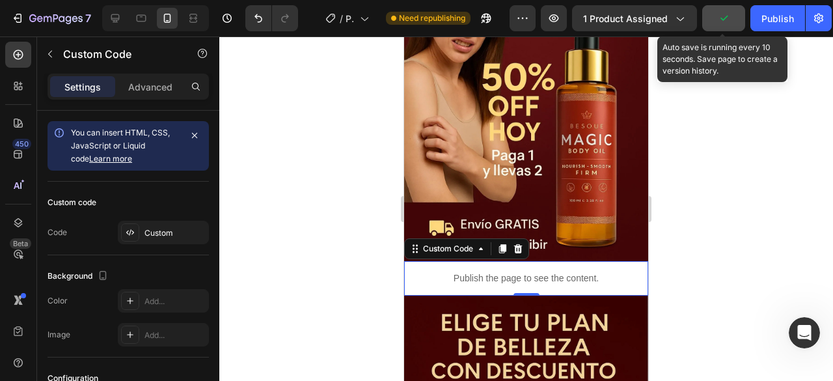
click at [725, 18] on icon "button" at bounding box center [723, 18] width 13 height 13
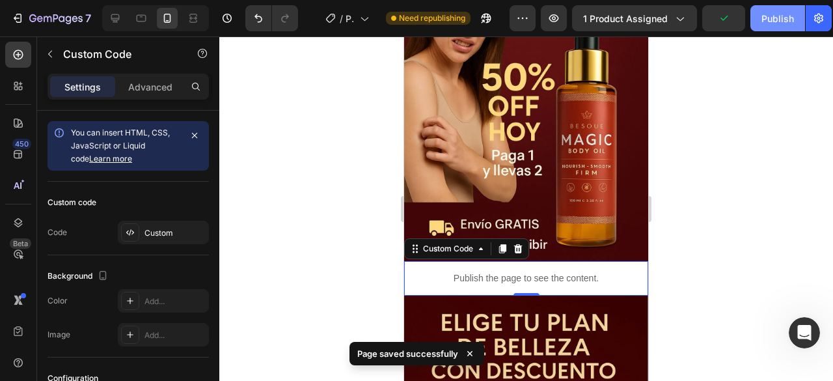
click at [776, 15] on div "Publish" at bounding box center [777, 19] width 33 height 14
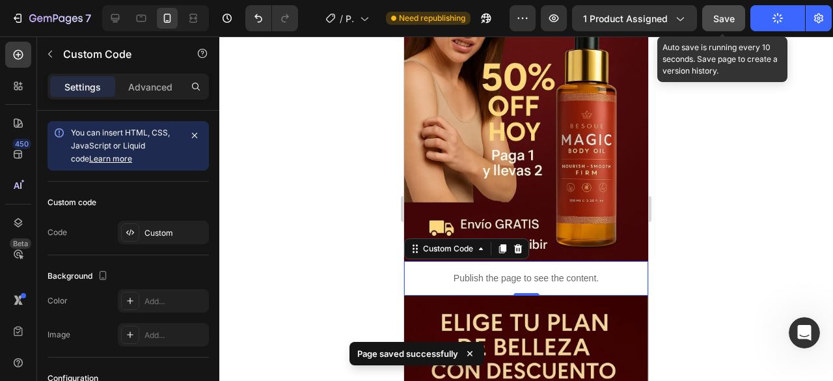
click at [730, 20] on span "Save" at bounding box center [723, 18] width 21 height 11
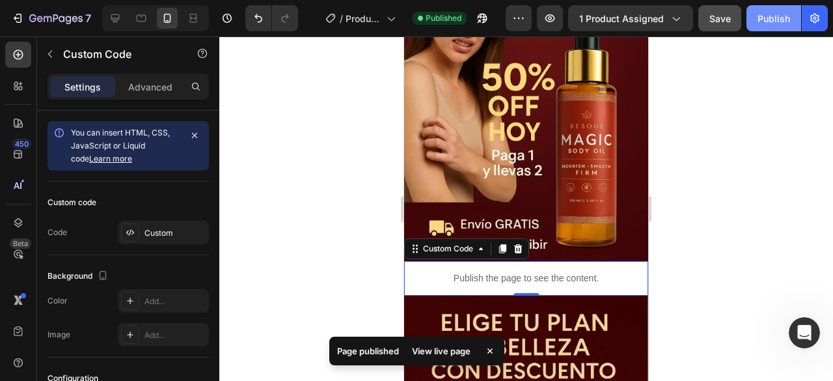
click at [783, 18] on div "Publish" at bounding box center [773, 19] width 33 height 14
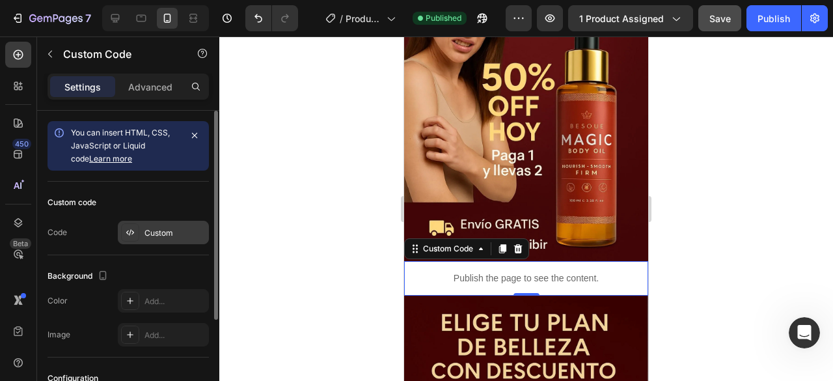
click at [170, 231] on div "Custom" at bounding box center [174, 233] width 61 height 12
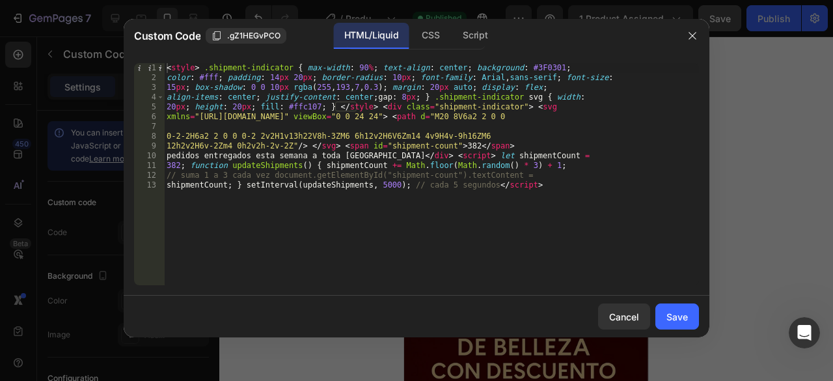
click at [350, 68] on div "< style > .shipment-indicator { max-width : 90 % ; text-align : center ; backgr…" at bounding box center [431, 183] width 535 height 241
click at [418, 98] on div "< style > .shipment-indicator { max-width : 100 % ; text-align : center ; backg…" at bounding box center [431, 183] width 535 height 241
type textarea "align-items: center; justify-content: center; gap: 8px; } .shipment-indicator s…"
click at [672, 319] on div "Save" at bounding box center [676, 317] width 21 height 14
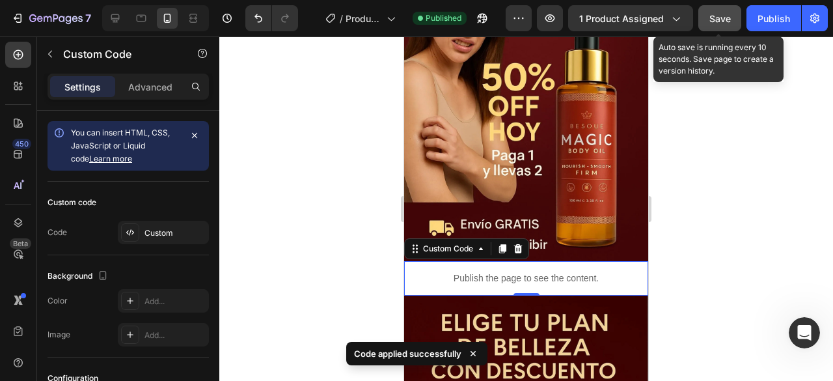
click at [722, 21] on span "Save" at bounding box center [719, 18] width 21 height 11
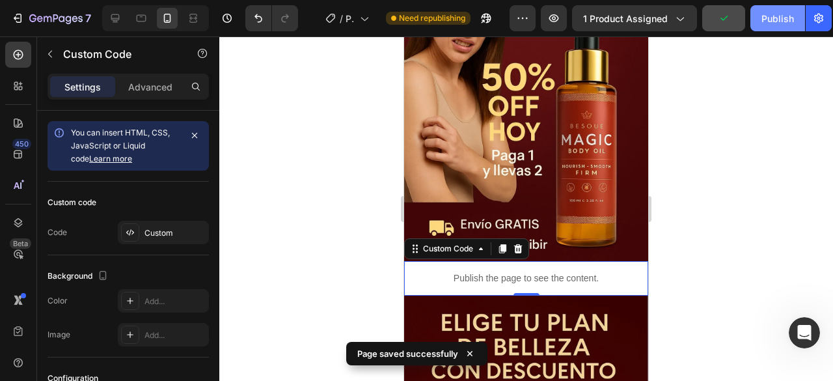
click at [768, 21] on div "Publish" at bounding box center [777, 19] width 33 height 14
